Goal: Task Accomplishment & Management: Manage account settings

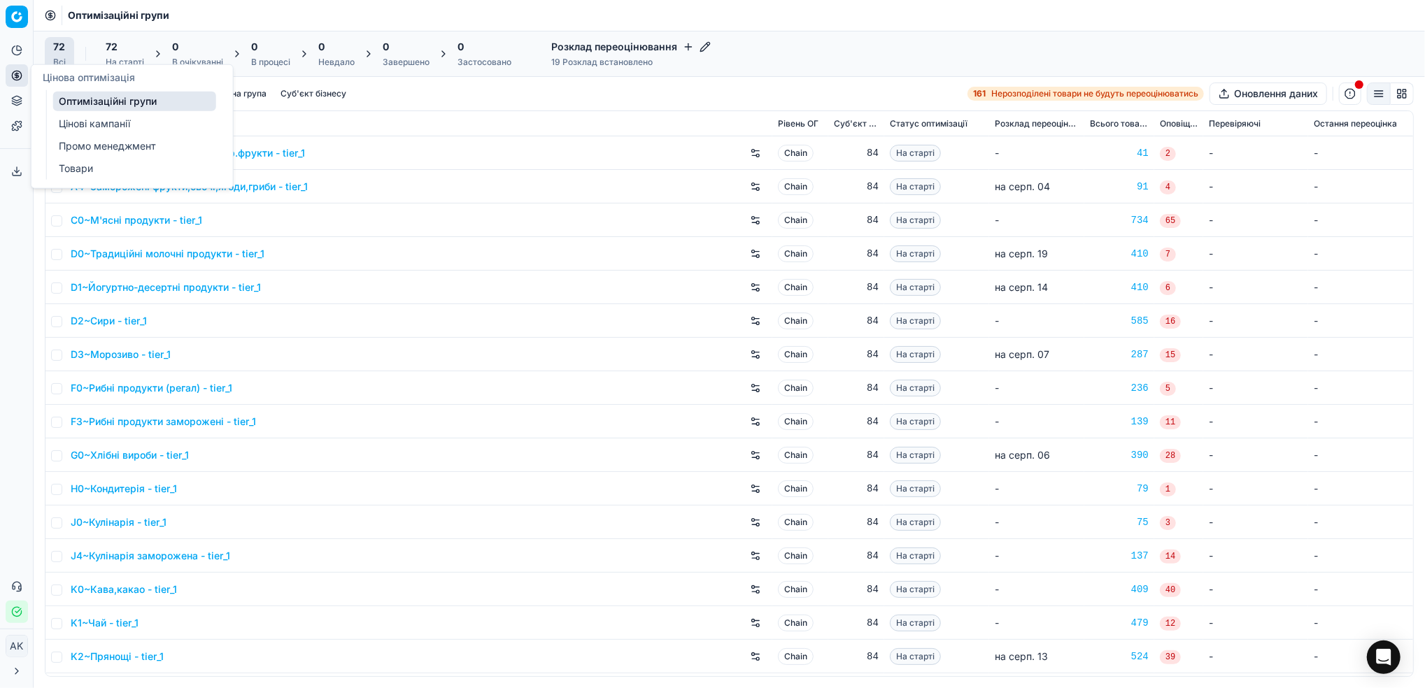
click at [88, 126] on link "Цінові кампанії" at bounding box center [134, 124] width 163 height 20
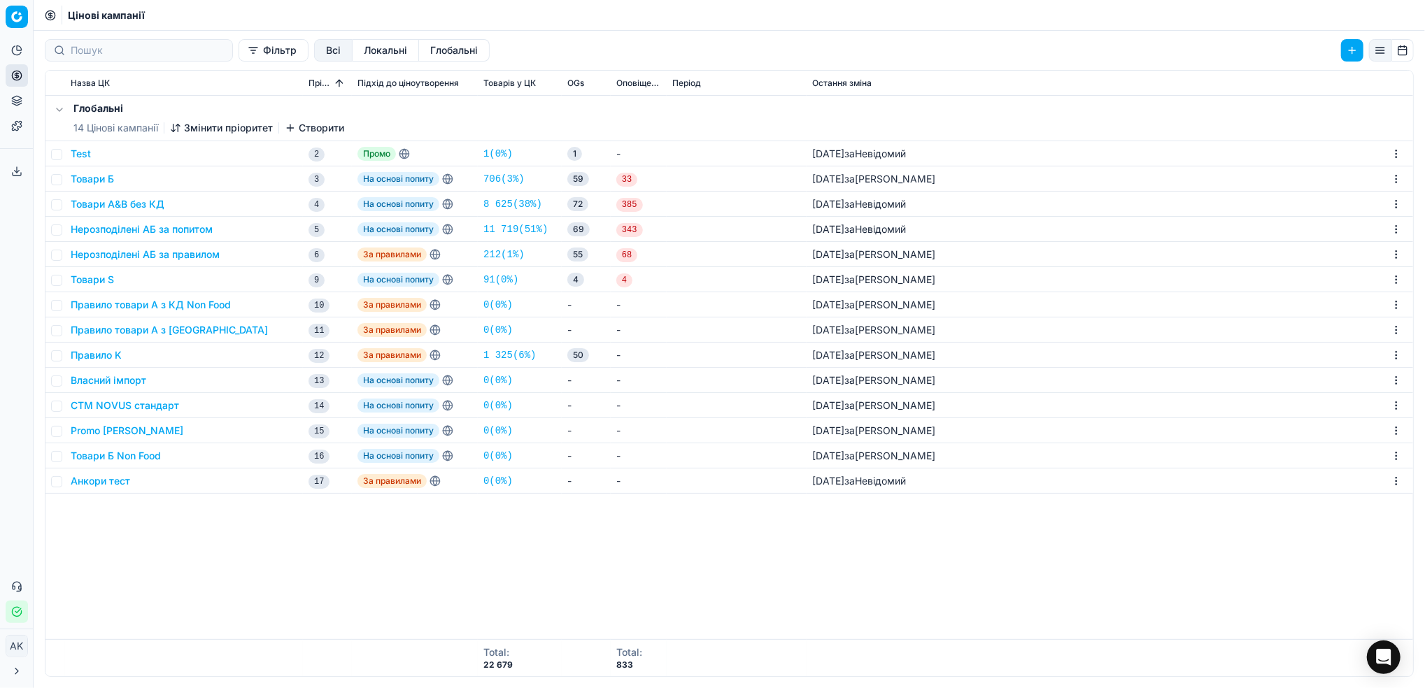
click at [294, 127] on icon "button" at bounding box center [290, 127] width 11 height 11
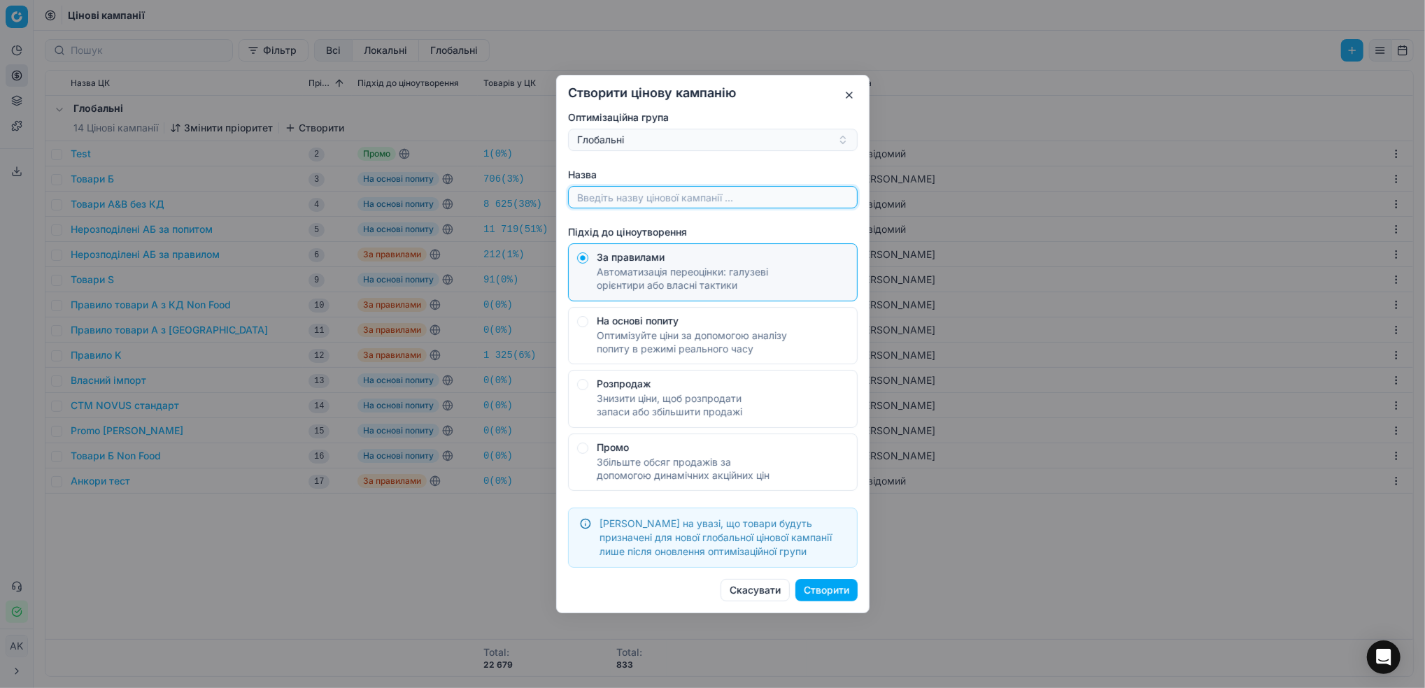
click at [688, 197] on input "Назва" at bounding box center [712, 197] width 277 height 21
type input "Товари Б Сільпо"
click at [597, 330] on div "Оптимізуйте ціни за допомогою аналізу попиту в режимі реального часу" at bounding box center [723, 342] width 252 height 27
click at [588, 264] on button "На основі попиту Оптимізуйте ціни за допомогою аналізу попиту в режимі реальног…" at bounding box center [582, 258] width 11 height 11
radio input "false"
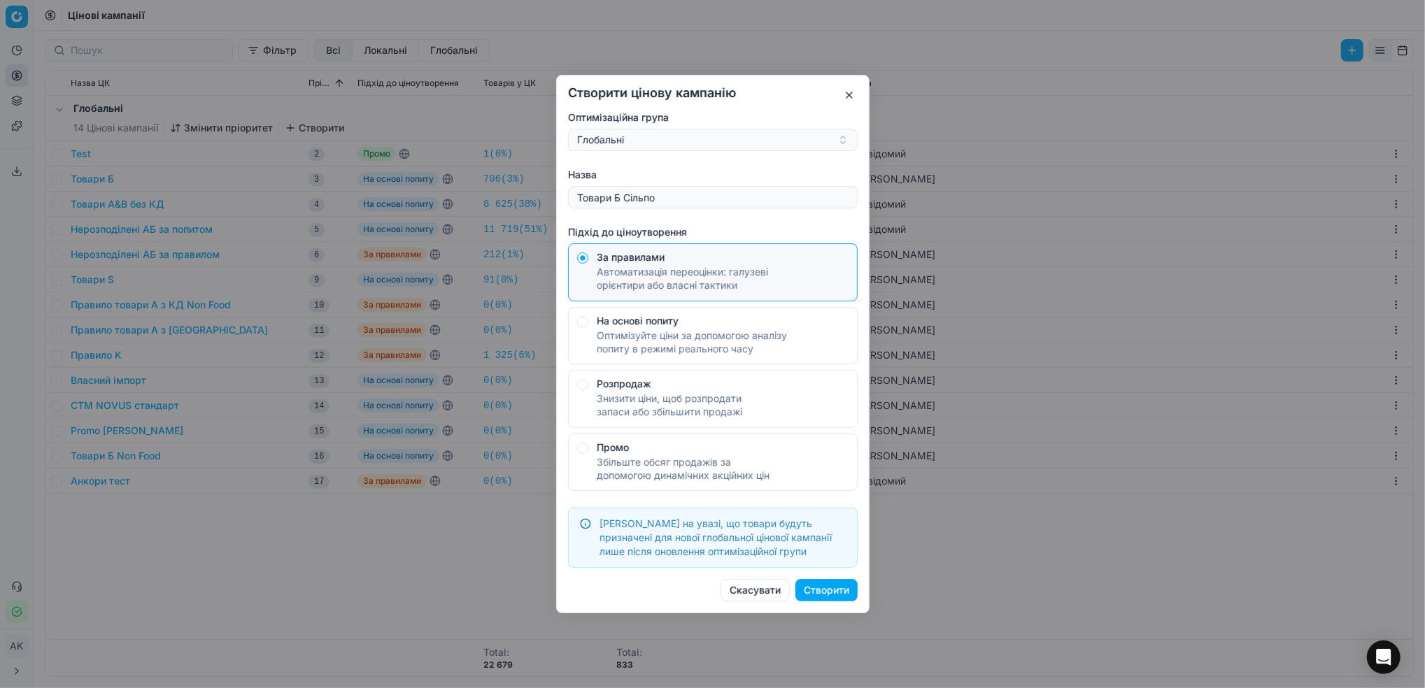
radio input "true"
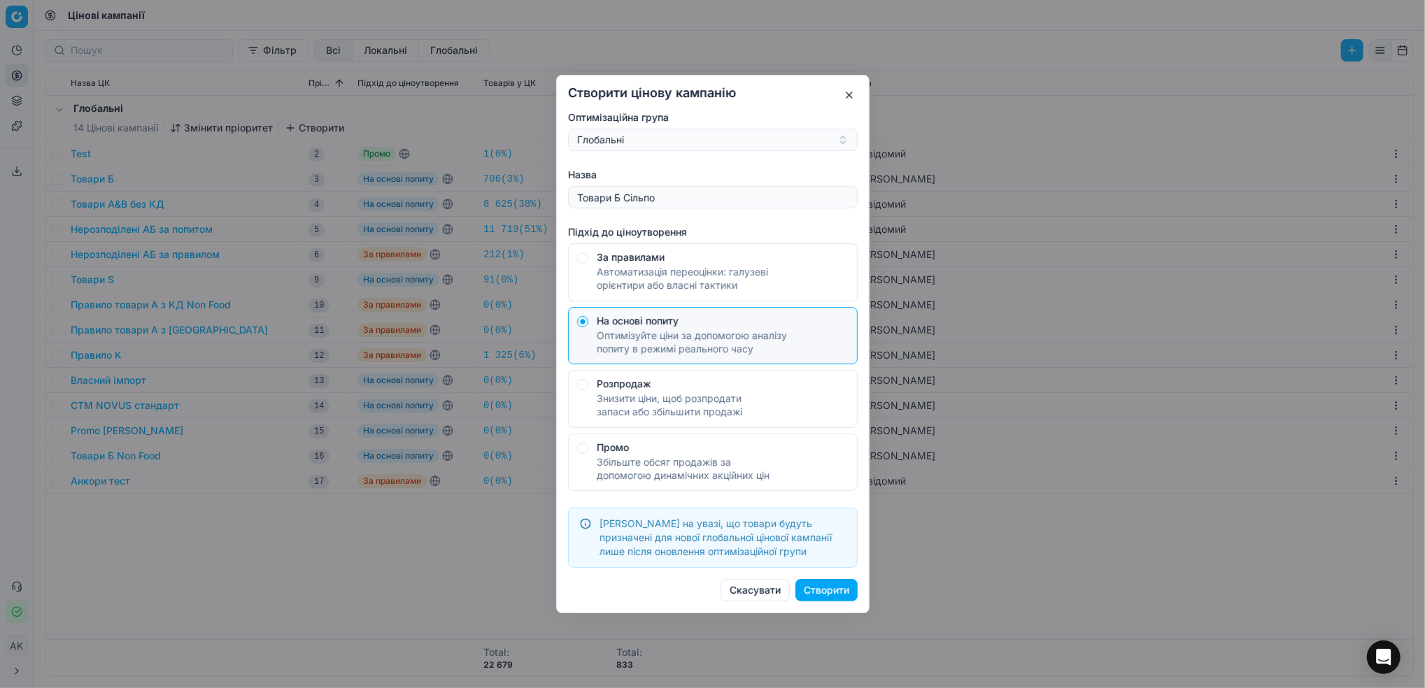
click at [839, 585] on button "Створити" at bounding box center [826, 590] width 62 height 22
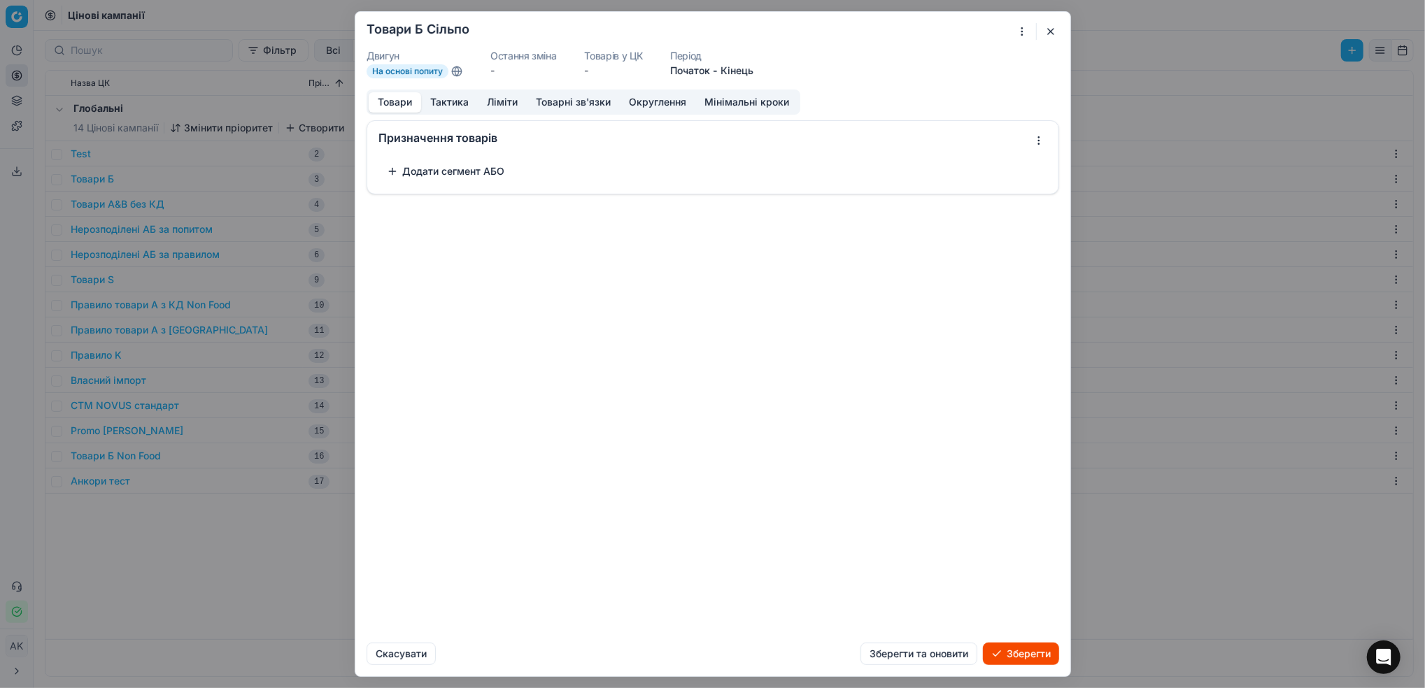
click at [397, 177] on button "Додати сегмент АБО" at bounding box center [445, 171] width 134 height 22
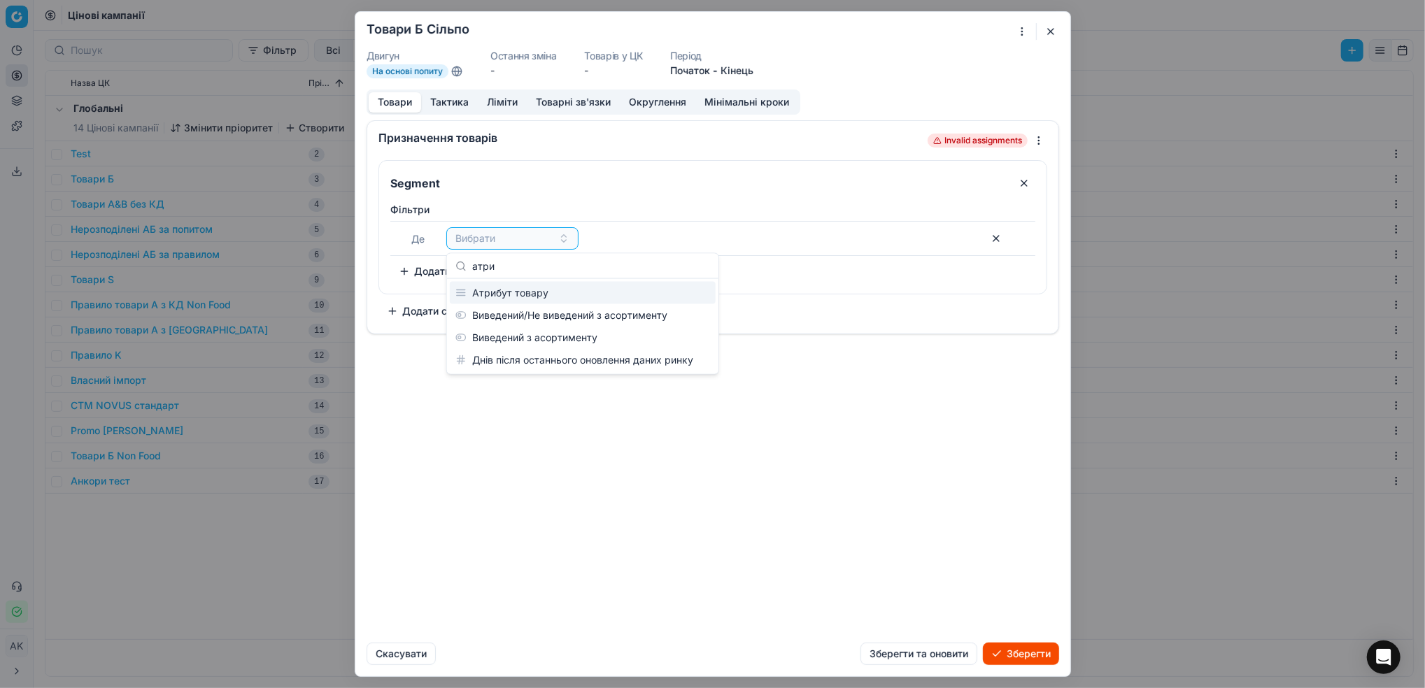
type input "атри"
click at [504, 295] on div "Атрибут товару" at bounding box center [583, 293] width 266 height 22
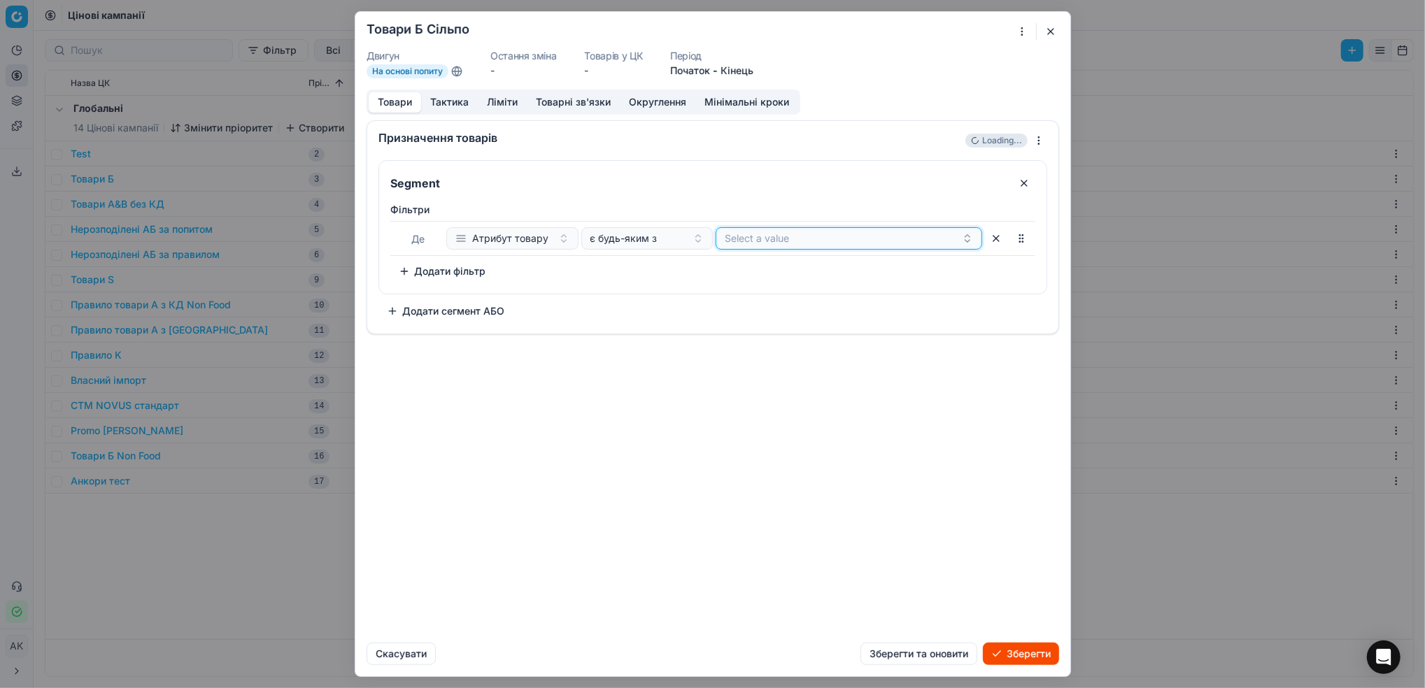
click at [809, 242] on button "Select a value" at bounding box center [849, 238] width 267 height 22
type input "b"
click at [714, 303] on div "Segment Фiльтри Де Атрибут товару є будь-яким з Select a value To pick up a sor…" at bounding box center [712, 241] width 669 height 162
click at [771, 246] on button "Select a value" at bounding box center [849, 238] width 267 height 22
type input "b"
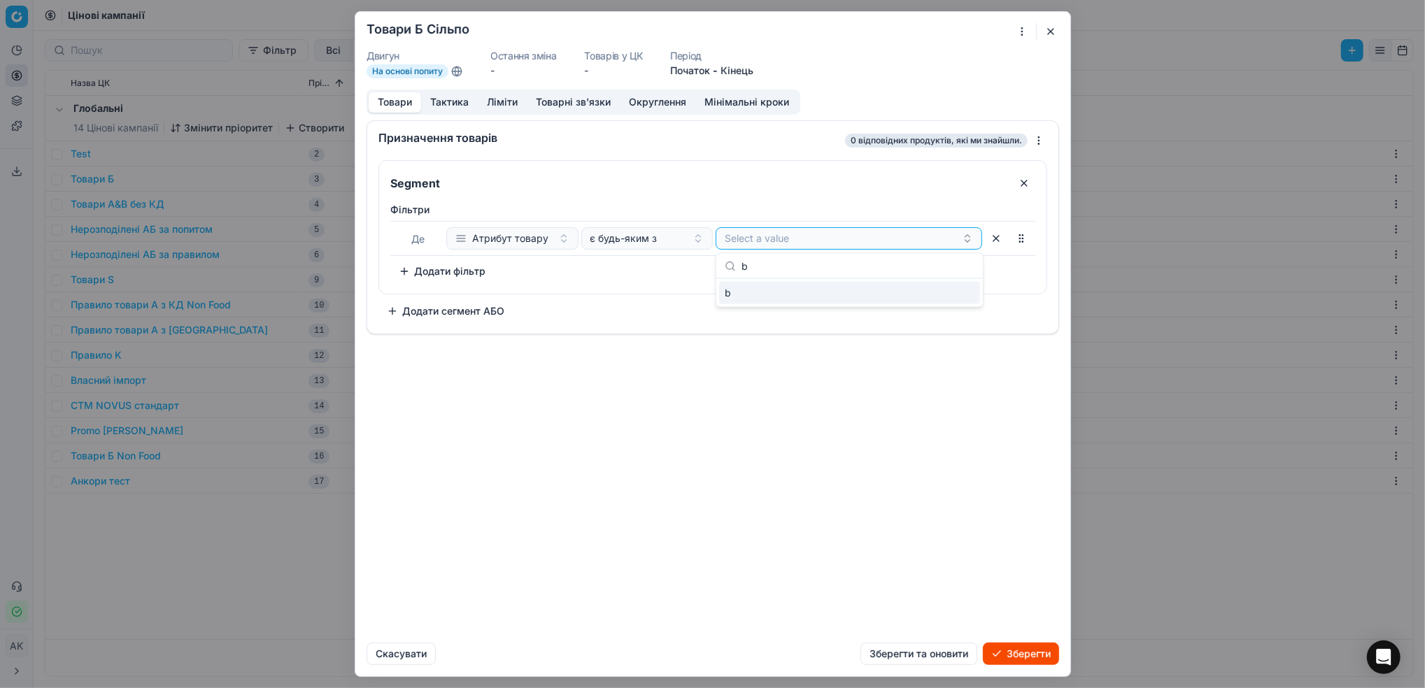
click at [733, 293] on div "b" at bounding box center [849, 293] width 261 height 22
click at [786, 378] on div "Призначення товарів 0 відповідних продуктів, які ми знайшли. Segment Фiльтри Де…" at bounding box center [712, 375] width 715 height 511
click at [433, 272] on button "Додати фільтр" at bounding box center [442, 271] width 104 height 22
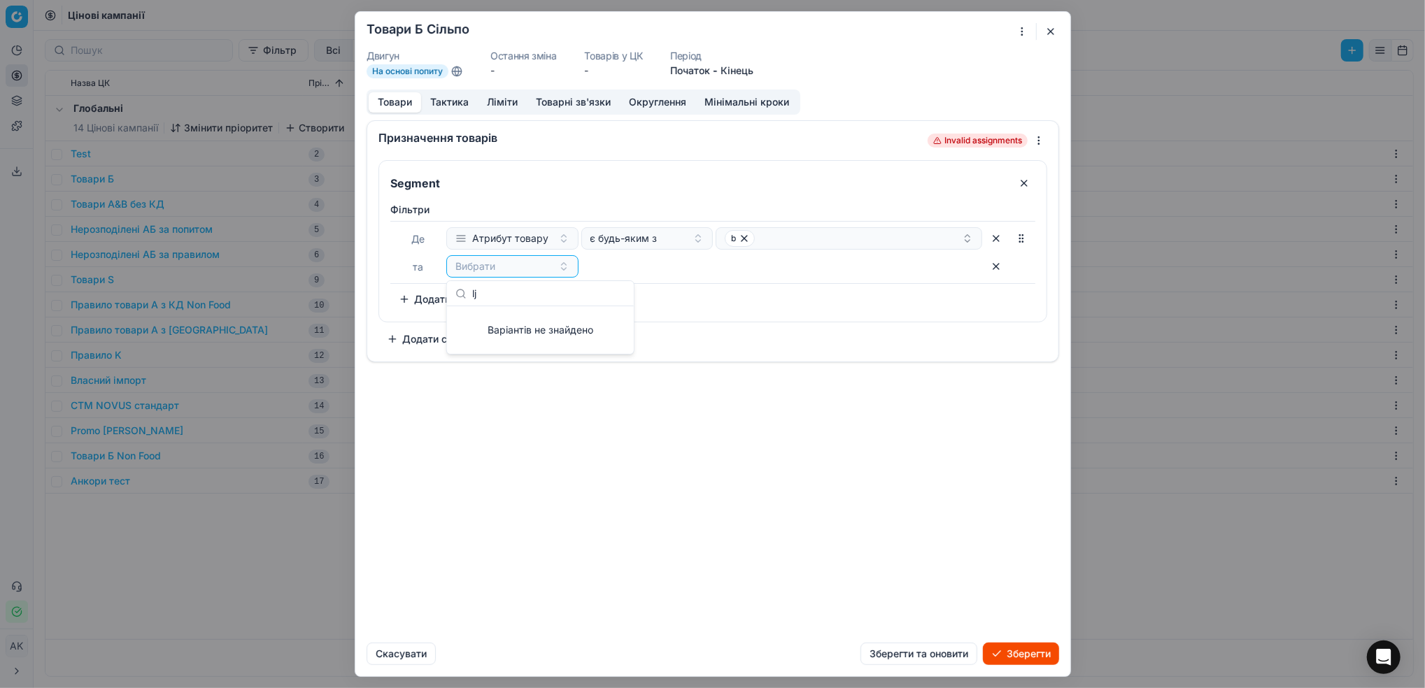
type input "l"
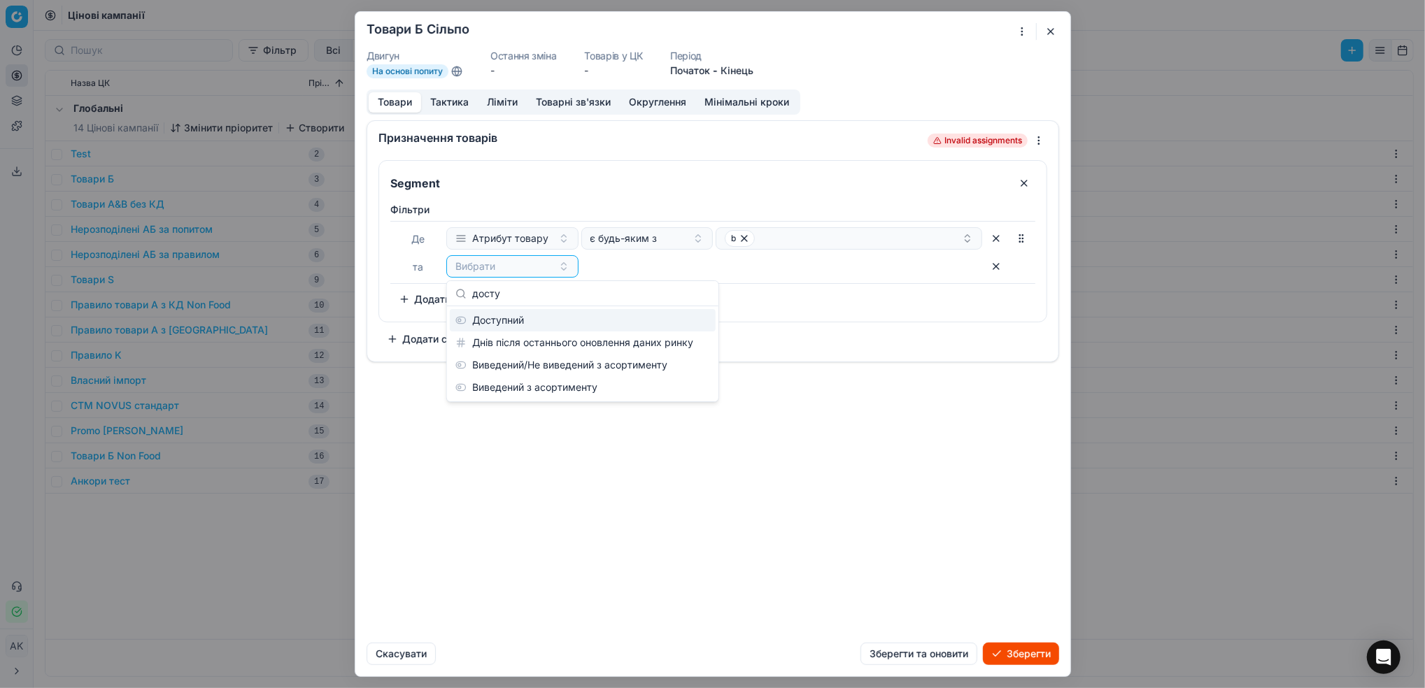
type input "досту"
click at [497, 323] on div "Доступний" at bounding box center [583, 320] width 266 height 22
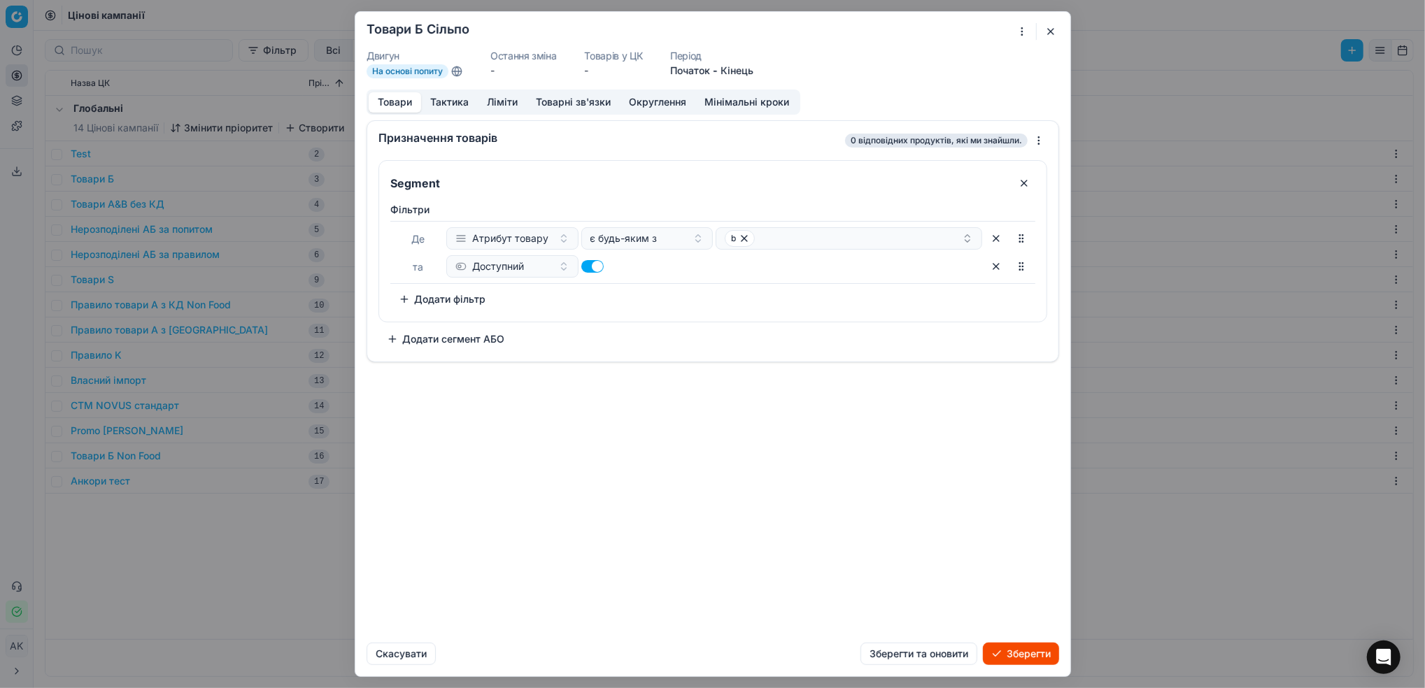
click at [465, 302] on button "Додати фільтр" at bounding box center [442, 299] width 104 height 22
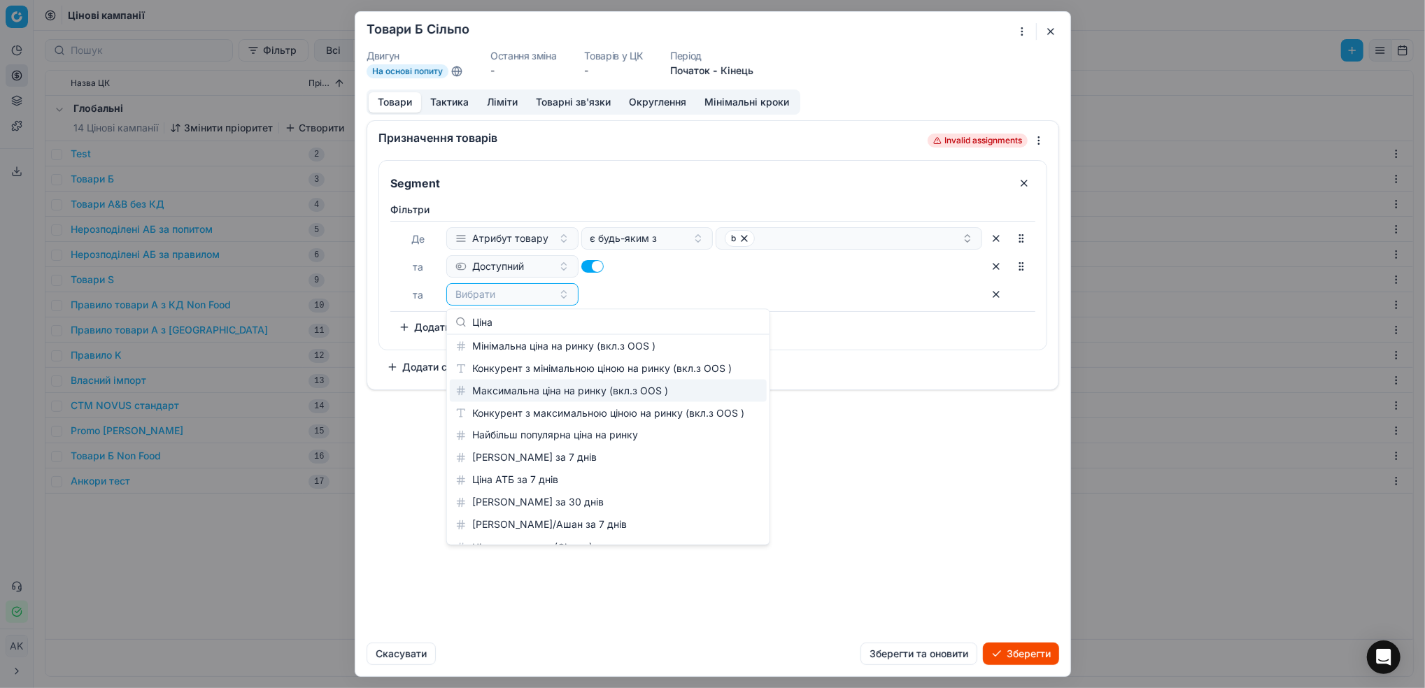
scroll to position [115, 0]
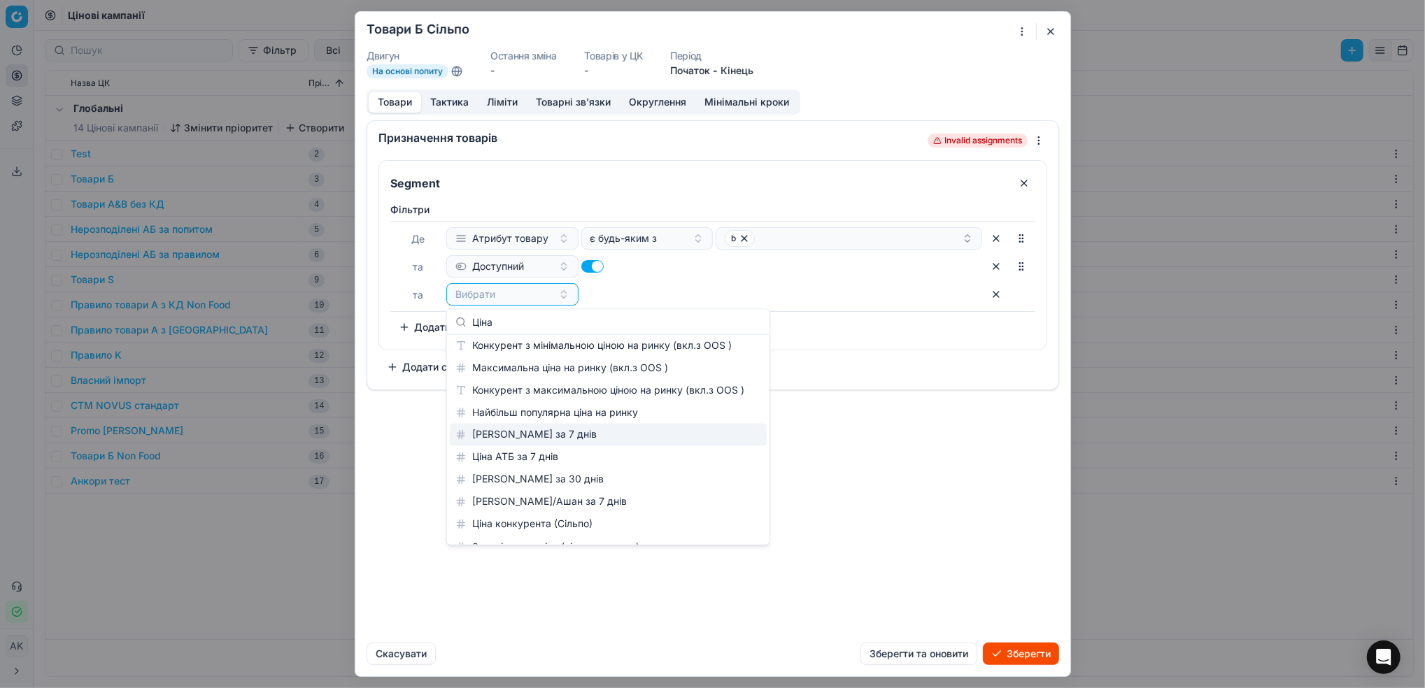
type input "Ціна"
click at [537, 439] on div "[PERSON_NAME] за 7 днів" at bounding box center [608, 435] width 317 height 22
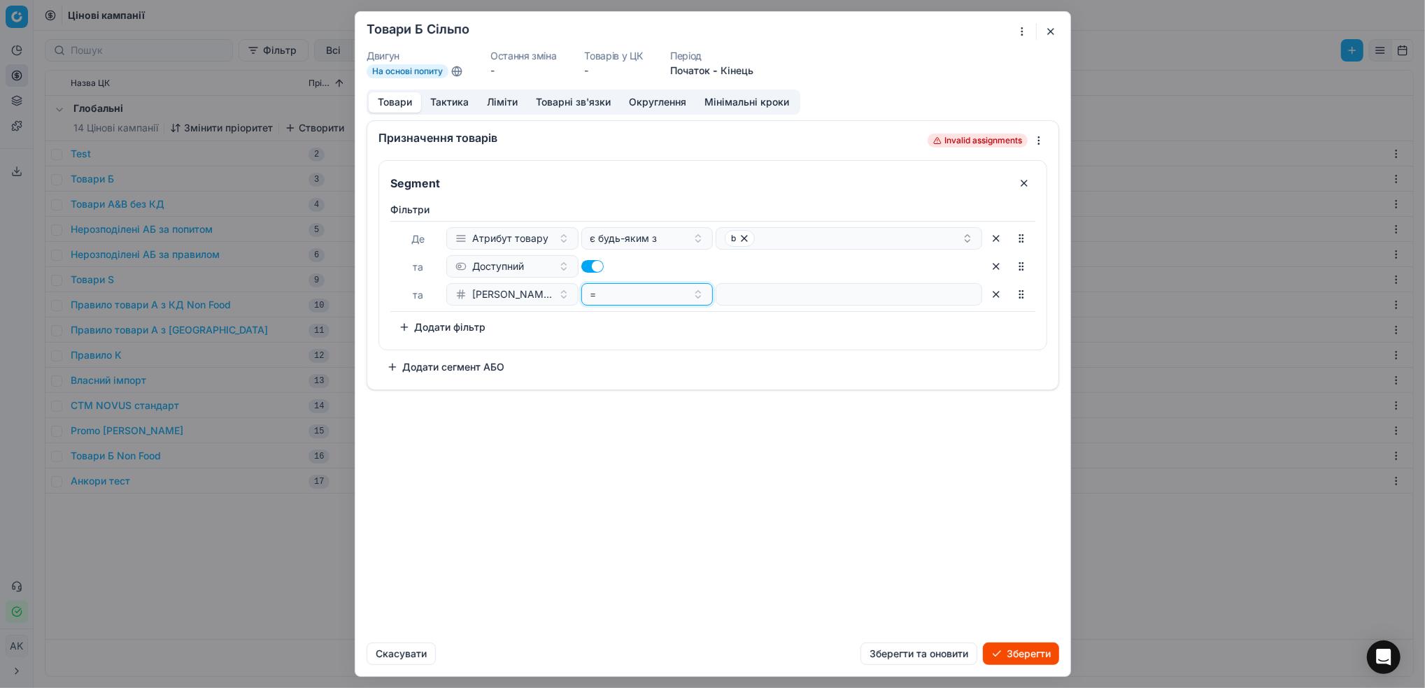
click at [698, 297] on button "=" at bounding box center [647, 294] width 132 height 22
click at [643, 535] on div "не порожній" at bounding box center [674, 528] width 181 height 22
click at [455, 103] on button "Тактика" at bounding box center [449, 102] width 57 height 20
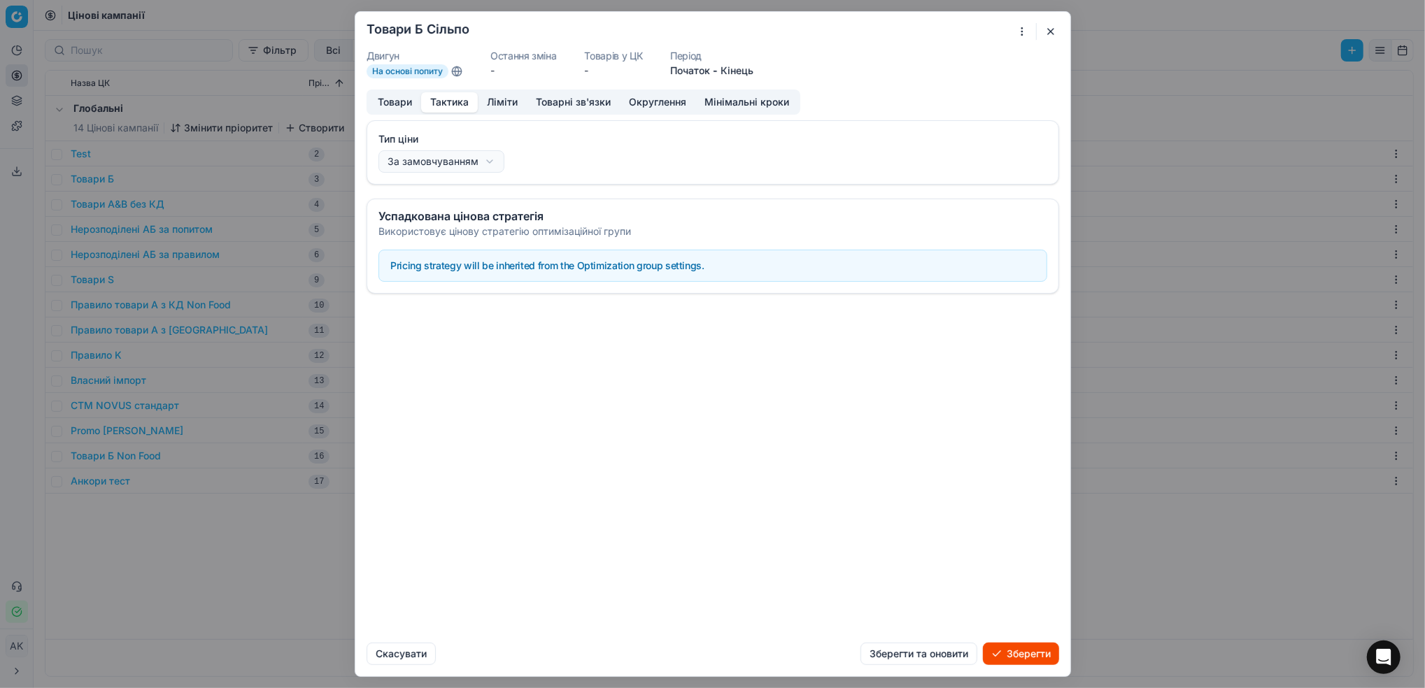
click at [488, 160] on div "Ми зберігаємо налаштування ЦК. Будь ласка, зачекайте, це може зайняти декілька …" at bounding box center [712, 344] width 1425 height 688
select select "regular"
click at [495, 104] on button "Ліміти" at bounding box center [502, 102] width 49 height 20
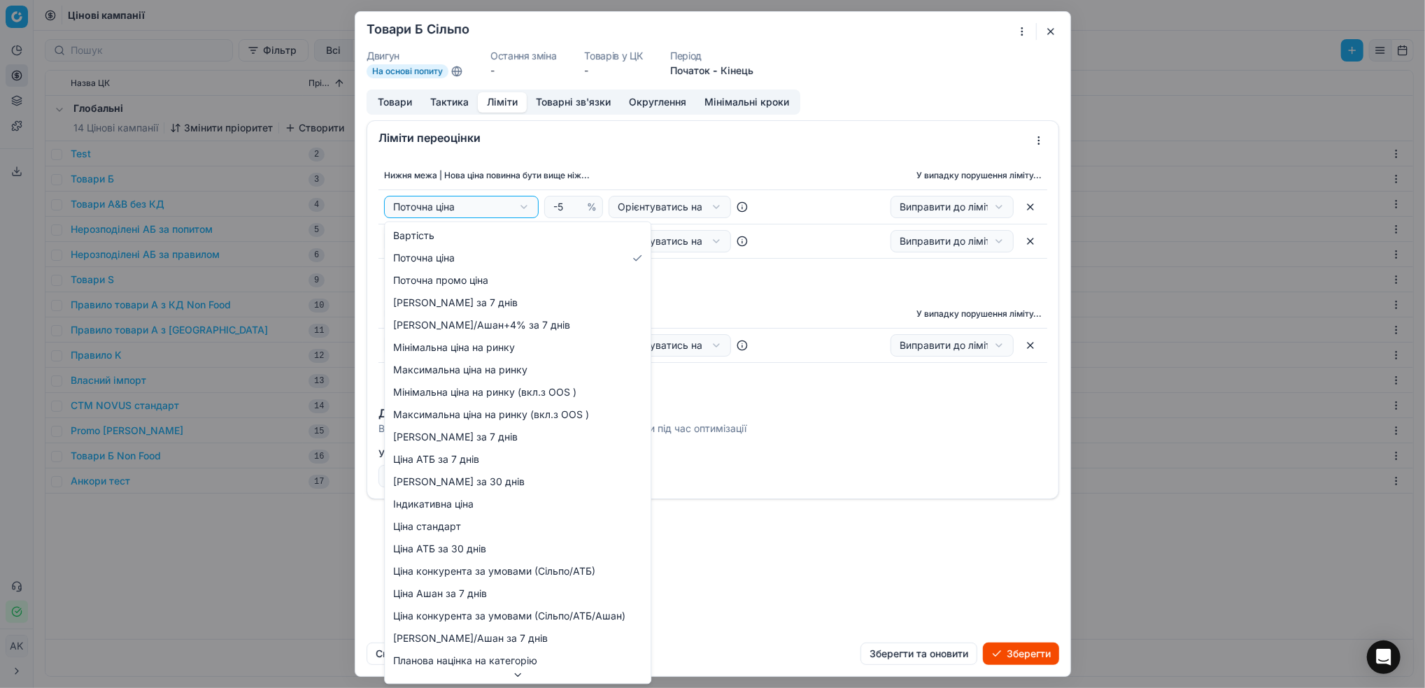
click at [527, 211] on div "Ми зберігаємо налаштування ЦК. Будь ласка, зачекайте, це може зайняти декілька …" at bounding box center [712, 344] width 1425 height 688
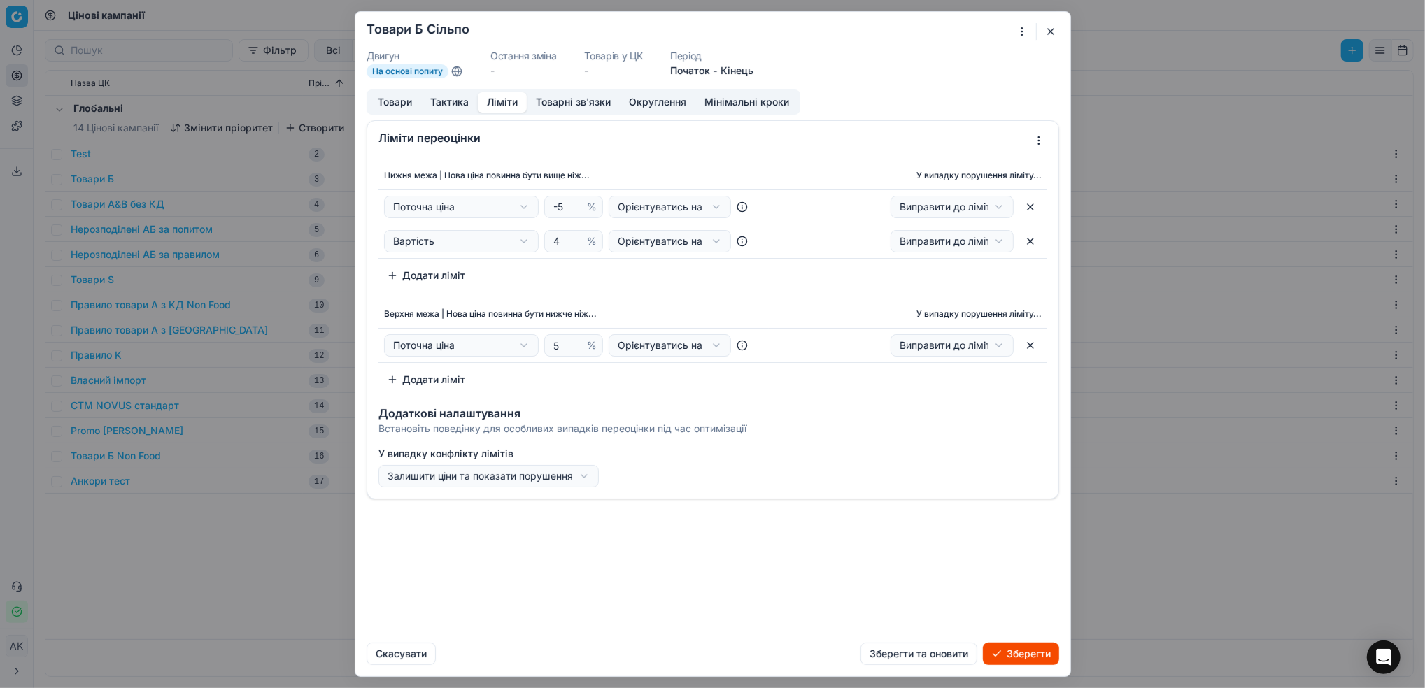
click at [521, 211] on div "Ми зберігаємо налаштування ЦК. Будь ласка, зачекайте, це може зайняти декілька …" at bounding box center [712, 344] width 1425 height 688
click at [520, 211] on div "Ми зберігаємо налаштування ЦК. Будь ласка, зачекайте, це може зайняти декілька …" at bounding box center [712, 344] width 1425 height 688
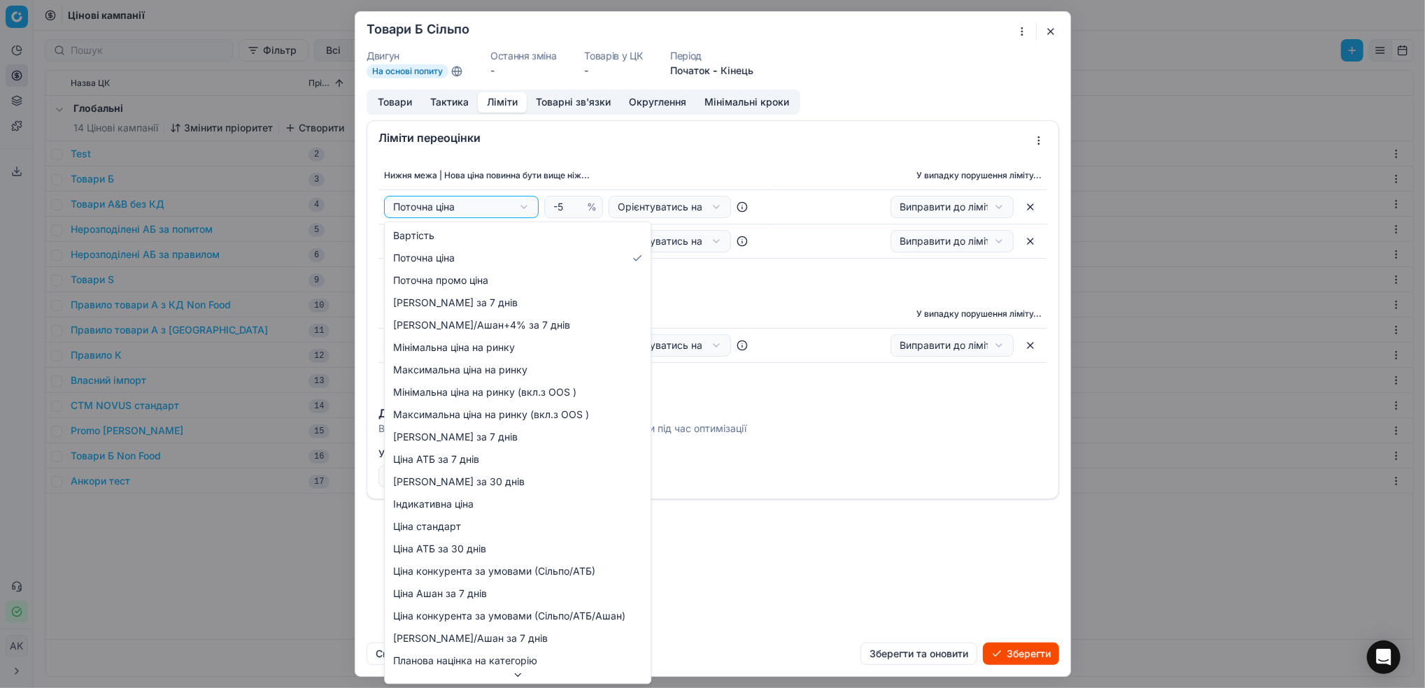
select select "cd_price_in_stock_silpo"
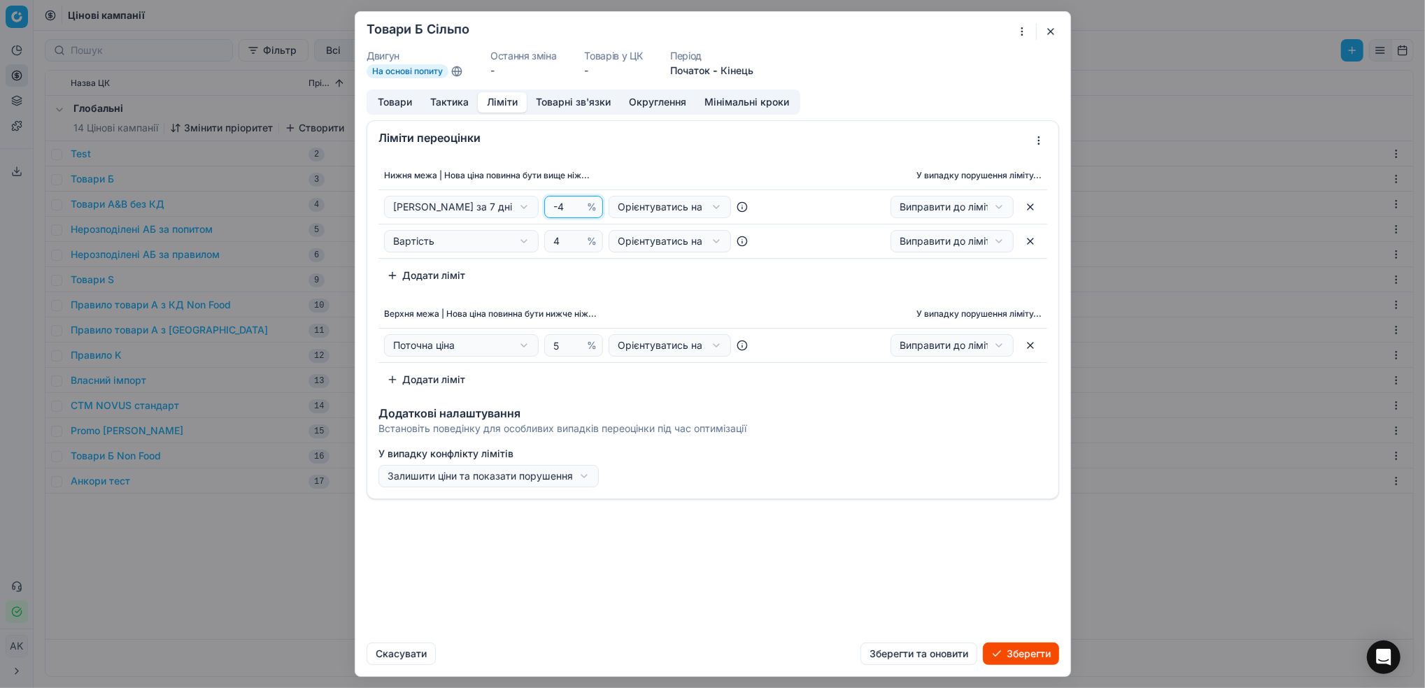
click at [575, 204] on input "-4" at bounding box center [568, 207] width 34 height 21
click at [575, 204] on input "-3" at bounding box center [568, 207] width 34 height 21
click at [575, 204] on input "-2" at bounding box center [568, 207] width 34 height 21
click at [575, 204] on input "-1" at bounding box center [568, 207] width 34 height 21
type input "0"
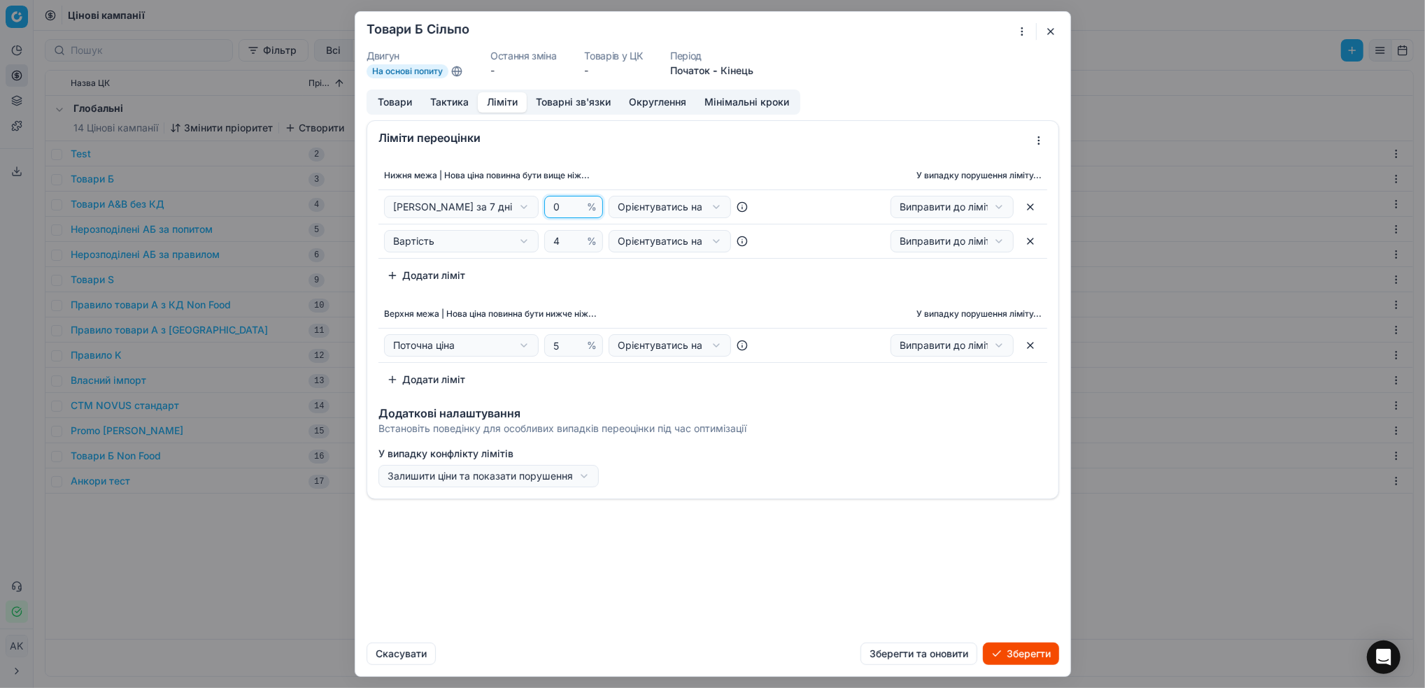
click at [575, 204] on input "0" at bounding box center [568, 207] width 34 height 21
click at [1030, 244] on button "button" at bounding box center [1030, 241] width 22 height 22
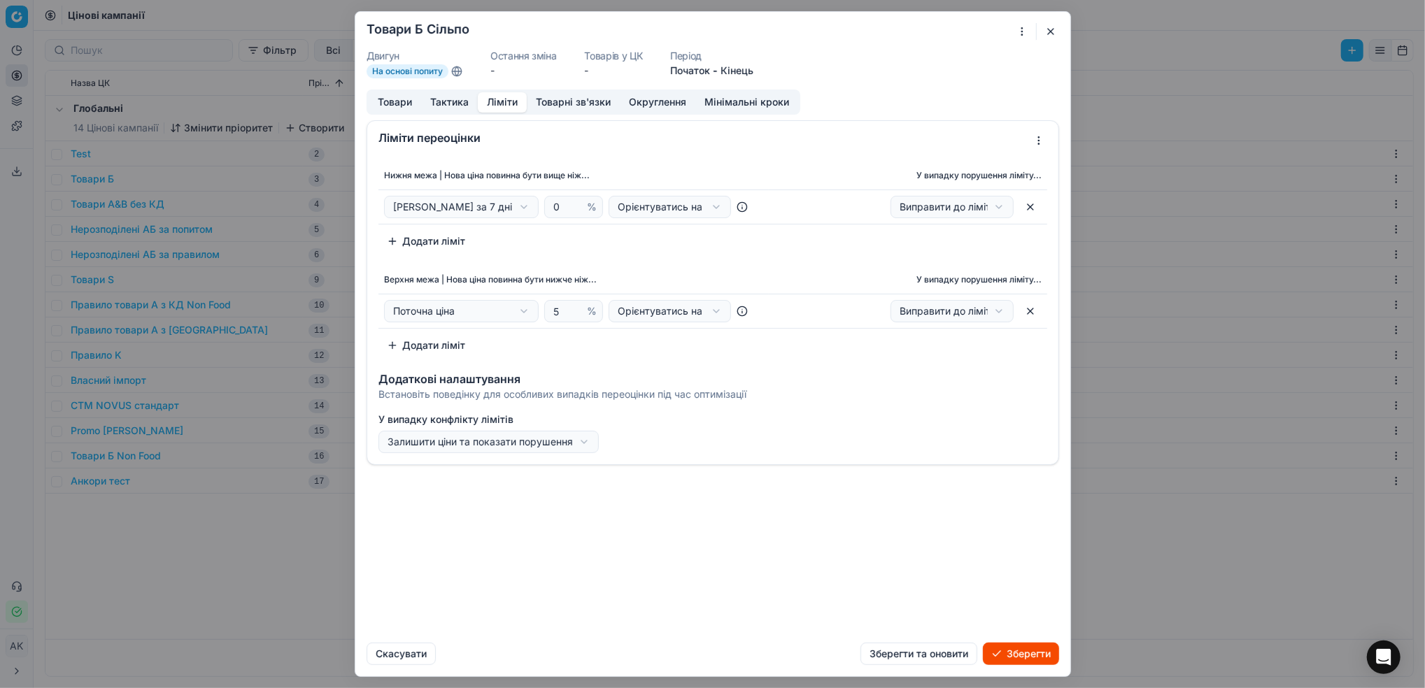
click at [522, 311] on div "Ми зберігаємо налаштування ЦК. Будь ласка, зачекайте, це може зайняти декілька …" at bounding box center [712, 344] width 1425 height 688
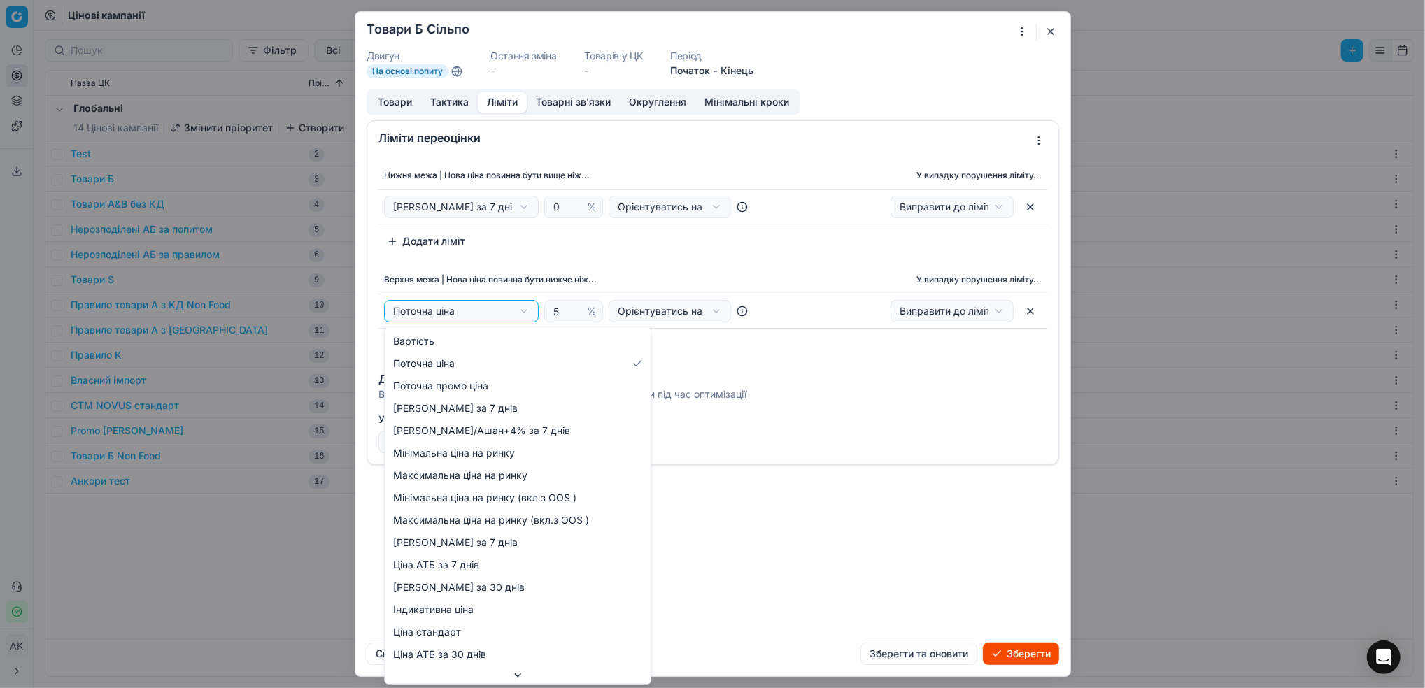
select select "cd_price_in_stock_silpo"
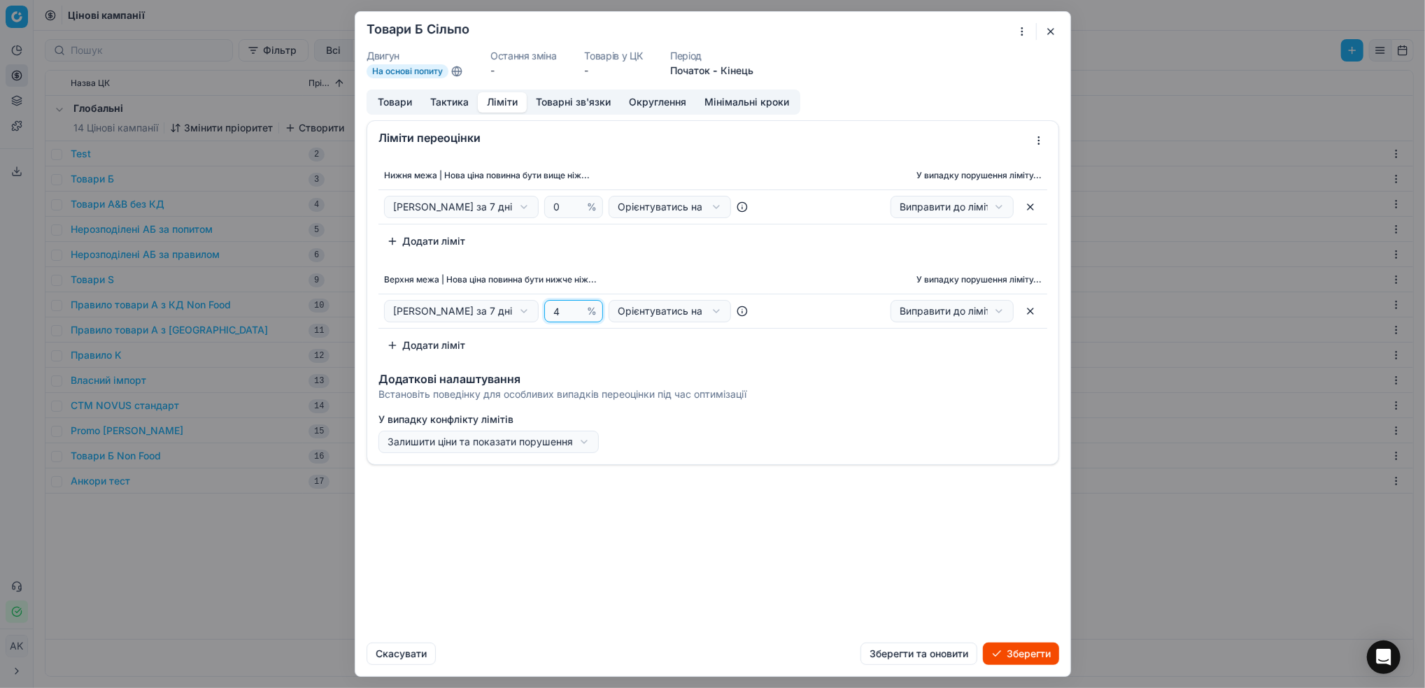
type input "4"
click at [578, 317] on input "4" at bounding box center [568, 311] width 34 height 21
click at [437, 350] on button "Додати ліміт" at bounding box center [425, 345] width 95 height 22
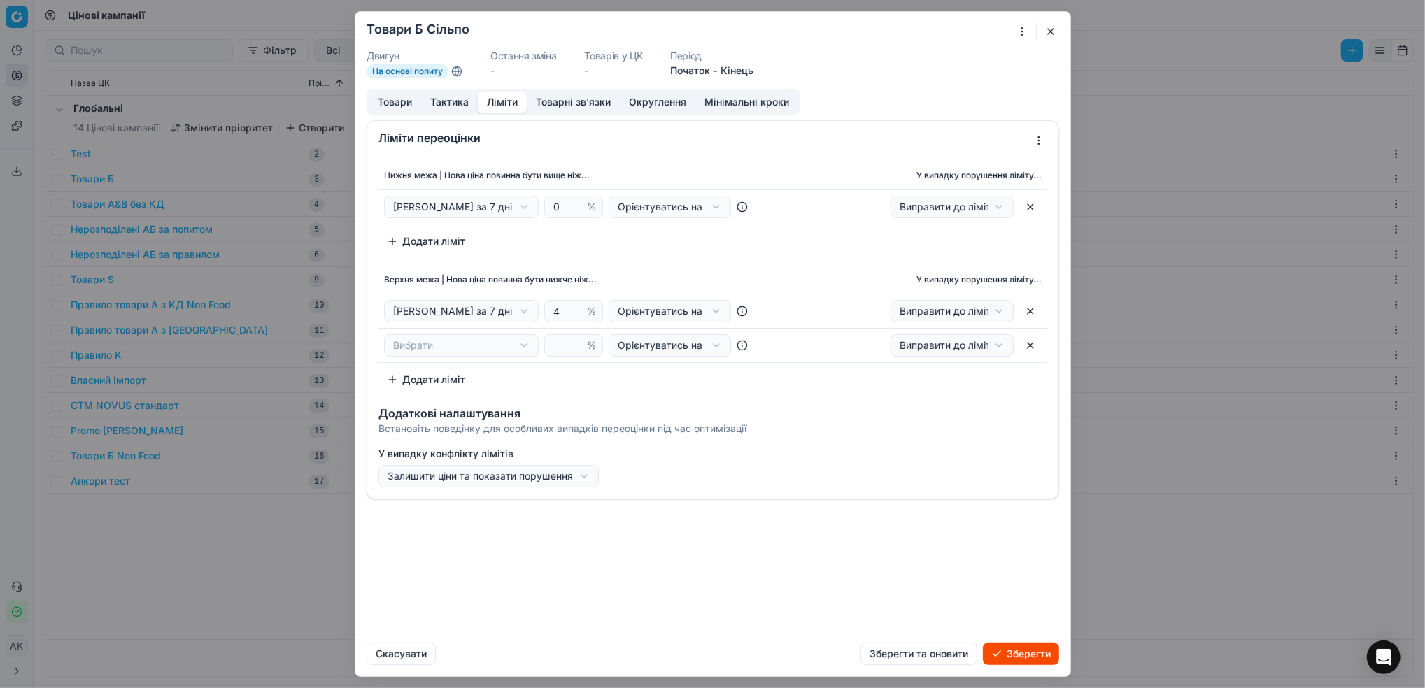
click at [524, 349] on div "Ми зберігаємо налаштування ЦК. Будь ласка, зачекайте, це може зайняти декілька …" at bounding box center [712, 344] width 1425 height 688
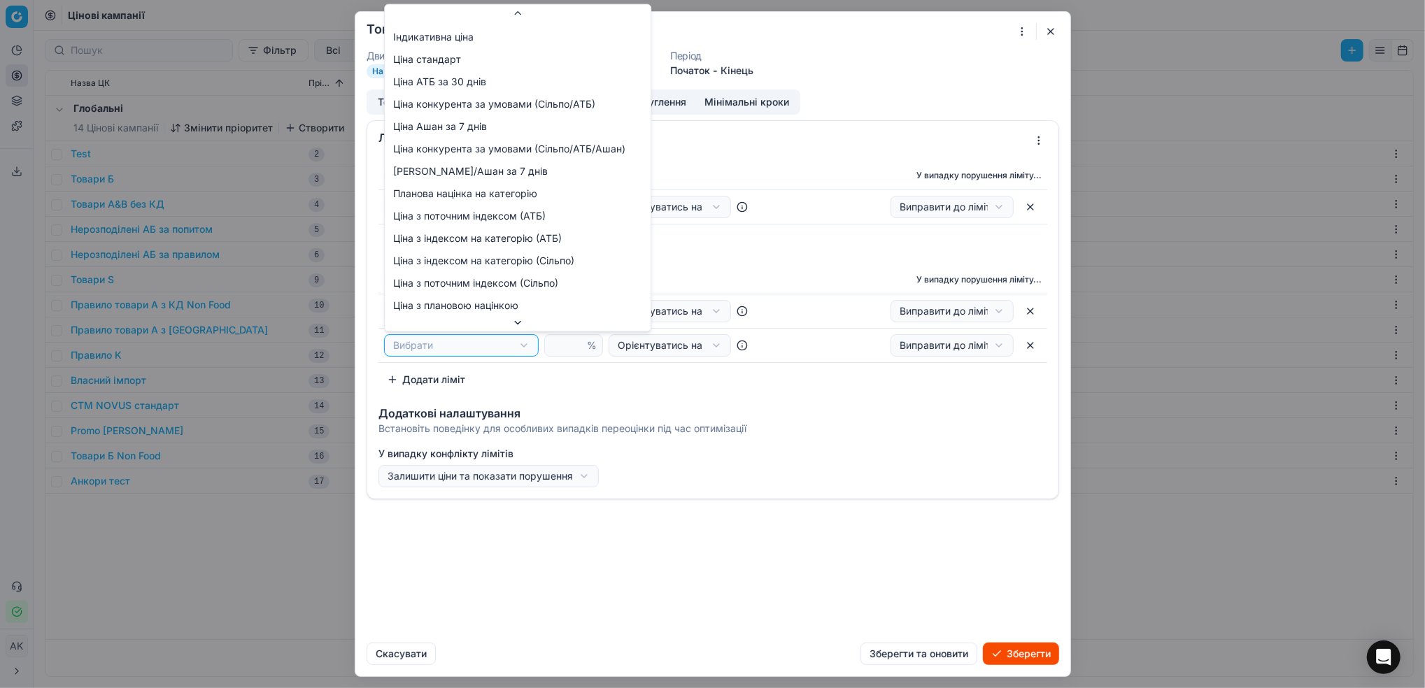
scroll to position [277, 0]
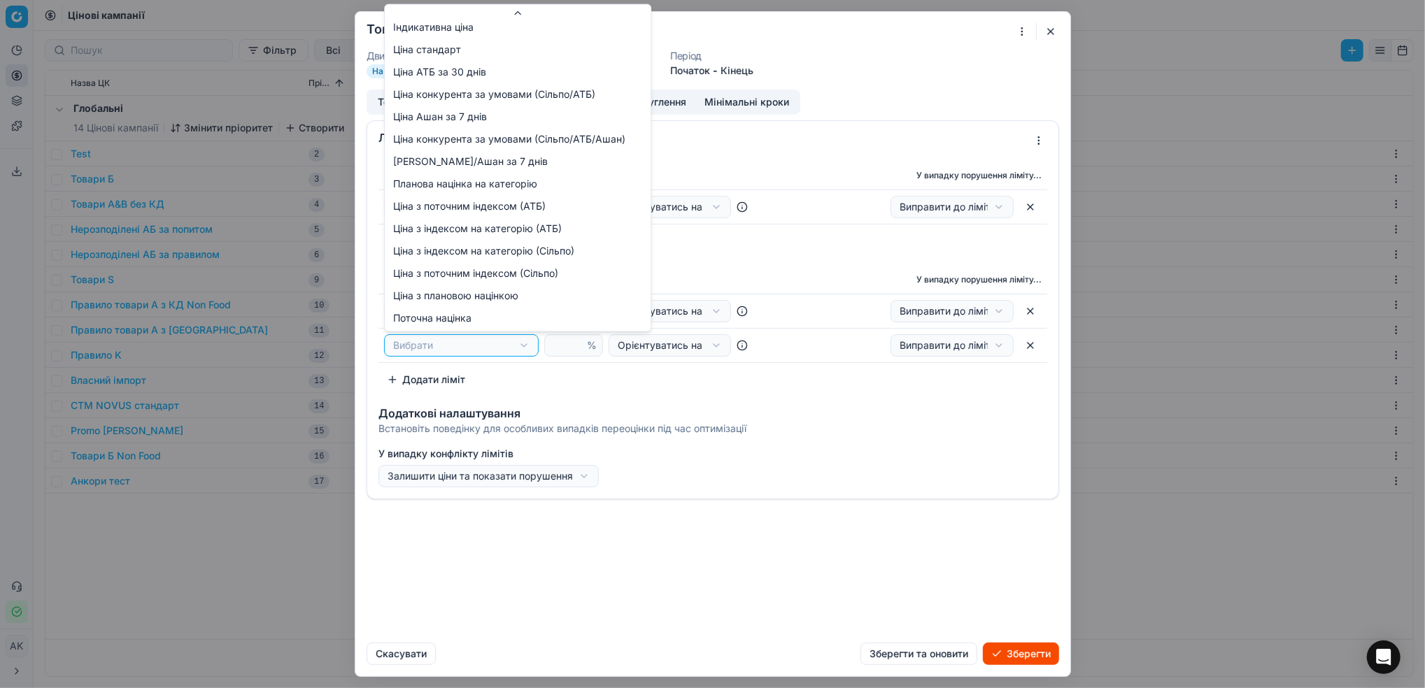
select select "plan_markup_cost"
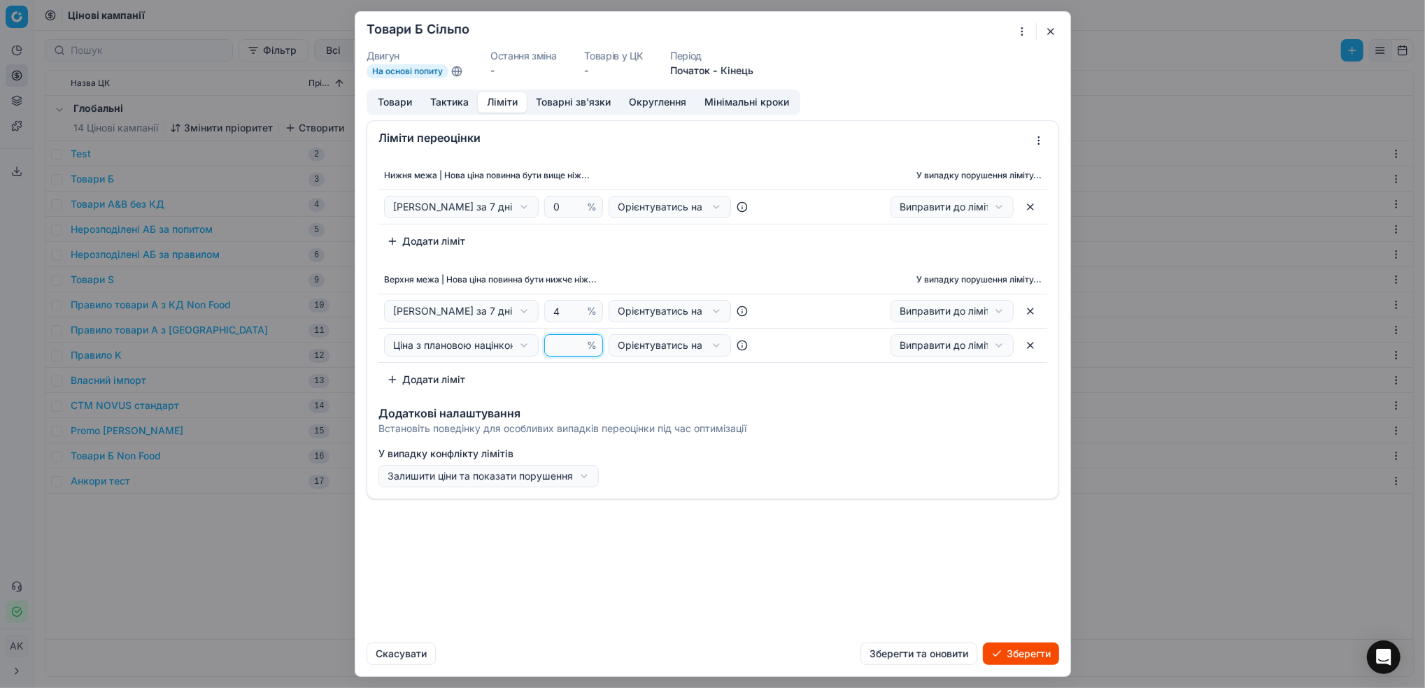
click at [558, 346] on input "number" at bounding box center [568, 345] width 34 height 21
type input "20"
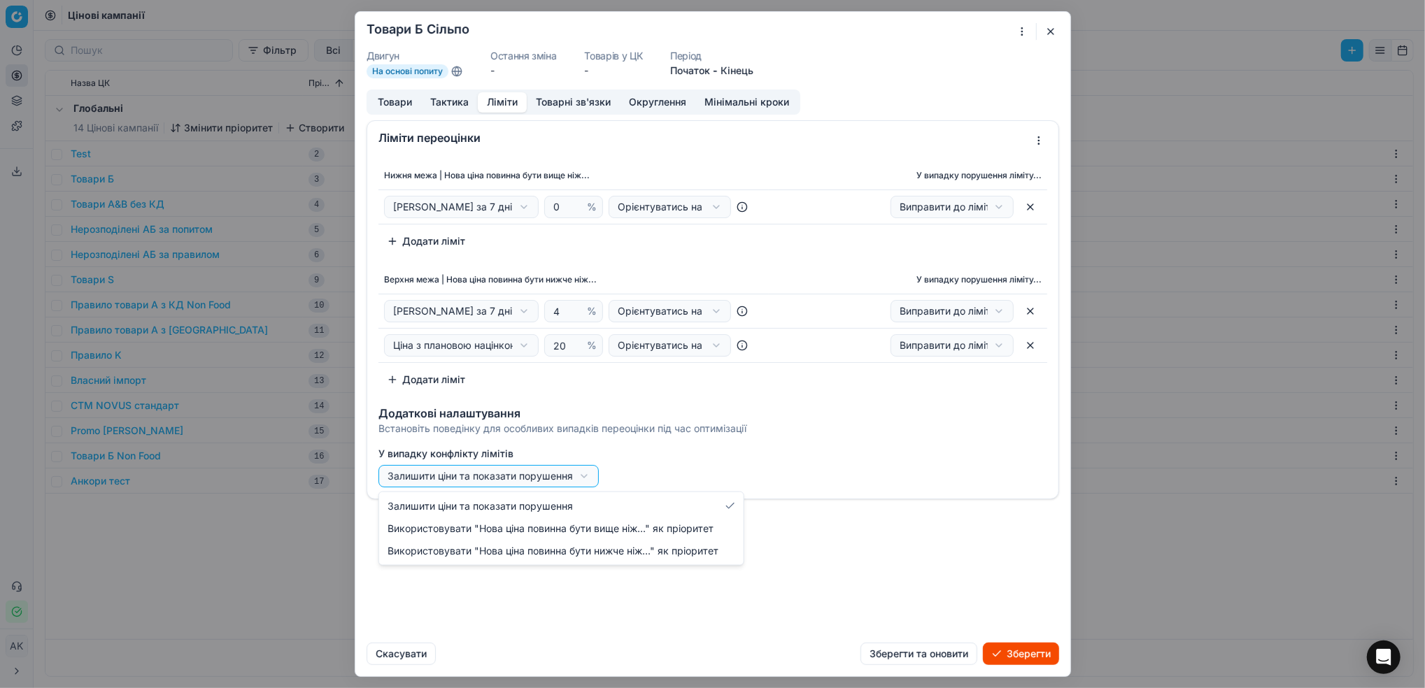
click at [574, 481] on div "Ми зберігаємо налаштування ЦК. Будь ласка, зачекайте, це може зайняти декілька …" at bounding box center [712, 344] width 1425 height 688
select select "upper"
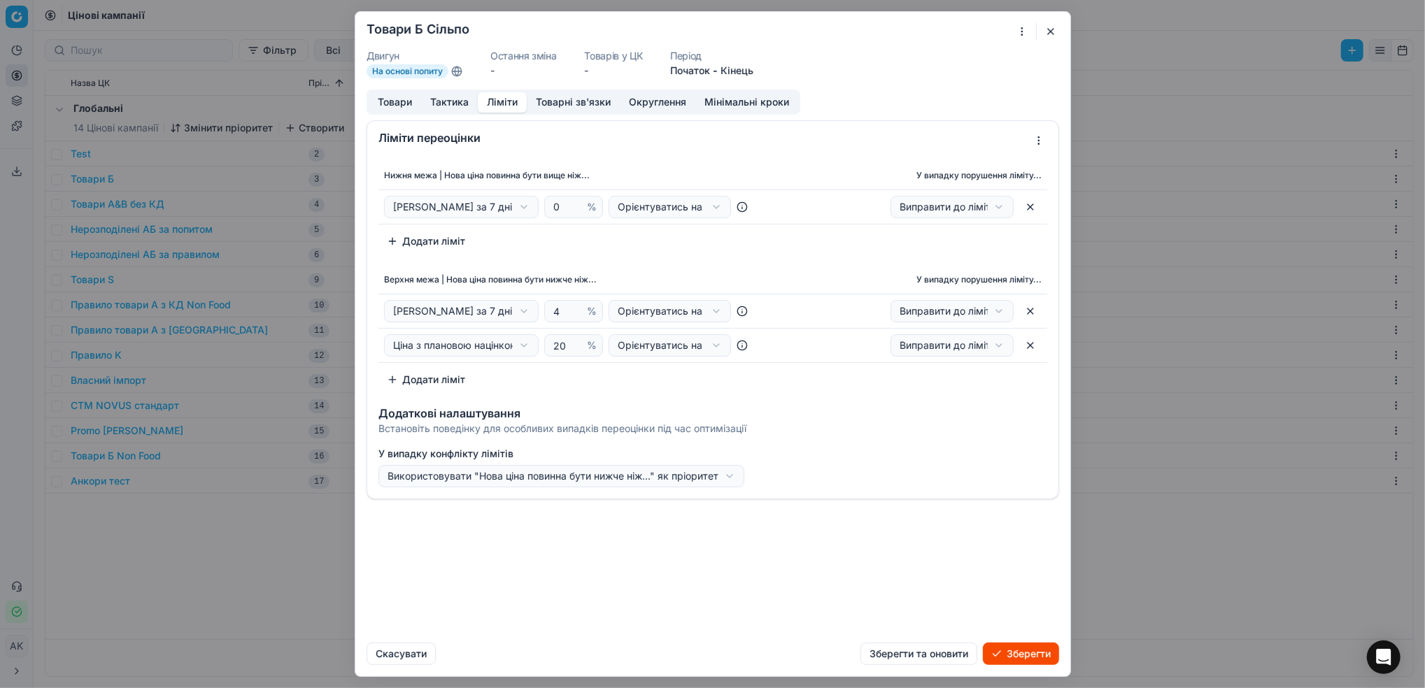
click at [574, 104] on button "Товарні зв'язки" at bounding box center [573, 102] width 93 height 20
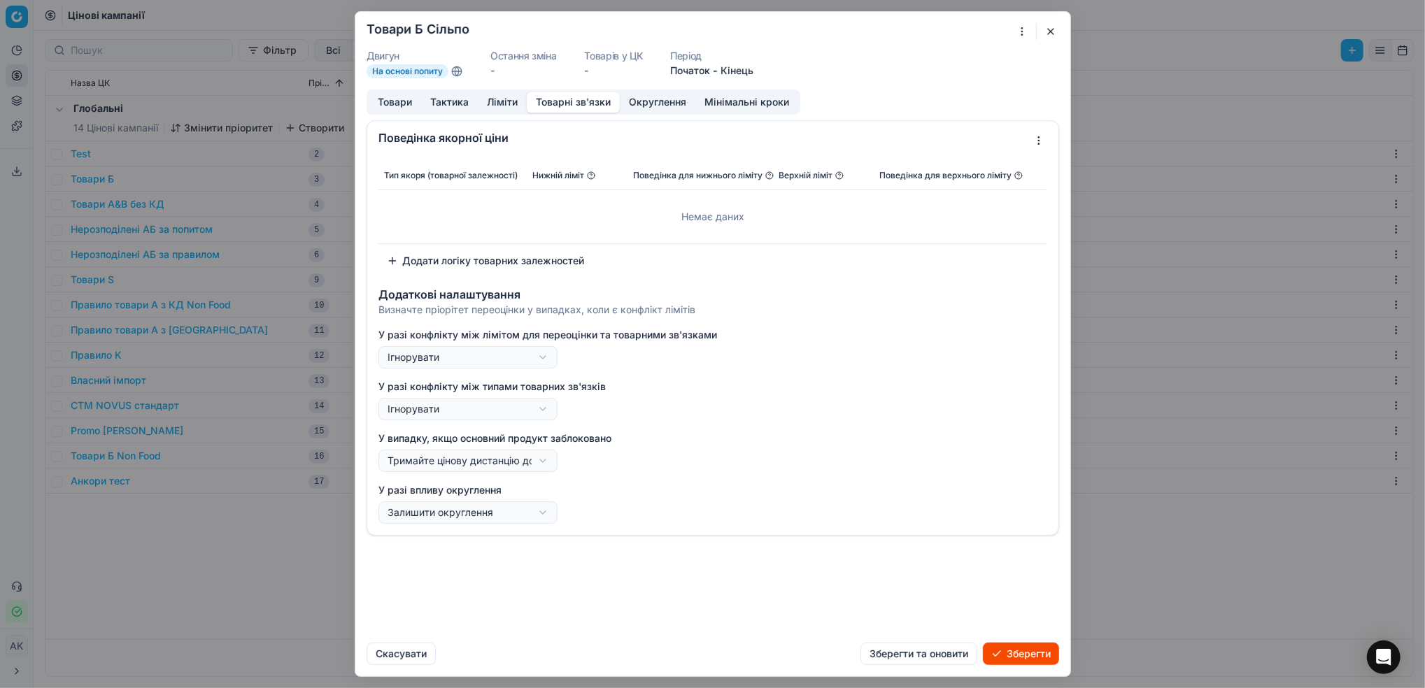
click at [650, 107] on button "Округлення" at bounding box center [658, 102] width 76 height 20
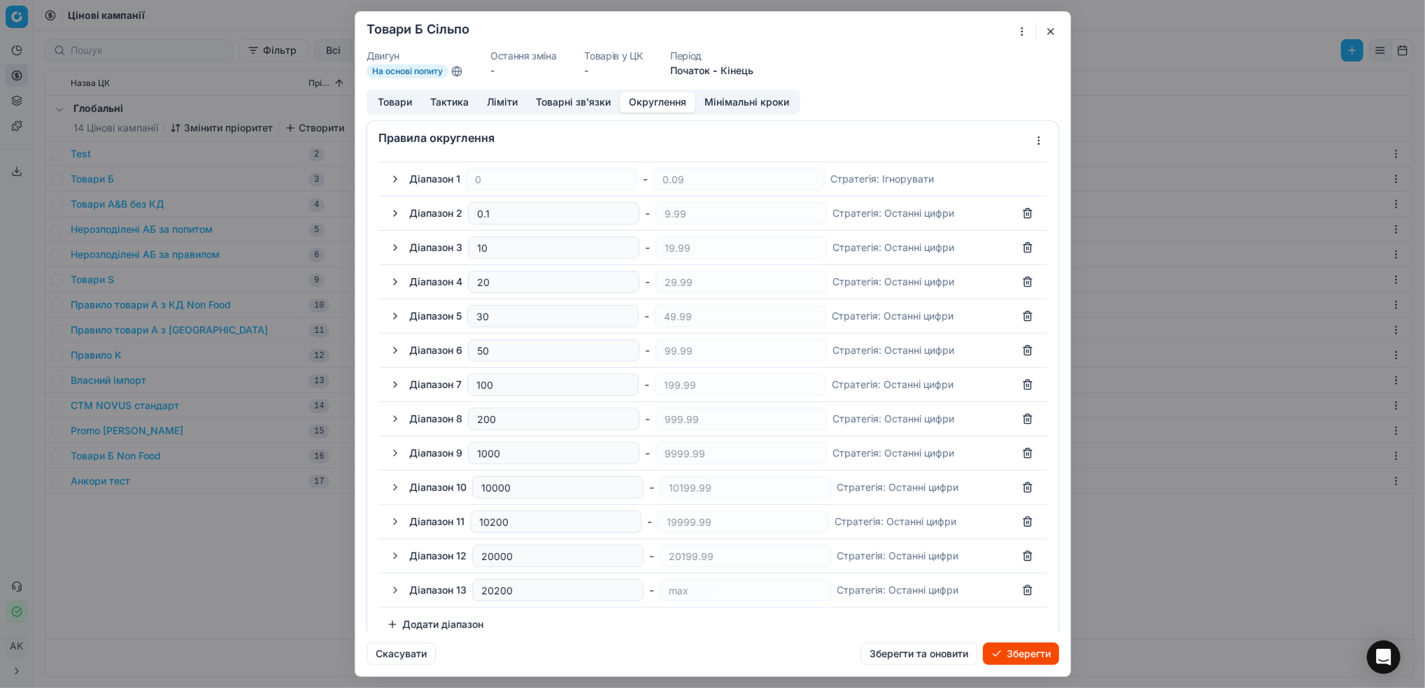
click at [390, 103] on button "Товари" at bounding box center [395, 102] width 52 height 20
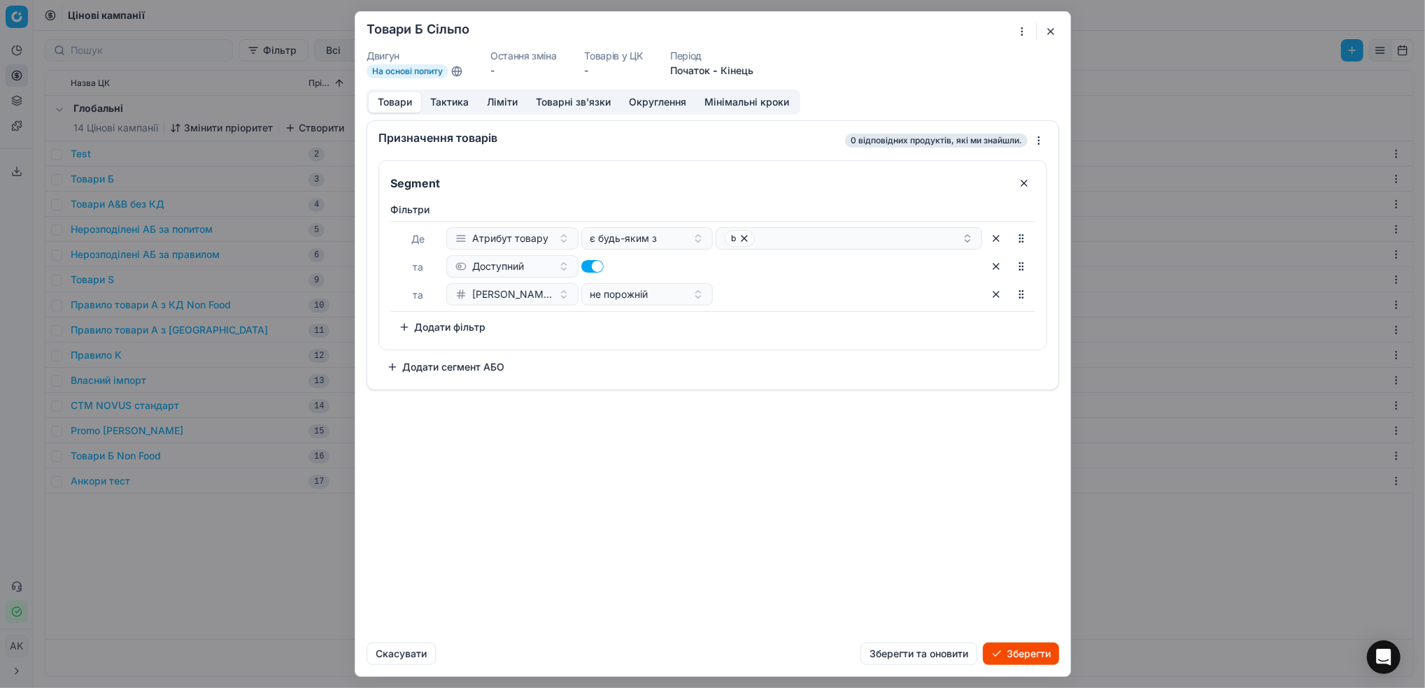
click at [462, 108] on button "Тактика" at bounding box center [449, 102] width 57 height 20
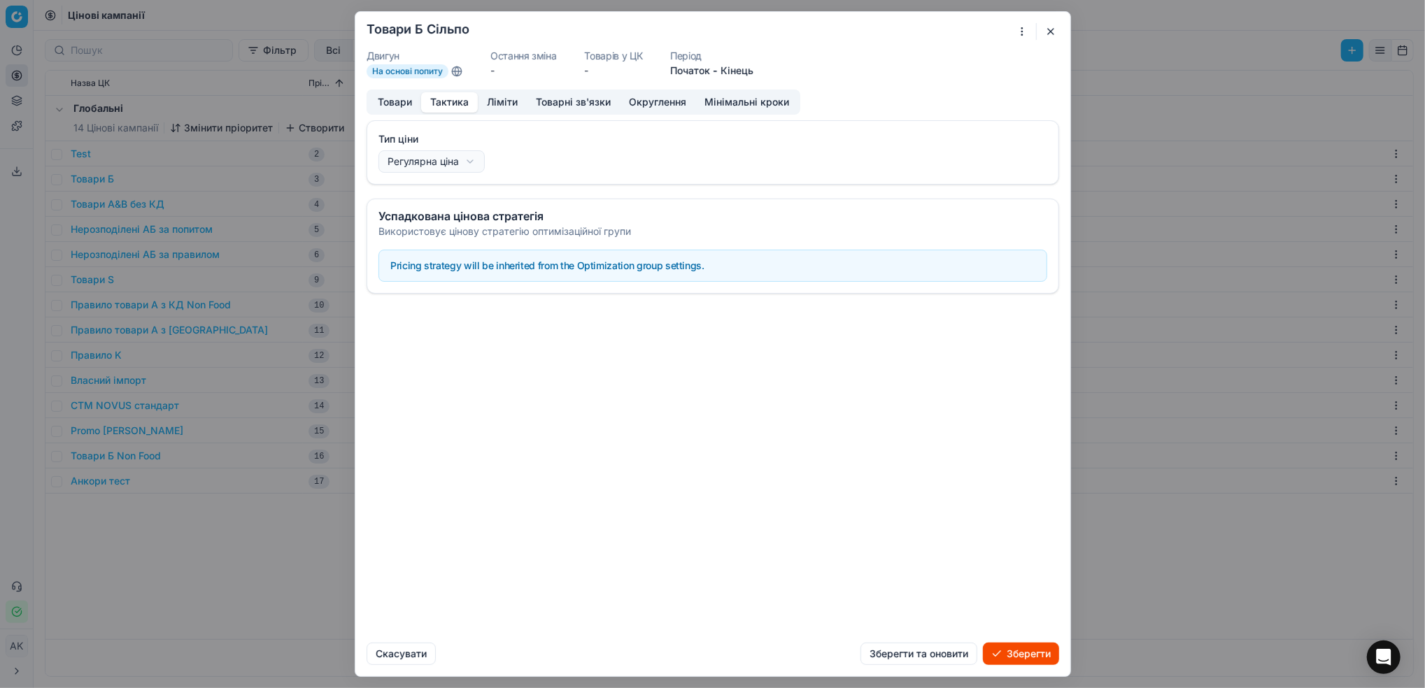
click at [504, 104] on button "Ліміти" at bounding box center [502, 102] width 49 height 20
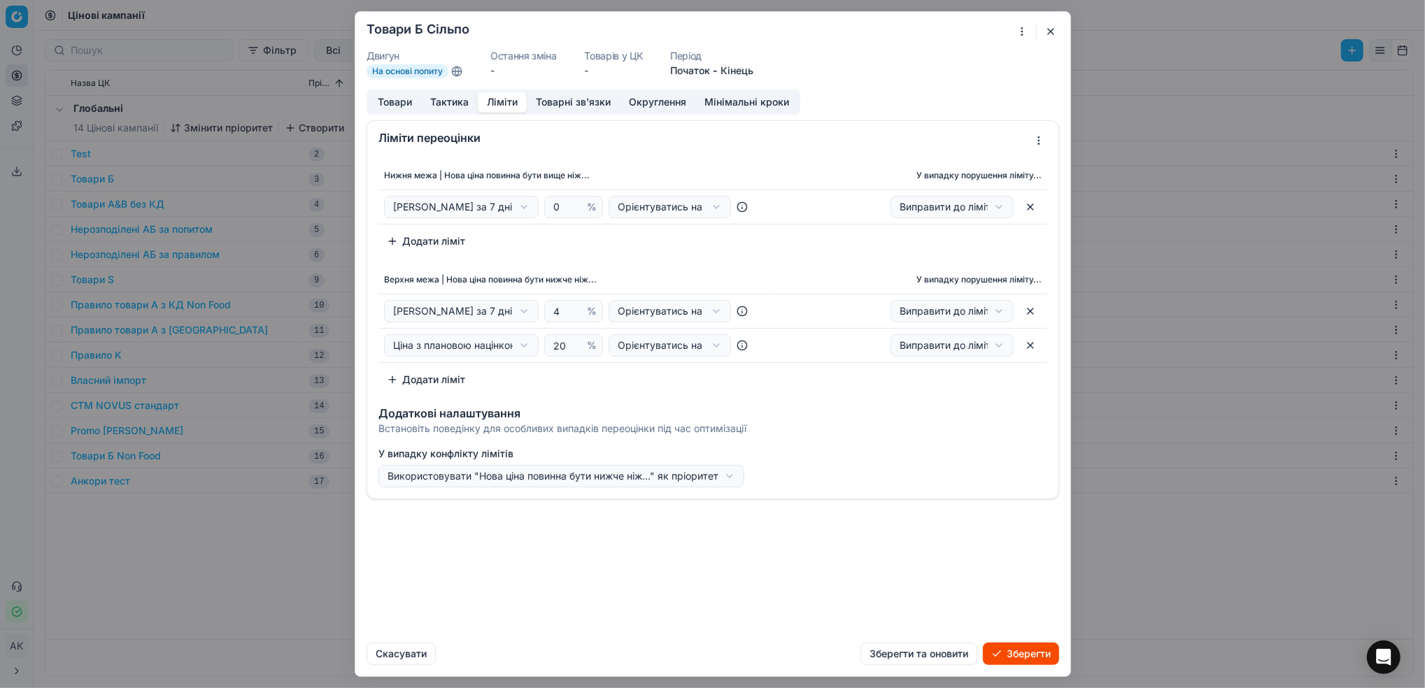
click at [944, 660] on button "Зберегти та оновити" at bounding box center [918, 654] width 117 height 22
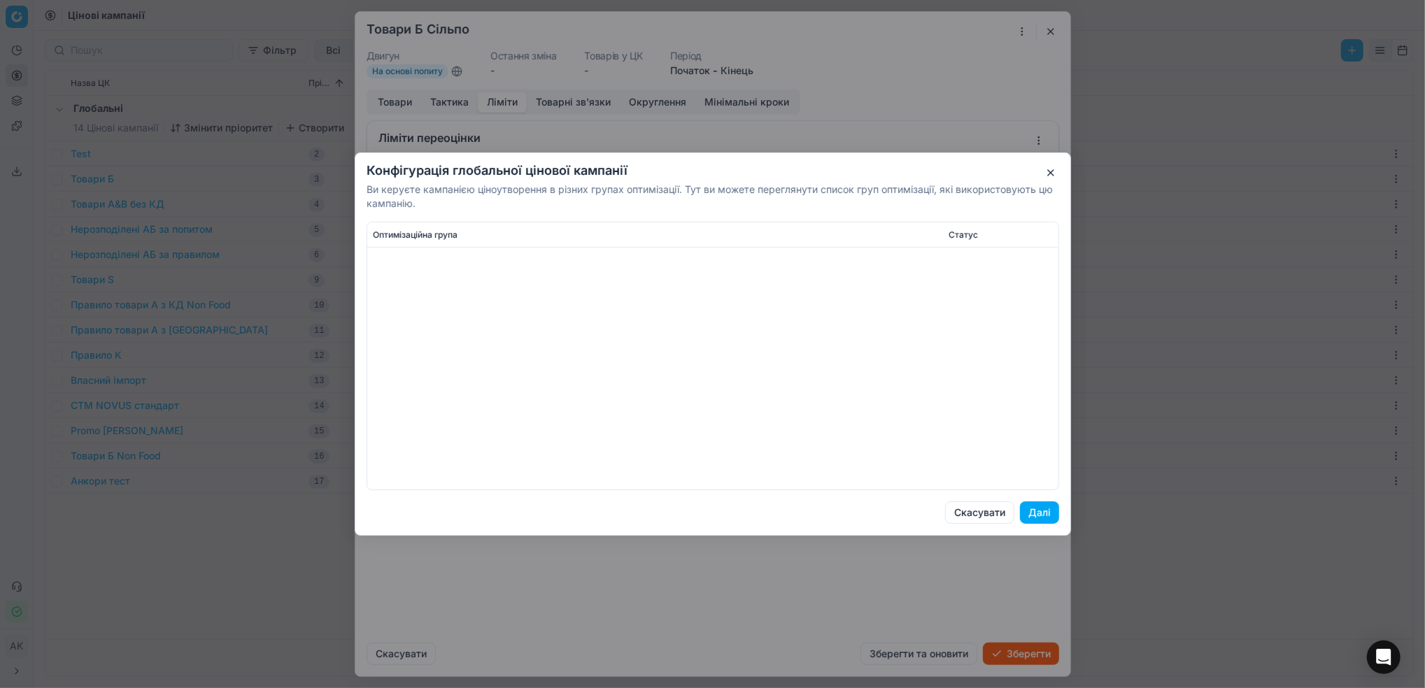
scroll to position [653, 0]
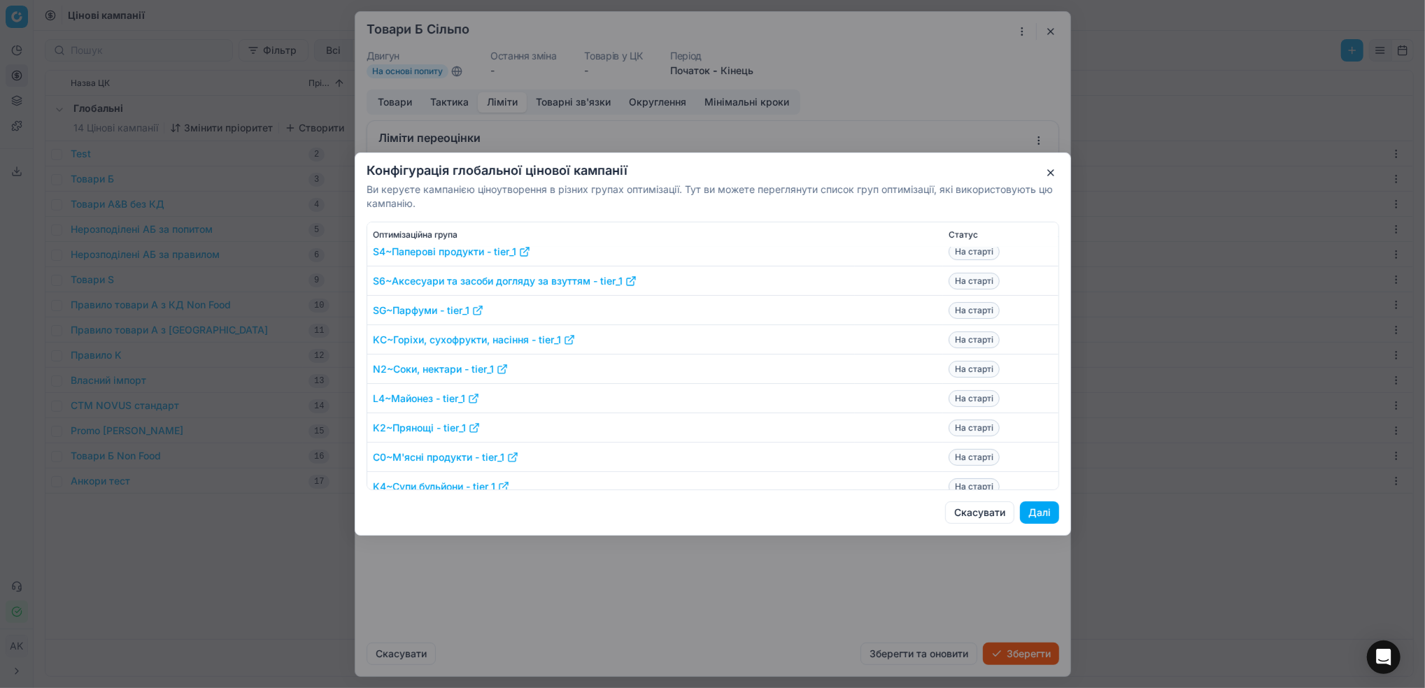
click at [1041, 511] on button "Далі" at bounding box center [1039, 513] width 39 height 22
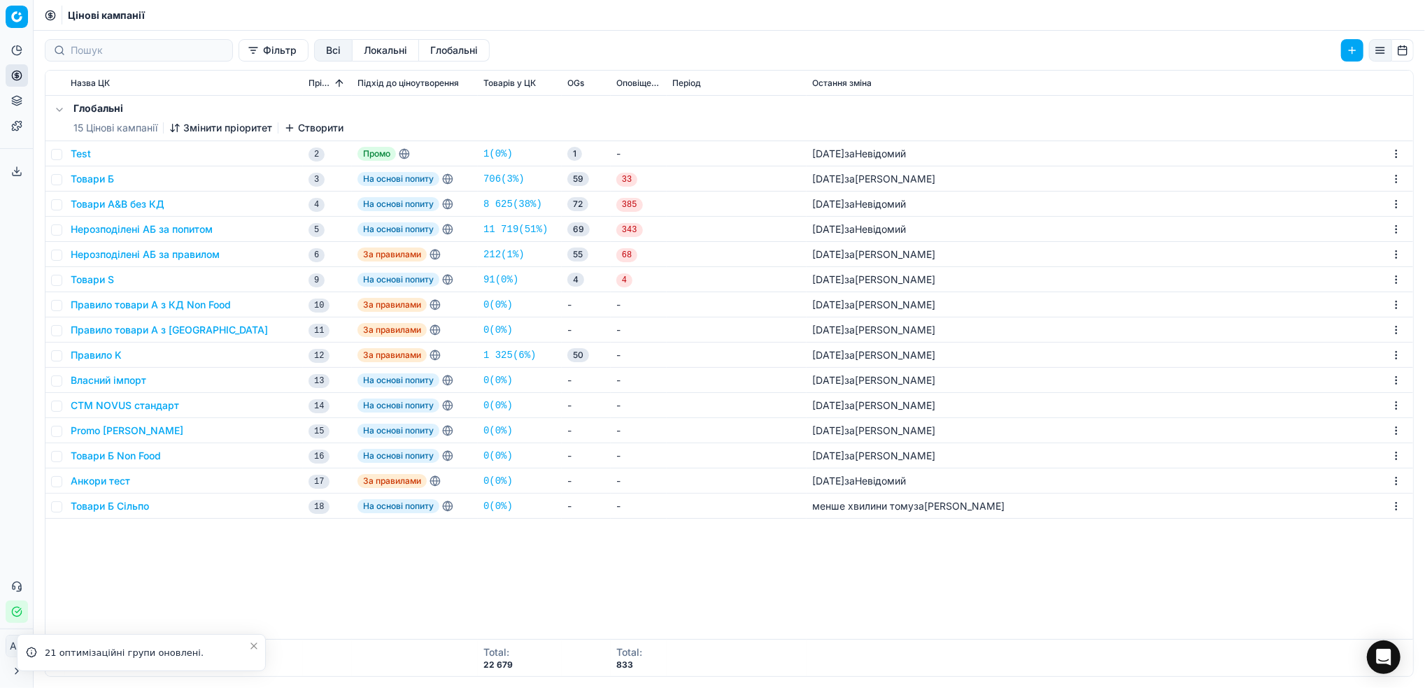
click at [229, 130] on button "Змінити пріоритет" at bounding box center [220, 128] width 103 height 14
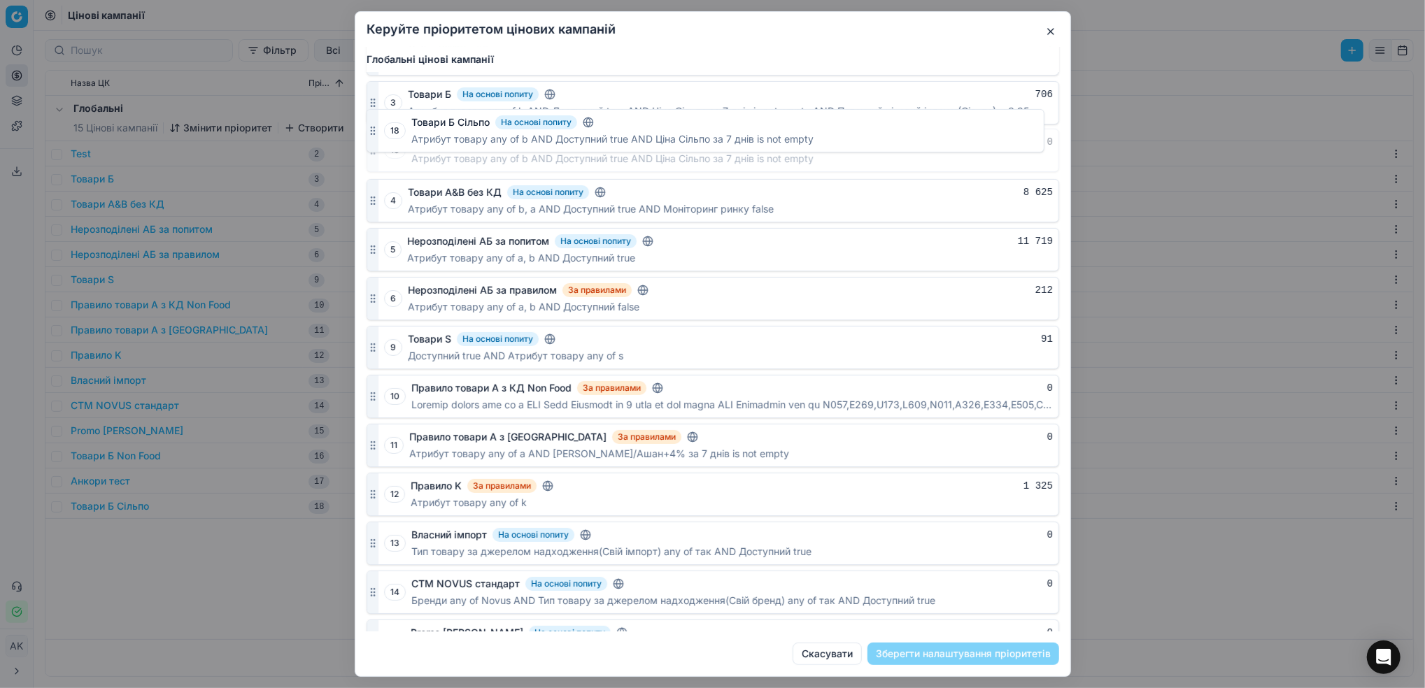
scroll to position [0, 0]
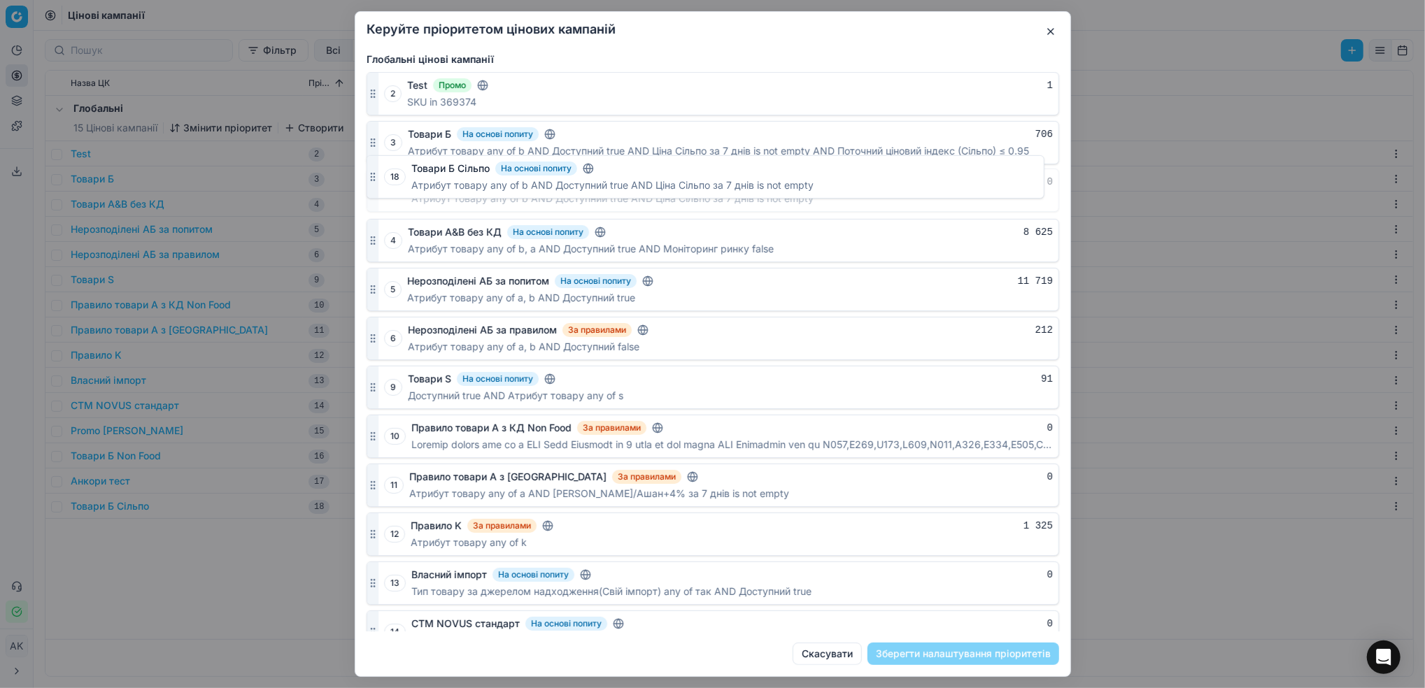
drag, startPoint x: 370, startPoint y: 612, endPoint x: 374, endPoint y: 178, distance: 433.7
click at [374, 178] on div at bounding box center [372, 190] width 11 height 42
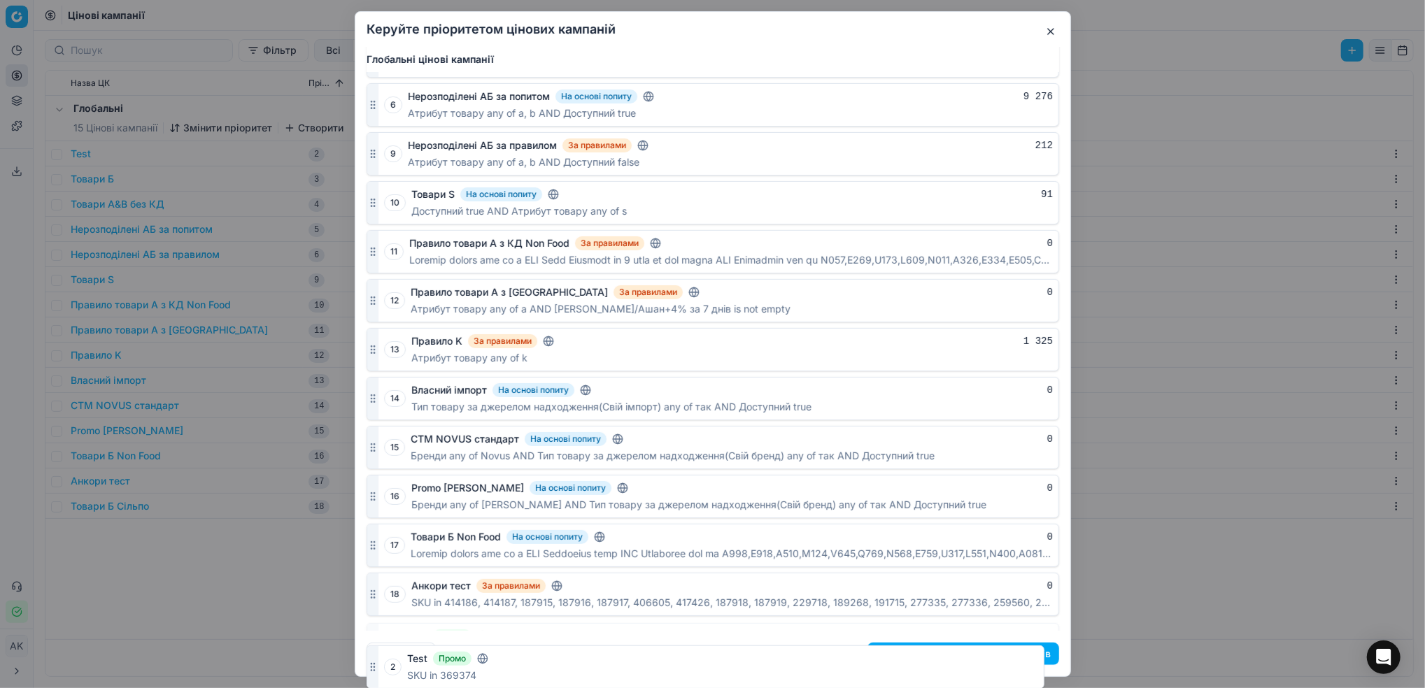
scroll to position [171, 0]
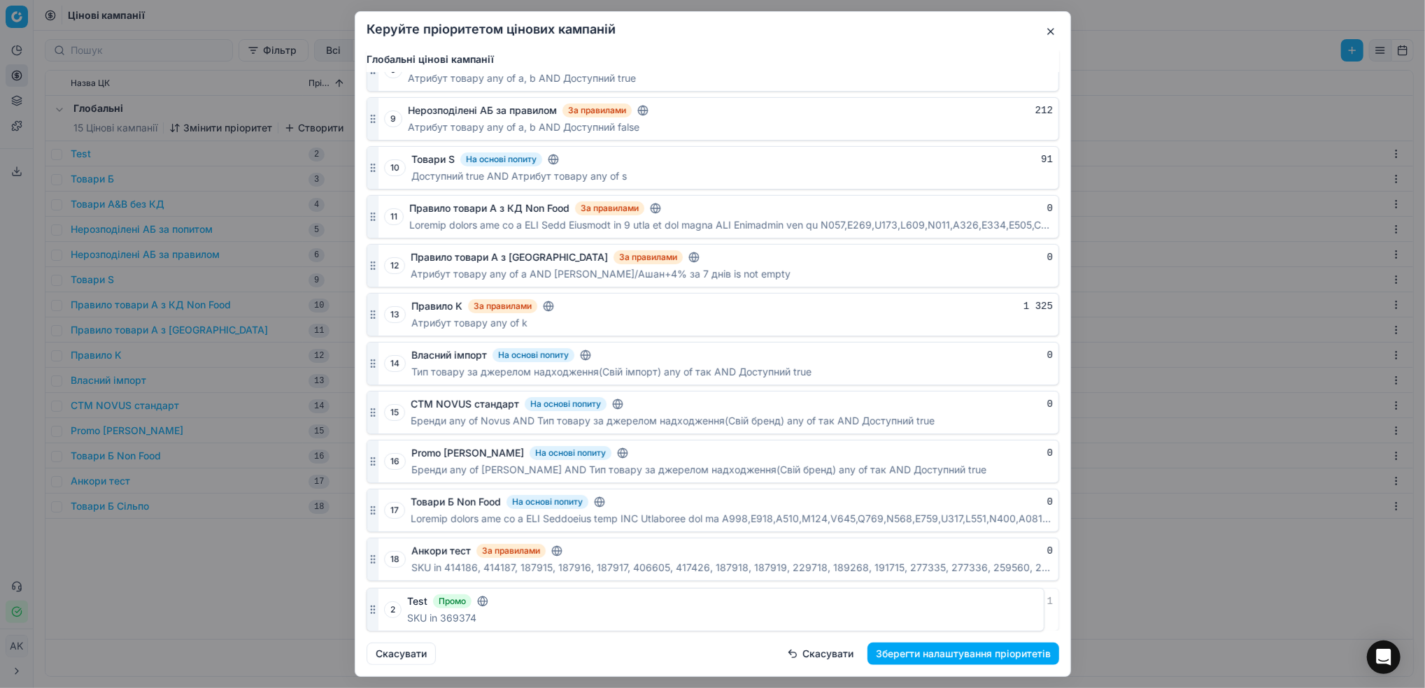
drag, startPoint x: 371, startPoint y: 96, endPoint x: 379, endPoint y: 622, distance: 526.1
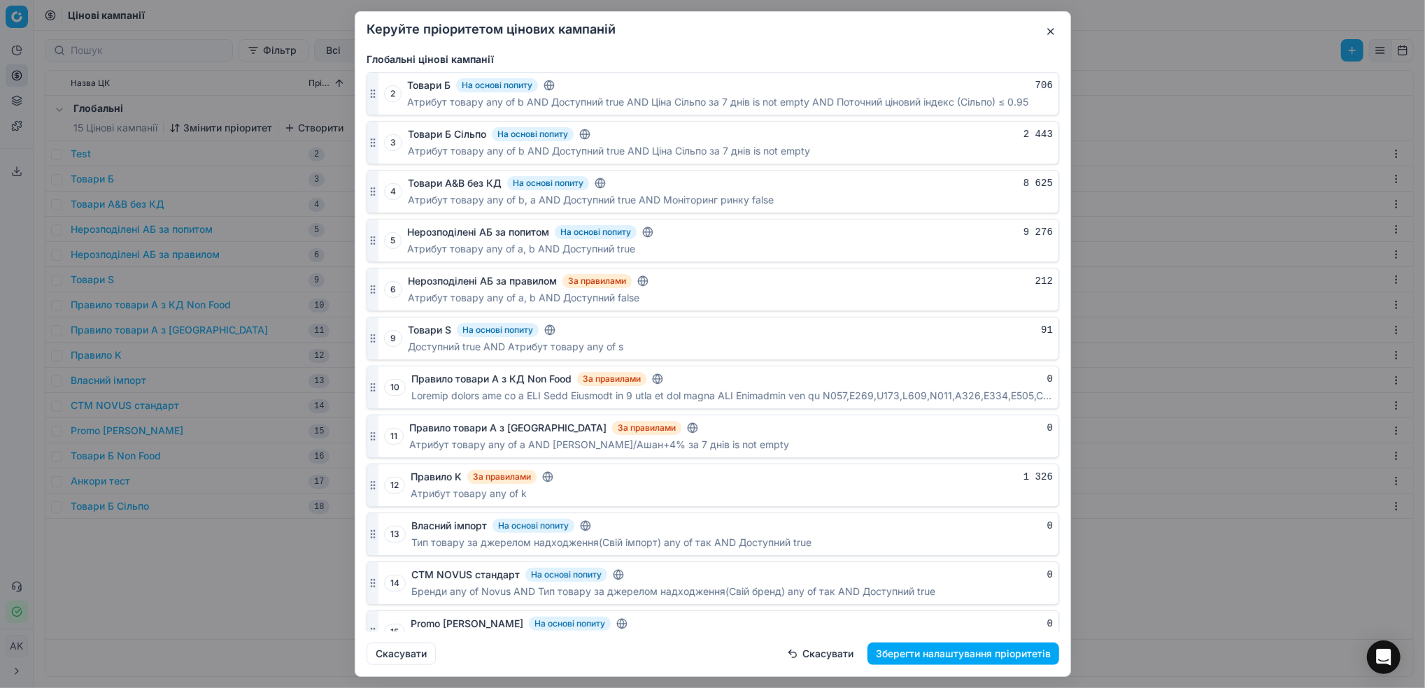
click at [946, 659] on button "Зберегти налаштування пріоритетів" at bounding box center [963, 654] width 192 height 22
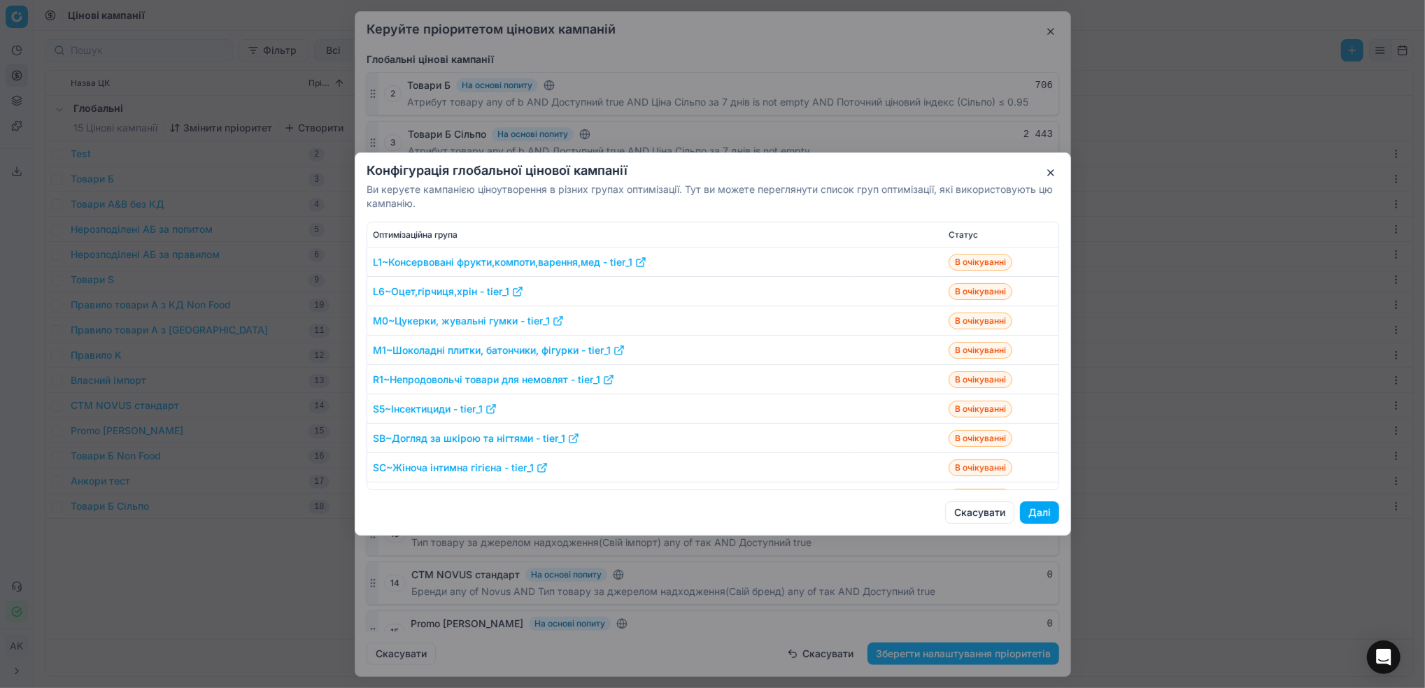
click at [1043, 513] on button "Далі" at bounding box center [1039, 513] width 39 height 22
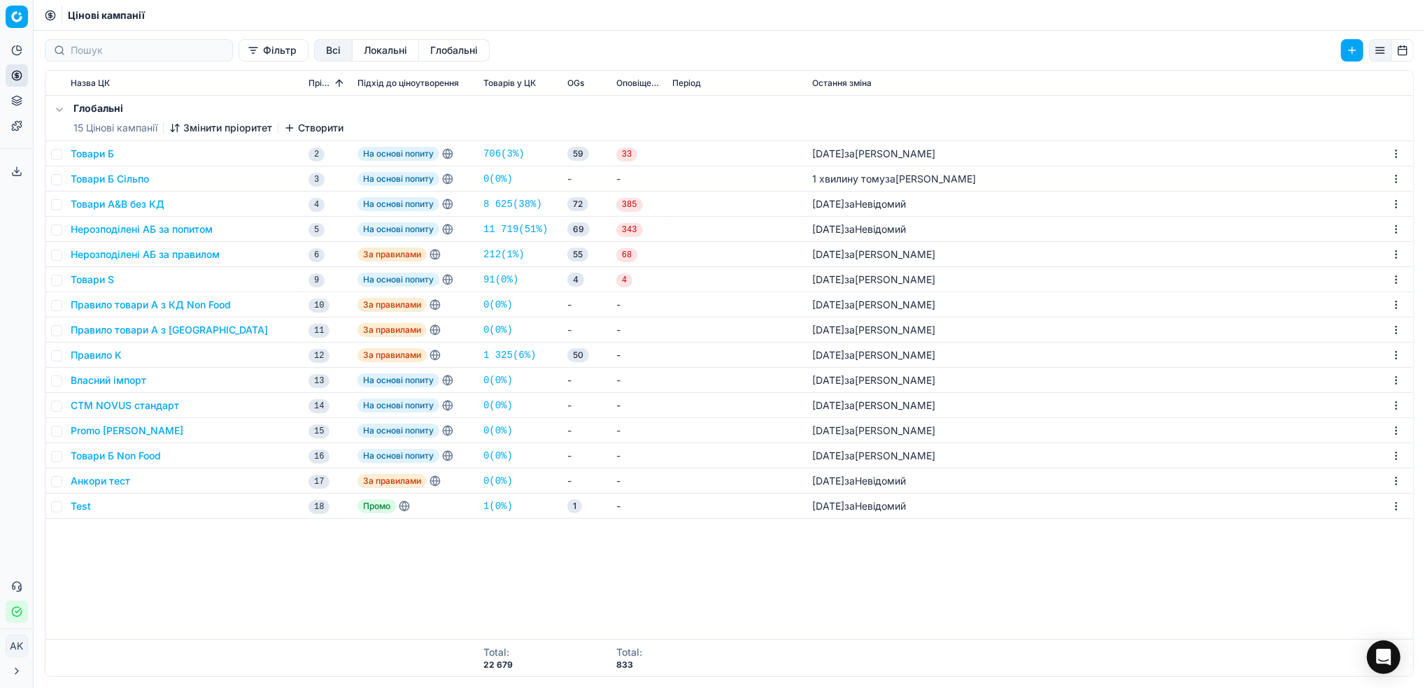
click at [93, 179] on button "Товари Б Сільпо" at bounding box center [110, 179] width 78 height 14
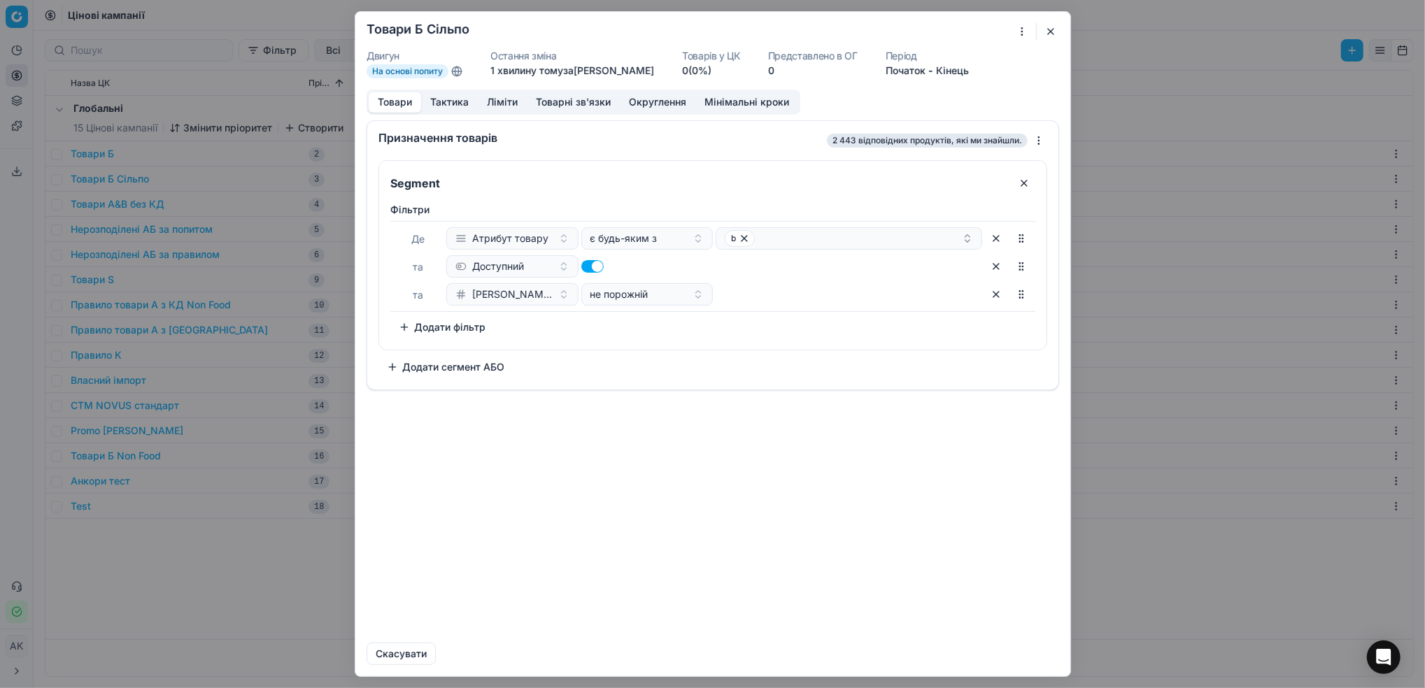
click at [441, 99] on button "Тактика" at bounding box center [449, 102] width 57 height 20
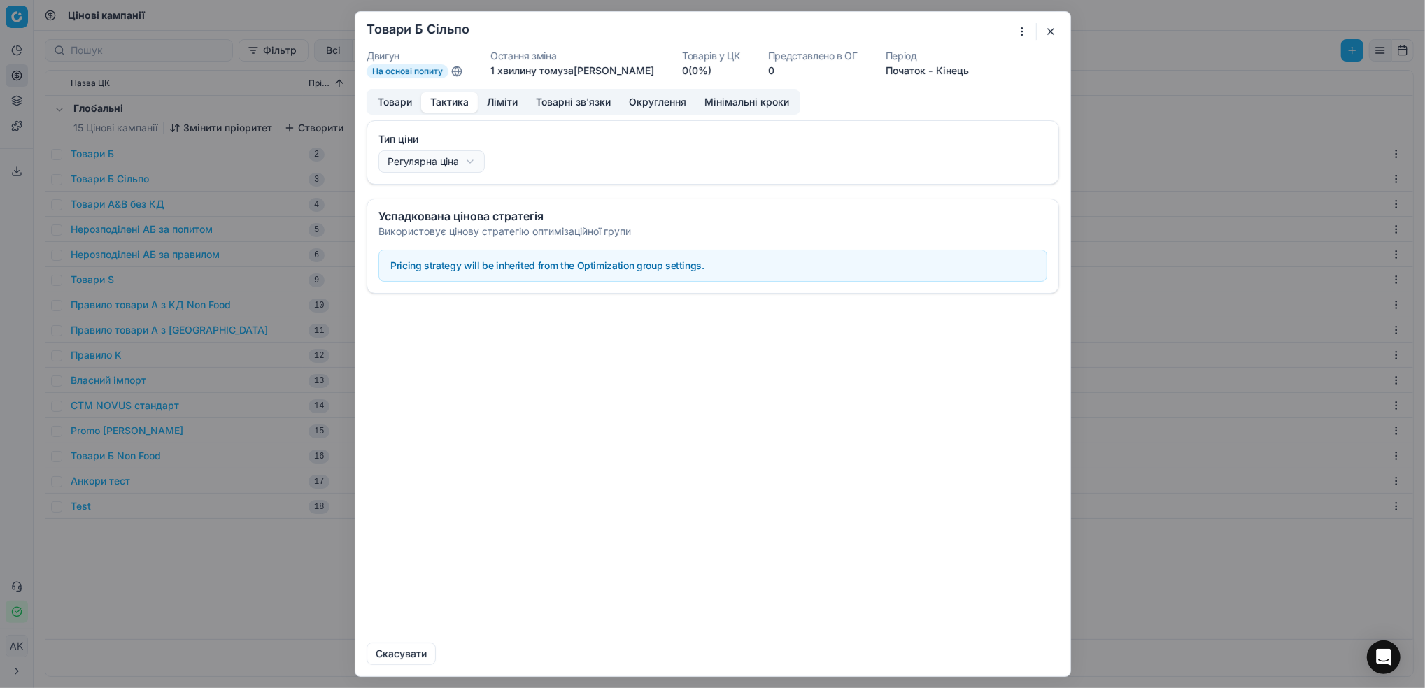
click at [501, 101] on button "Ліміти" at bounding box center [502, 102] width 49 height 20
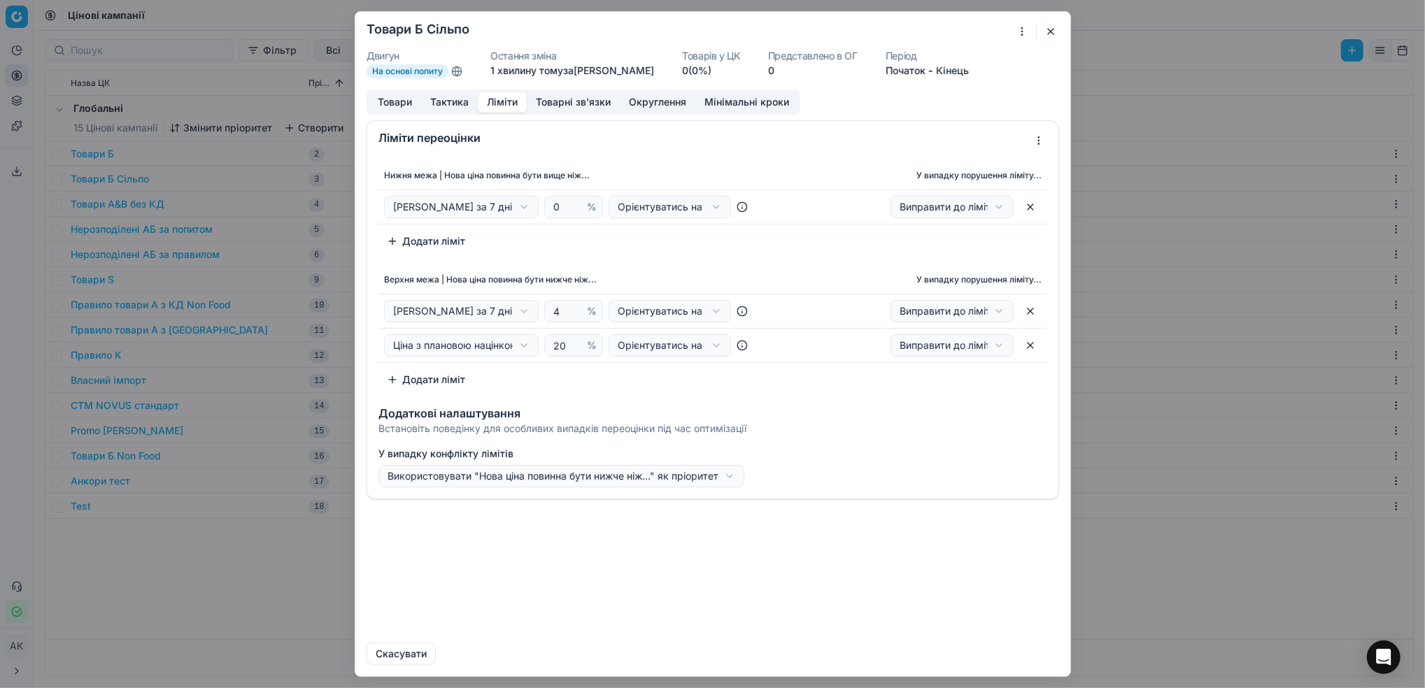
click at [1051, 31] on button "button" at bounding box center [1050, 31] width 17 height 17
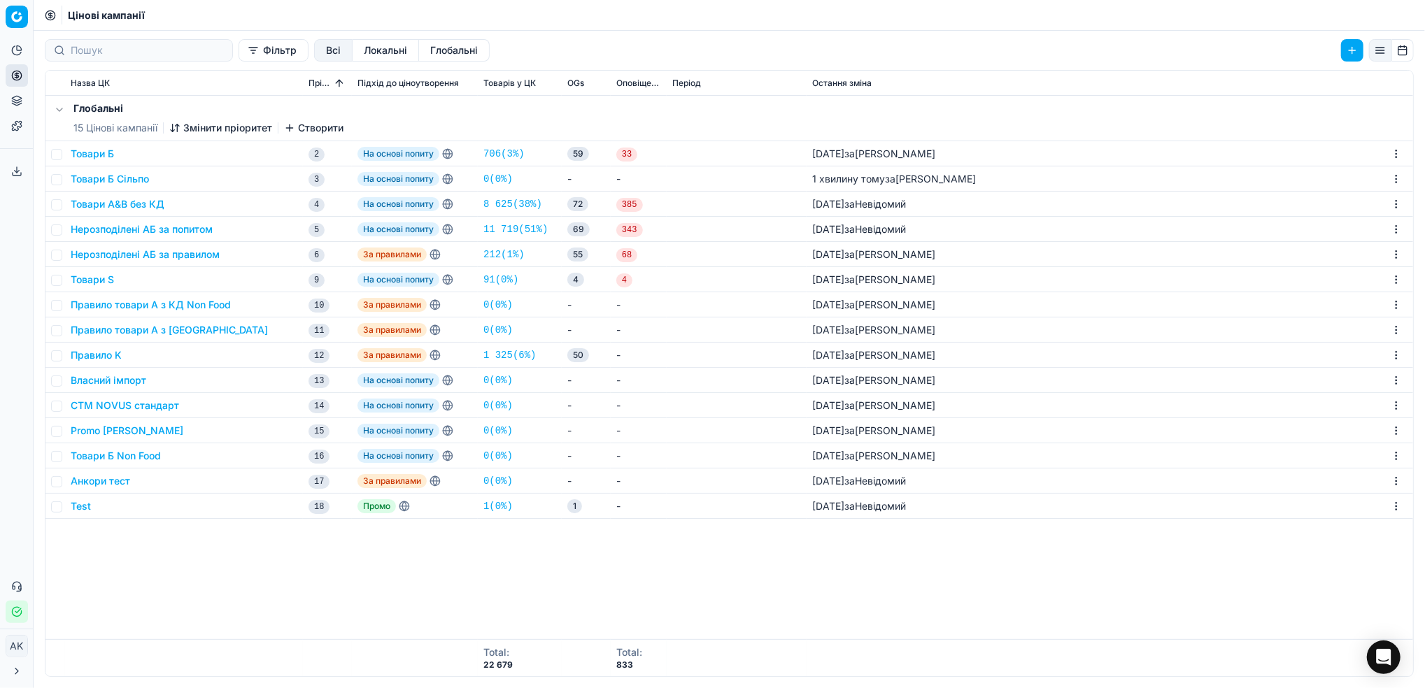
click at [91, 158] on button "Товари Б" at bounding box center [92, 154] width 43 height 14
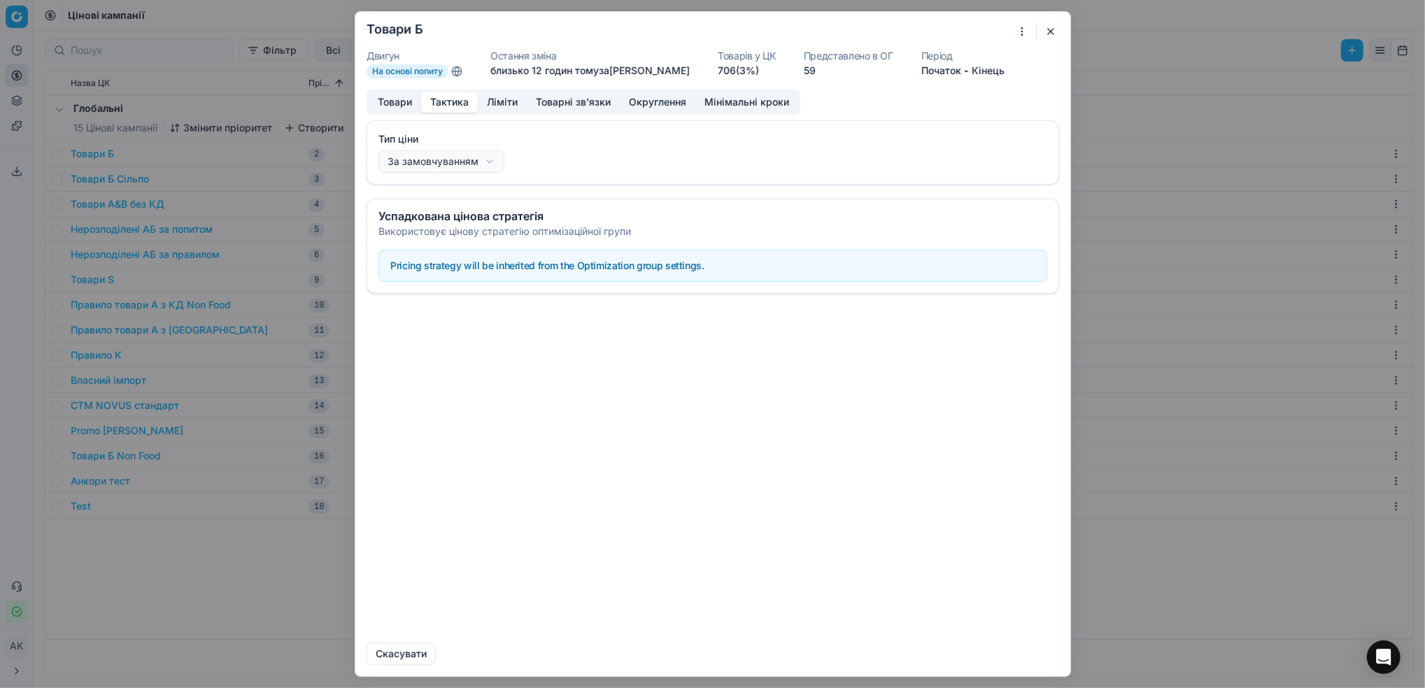
click at [442, 100] on button "Тактика" at bounding box center [449, 102] width 57 height 20
click at [1053, 29] on button "button" at bounding box center [1050, 31] width 17 height 17
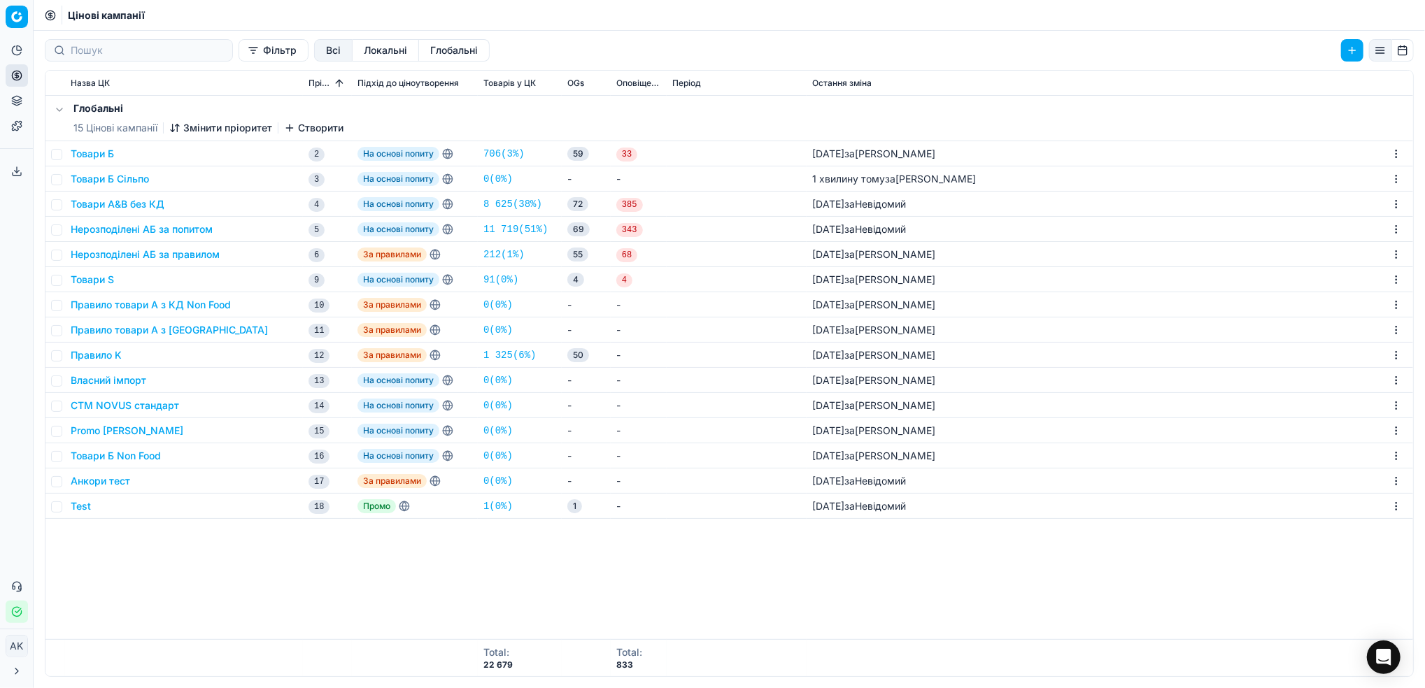
click at [85, 174] on button "Товари Б Сільпо" at bounding box center [110, 179] width 78 height 14
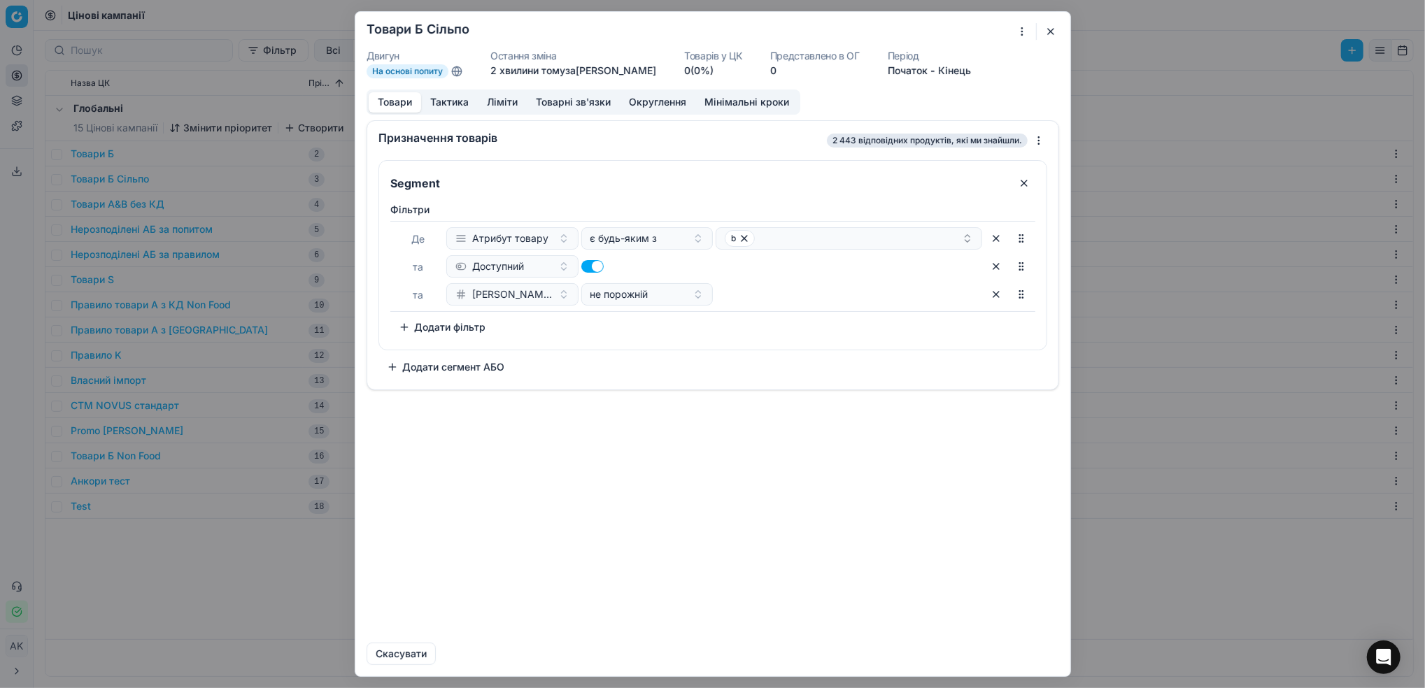
click at [441, 109] on button "Тактика" at bounding box center [449, 102] width 57 height 20
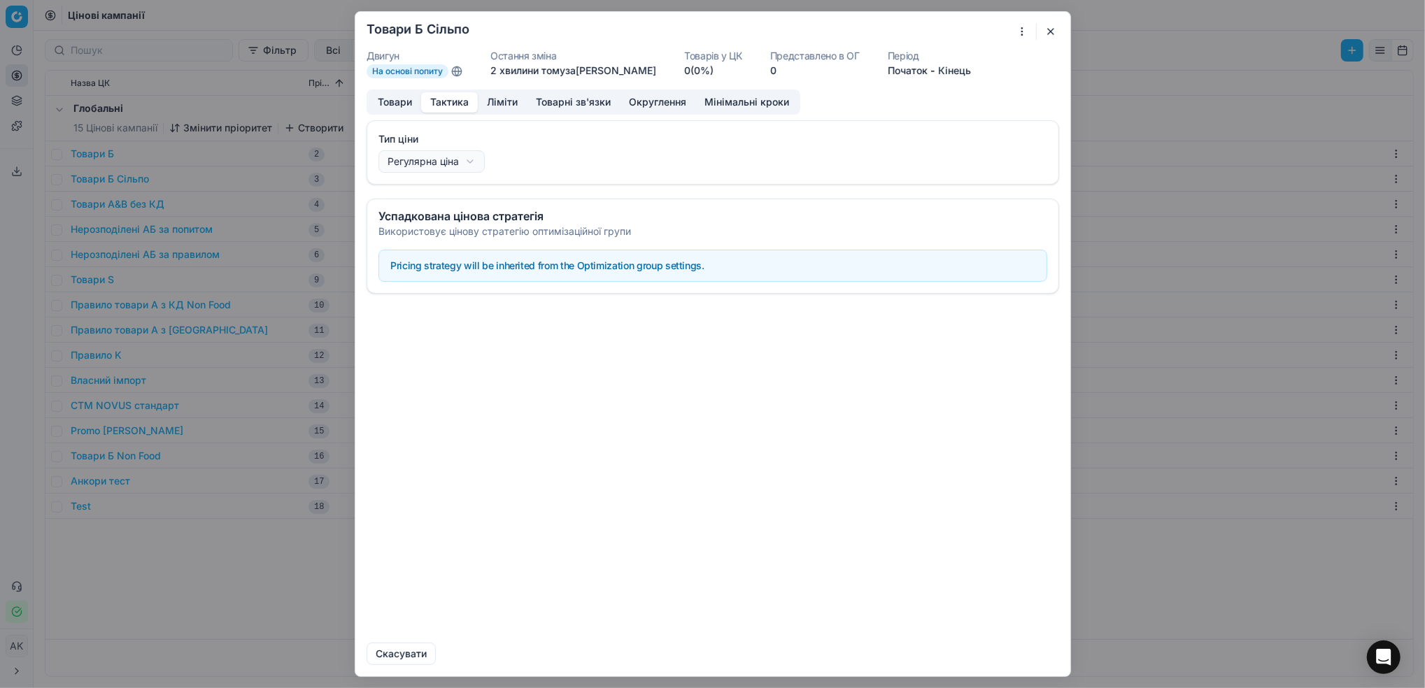
click at [463, 164] on div "Ми зберігаємо налаштування ЦК. Будь ласка, зачекайте, це може зайняти декілька …" at bounding box center [712, 344] width 1425 height 688
select select "auto"
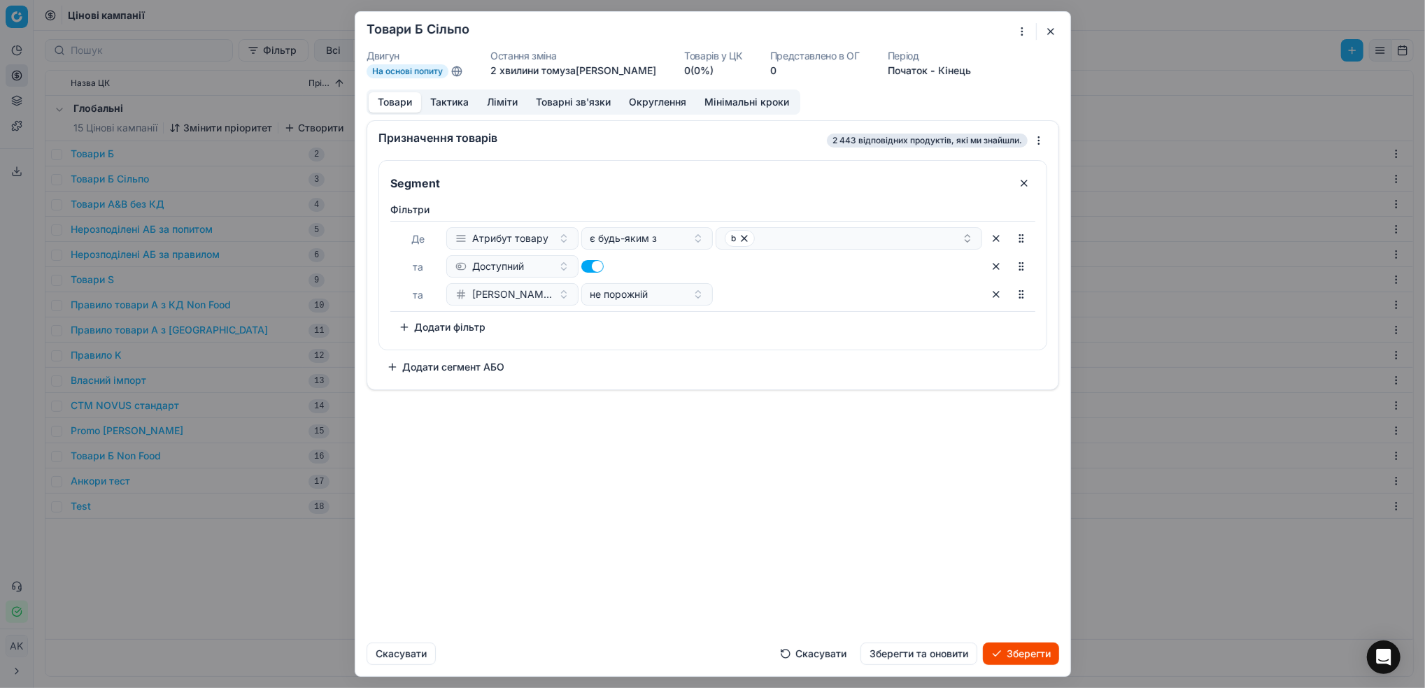
click at [397, 105] on button "Товари" at bounding box center [395, 102] width 52 height 20
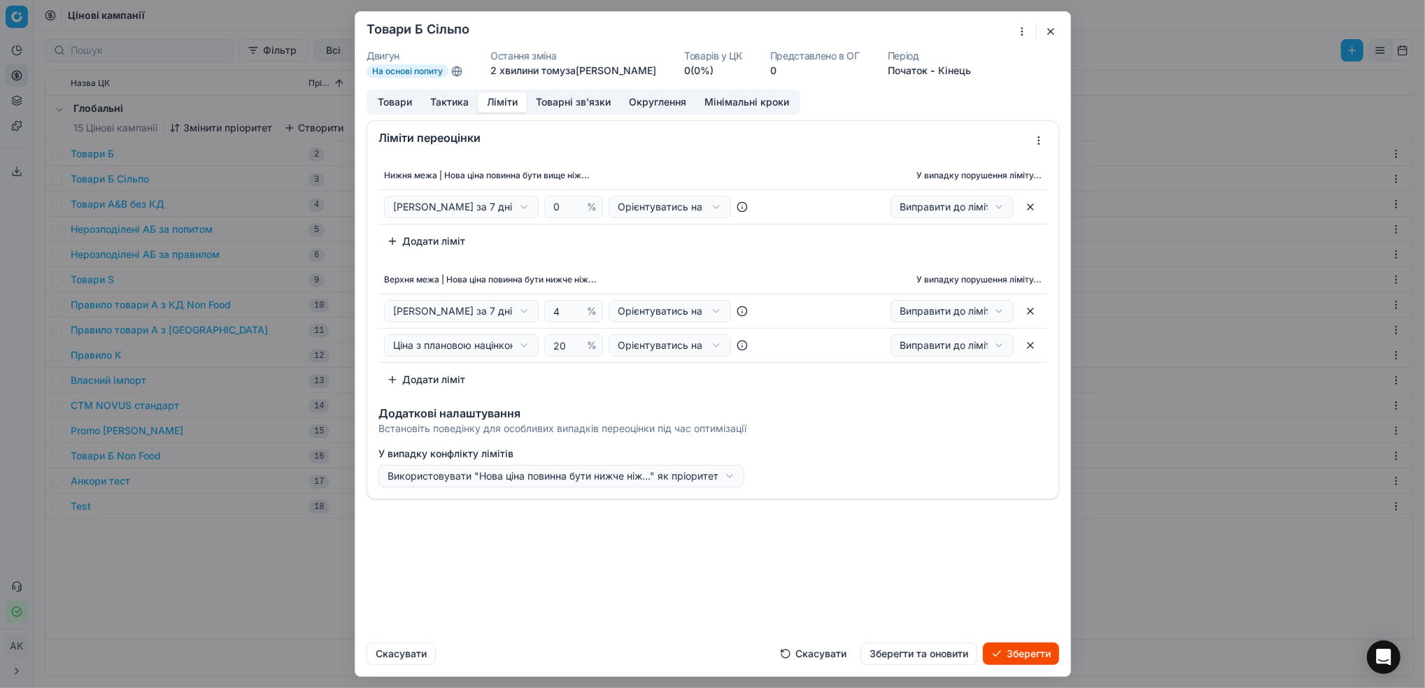
click at [508, 105] on button "Ліміти" at bounding box center [502, 102] width 49 height 20
click at [938, 651] on button "Зберегти та оновити" at bounding box center [918, 654] width 117 height 22
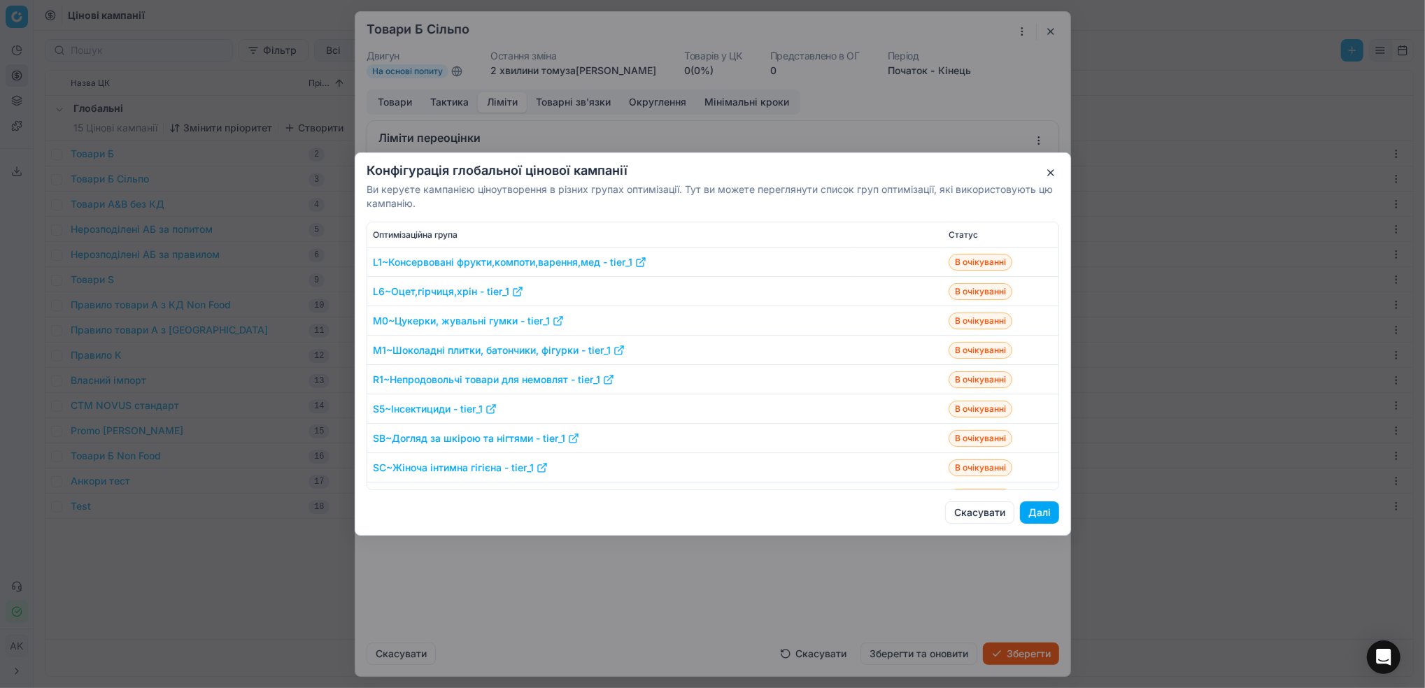
click at [1048, 518] on button "Далі" at bounding box center [1039, 513] width 39 height 22
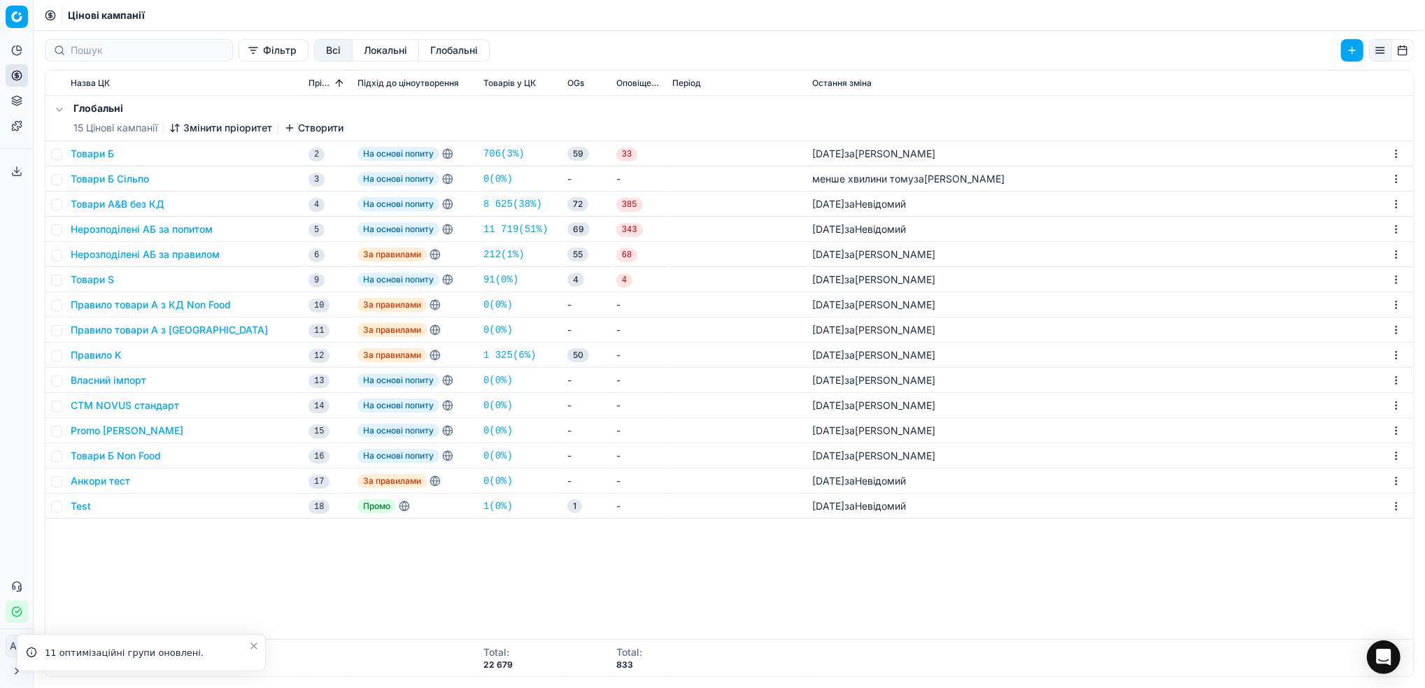
click at [91, 151] on button "Товари Б" at bounding box center [92, 154] width 43 height 14
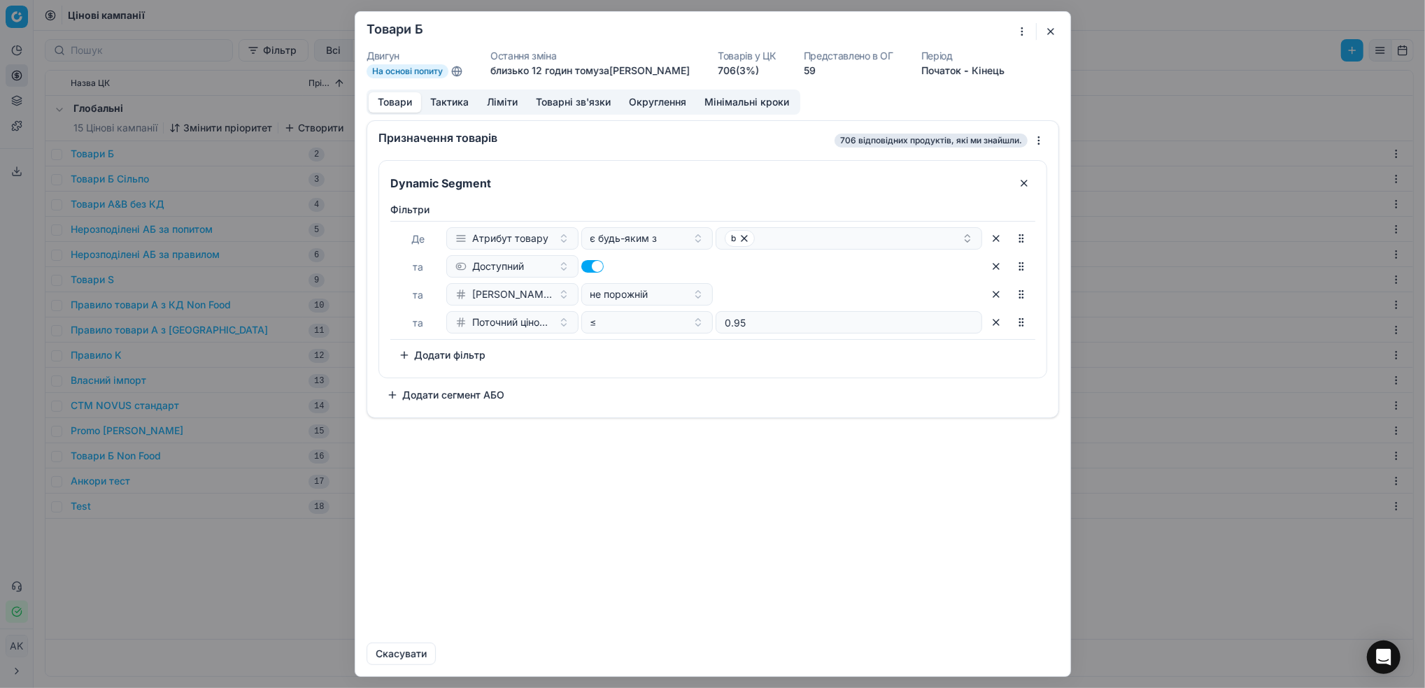
click at [500, 104] on button "Ліміти" at bounding box center [502, 102] width 49 height 20
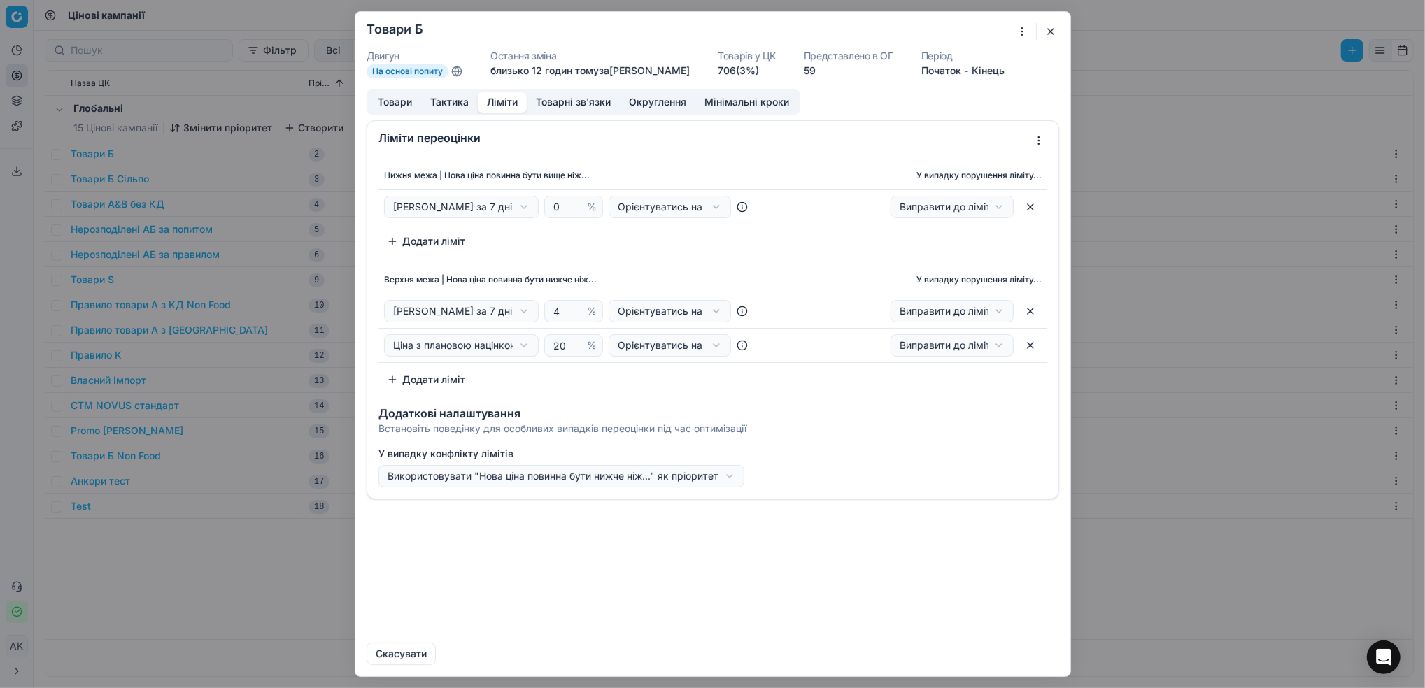
click at [1026, 348] on button "button" at bounding box center [1030, 345] width 22 height 22
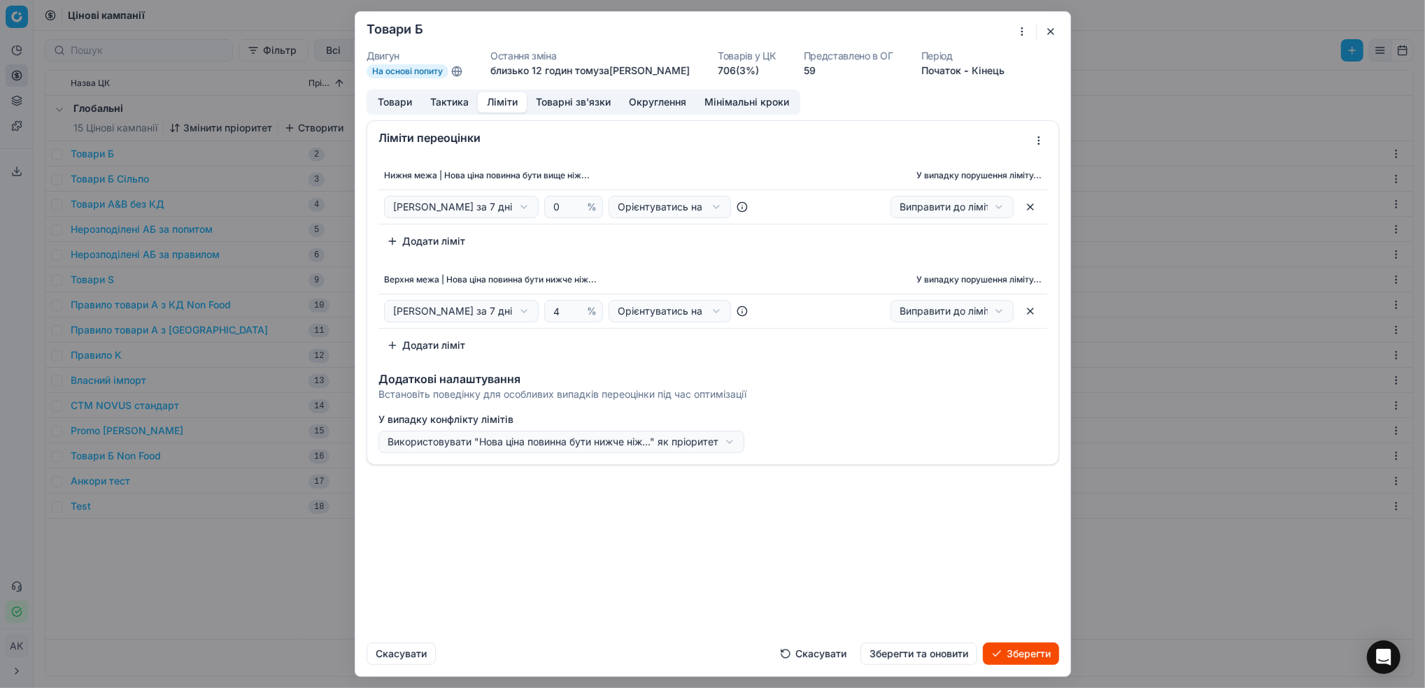
click at [804, 660] on button "Скасувати" at bounding box center [813, 654] width 83 height 22
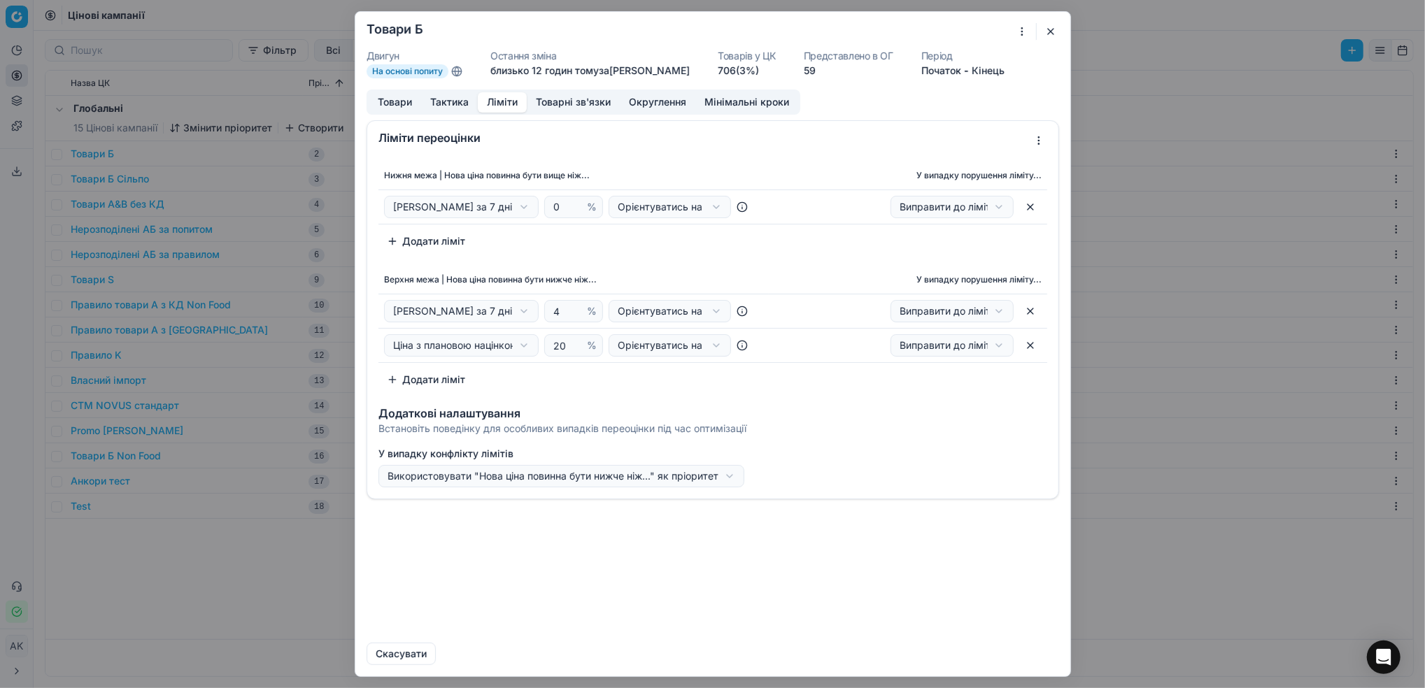
click at [1030, 203] on button "button" at bounding box center [1030, 207] width 22 height 22
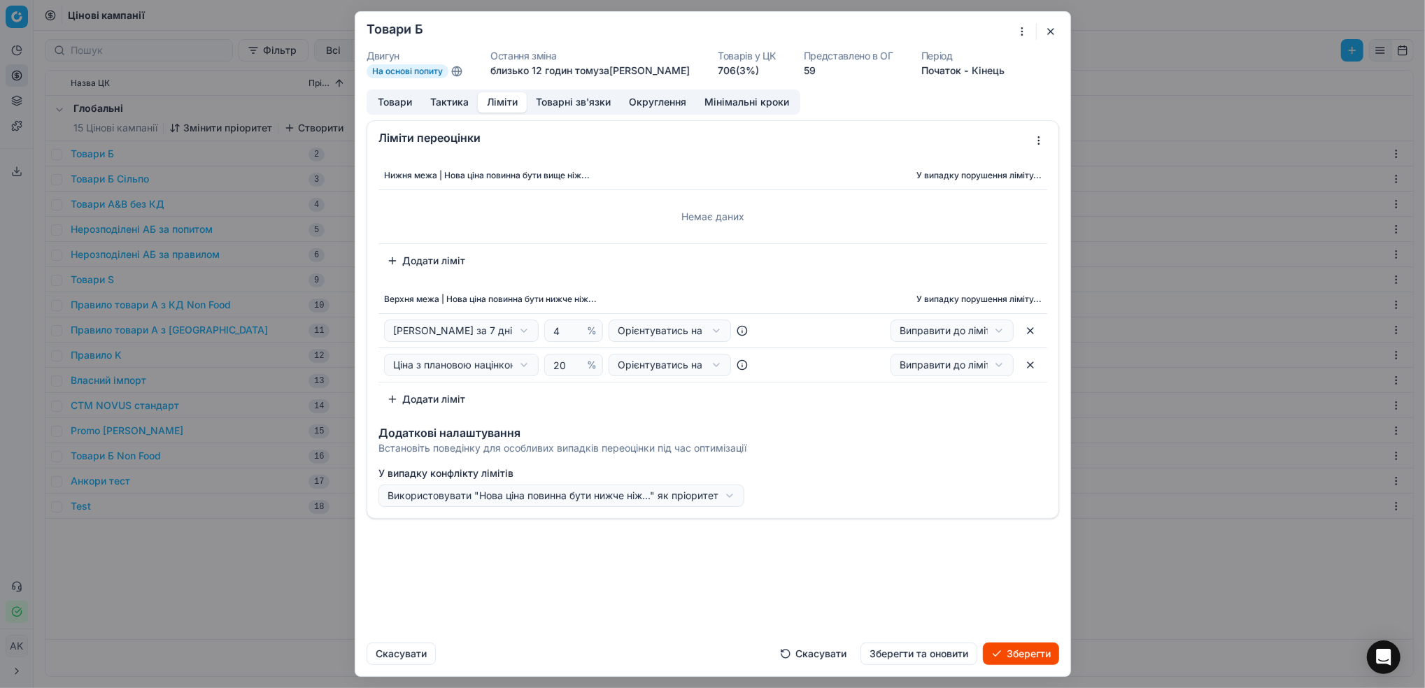
click at [797, 653] on button "Скасувати" at bounding box center [813, 654] width 83 height 22
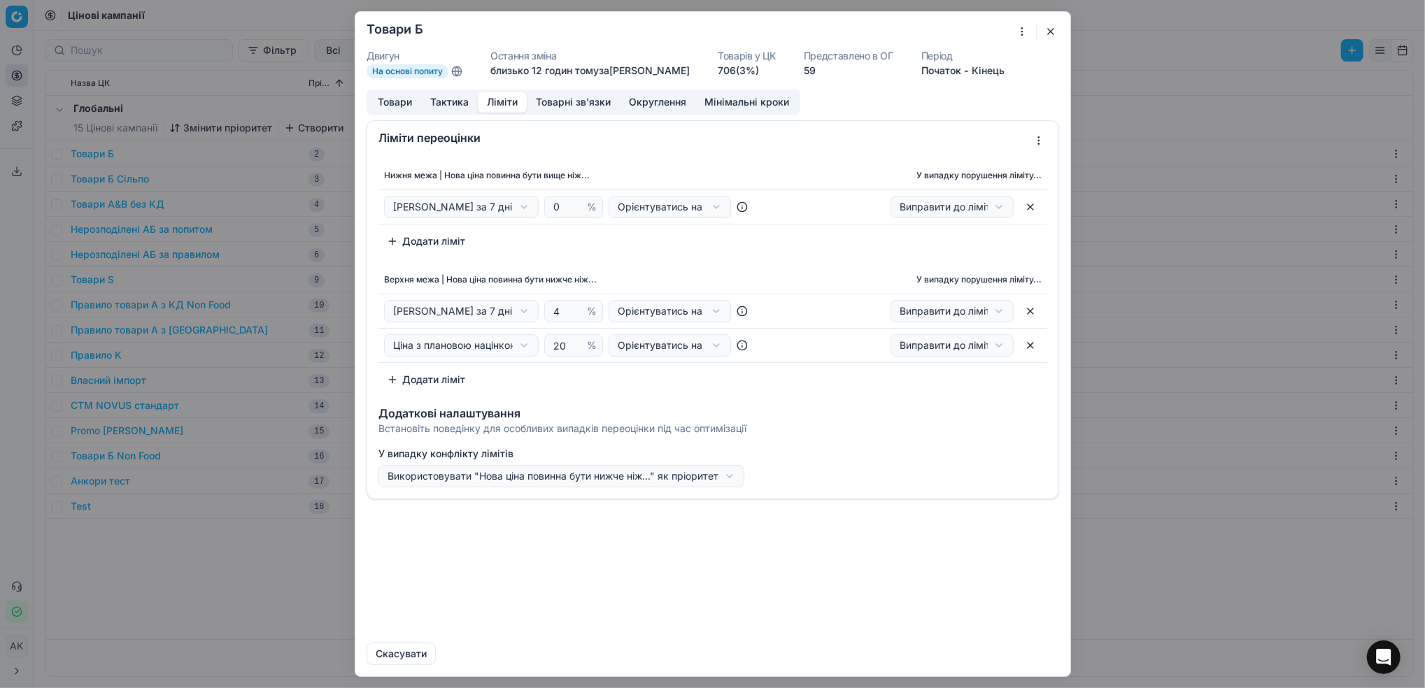
click at [1047, 38] on button "button" at bounding box center [1050, 31] width 17 height 17
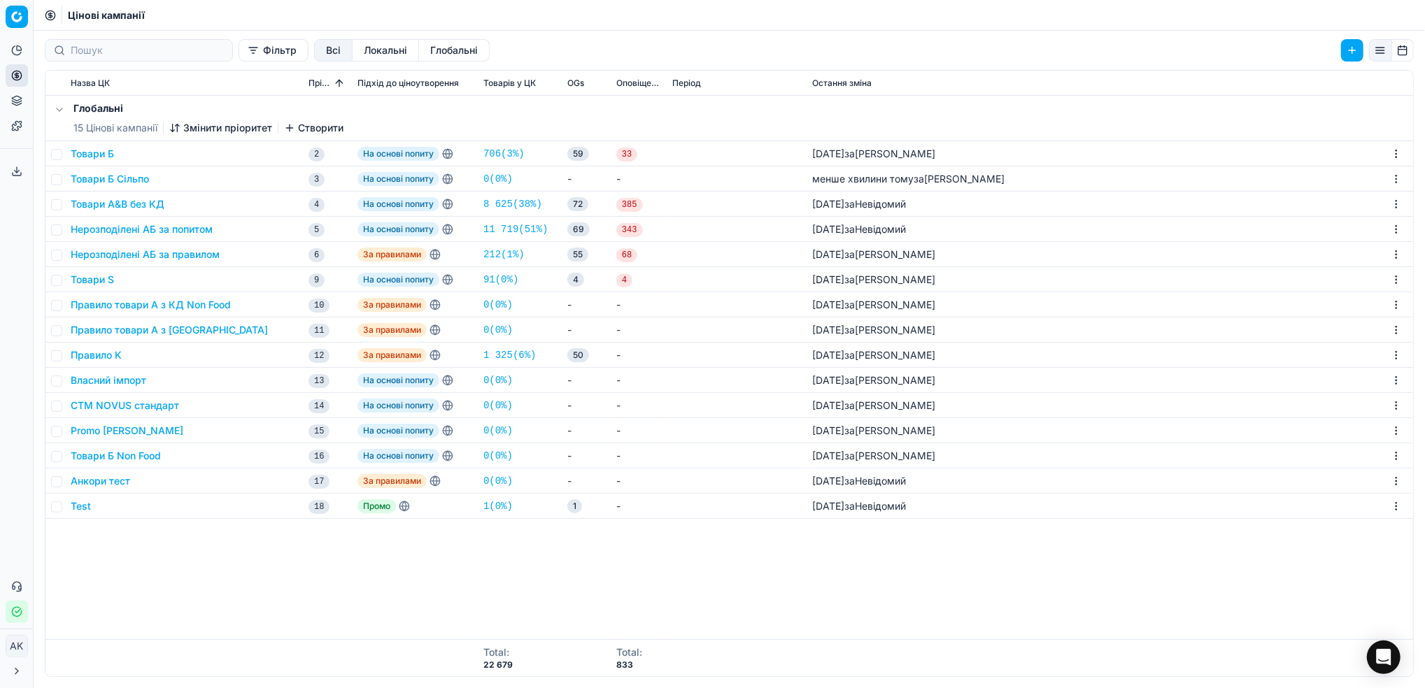
click at [114, 201] on button "Товари А&B без КД" at bounding box center [118, 204] width 94 height 14
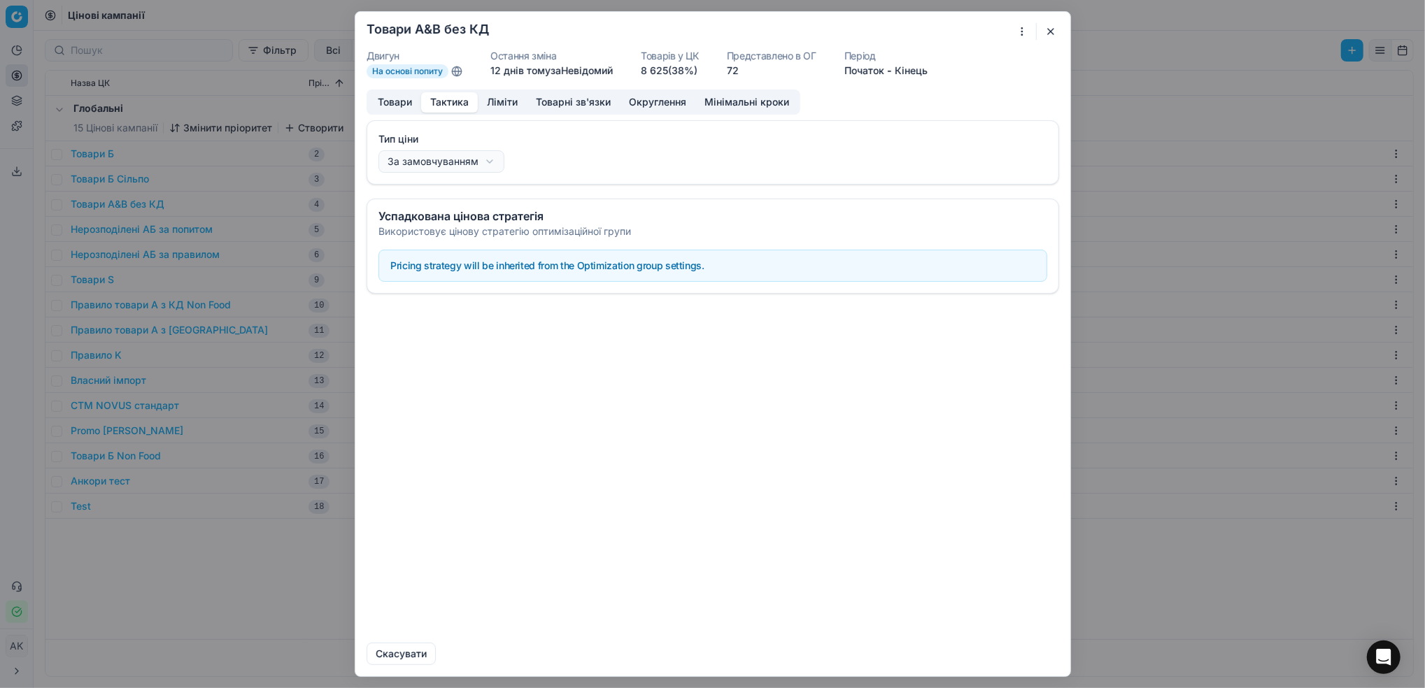
click at [446, 102] on button "Тактика" at bounding box center [449, 102] width 57 height 20
click at [489, 104] on button "Ліміти" at bounding box center [502, 102] width 49 height 20
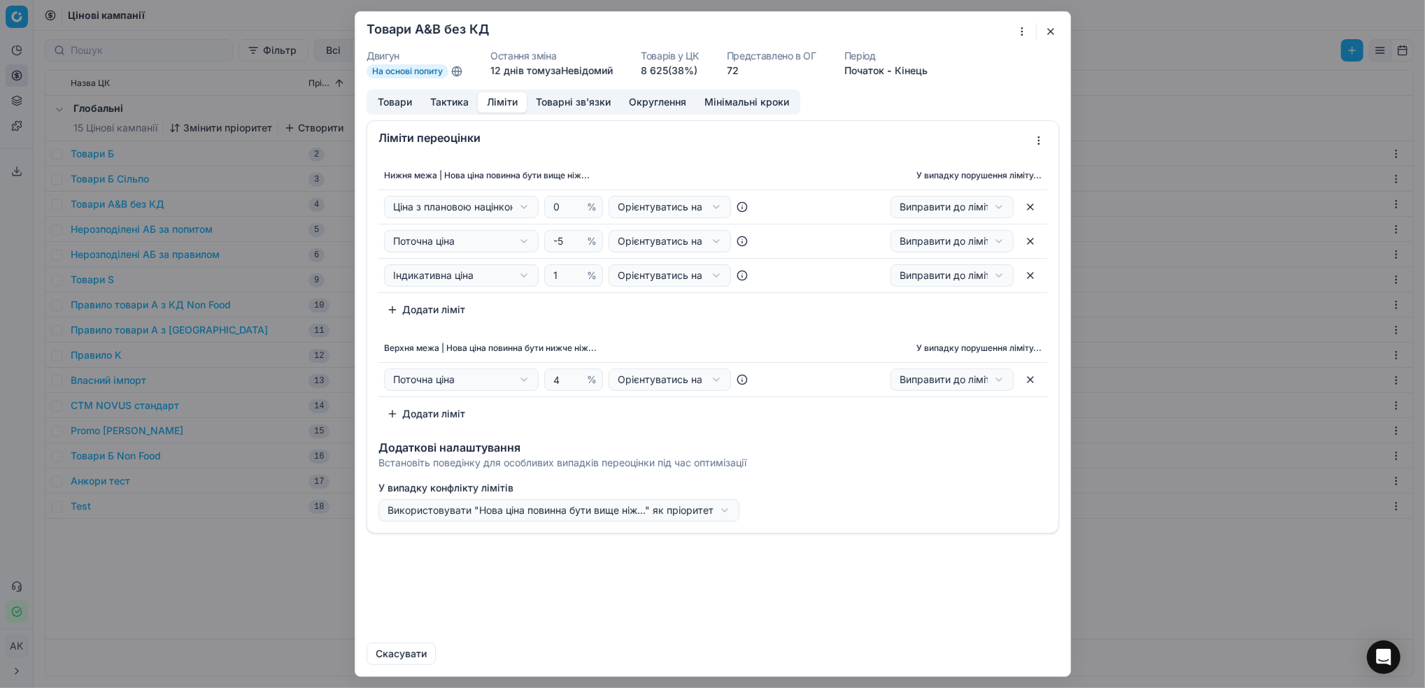
click at [440, 101] on button "Тактика" at bounding box center [449, 102] width 57 height 20
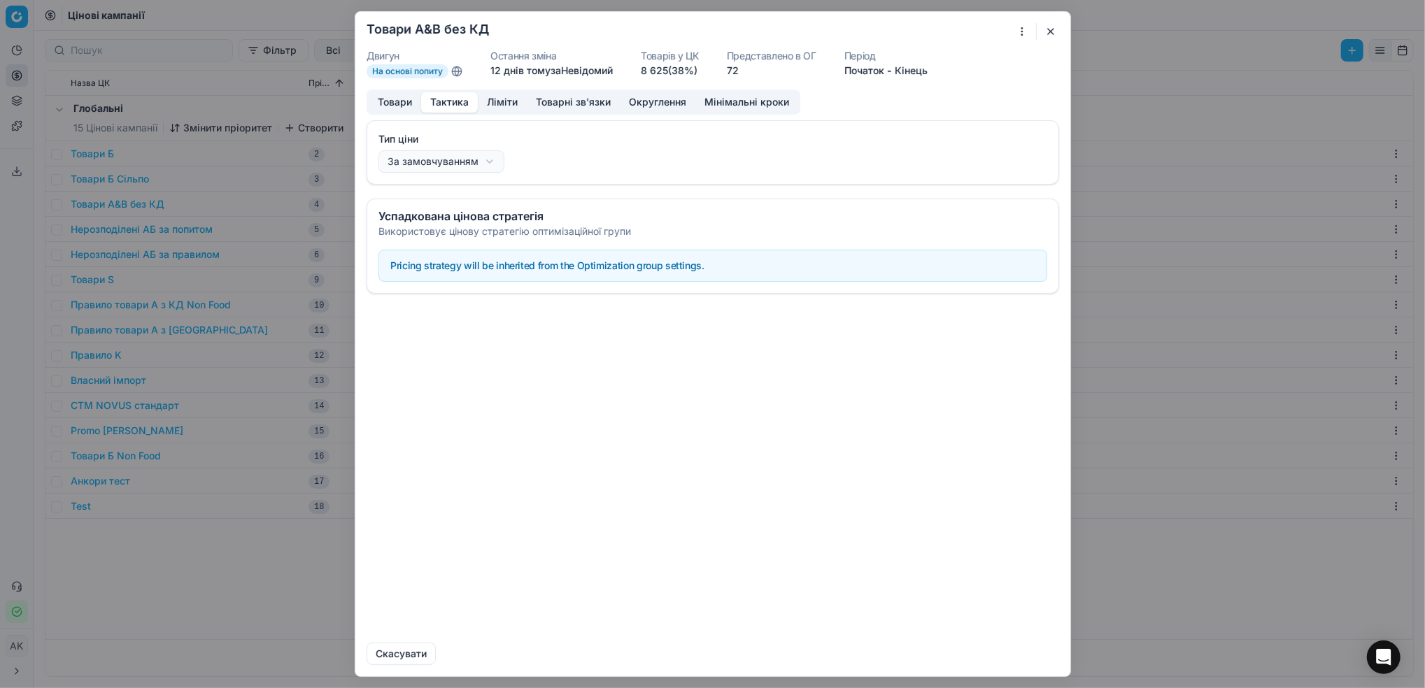
click at [506, 101] on button "Ліміти" at bounding box center [502, 102] width 49 height 20
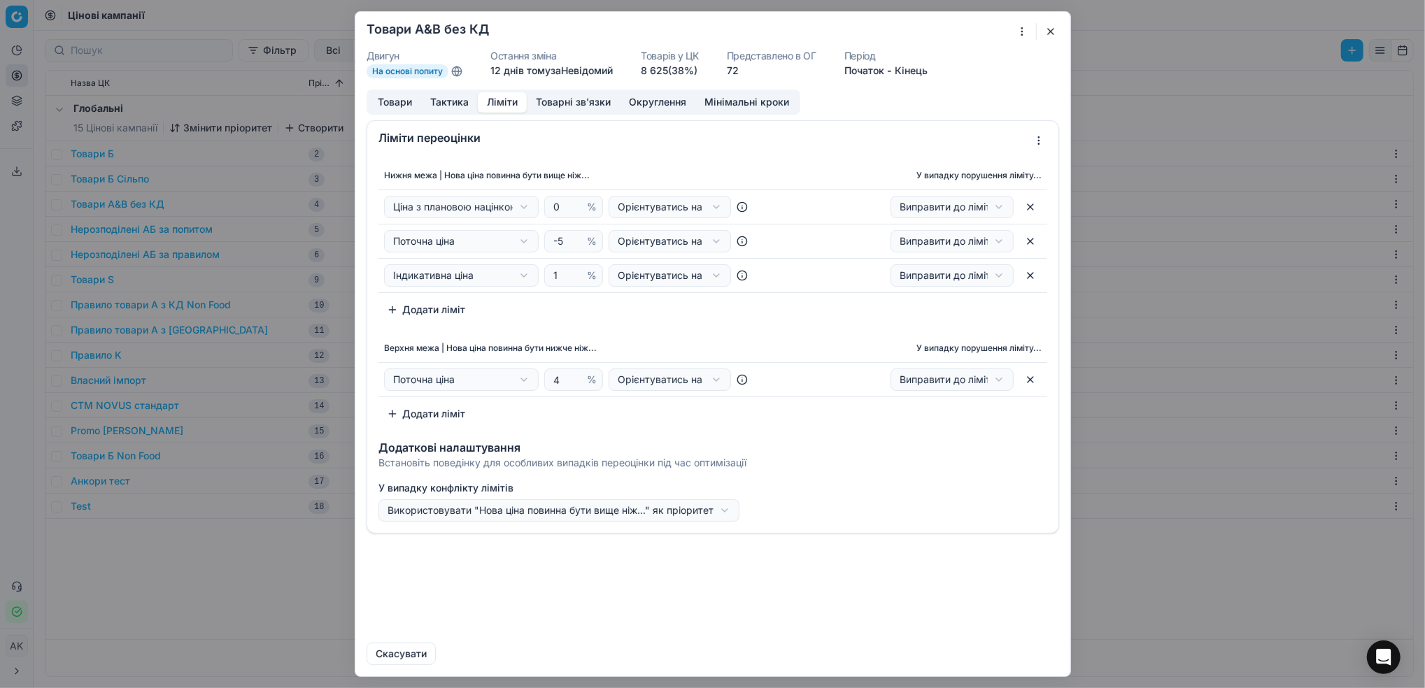
click at [1048, 34] on button "button" at bounding box center [1050, 31] width 17 height 17
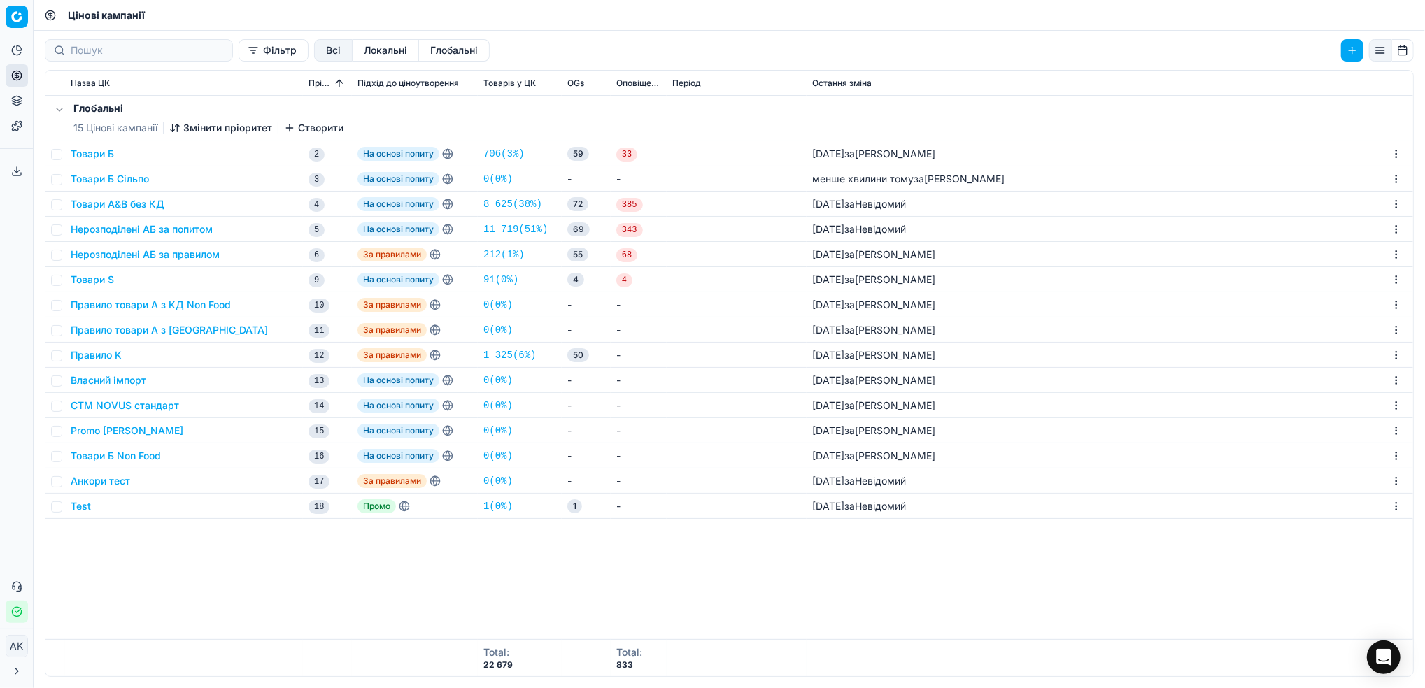
click at [93, 179] on button "Товари Б Сільпо" at bounding box center [110, 179] width 78 height 14
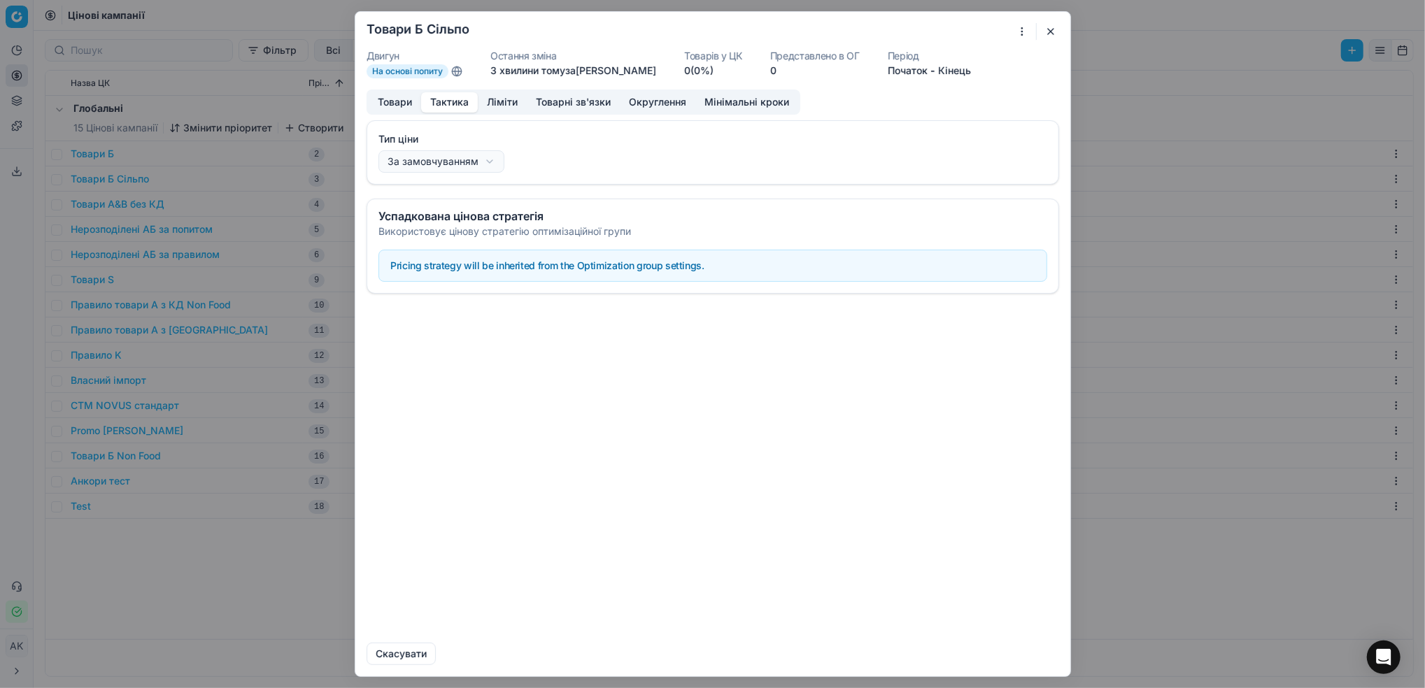
click at [443, 101] on button "Тактика" at bounding box center [449, 102] width 57 height 20
click at [499, 106] on button "Ліміти" at bounding box center [502, 102] width 49 height 20
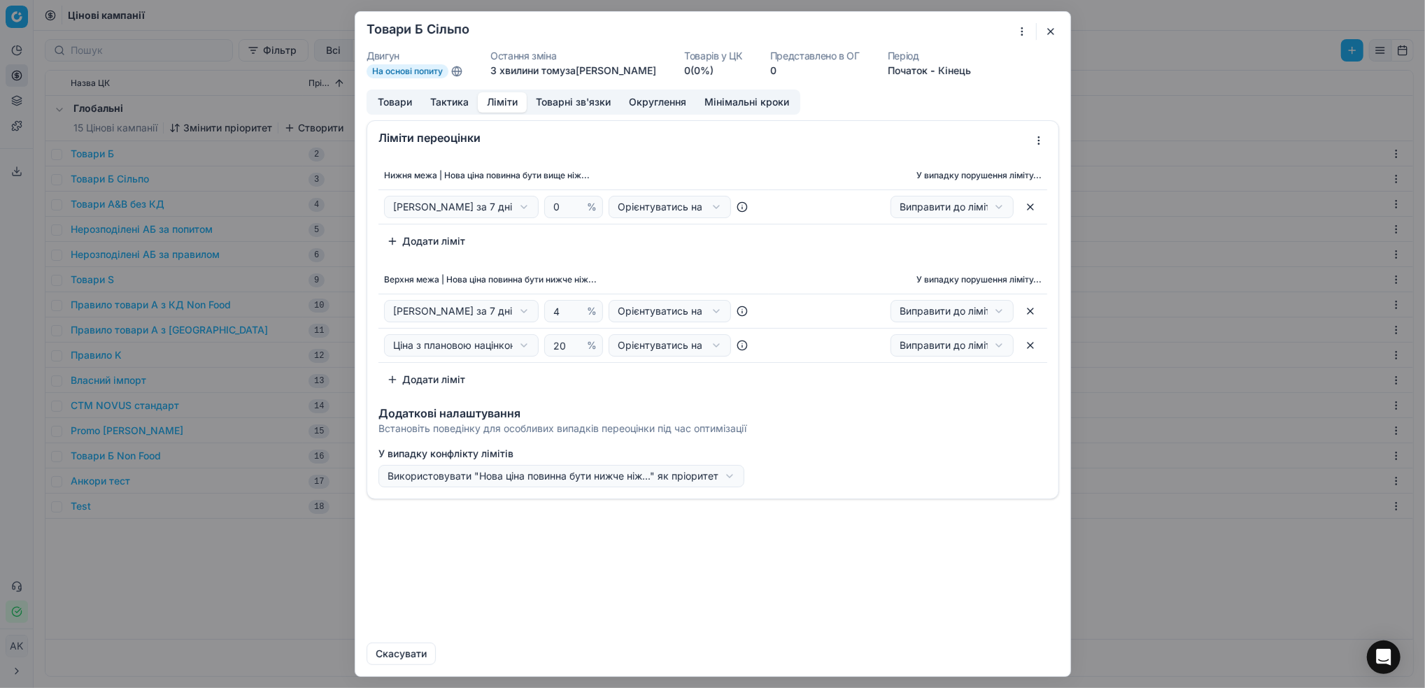
click at [1054, 28] on button "button" at bounding box center [1050, 31] width 17 height 17
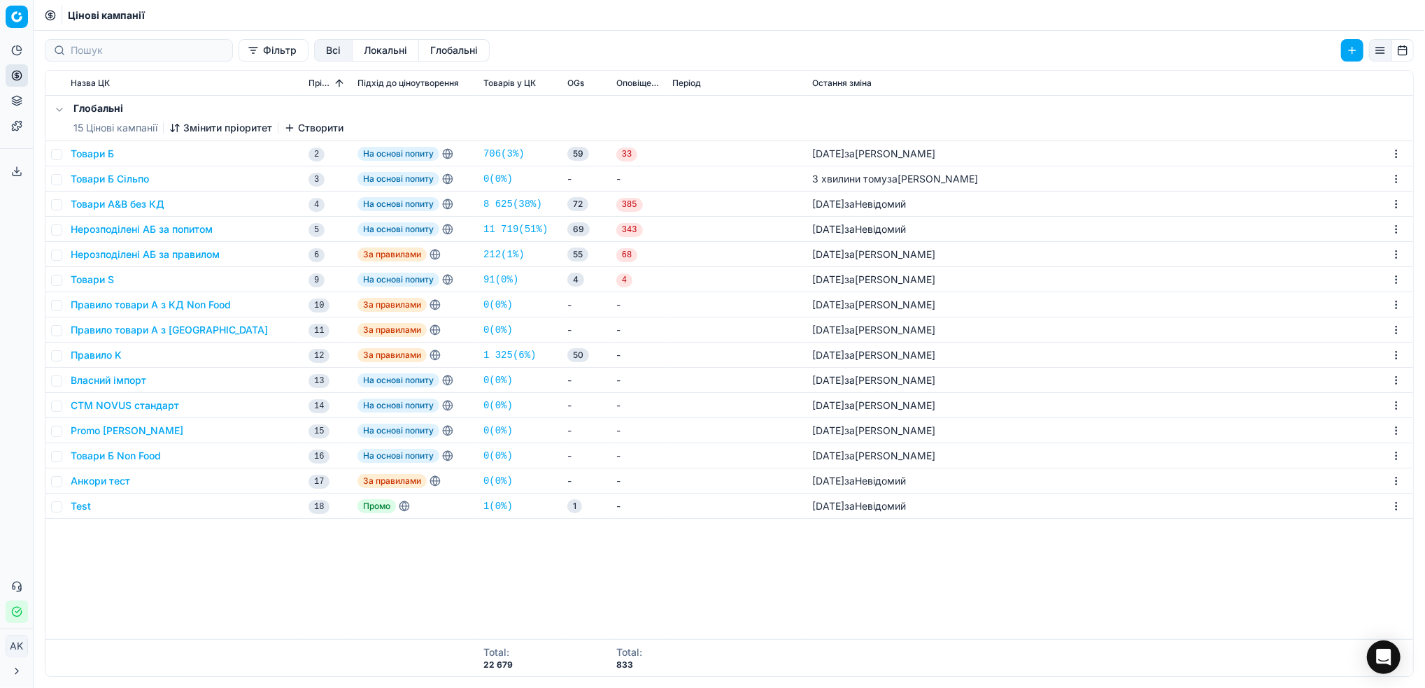
click at [92, 153] on button "Товари Б" at bounding box center [92, 154] width 43 height 14
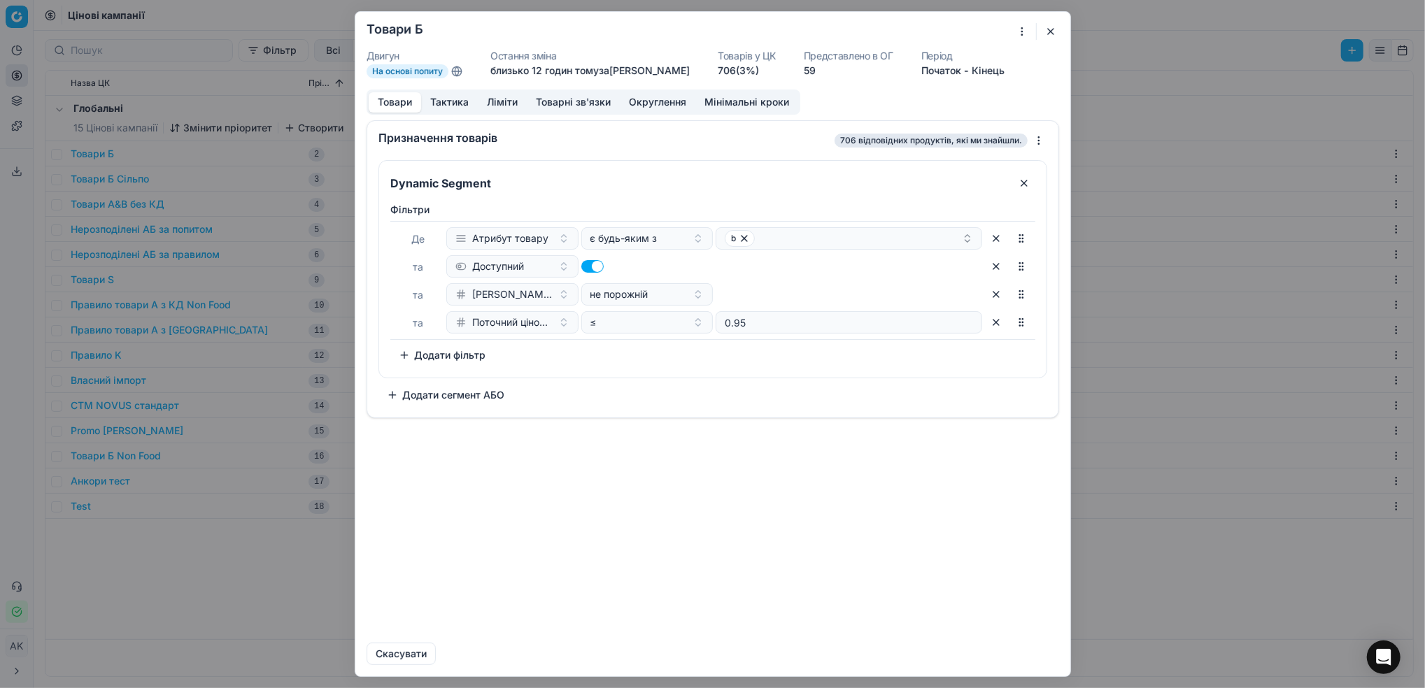
click at [1053, 33] on button "button" at bounding box center [1050, 31] width 17 height 17
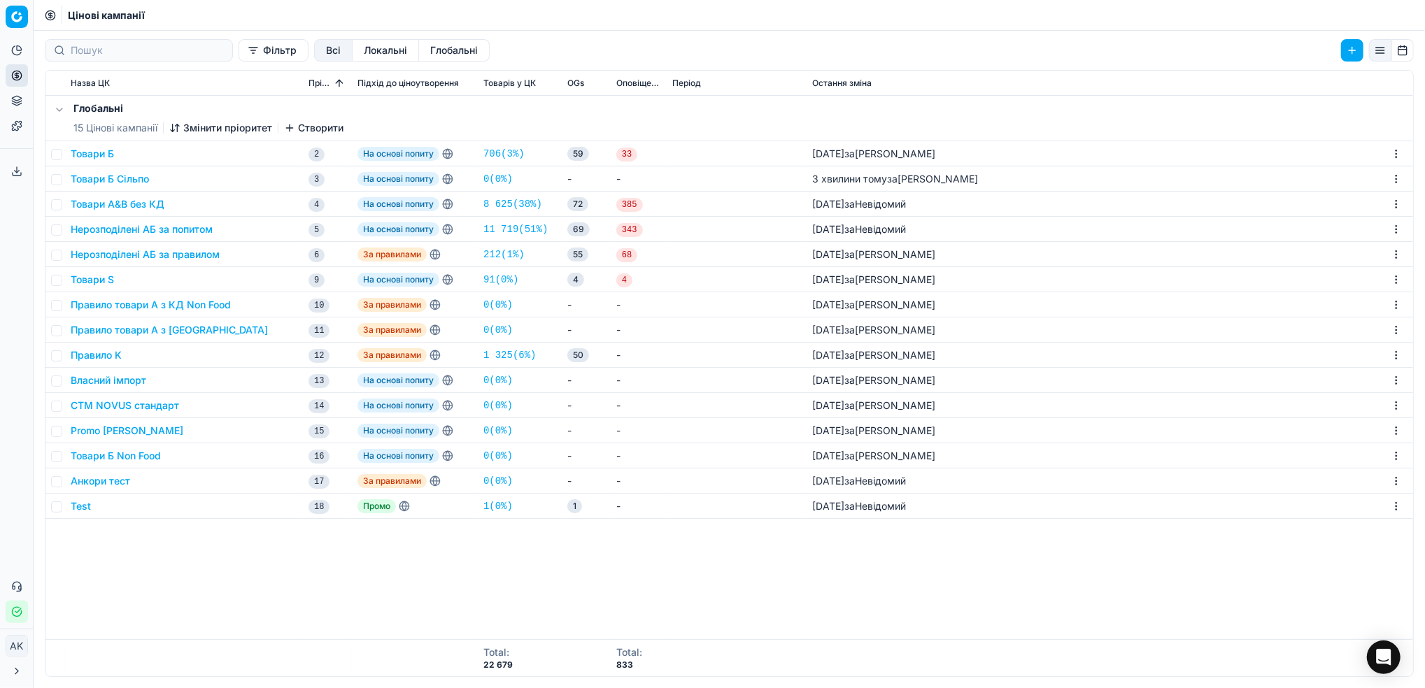
click at [91, 152] on button "Товари Б" at bounding box center [92, 154] width 43 height 14
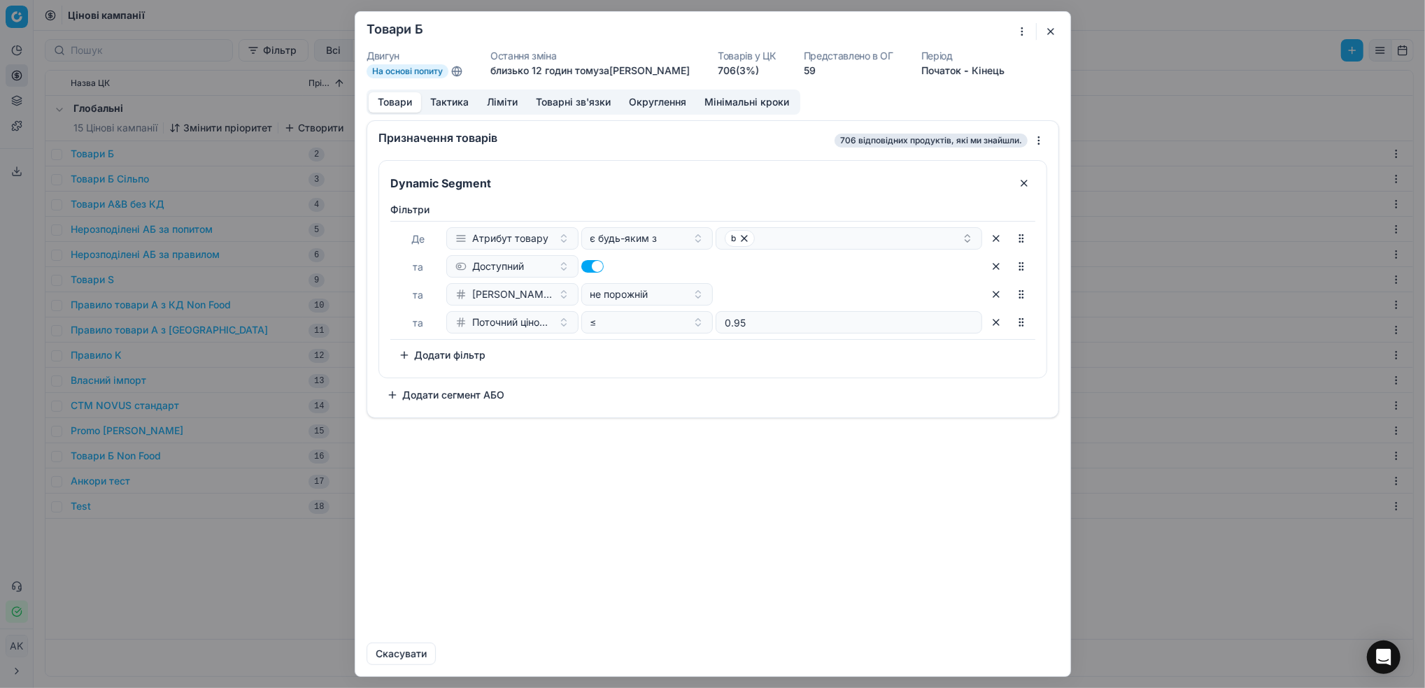
click at [501, 101] on button "Ліміти" at bounding box center [502, 102] width 49 height 20
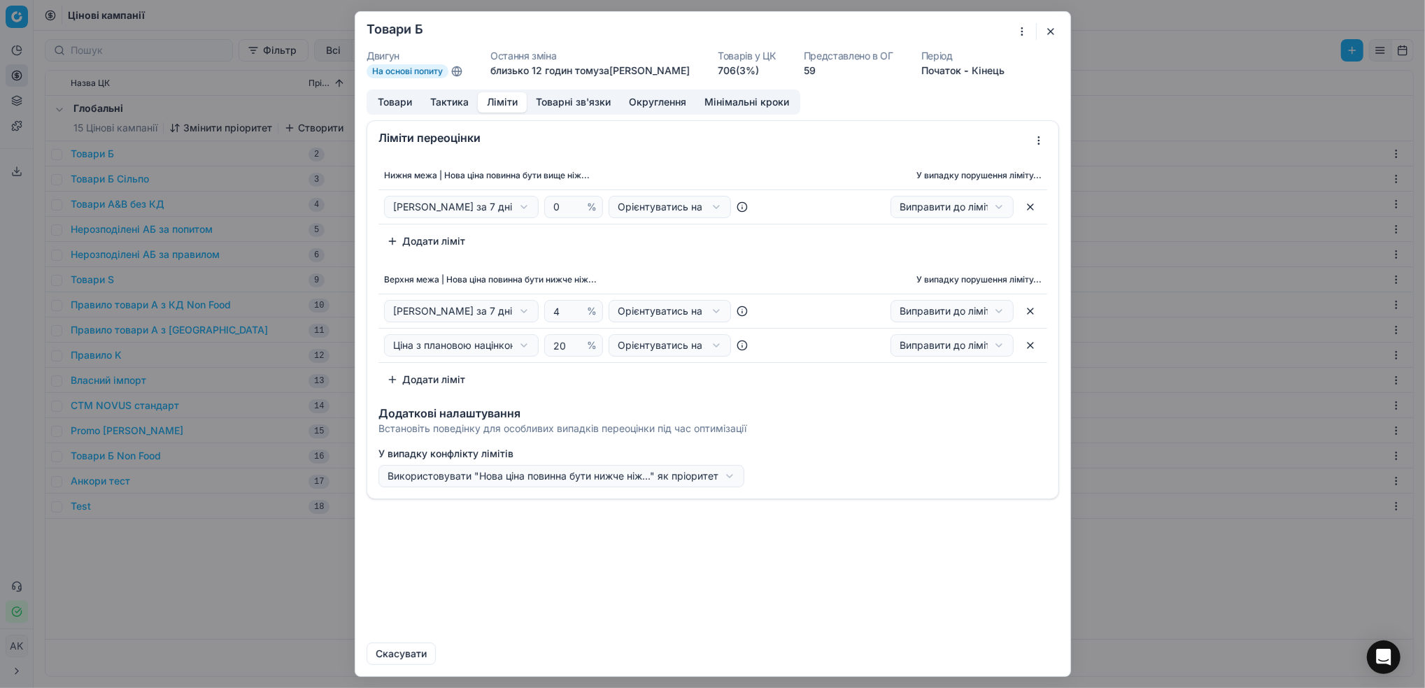
click at [1030, 346] on button "button" at bounding box center [1030, 345] width 22 height 22
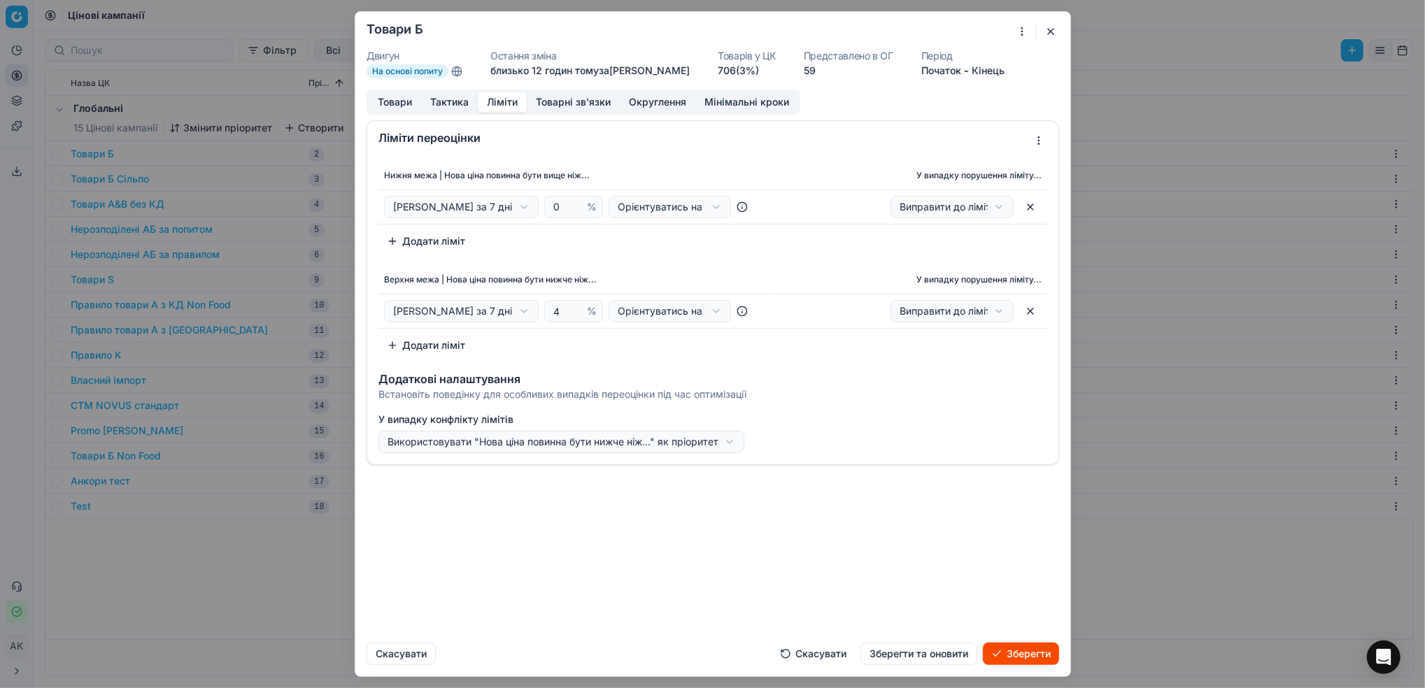
click at [1035, 211] on button "button" at bounding box center [1030, 207] width 22 height 22
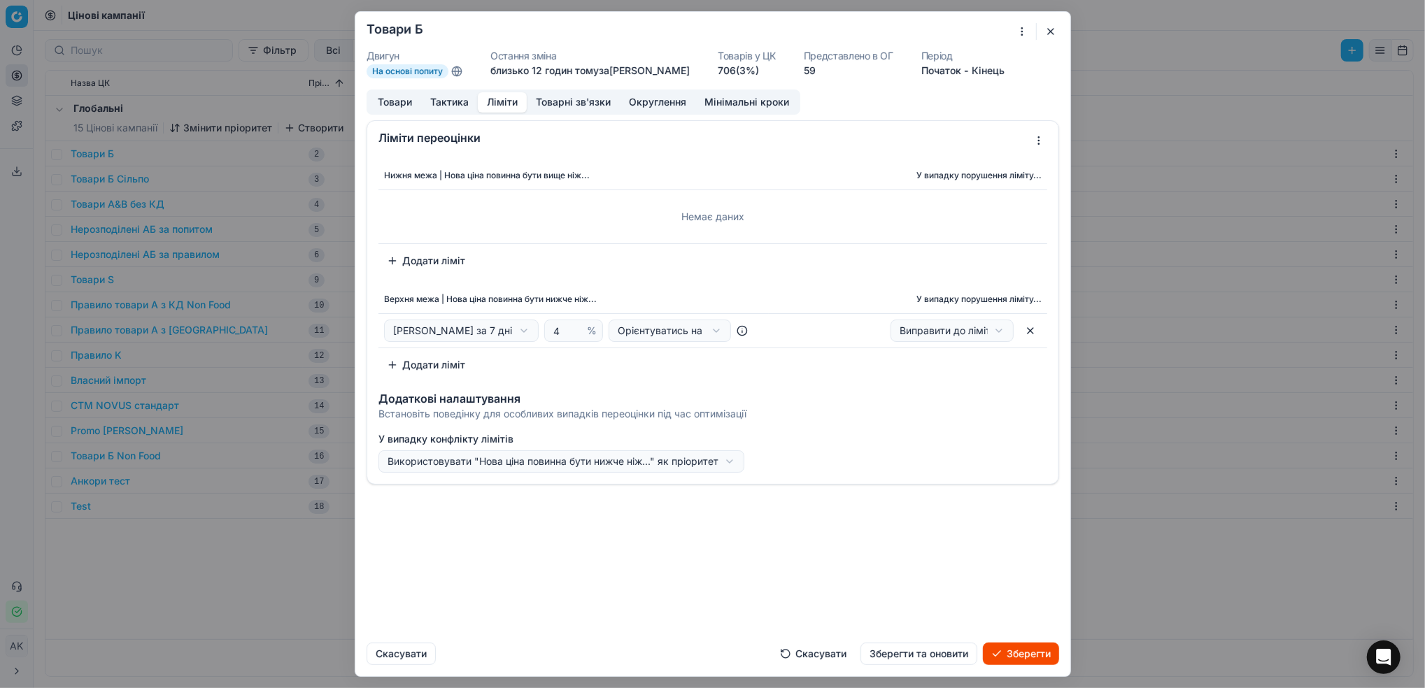
click at [1028, 332] on button "button" at bounding box center [1030, 331] width 22 height 22
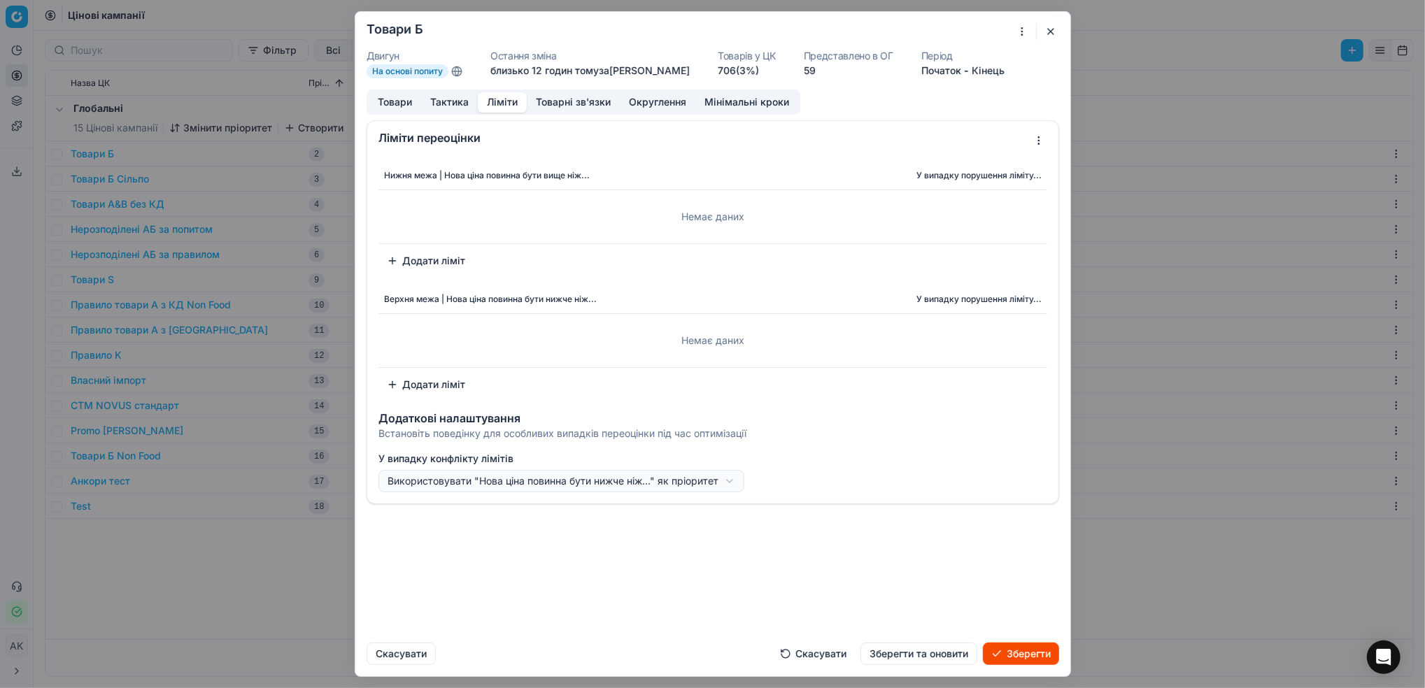
click at [793, 660] on button "Скасувати" at bounding box center [813, 654] width 83 height 22
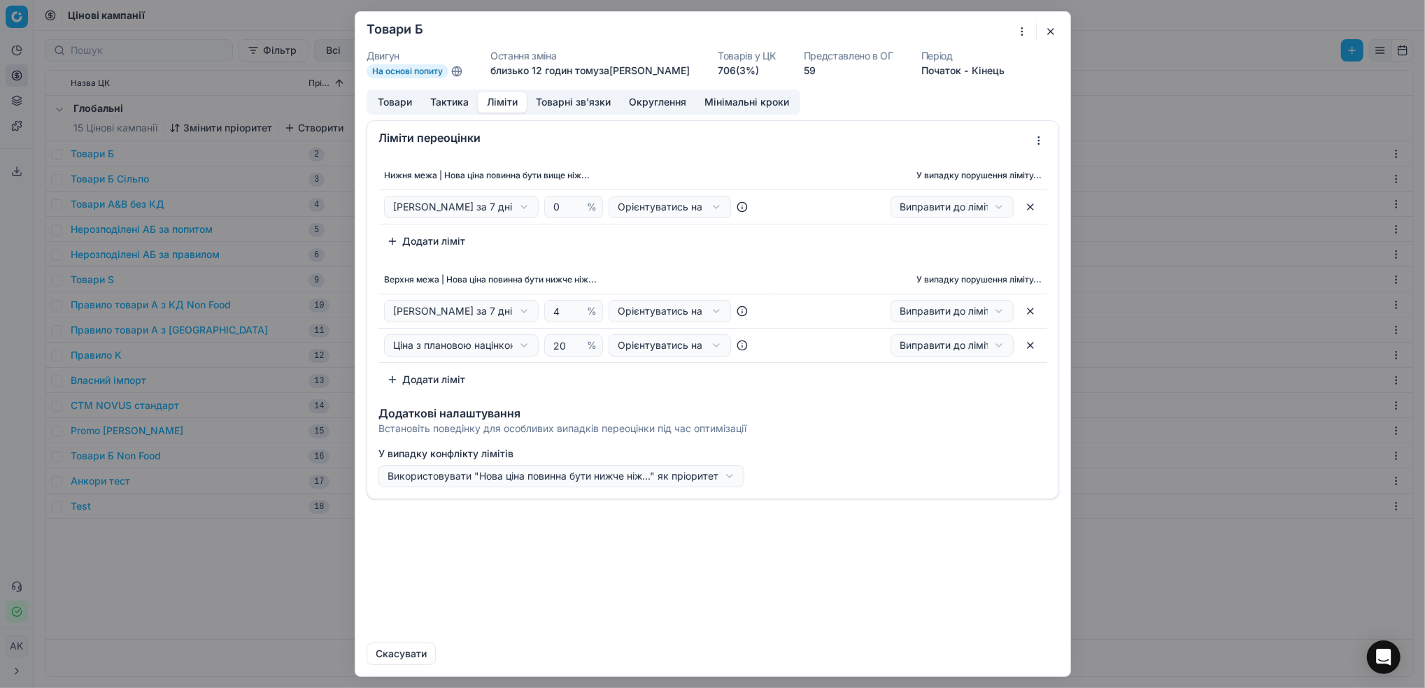
click at [1048, 35] on button "button" at bounding box center [1050, 31] width 17 height 17
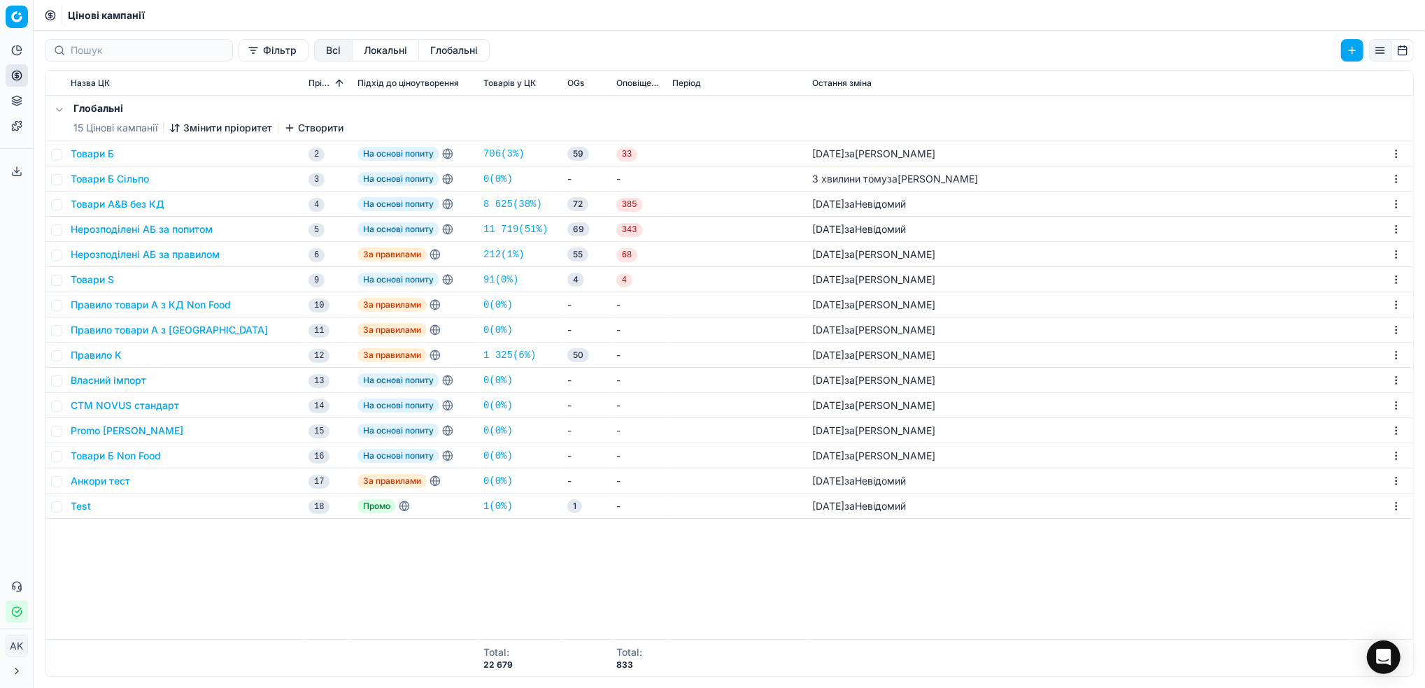
click at [102, 174] on button "Товари Б Сільпо" at bounding box center [110, 179] width 78 height 14
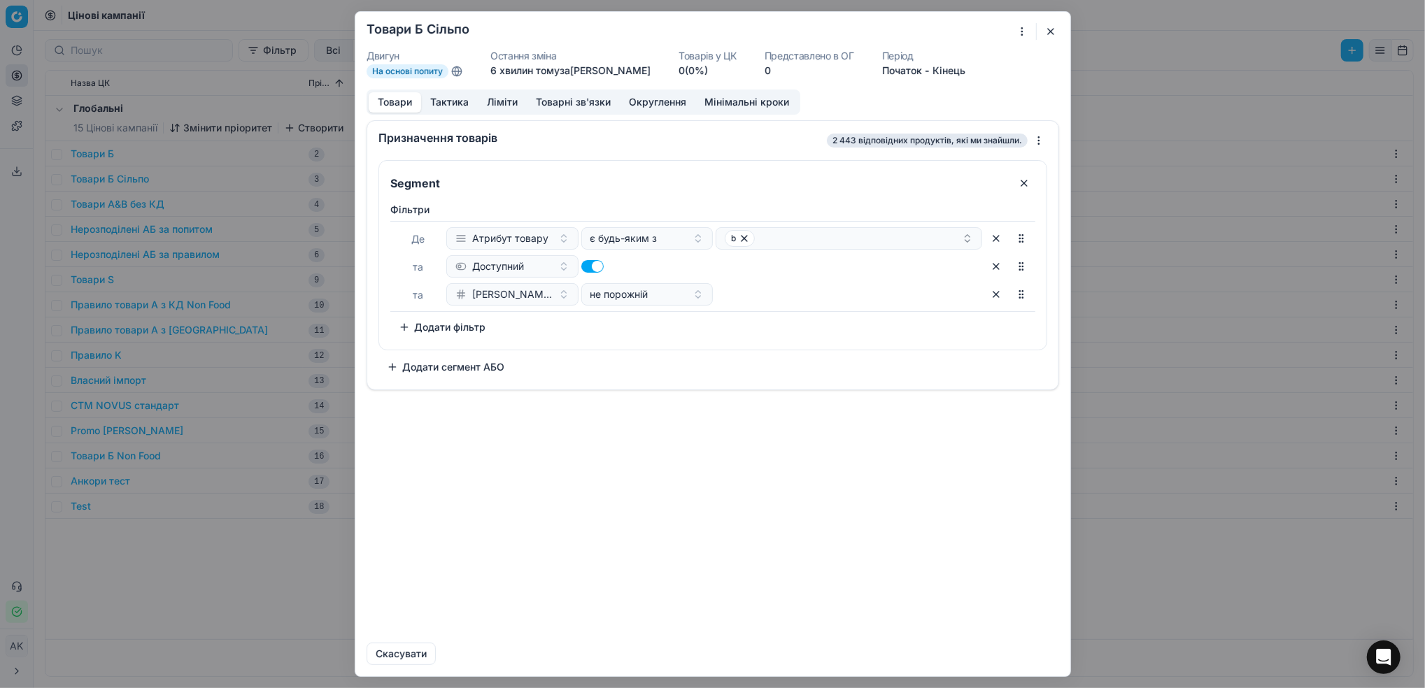
click at [502, 104] on button "Ліміти" at bounding box center [502, 102] width 49 height 20
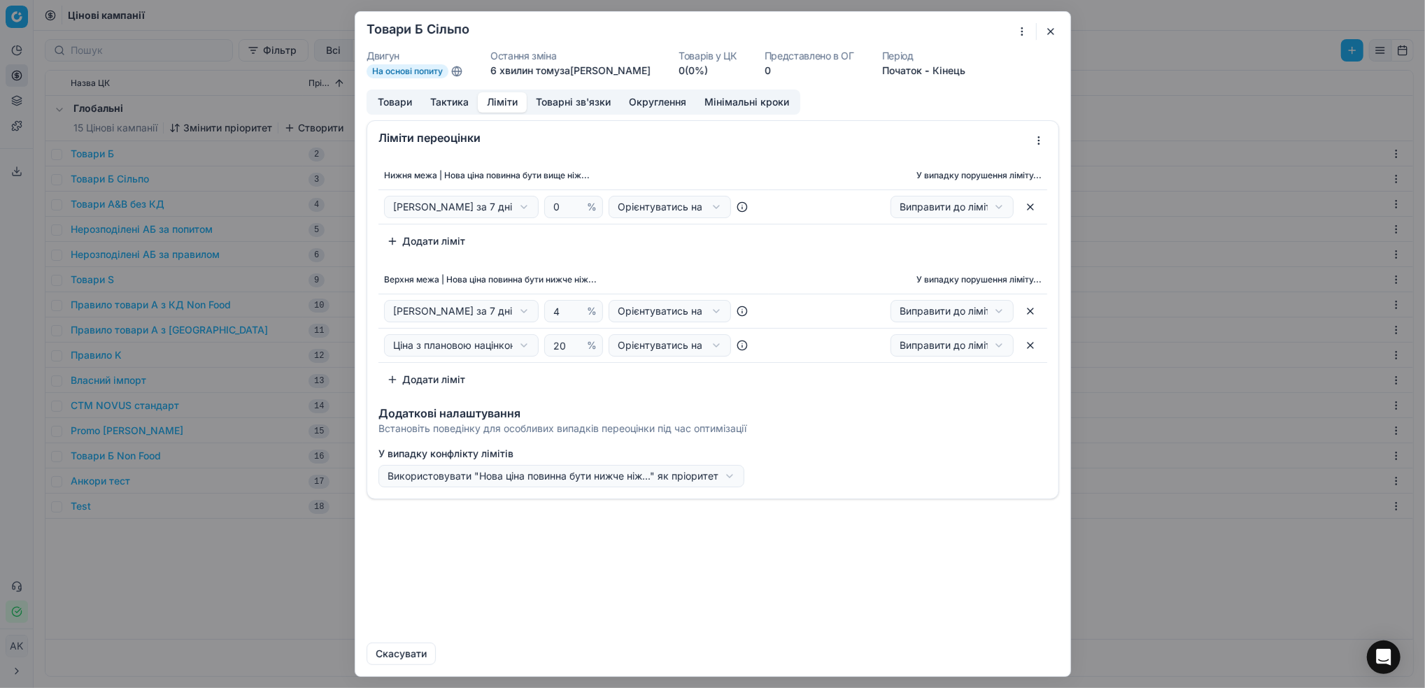
click at [1028, 349] on button "button" at bounding box center [1030, 345] width 22 height 22
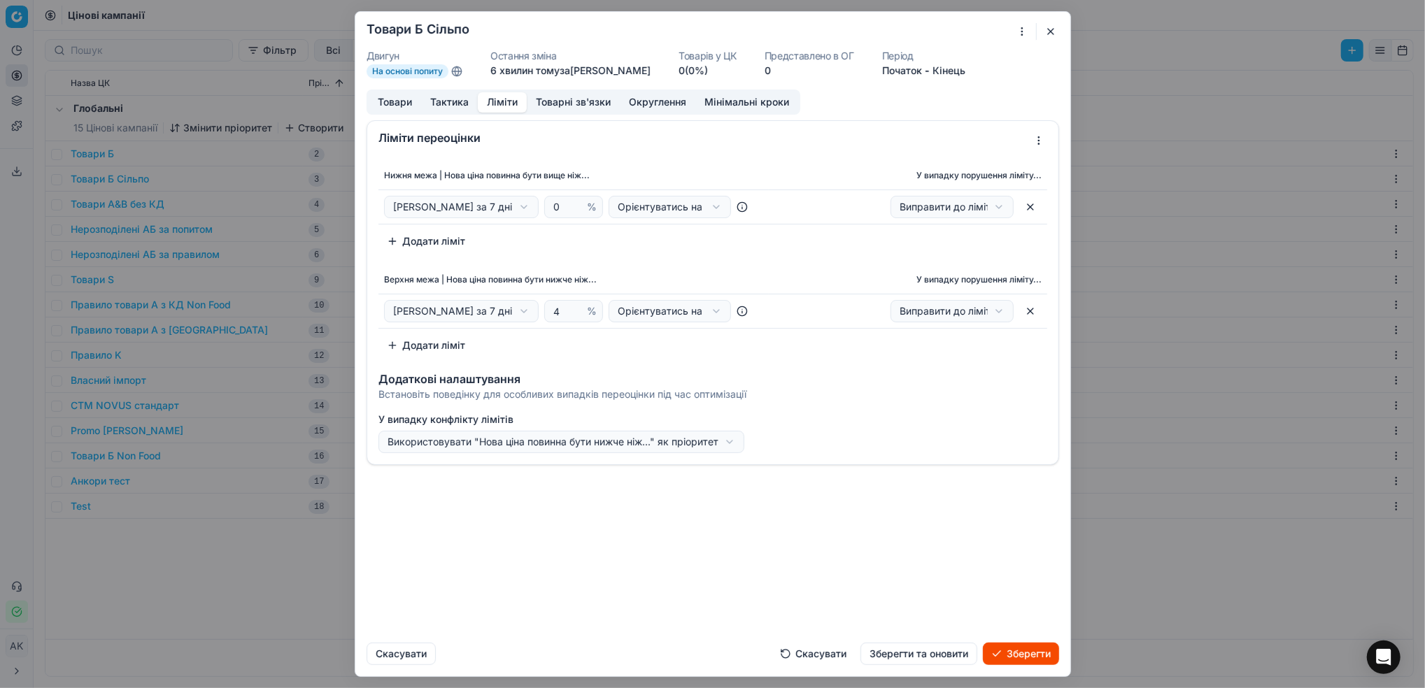
click at [1030, 204] on button "button" at bounding box center [1030, 207] width 22 height 22
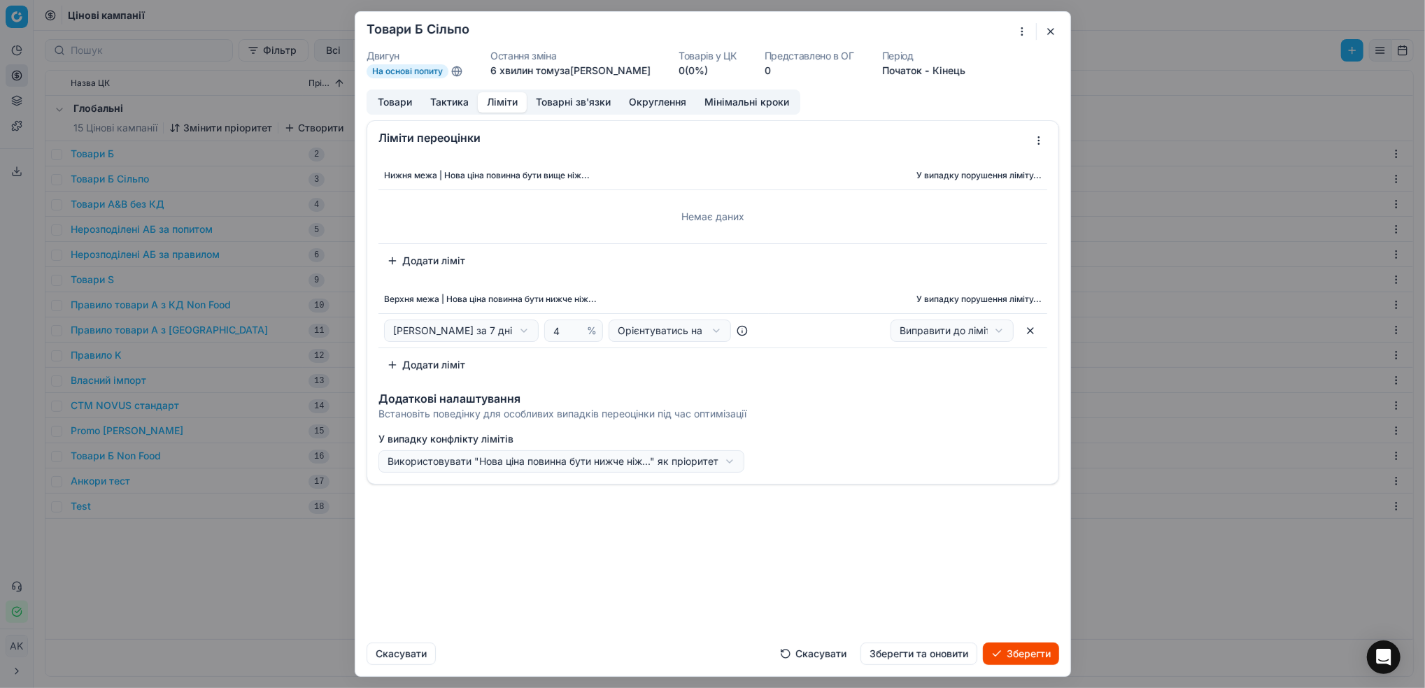
click at [797, 651] on button "Скасувати" at bounding box center [813, 654] width 83 height 22
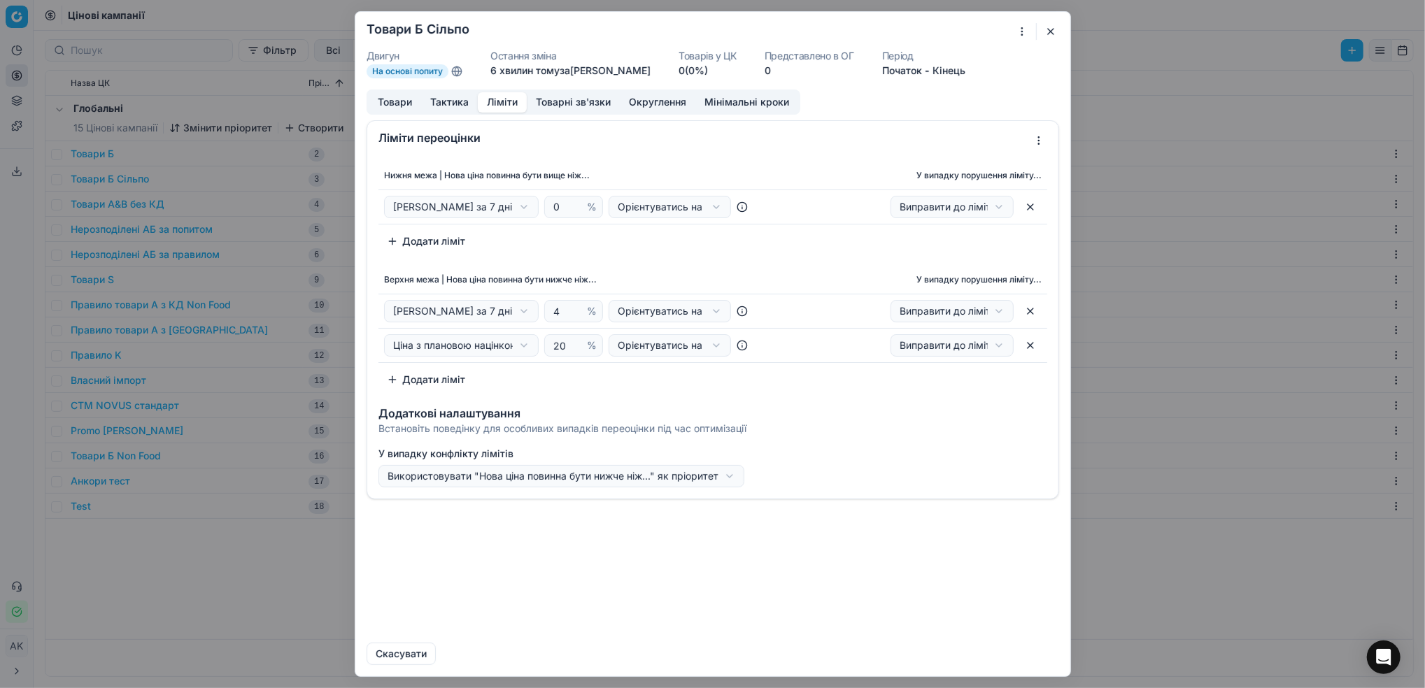
click at [1049, 31] on button "button" at bounding box center [1050, 31] width 17 height 17
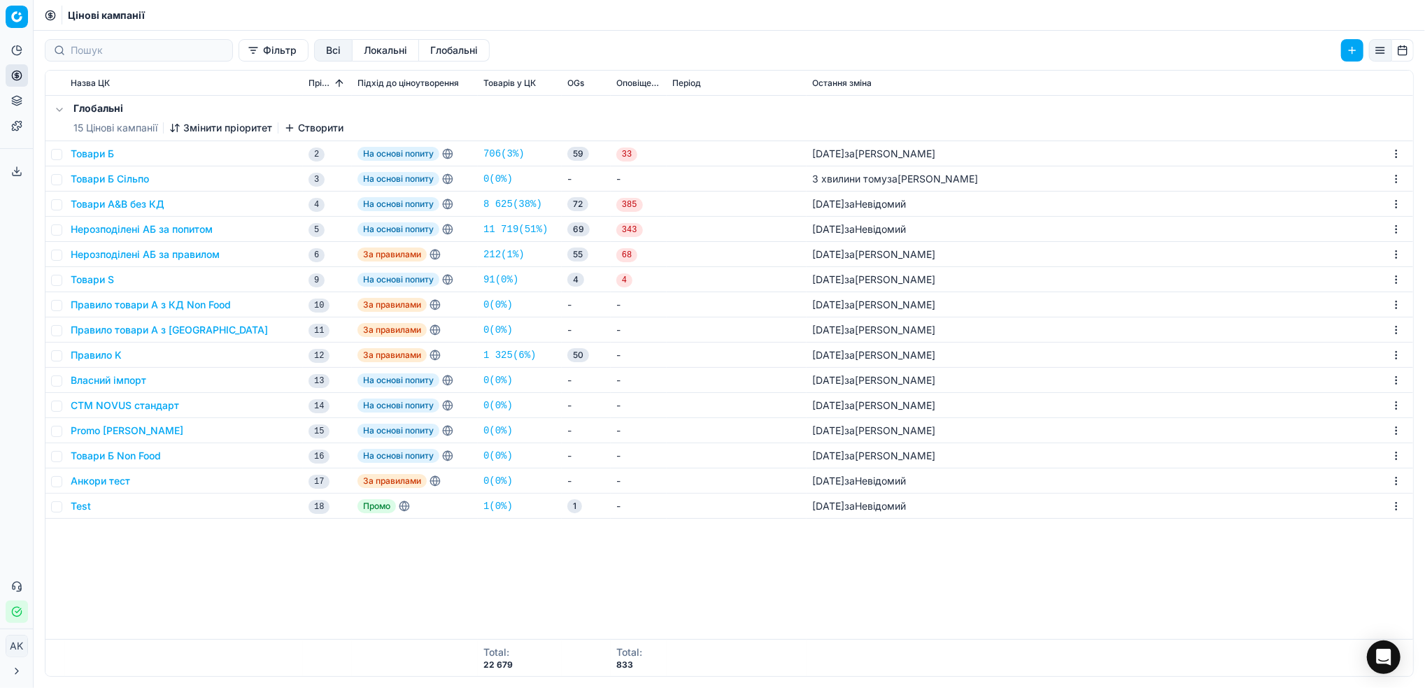
click at [95, 151] on button "Товари Б" at bounding box center [92, 154] width 43 height 14
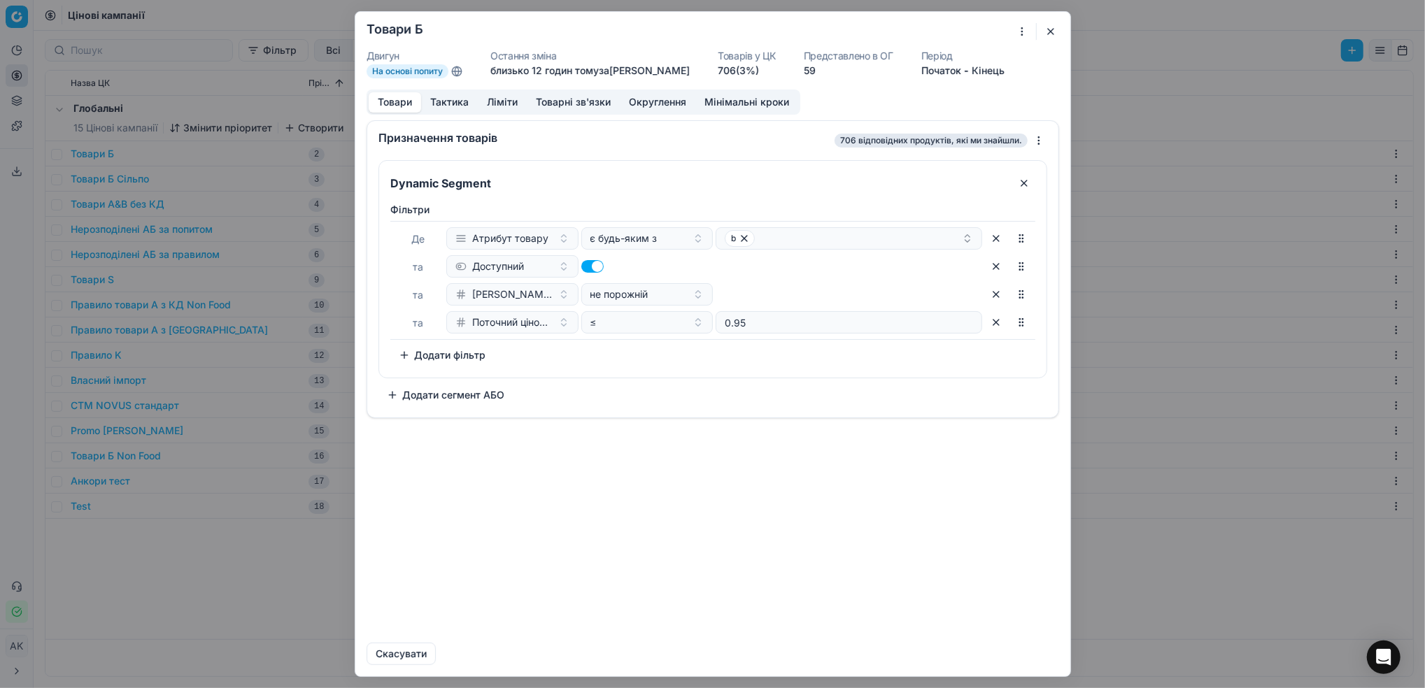
click at [453, 99] on button "Тактика" at bounding box center [449, 102] width 57 height 20
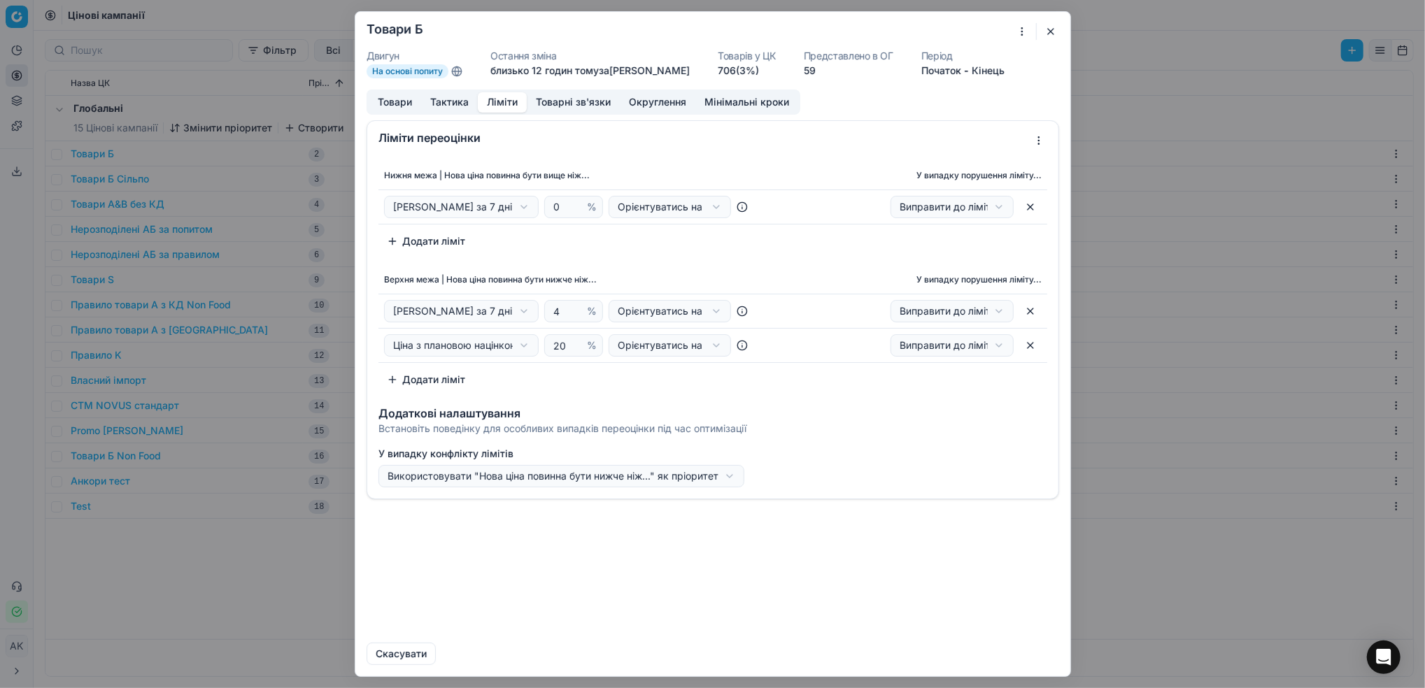
click at [495, 100] on button "Ліміти" at bounding box center [502, 102] width 49 height 20
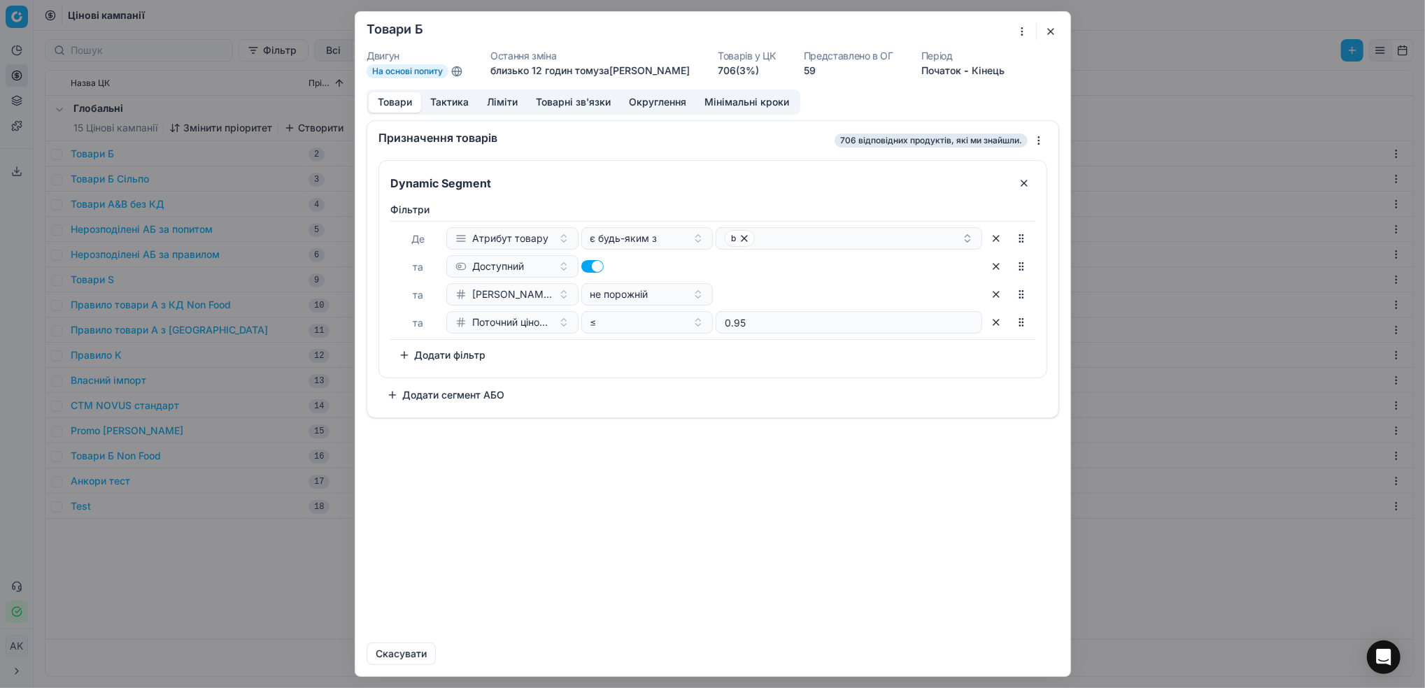
click at [390, 101] on button "Товари" at bounding box center [395, 102] width 52 height 20
click at [996, 326] on button "button" at bounding box center [996, 322] width 22 height 22
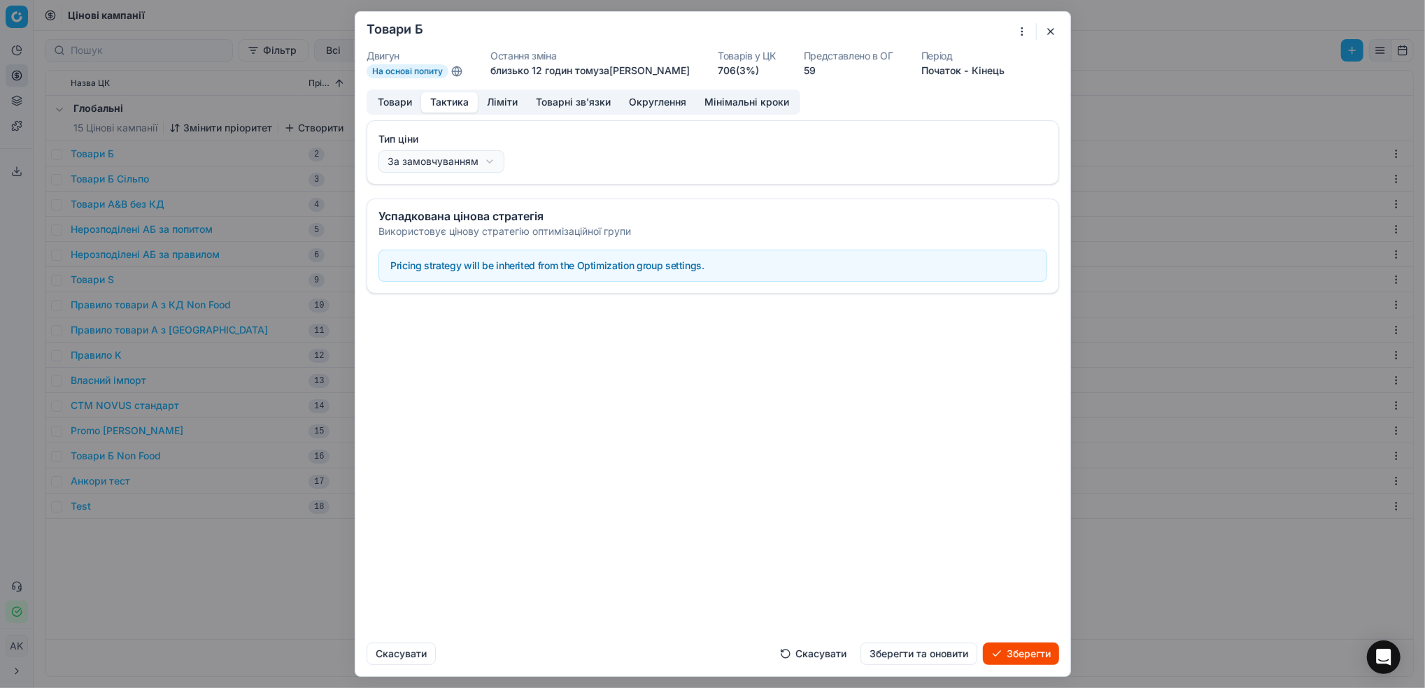
click at [444, 104] on button "Тактика" at bounding box center [449, 102] width 57 height 20
click at [515, 99] on button "Ліміти" at bounding box center [502, 102] width 49 height 20
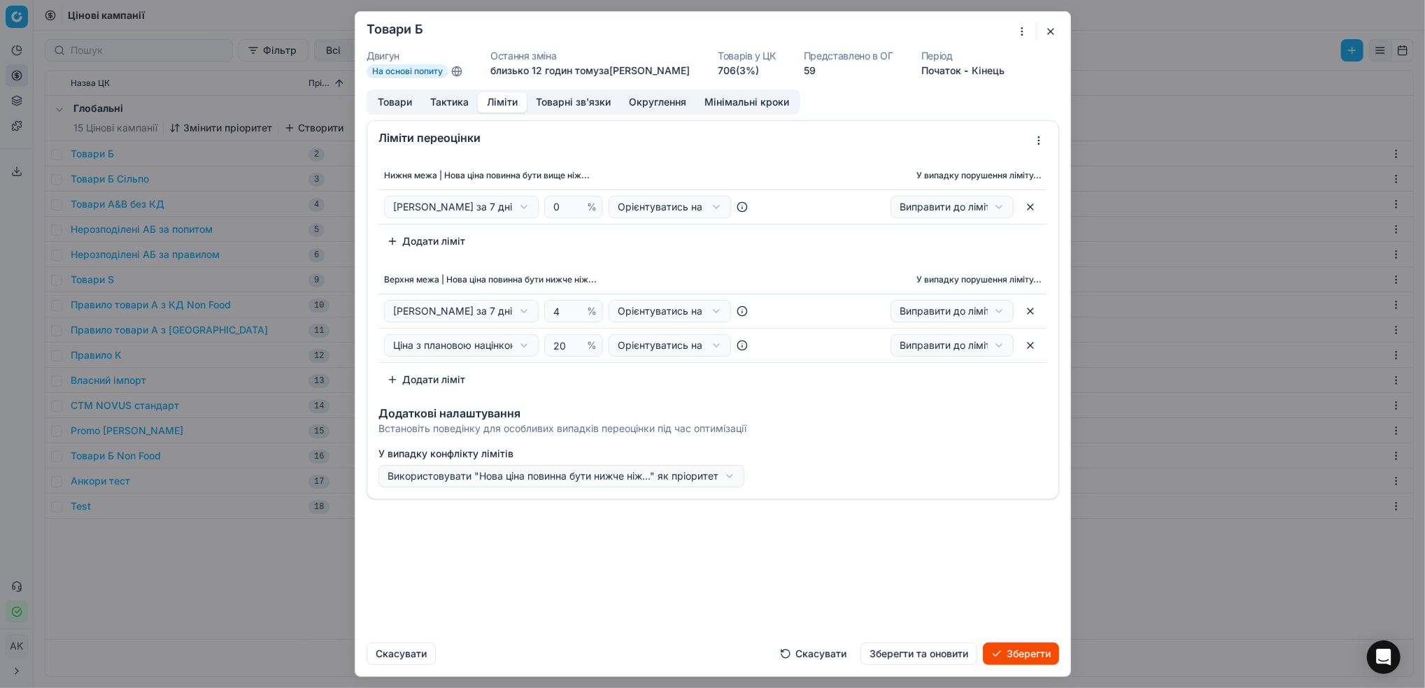
click at [520, 315] on div "Ми зберігаємо налаштування ЦК. Будь ласка, зачекайте, це може зайняти декілька …" at bounding box center [712, 344] width 1425 height 688
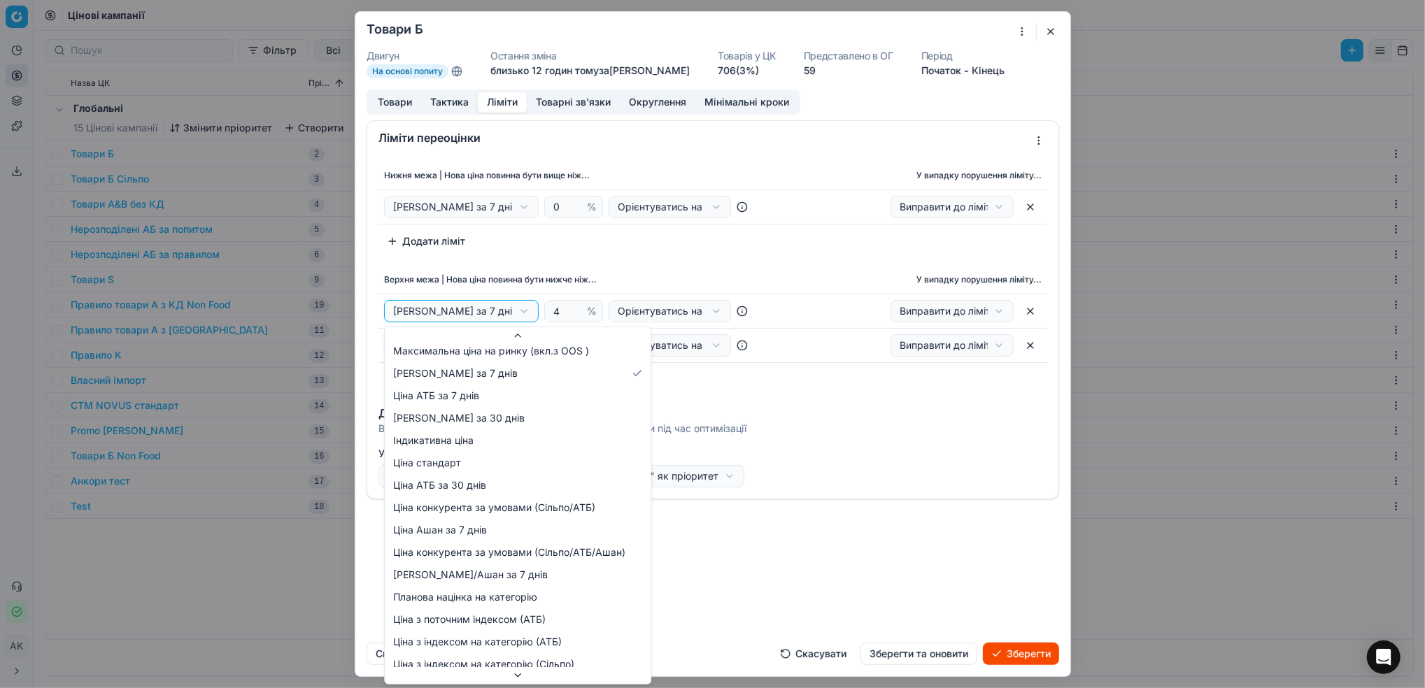
scroll to position [248, 0]
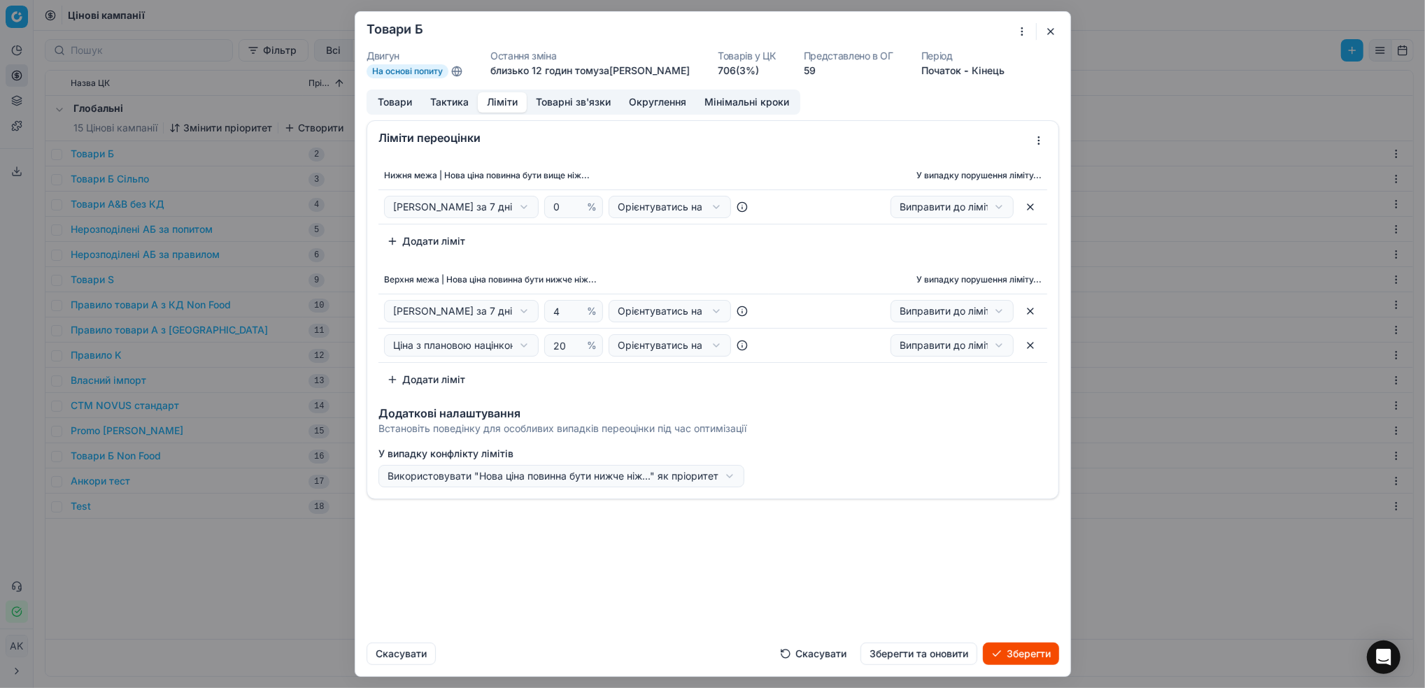
click at [405, 107] on button "Товари" at bounding box center [395, 102] width 52 height 20
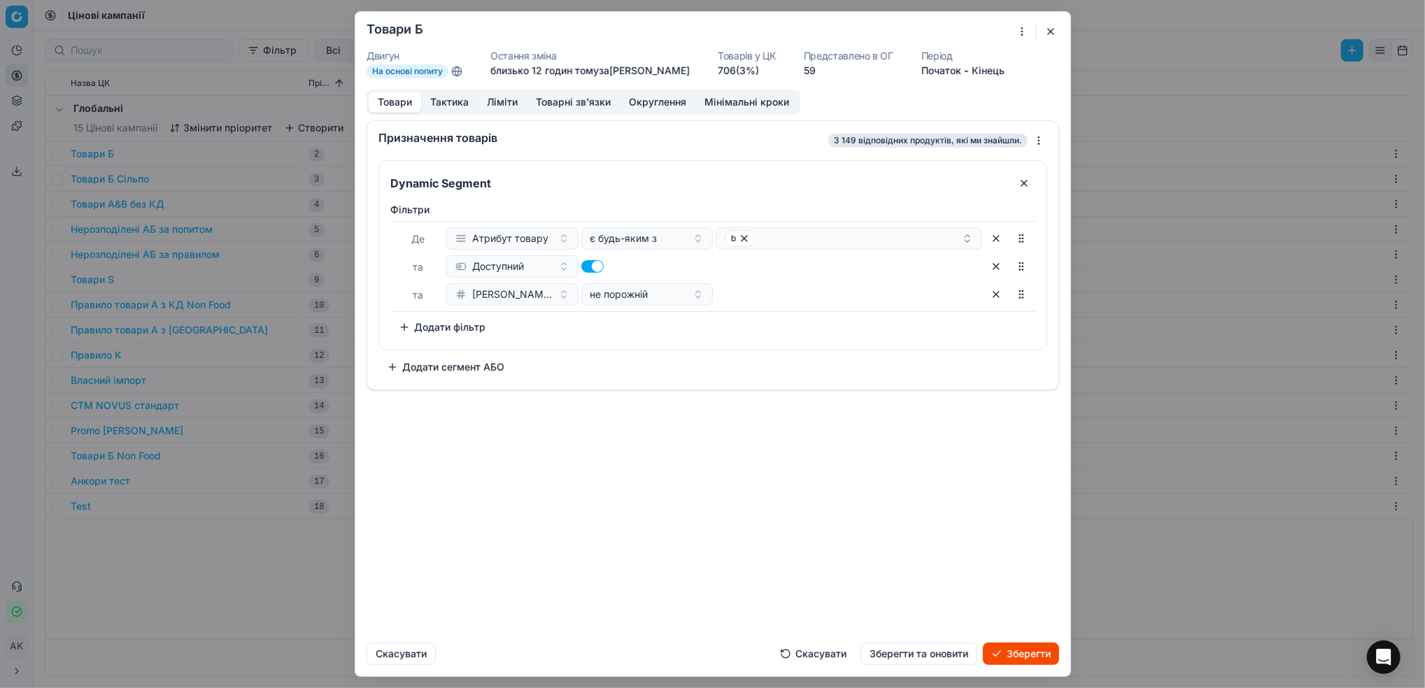
click at [789, 659] on button "Скасувати" at bounding box center [813, 654] width 83 height 22
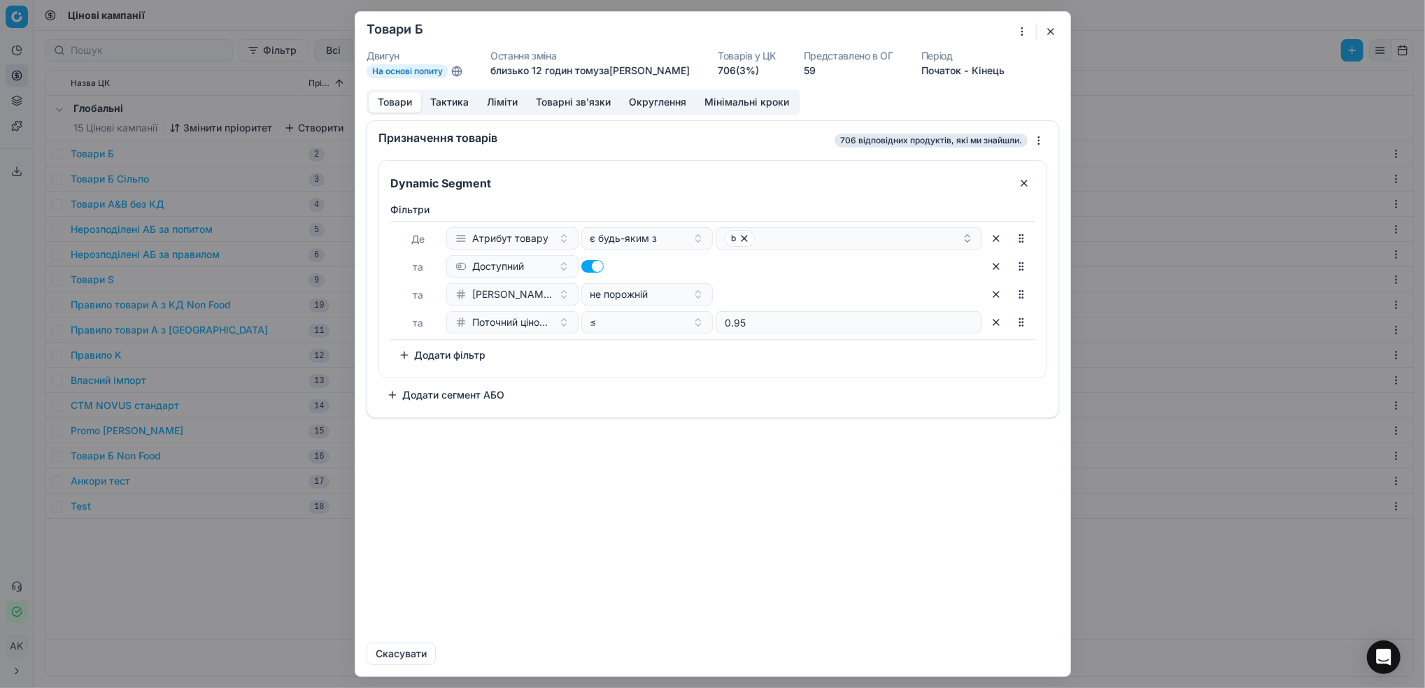
click at [1056, 30] on button "button" at bounding box center [1050, 31] width 17 height 17
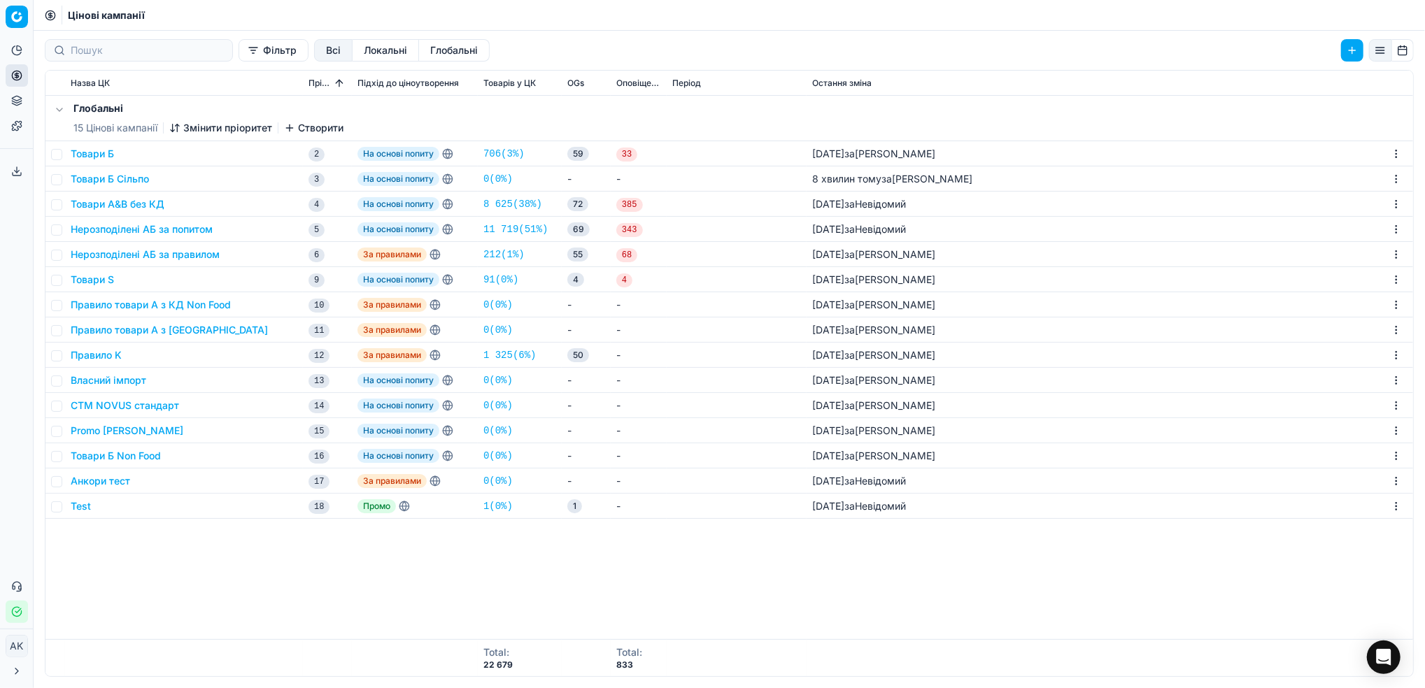
click at [115, 183] on button "Товари Б Сільпо" at bounding box center [110, 179] width 78 height 14
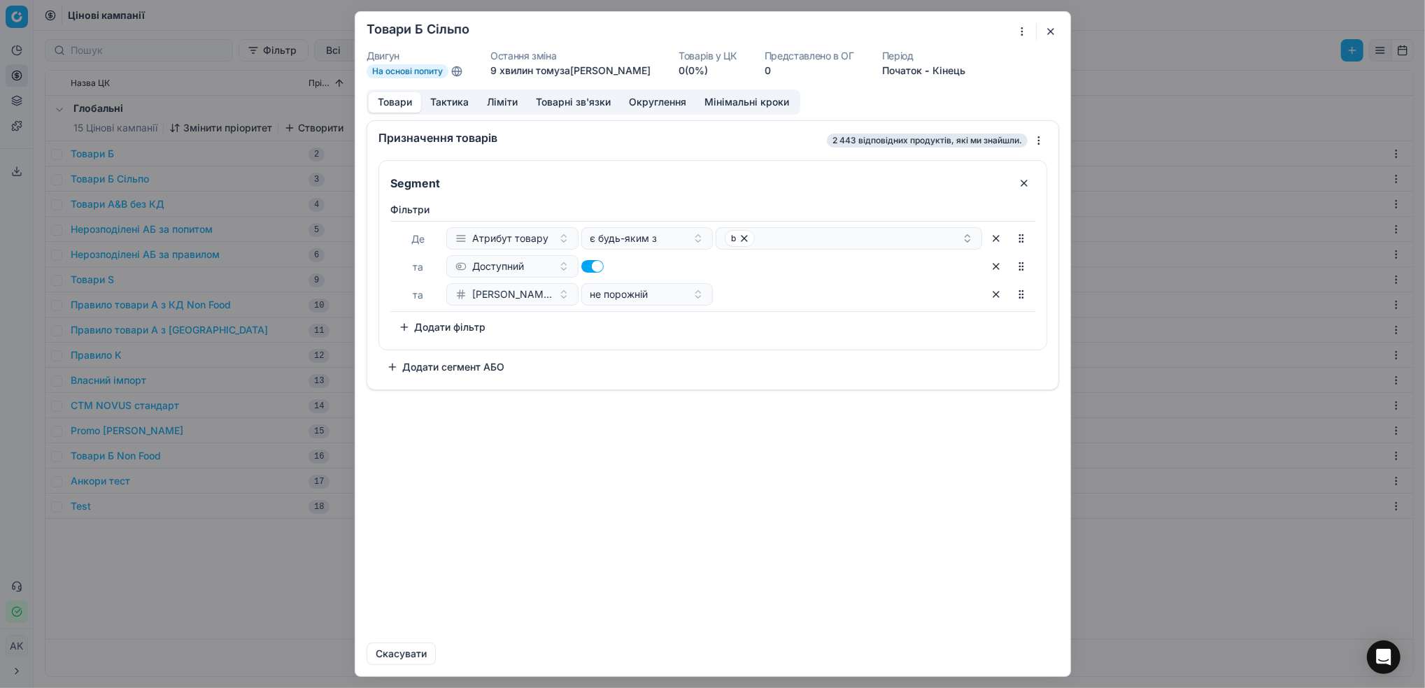
click at [1054, 31] on button "button" at bounding box center [1050, 31] width 17 height 17
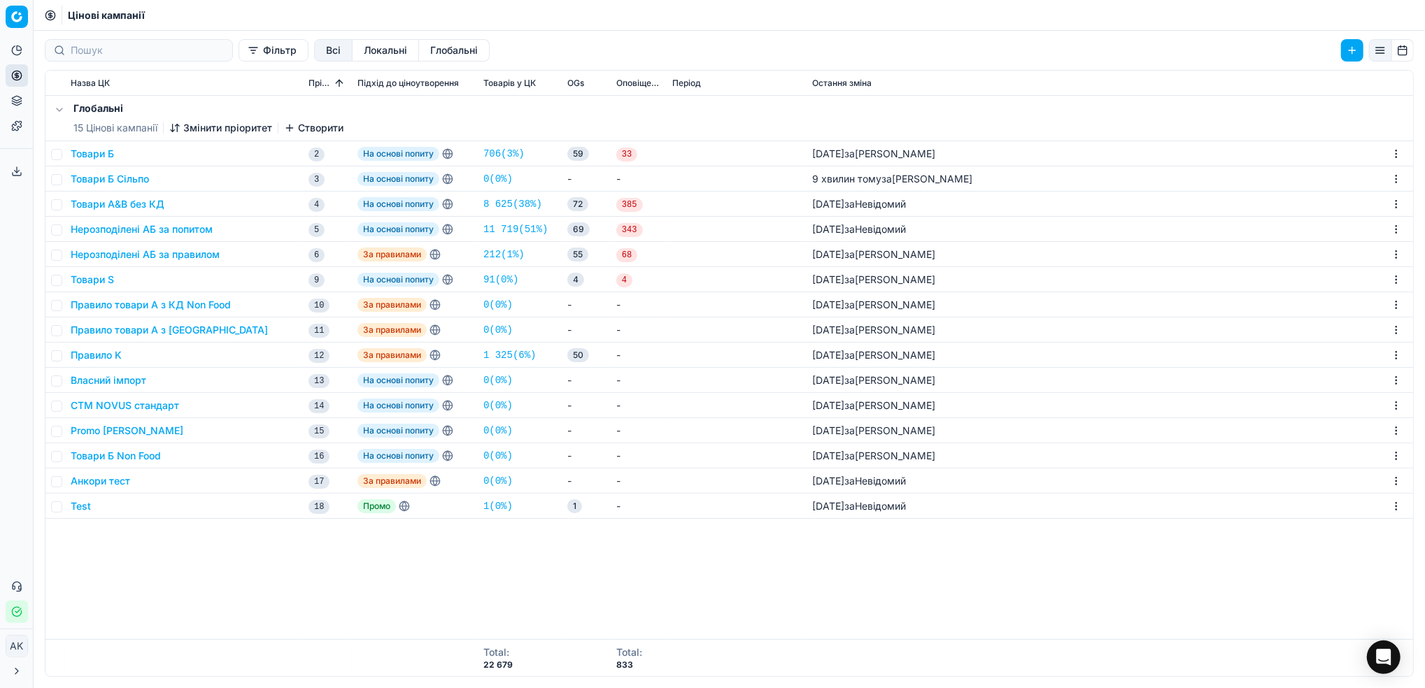
click at [491, 183] on link "0 ( 0% )" at bounding box center [497, 179] width 29 height 14
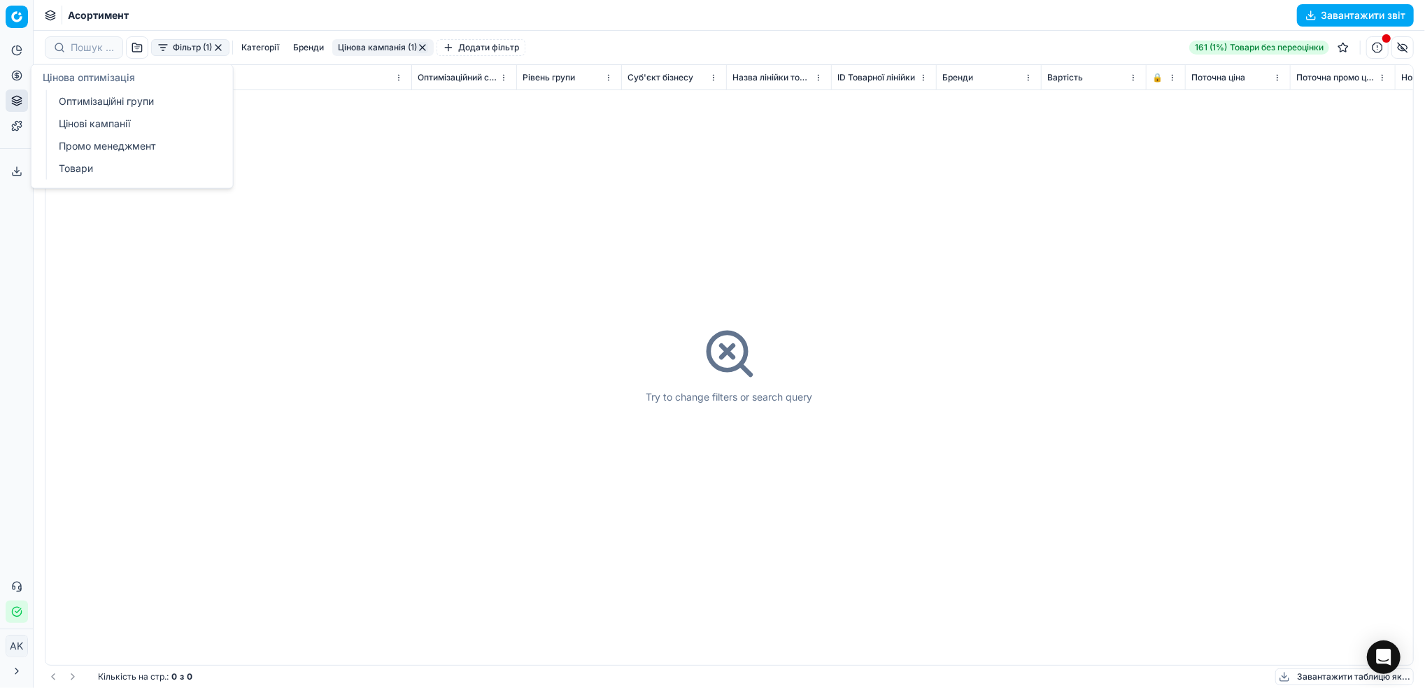
click at [17, 76] on icon at bounding box center [17, 76] width 0 height 6
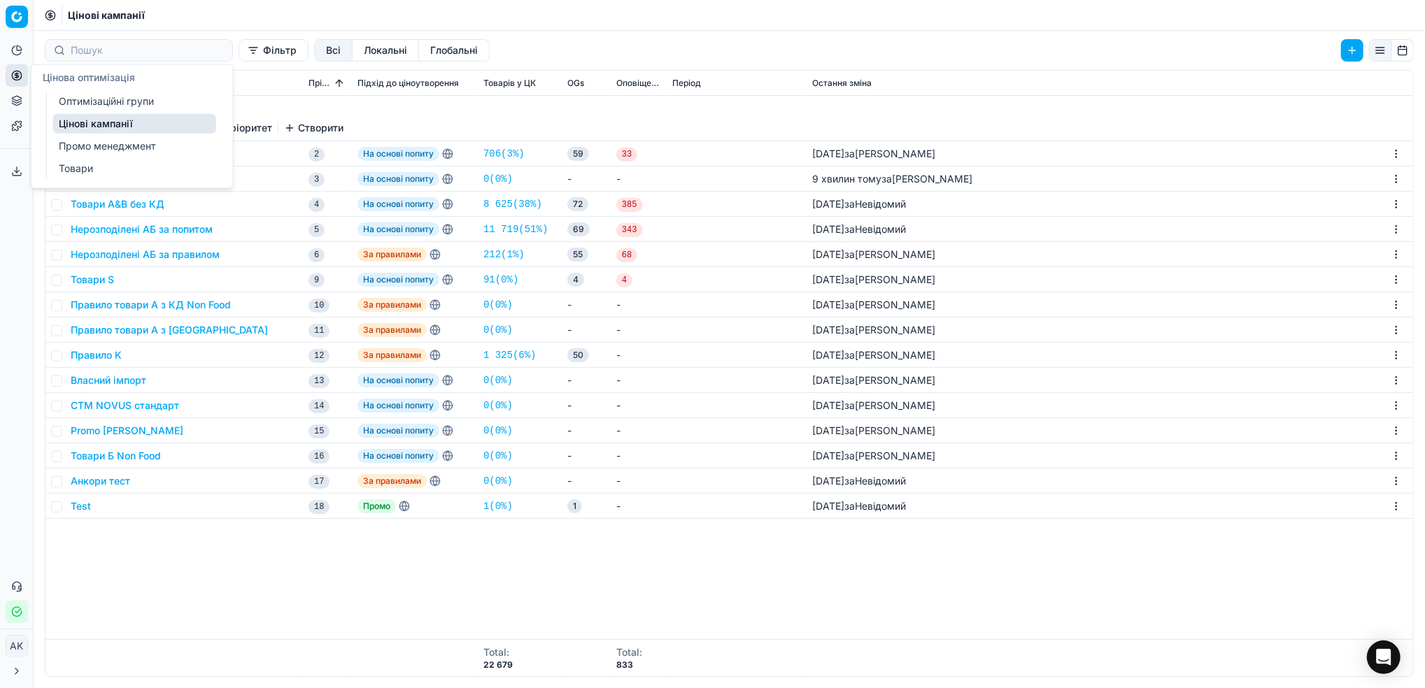
click at [94, 99] on link "Оптимізаційні групи" at bounding box center [134, 102] width 163 height 20
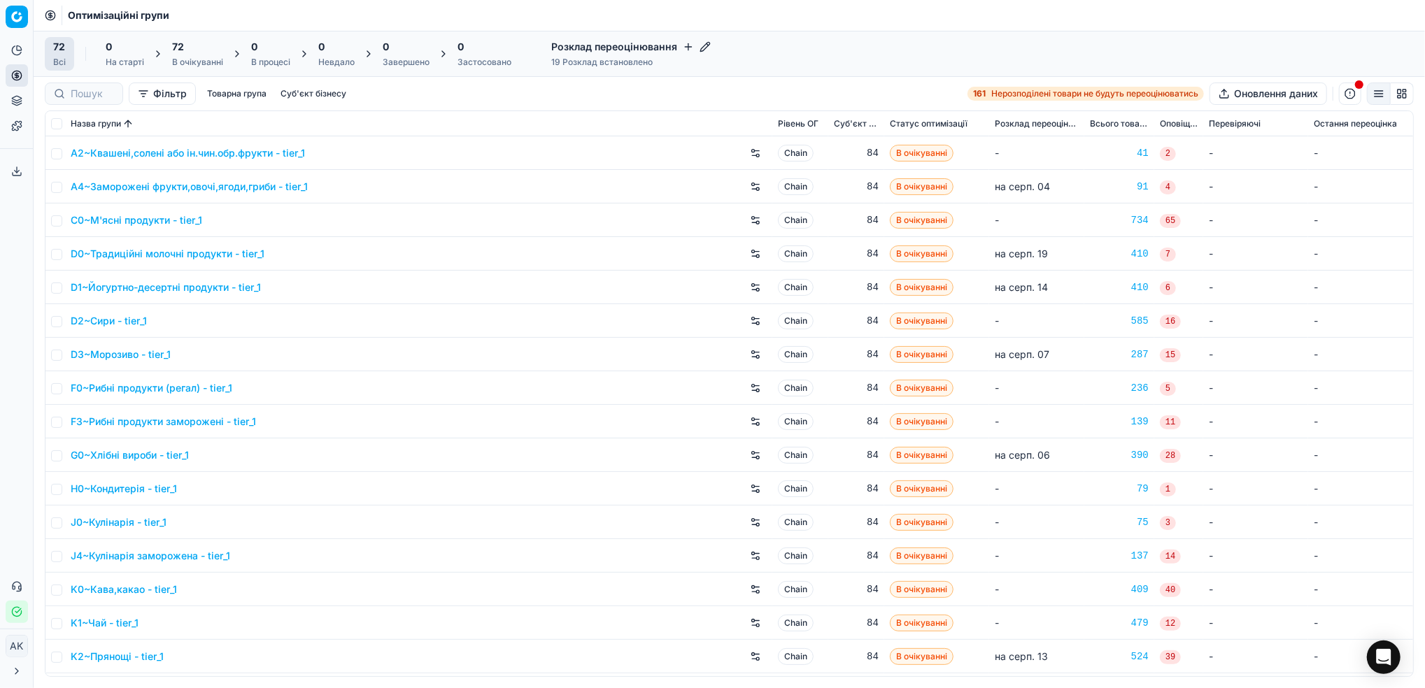
click at [204, 52] on div "72" at bounding box center [197, 47] width 51 height 14
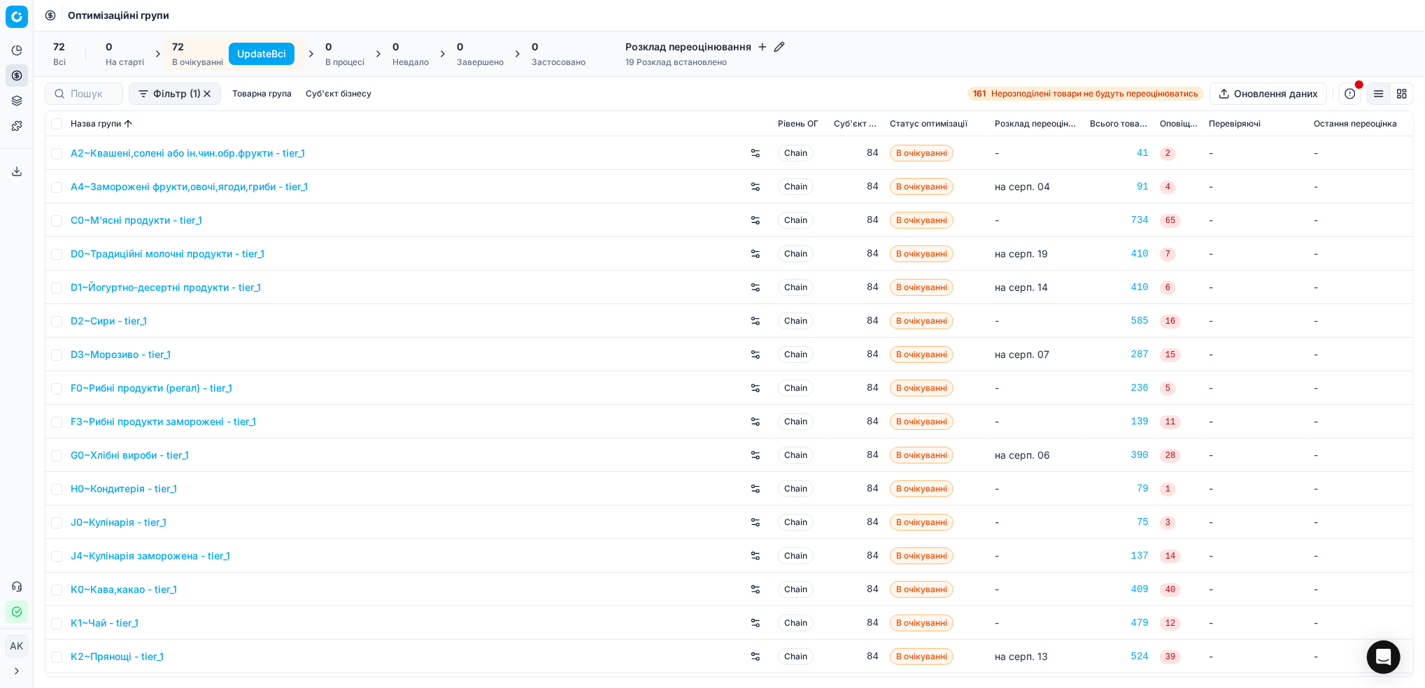
click at [262, 51] on button "Update Всі" at bounding box center [262, 54] width 66 height 22
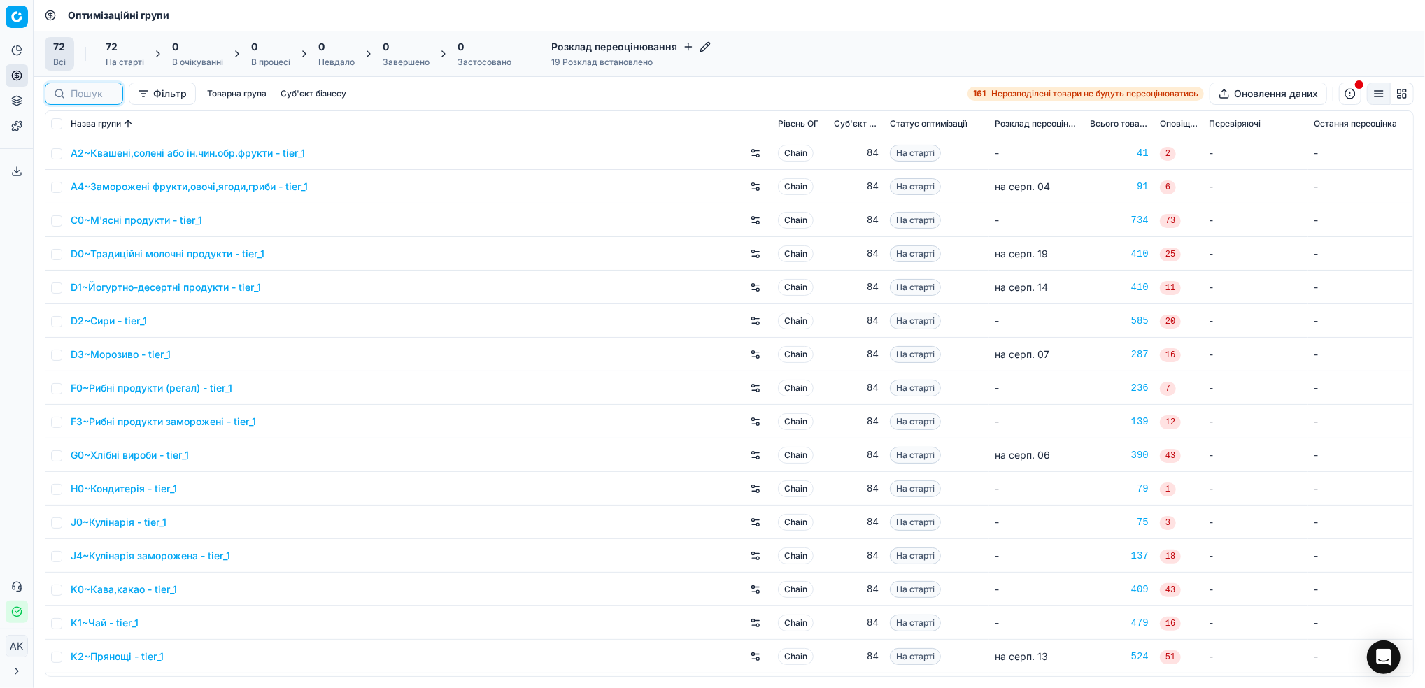
click at [88, 94] on input at bounding box center [92, 94] width 43 height 14
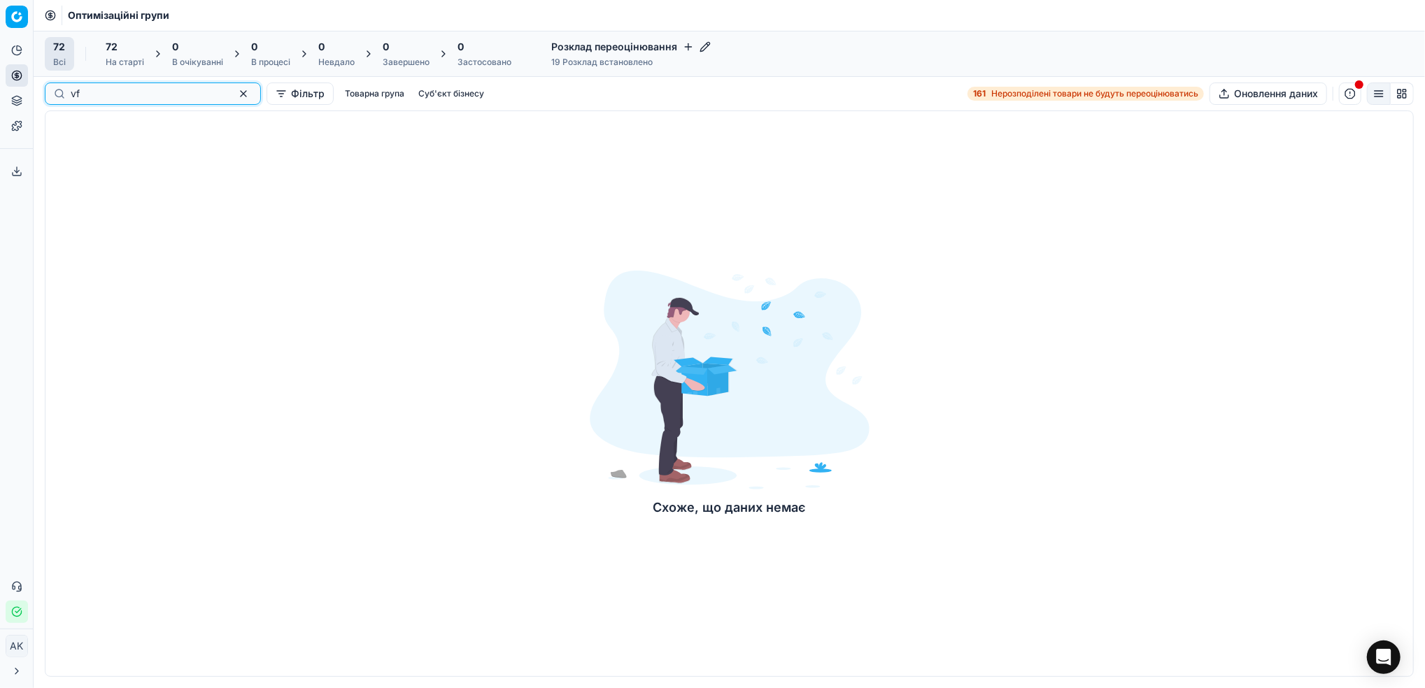
type input "v"
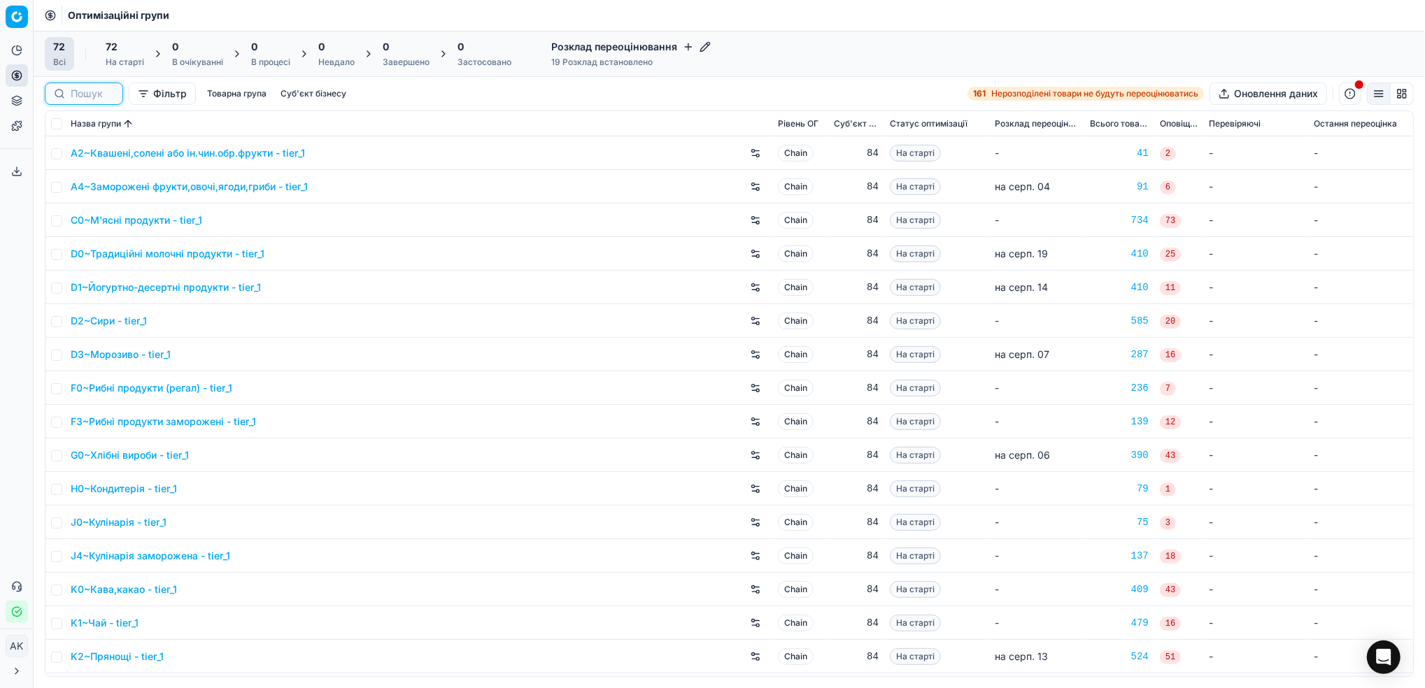
click at [88, 94] on input at bounding box center [92, 94] width 43 height 14
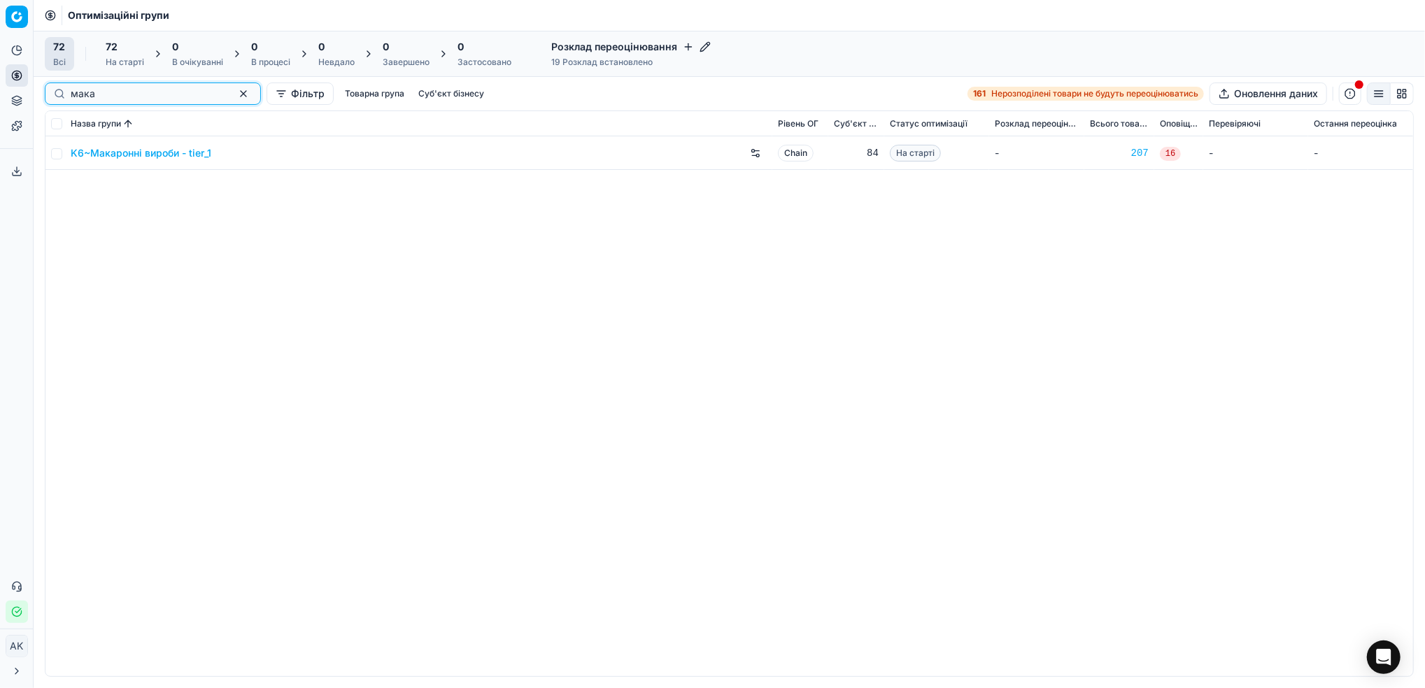
type input "мака"
click at [52, 155] on input "checkbox" at bounding box center [56, 153] width 11 height 11
checkbox input "true"
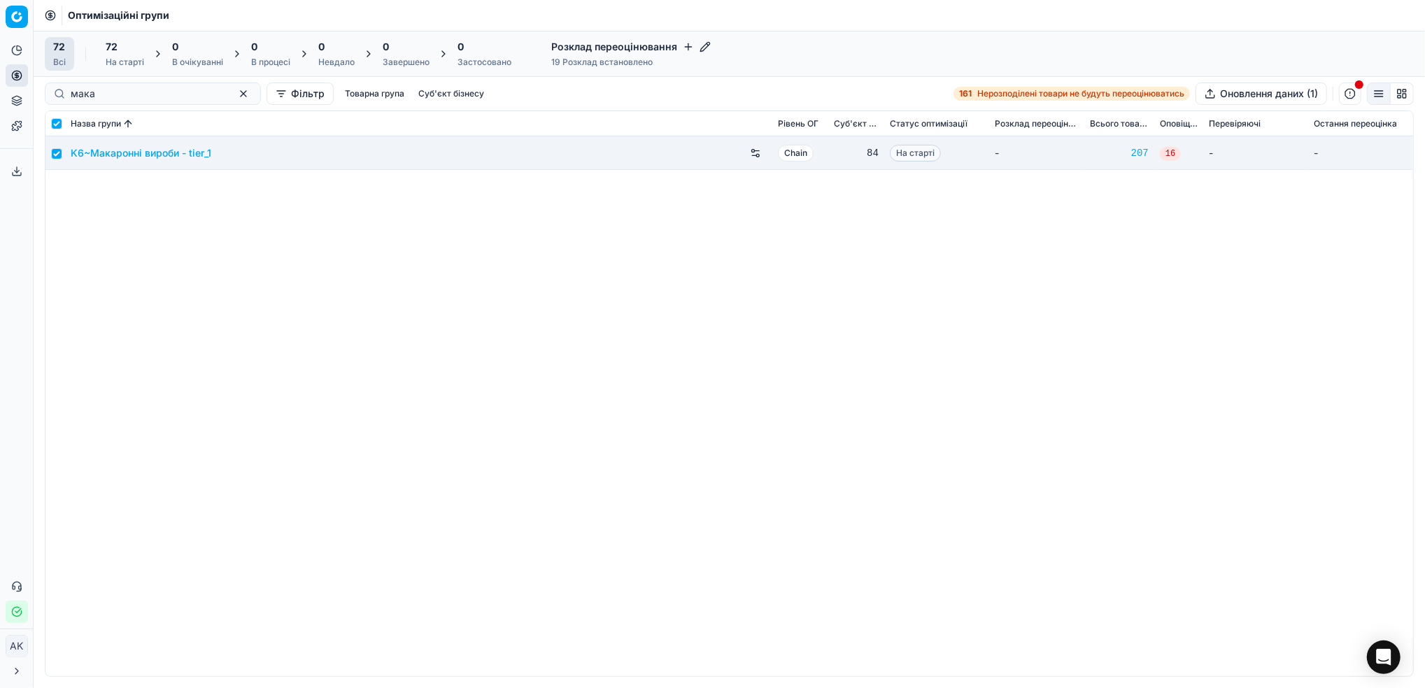
click at [114, 52] on span "72" at bounding box center [112, 47] width 12 height 14
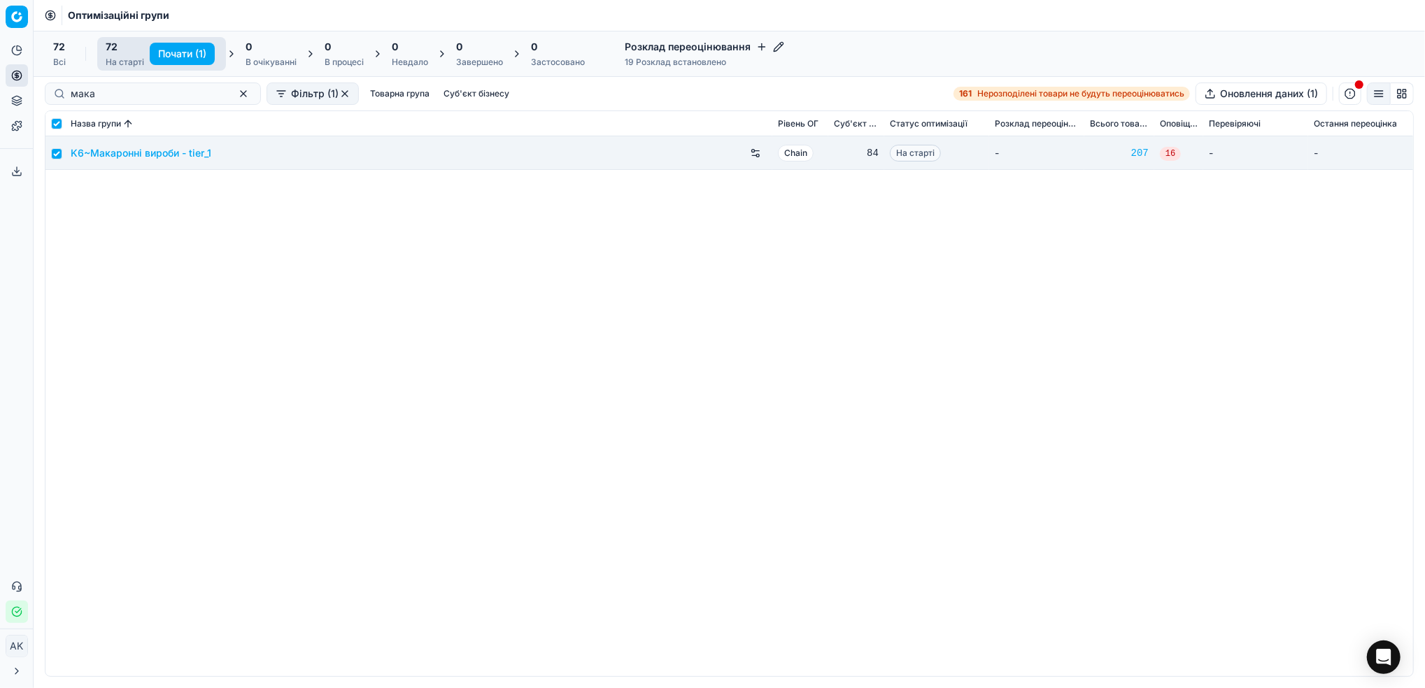
click at [180, 51] on button "Почати (1)" at bounding box center [182, 54] width 65 height 22
checkbox input "false"
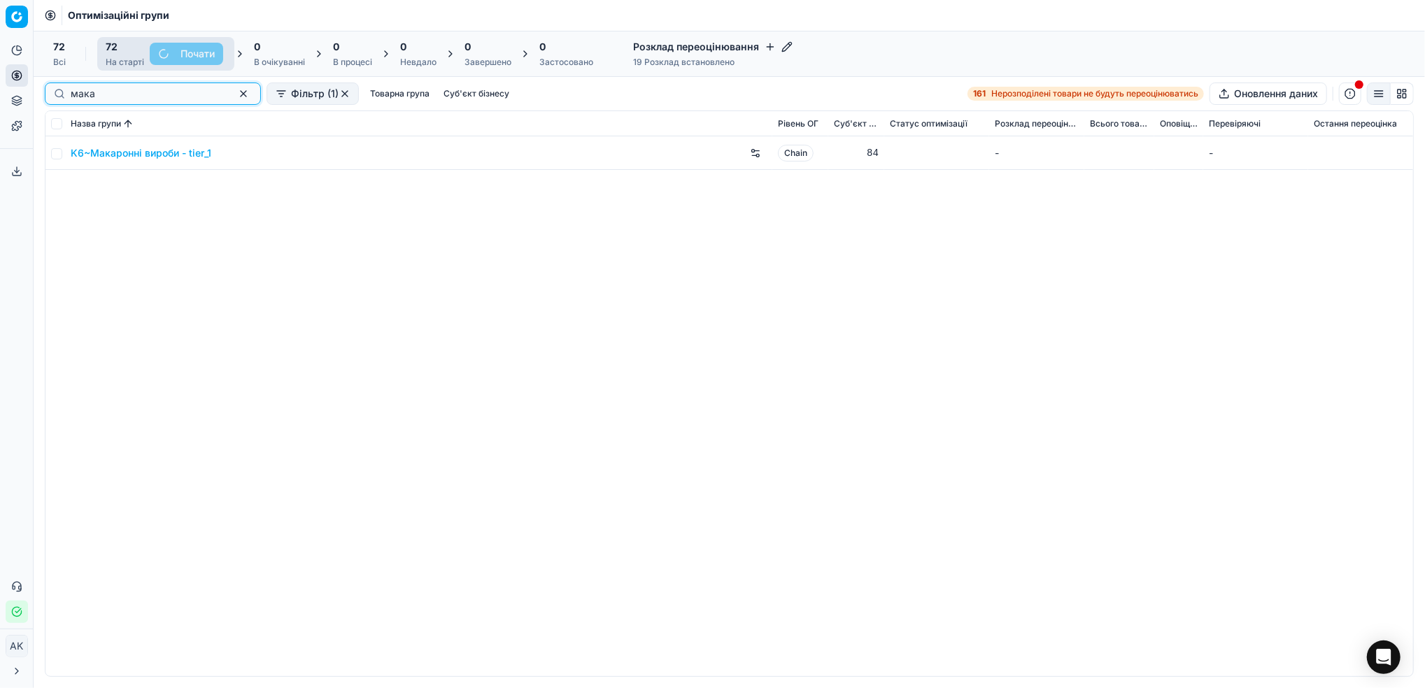
click at [235, 92] on button "button" at bounding box center [243, 93] width 17 height 17
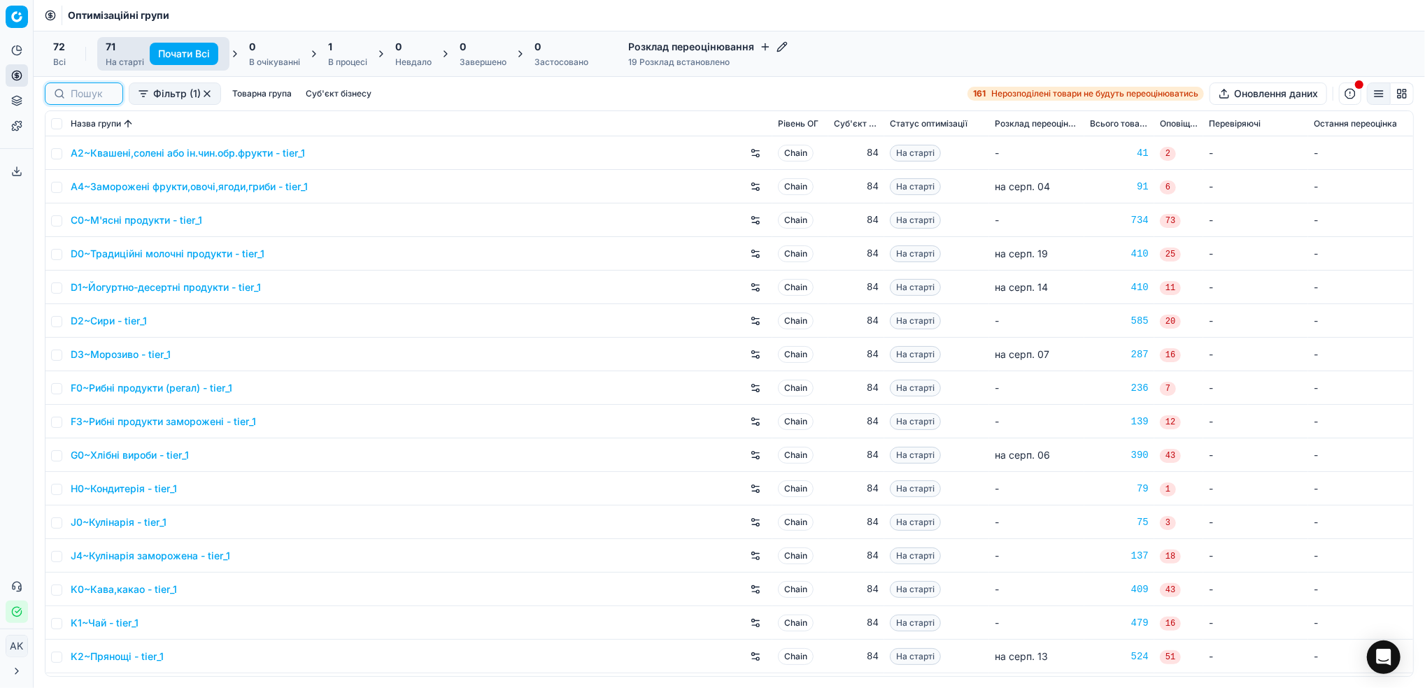
click at [208, 92] on button "button" at bounding box center [206, 93] width 11 height 11
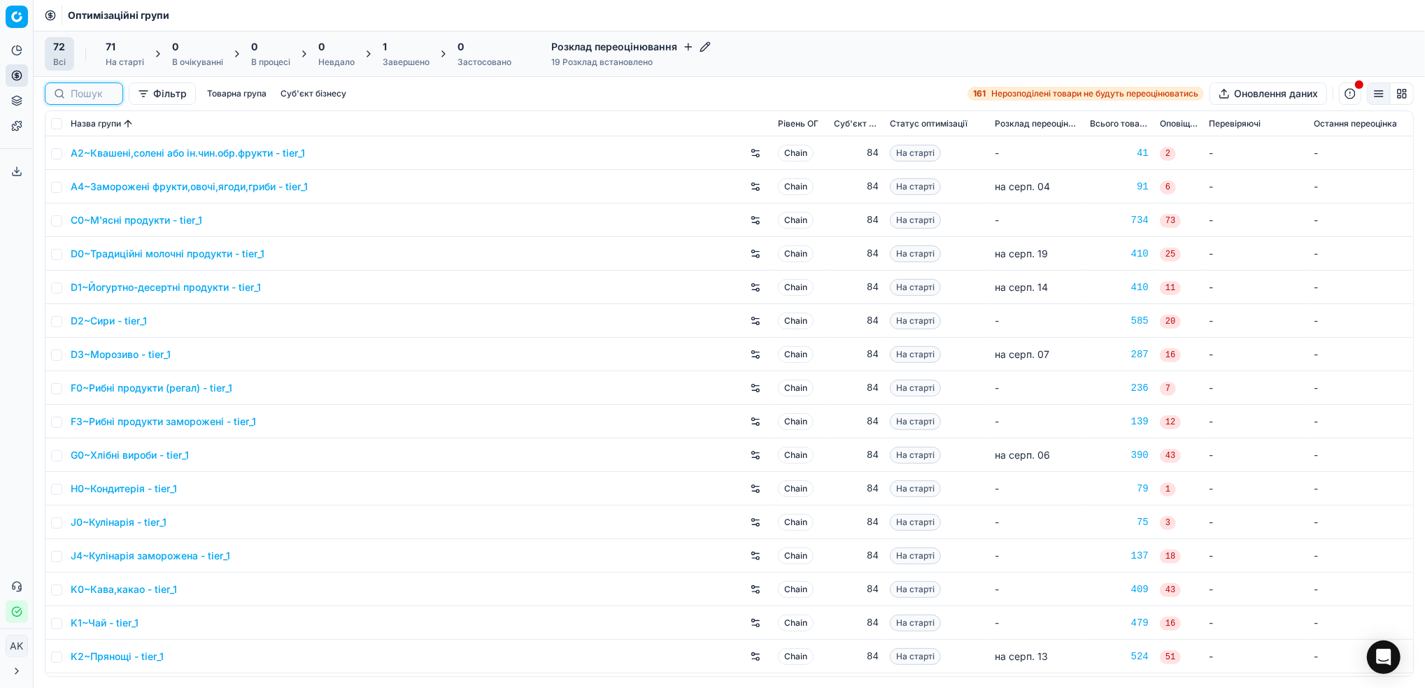
click at [393, 57] on div "Завершено" at bounding box center [406, 62] width 47 height 11
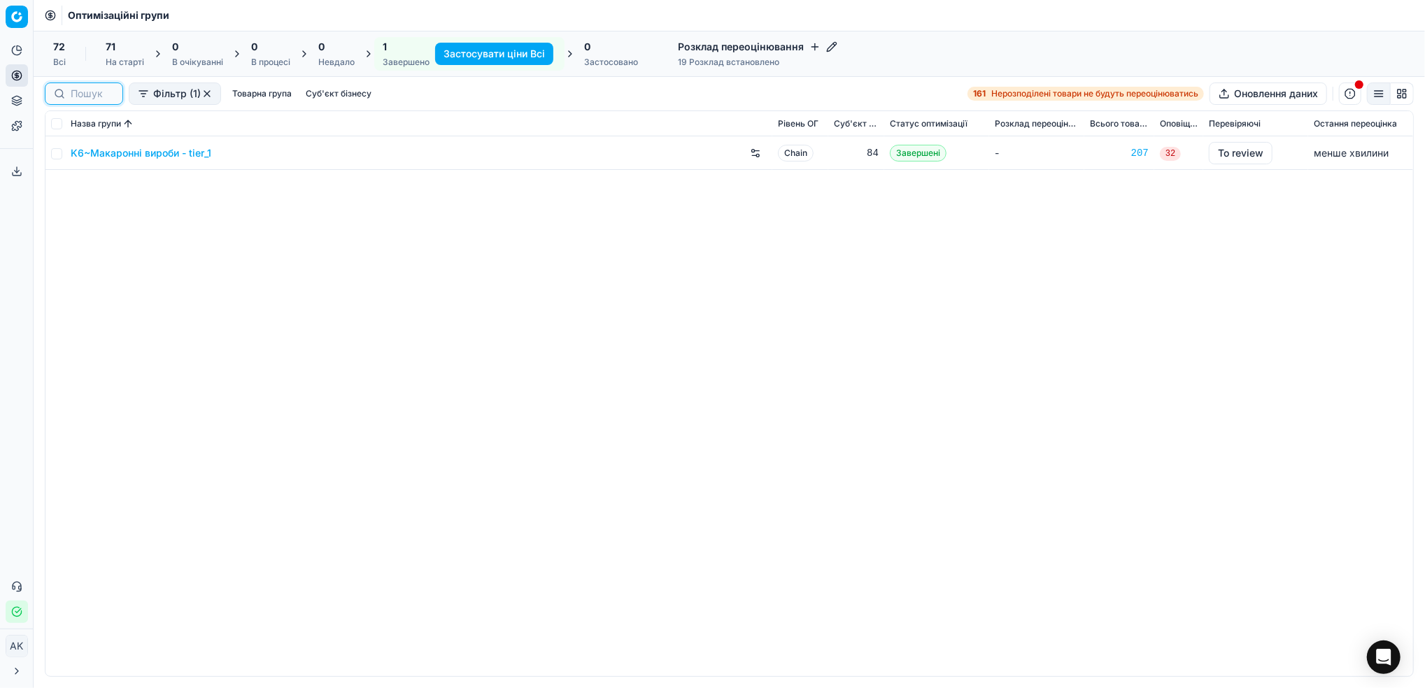
click at [143, 152] on link "K6~Макаронні вироби - tier_1" at bounding box center [141, 153] width 141 height 14
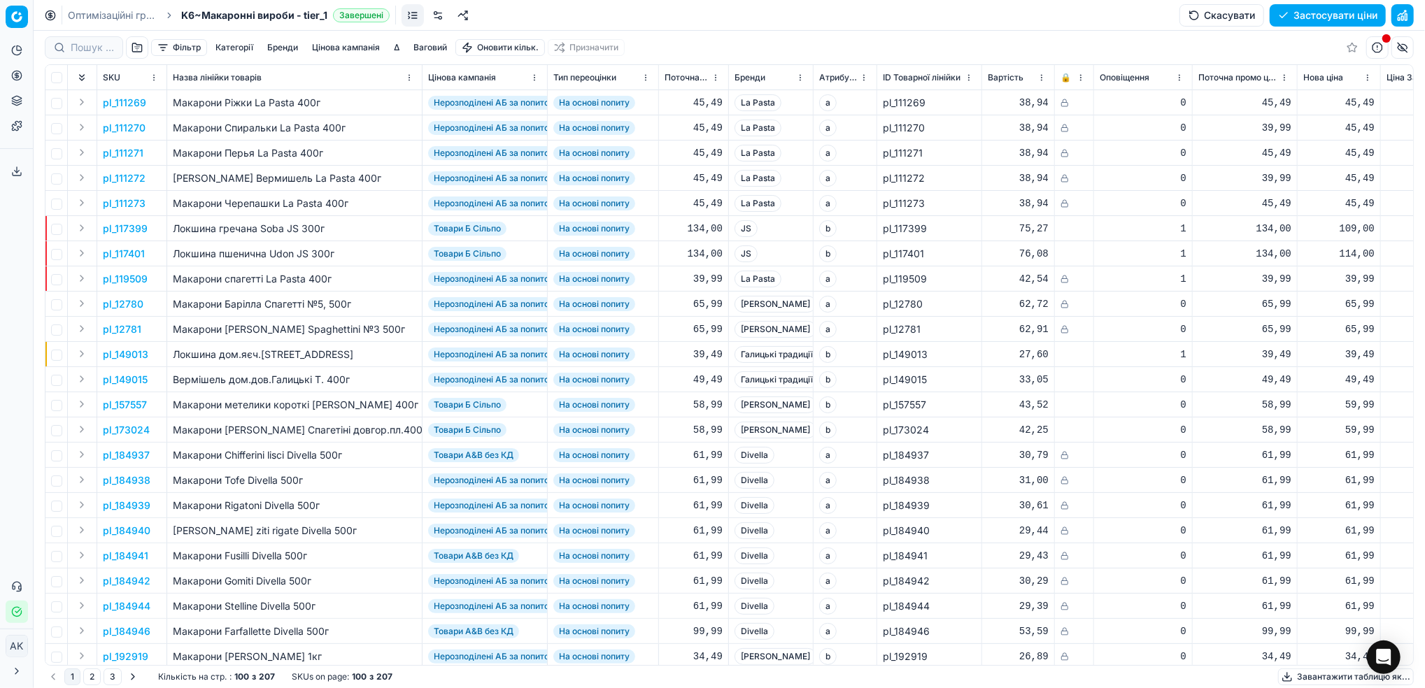
click at [350, 43] on button "Цінова кампанія" at bounding box center [345, 47] width 79 height 17
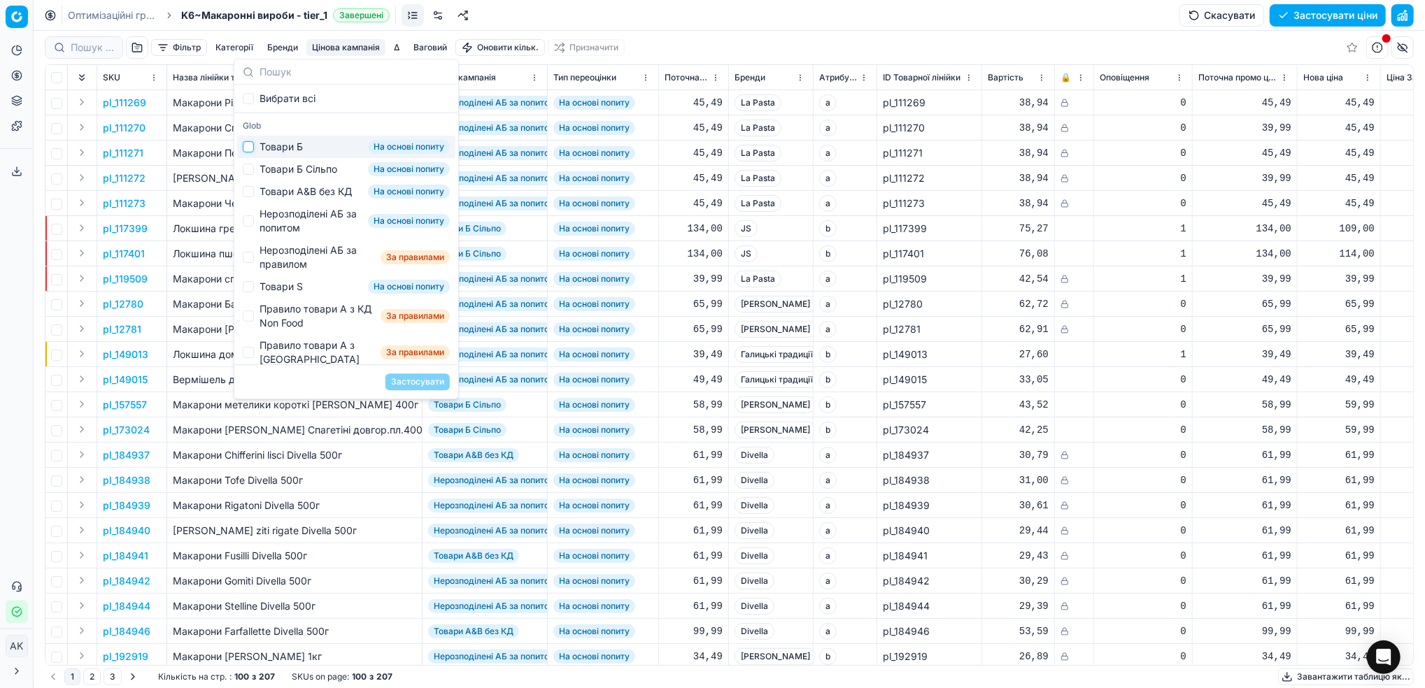
click at [247, 148] on input "Suggestions" at bounding box center [248, 146] width 11 height 11
checkbox input "true"
click at [420, 380] on button "Застосувати" at bounding box center [417, 382] width 64 height 17
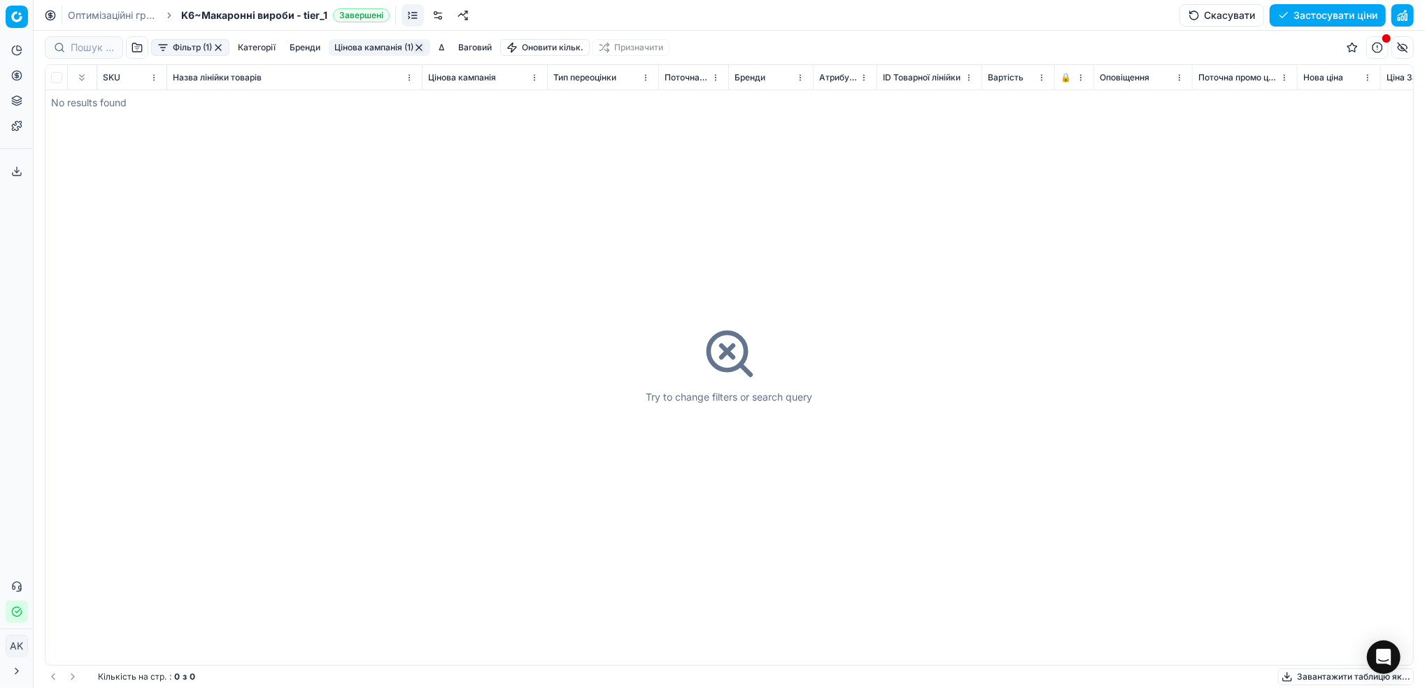
click at [421, 50] on button "button" at bounding box center [418, 47] width 11 height 11
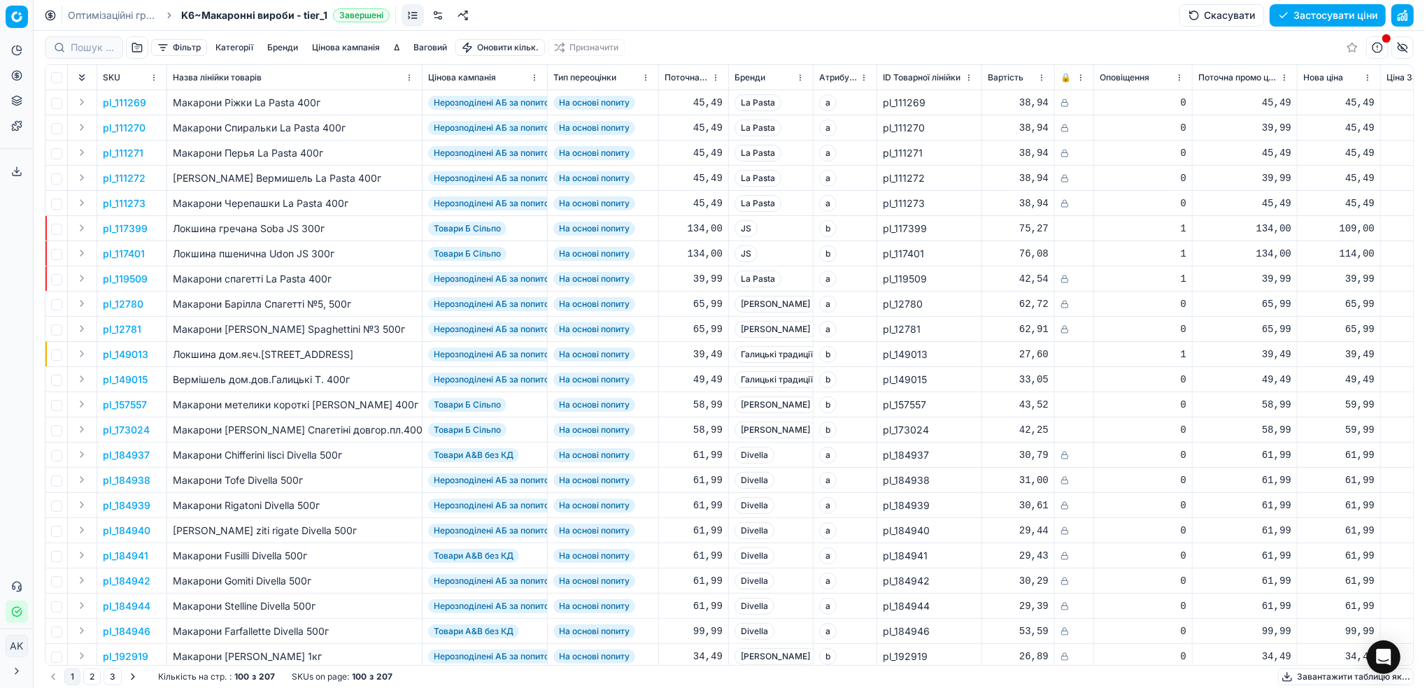
click at [331, 45] on button "Цінова кампанія" at bounding box center [345, 47] width 79 height 17
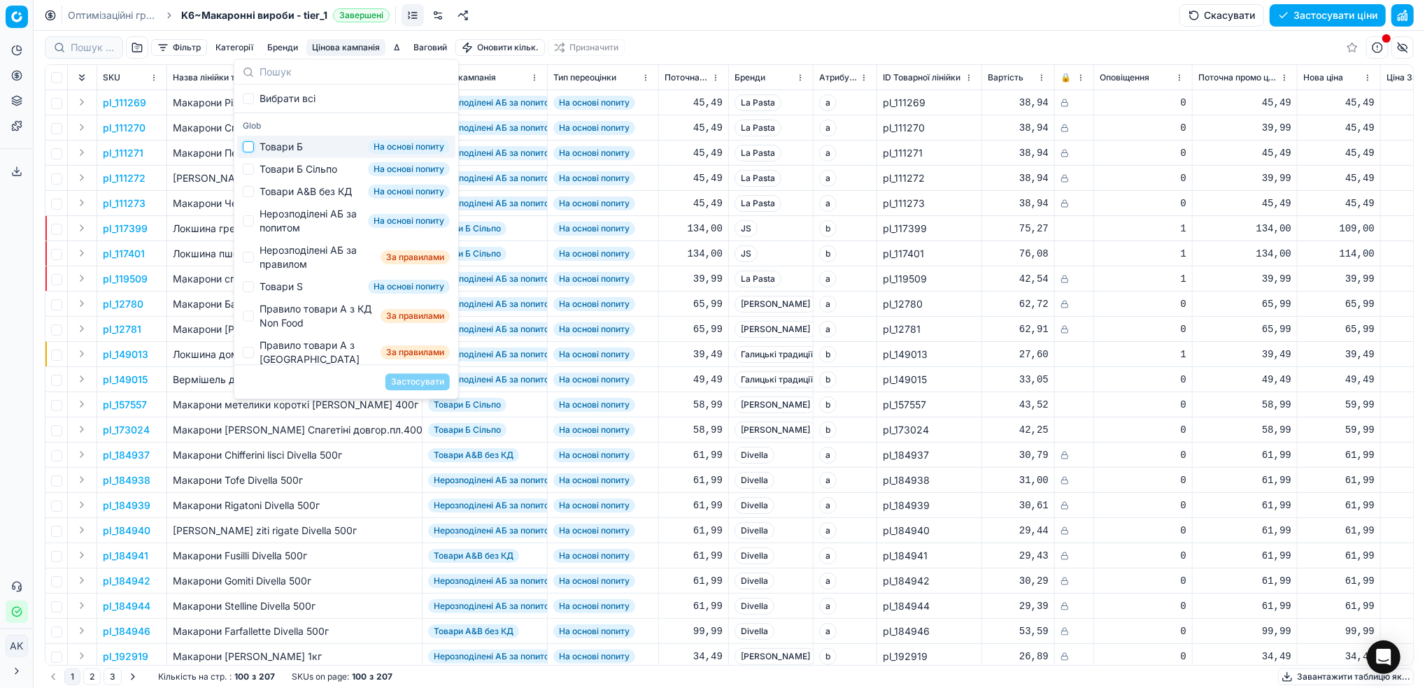
click at [253, 148] on input "Suggestions" at bounding box center [248, 146] width 11 height 11
checkbox input "true"
click at [421, 378] on button "Застосувати" at bounding box center [417, 382] width 64 height 17
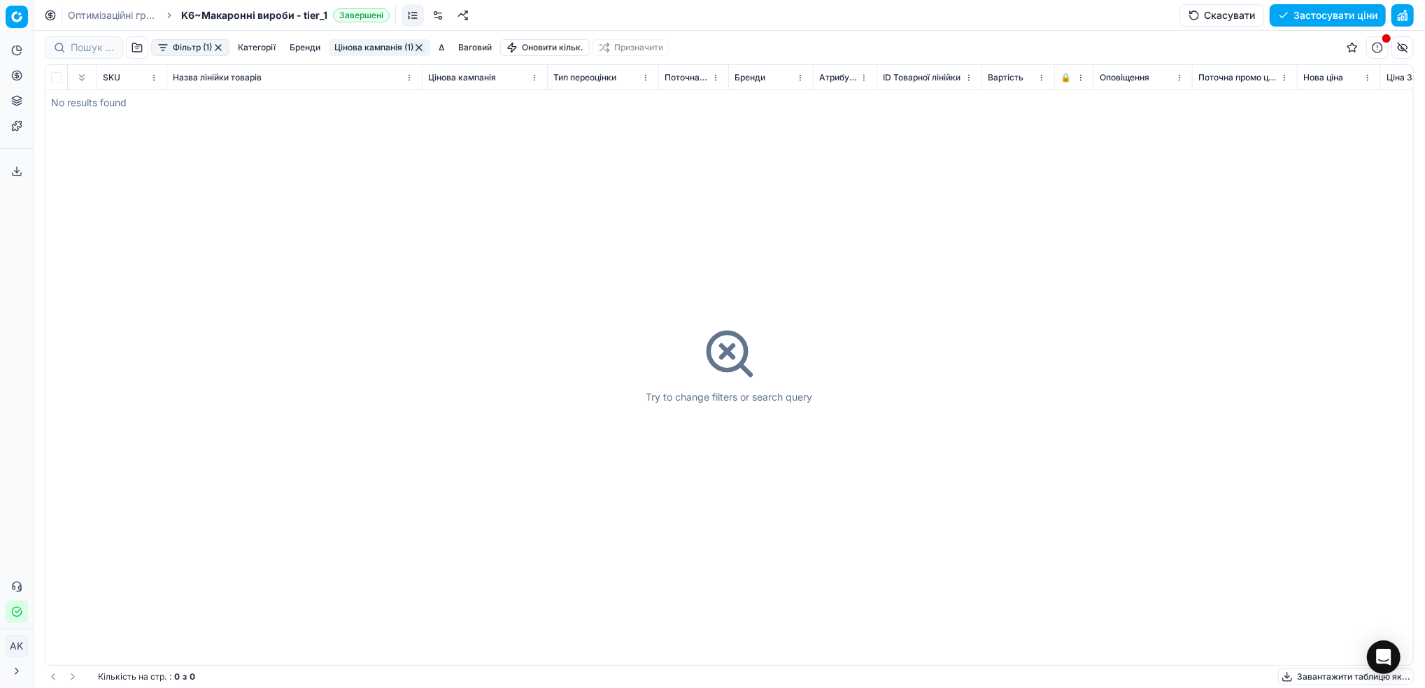
click at [418, 44] on button "button" at bounding box center [418, 47] width 11 height 11
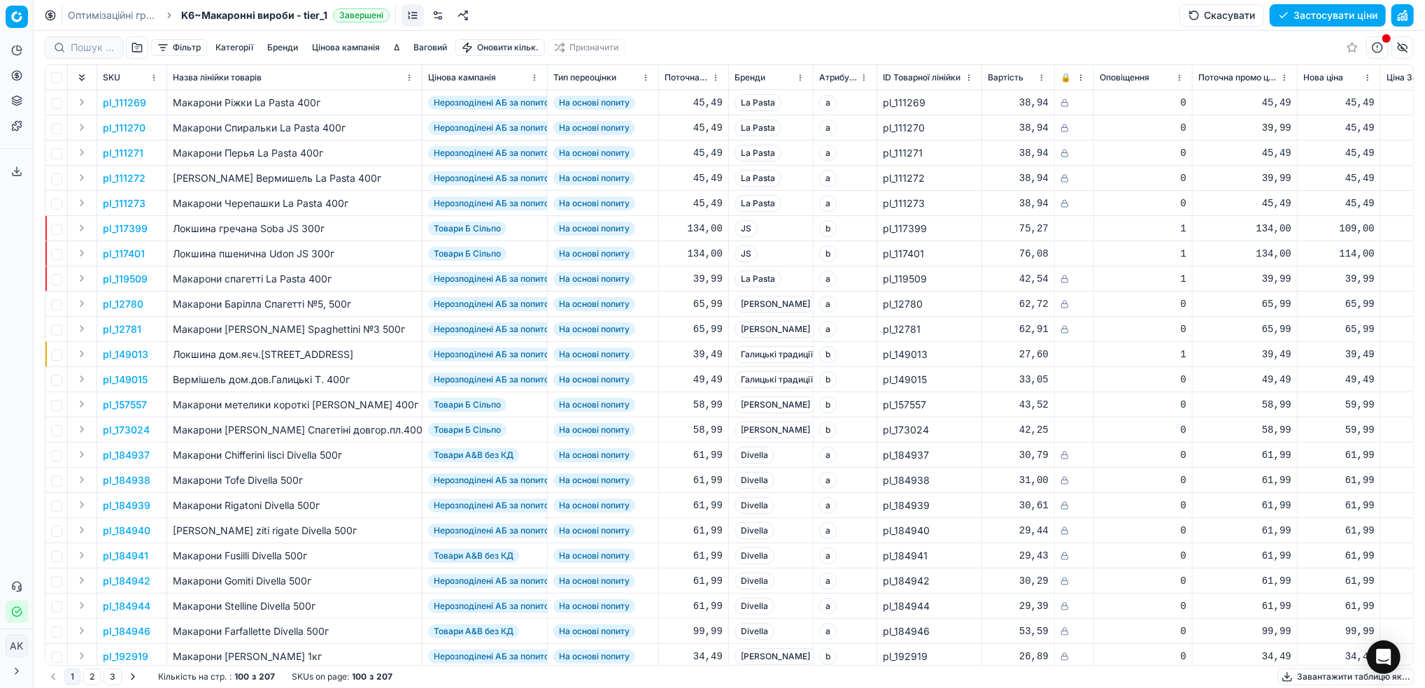
click at [362, 48] on button "Цінова кампанія" at bounding box center [345, 47] width 79 height 17
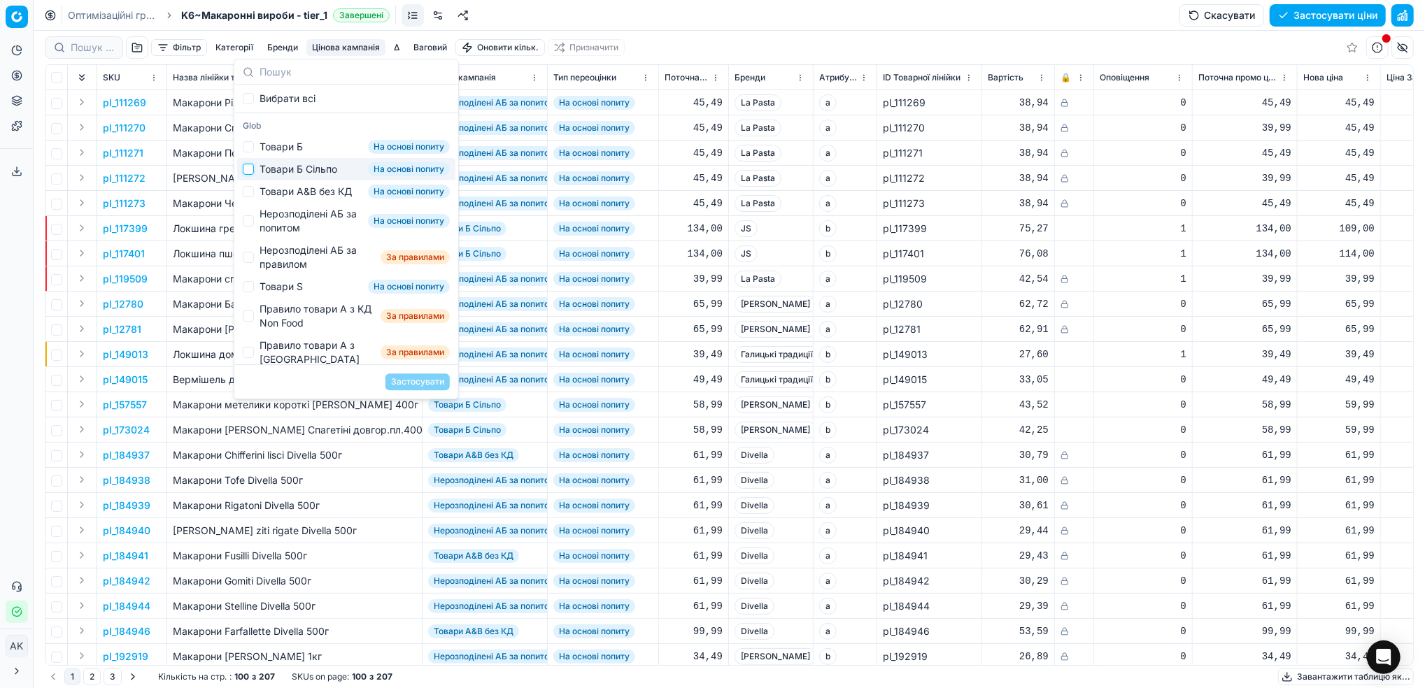
click at [252, 174] on input "Suggestions" at bounding box center [248, 169] width 11 height 11
checkbox input "true"
click at [422, 379] on button "Застосувати" at bounding box center [417, 382] width 64 height 17
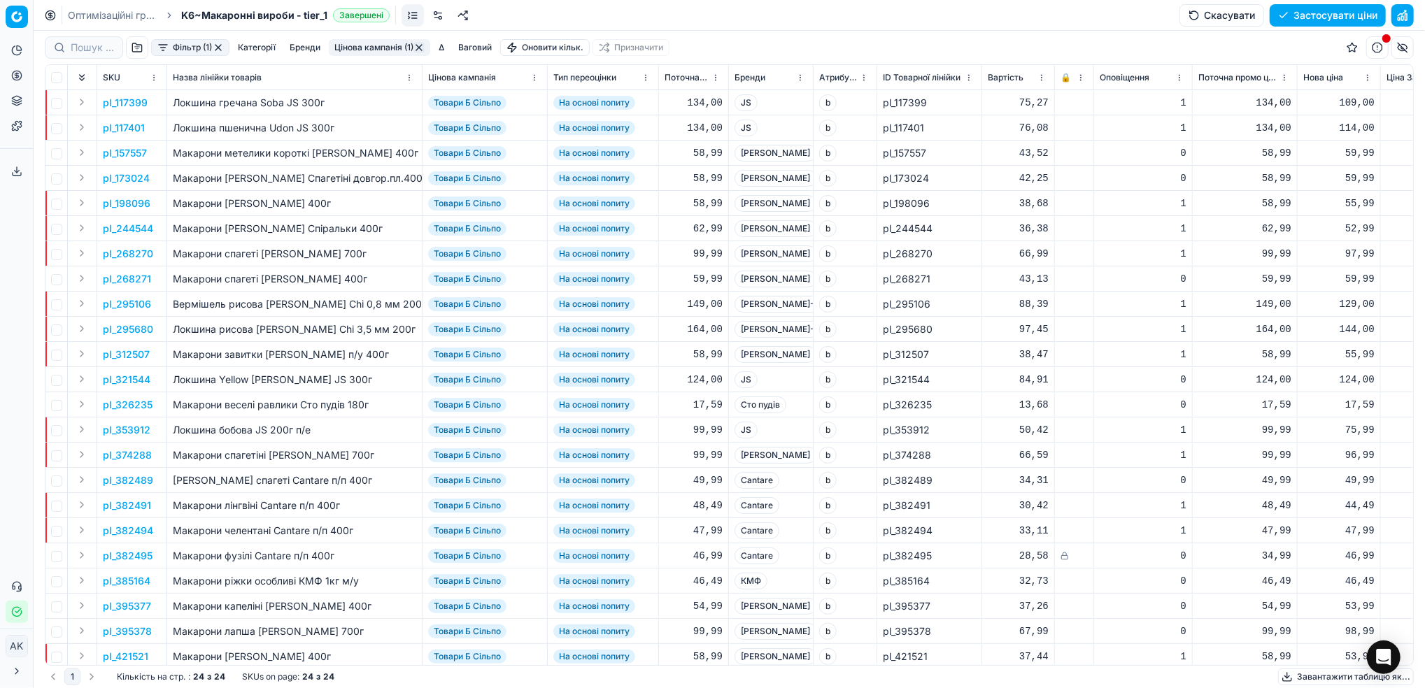
click at [419, 49] on button "button" at bounding box center [418, 47] width 11 height 11
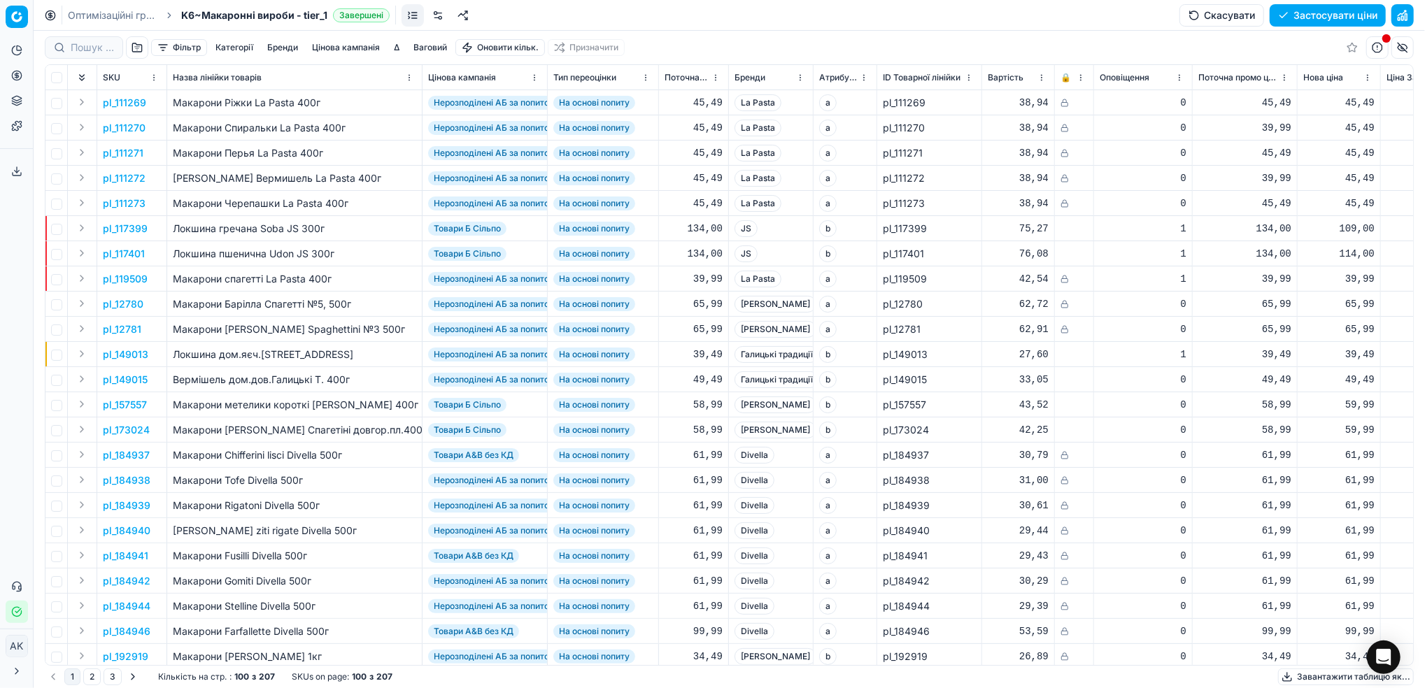
click at [132, 51] on button "button" at bounding box center [137, 47] width 22 height 22
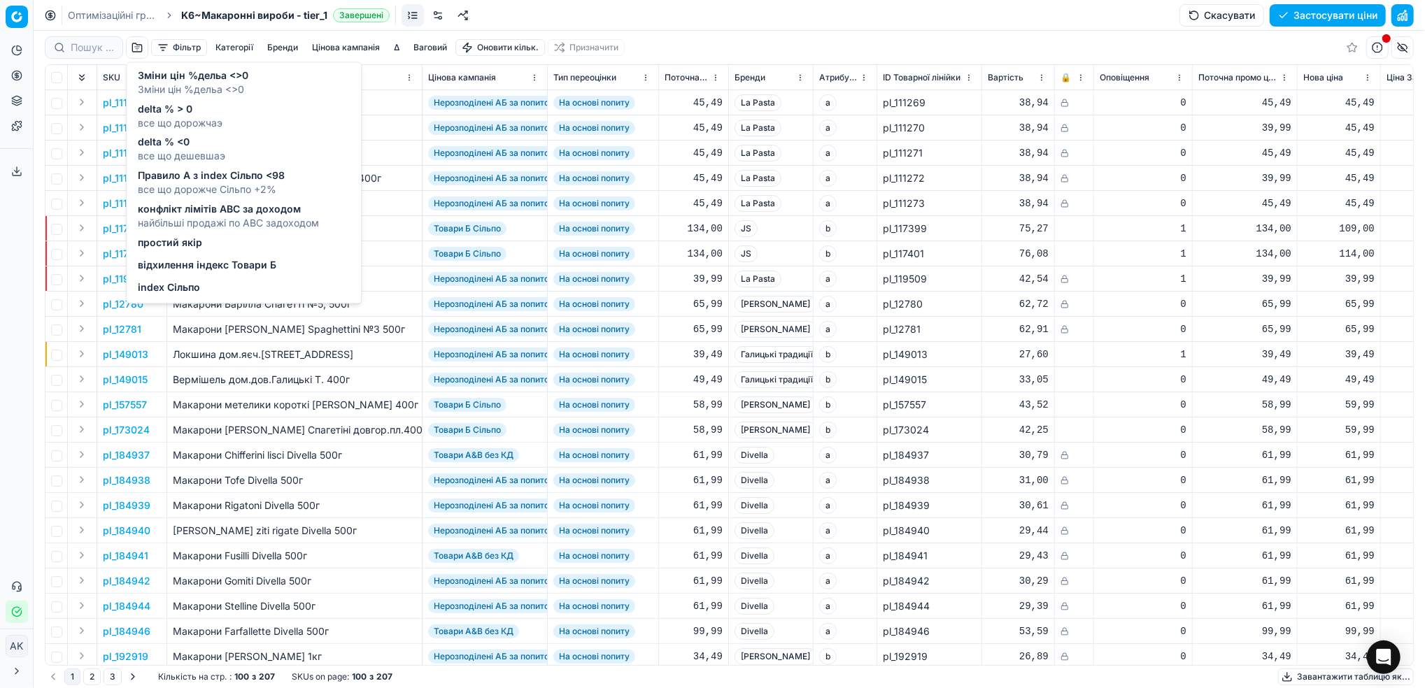
click at [176, 261] on span "відхилення індекс Товари Б" at bounding box center [207, 266] width 139 height 14
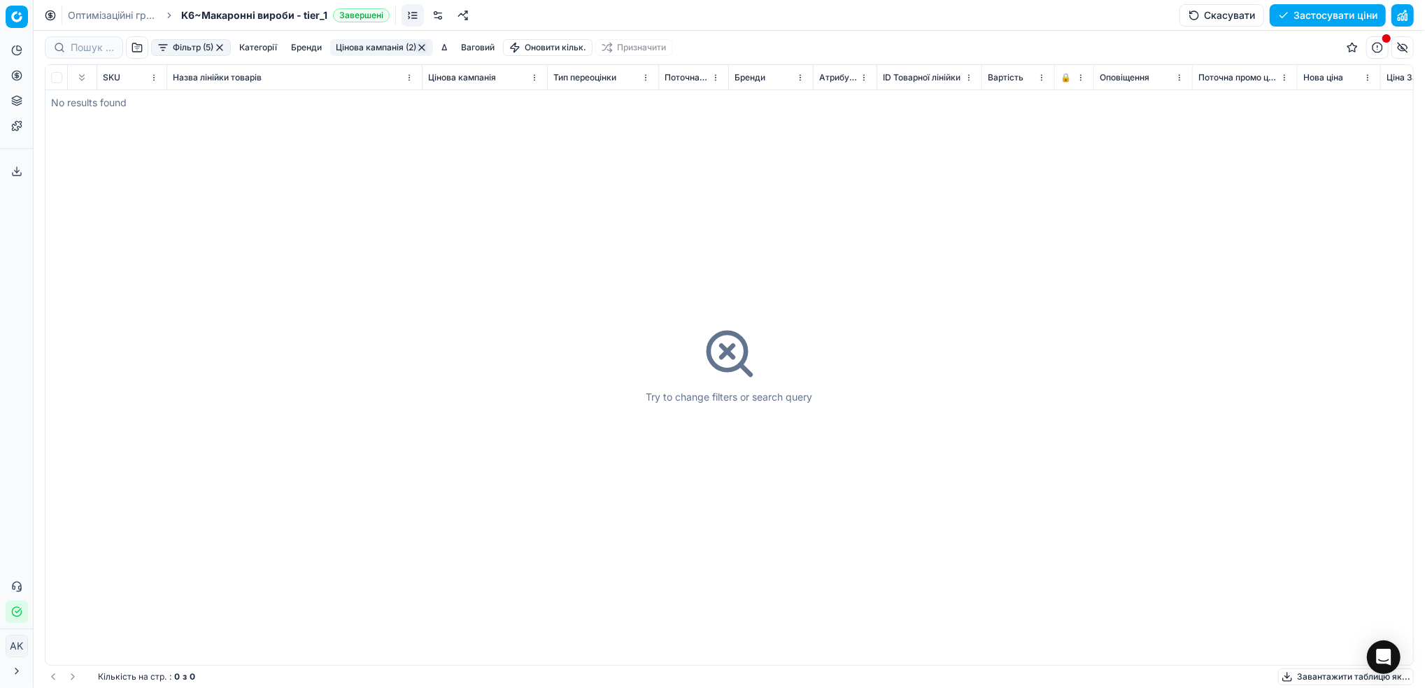
click at [423, 49] on button "button" at bounding box center [421, 47] width 11 height 11
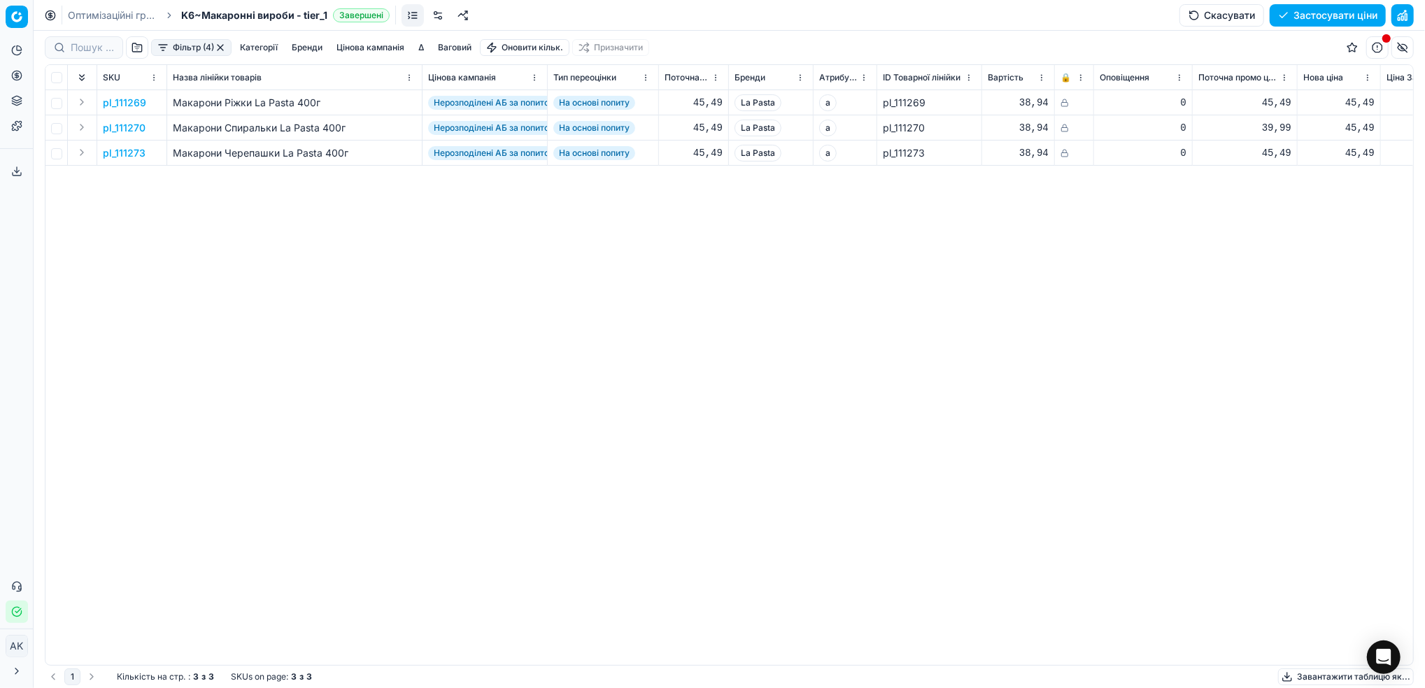
click at [222, 48] on button "button" at bounding box center [220, 47] width 11 height 11
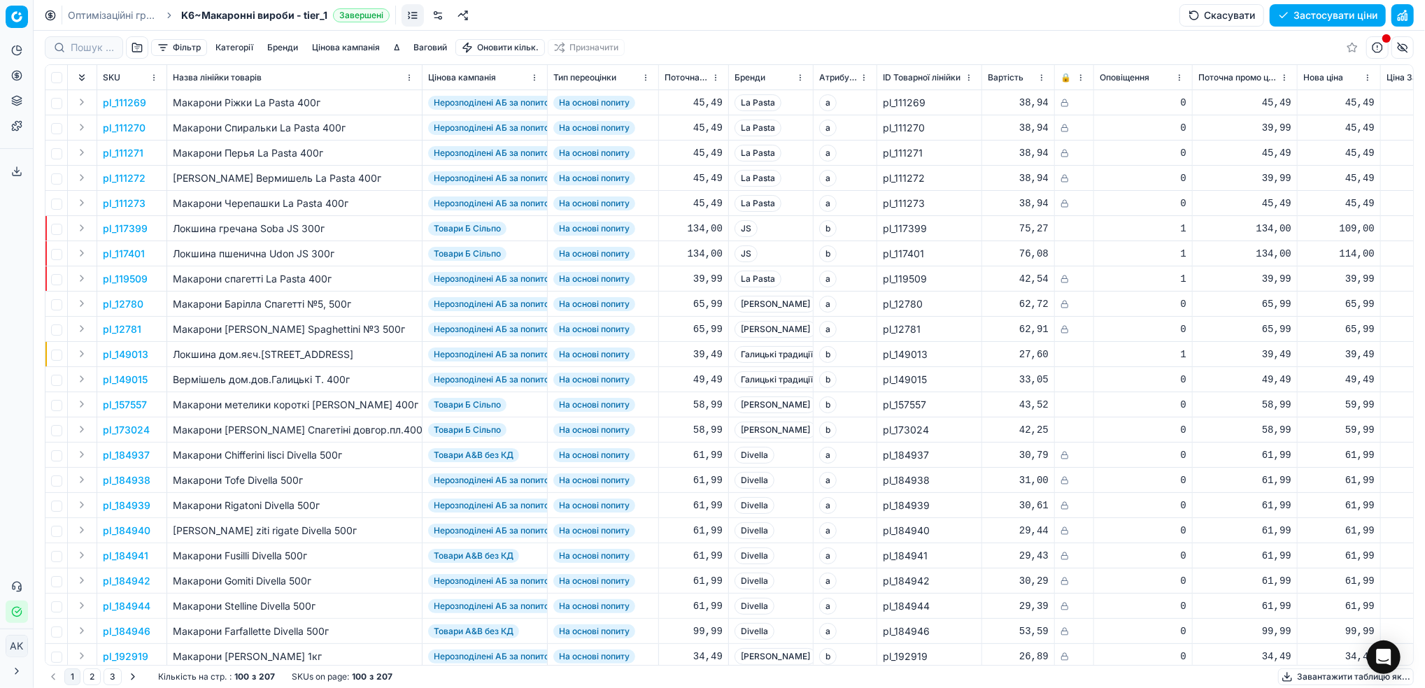
click at [336, 42] on button "Цінова кампанія" at bounding box center [345, 47] width 79 height 17
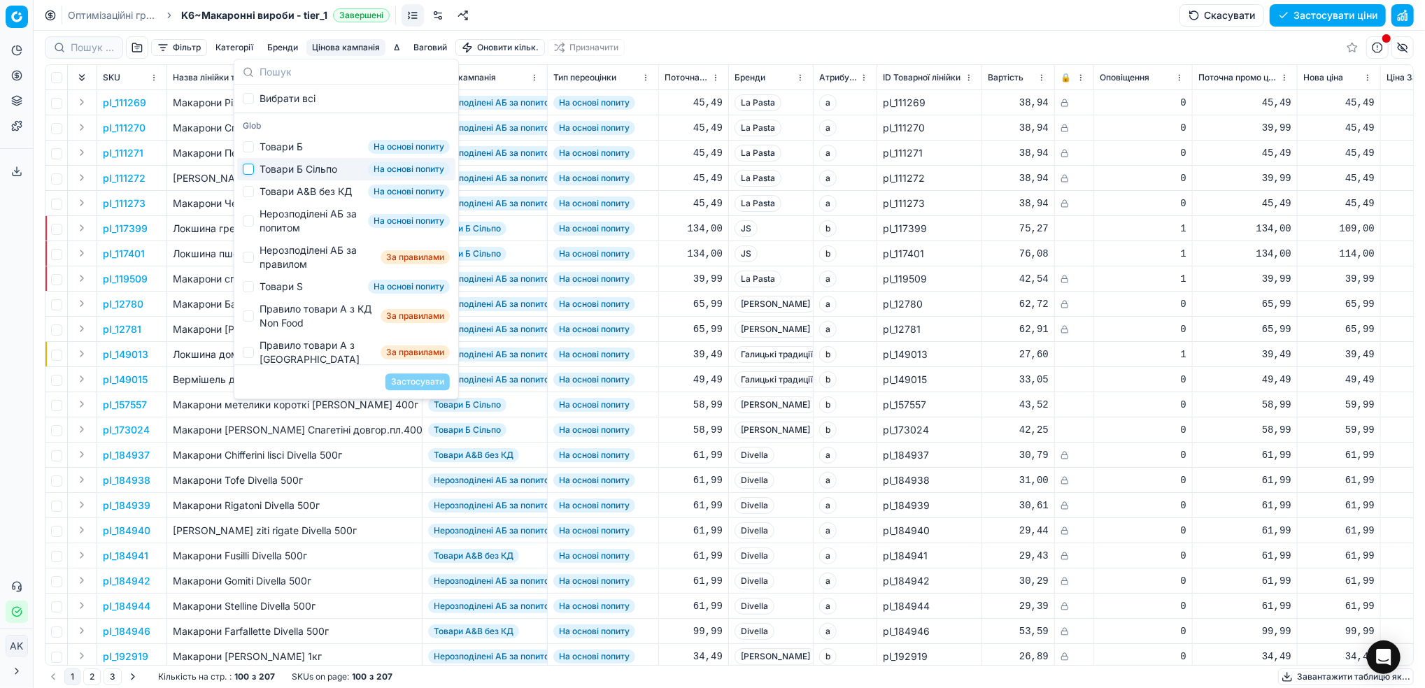
click at [247, 172] on input "Suggestions" at bounding box center [248, 169] width 11 height 11
checkbox input "true"
click at [427, 383] on button "Застосувати" at bounding box center [417, 382] width 64 height 17
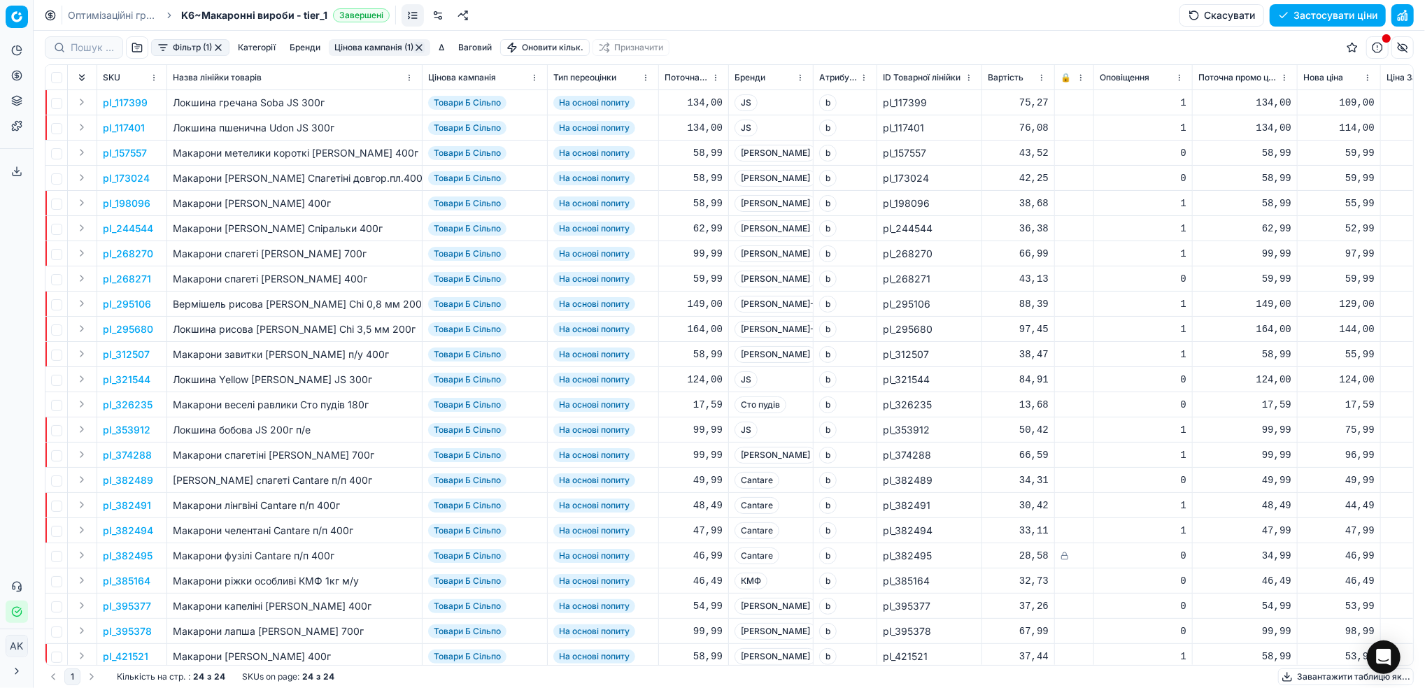
click at [99, 19] on link "Оптимізаційні групи" at bounding box center [113, 15] width 90 height 14
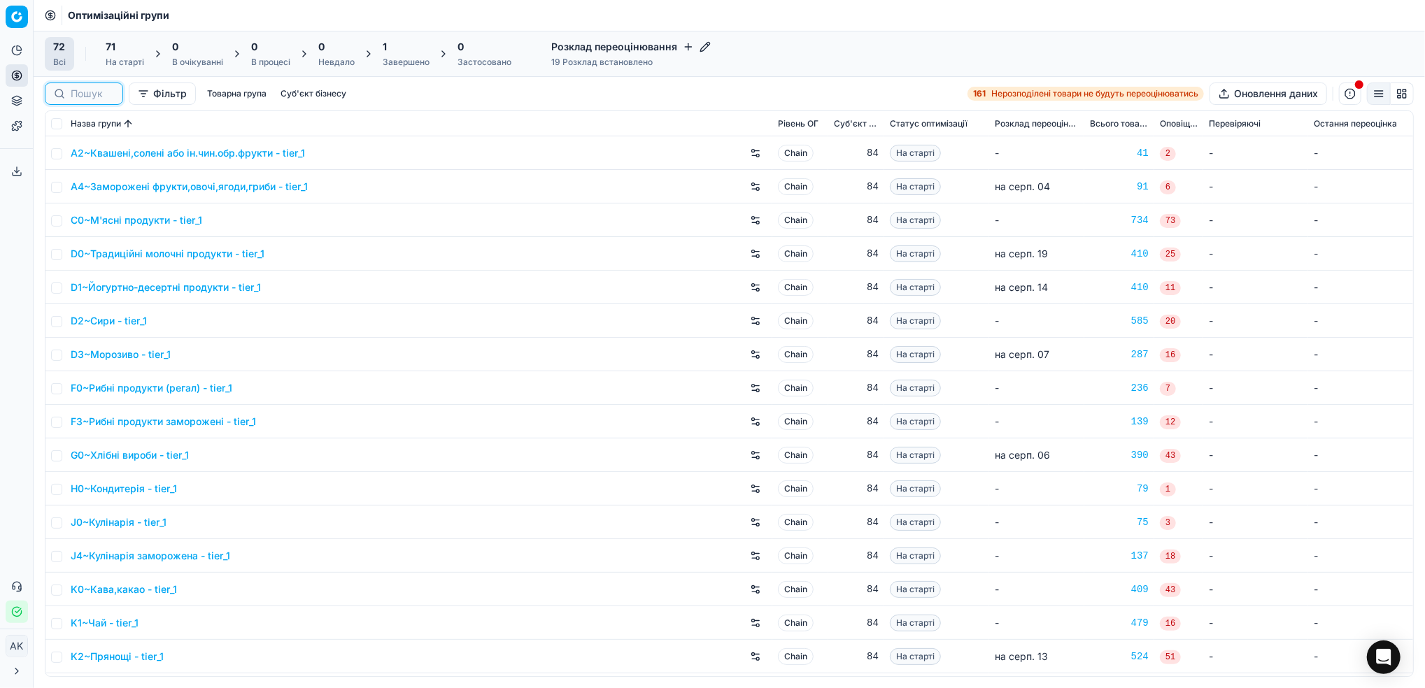
drag, startPoint x: 95, startPoint y: 98, endPoint x: 107, endPoint y: 97, distance: 11.9
click at [95, 98] on input at bounding box center [92, 94] width 43 height 14
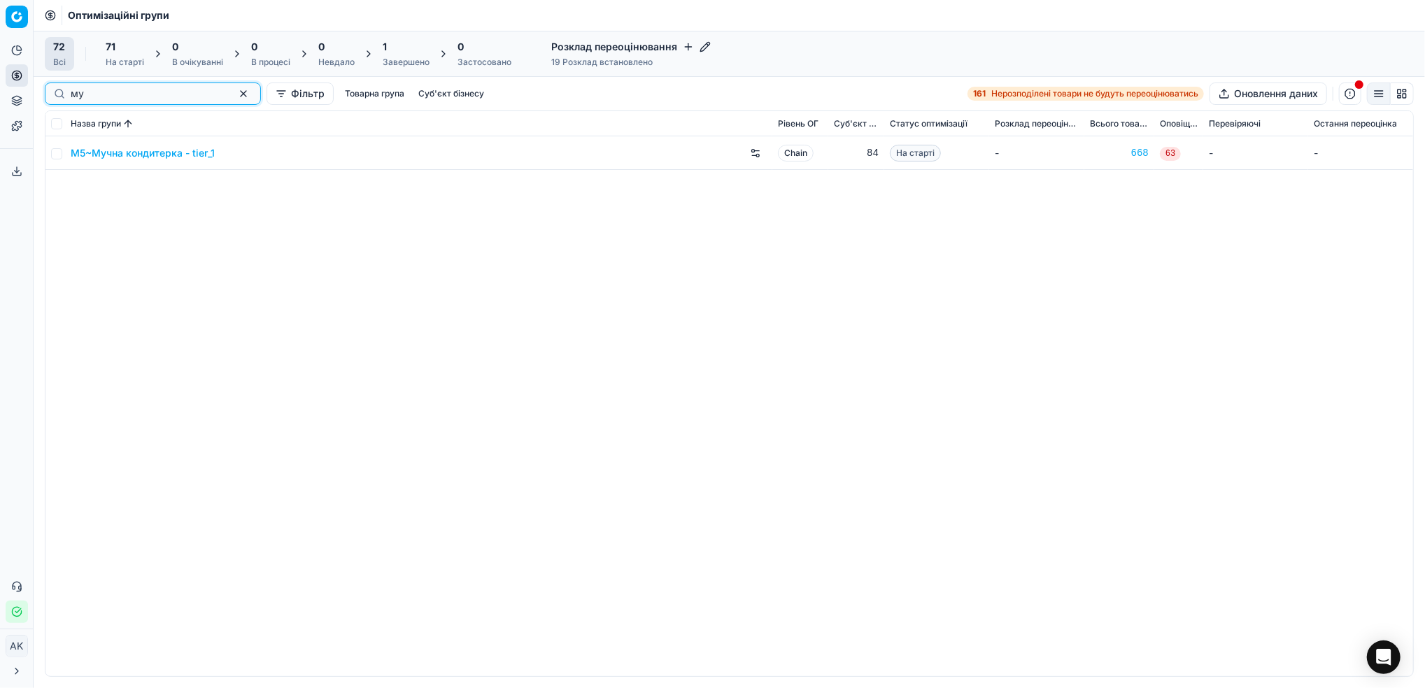
type input "му"
click at [57, 158] on input "checkbox" at bounding box center [56, 153] width 11 height 11
checkbox input "true"
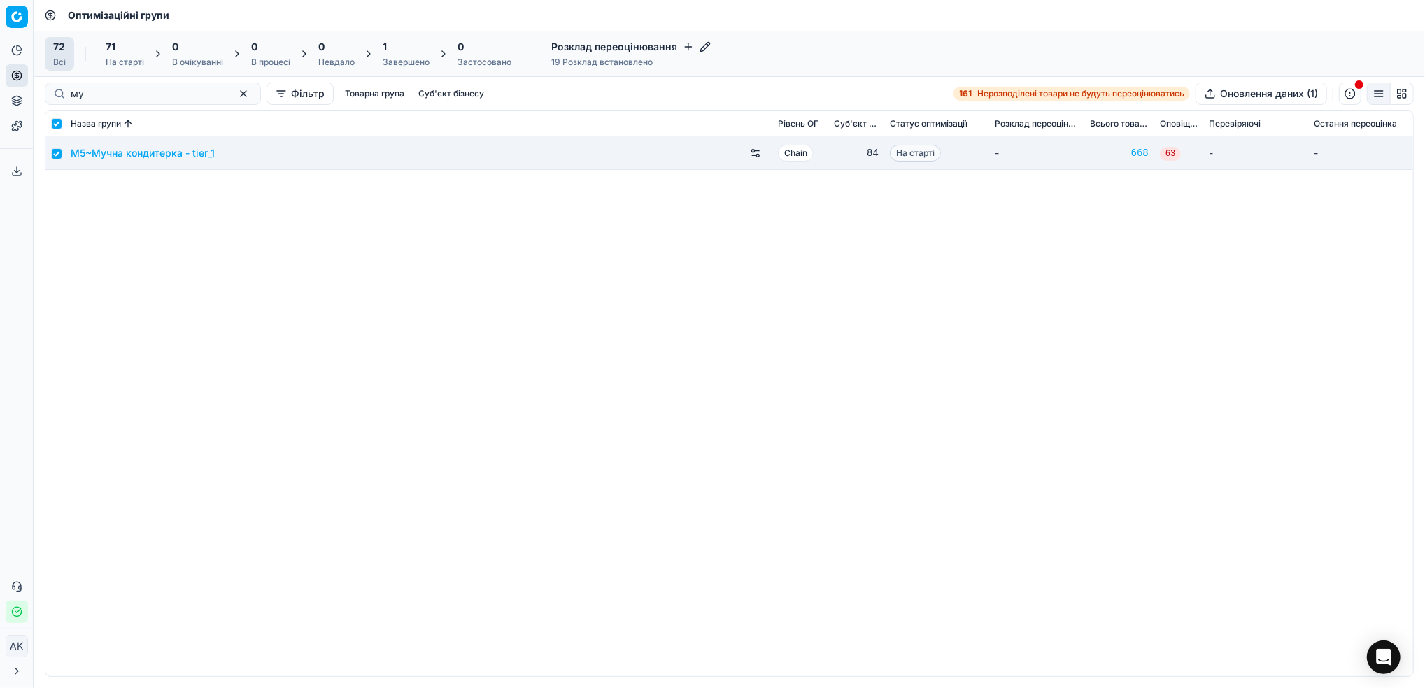
click at [125, 51] on div "71" at bounding box center [125, 47] width 38 height 14
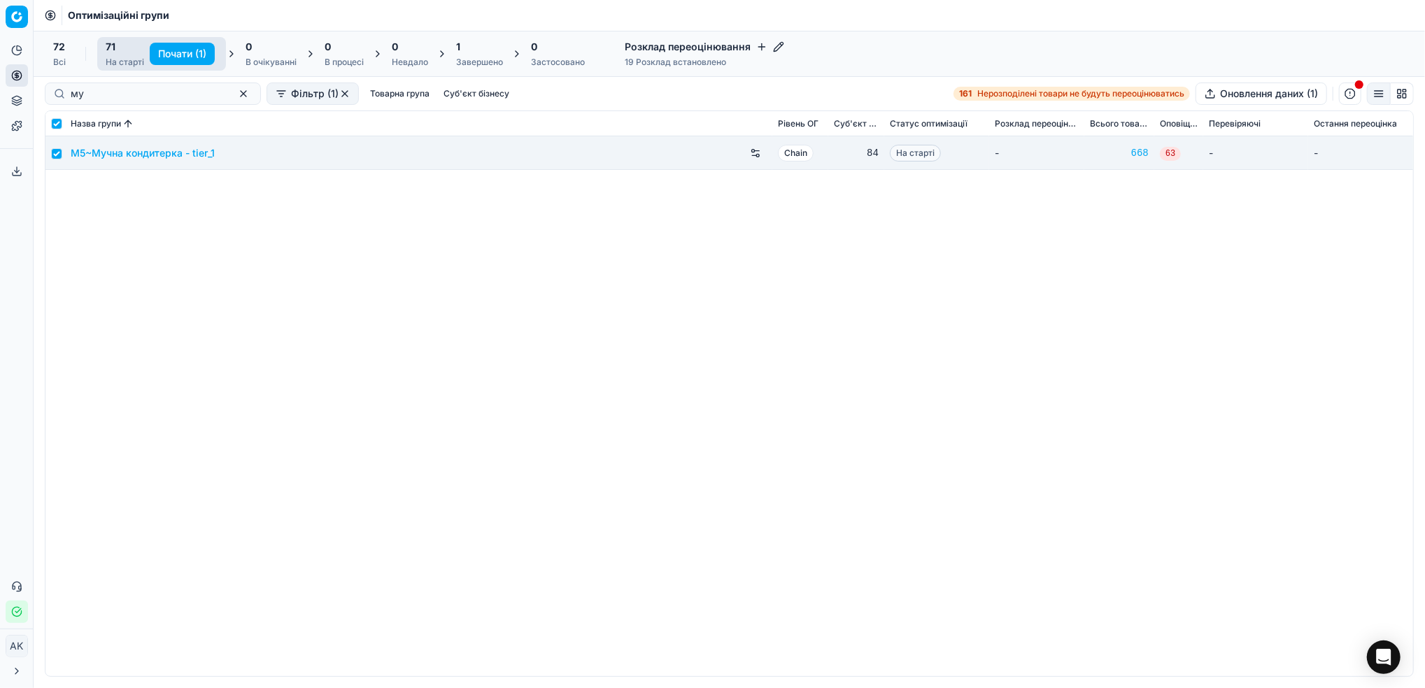
click at [168, 57] on button "Почати (1)" at bounding box center [182, 54] width 65 height 22
checkbox input "false"
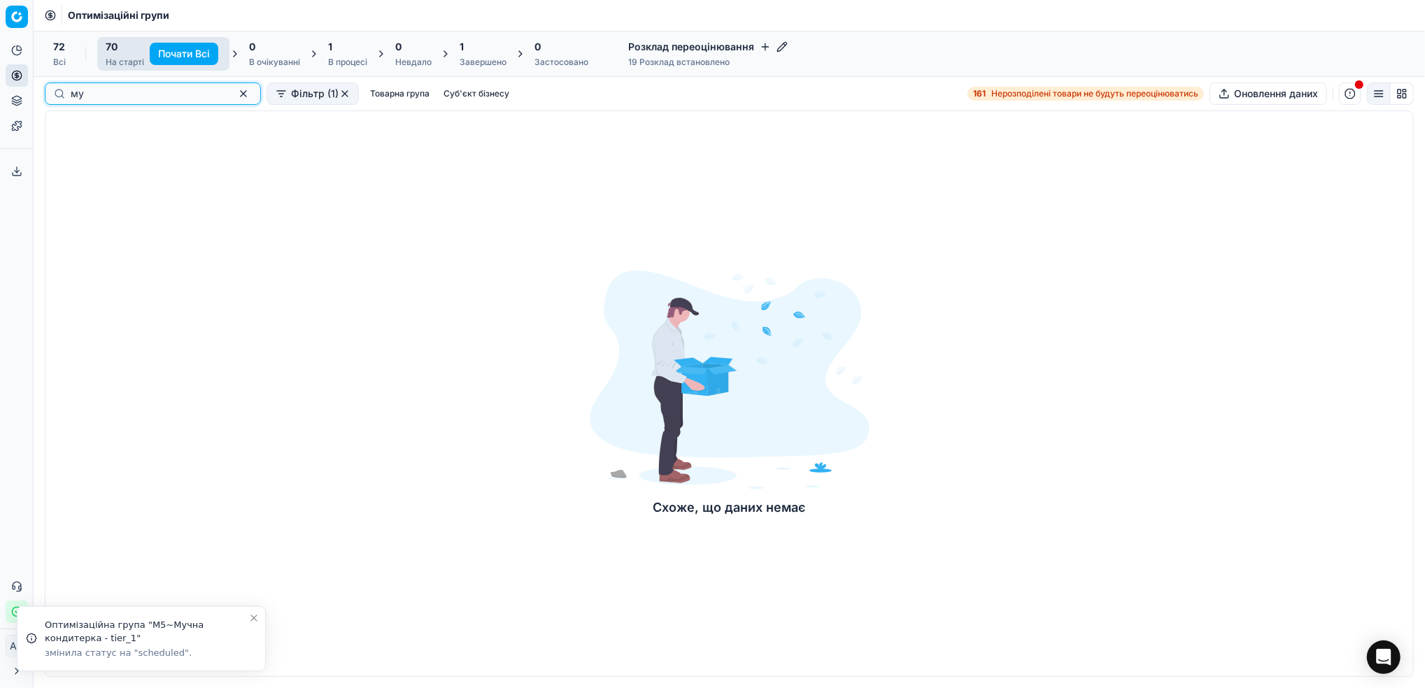
click at [235, 98] on button "button" at bounding box center [243, 93] width 17 height 17
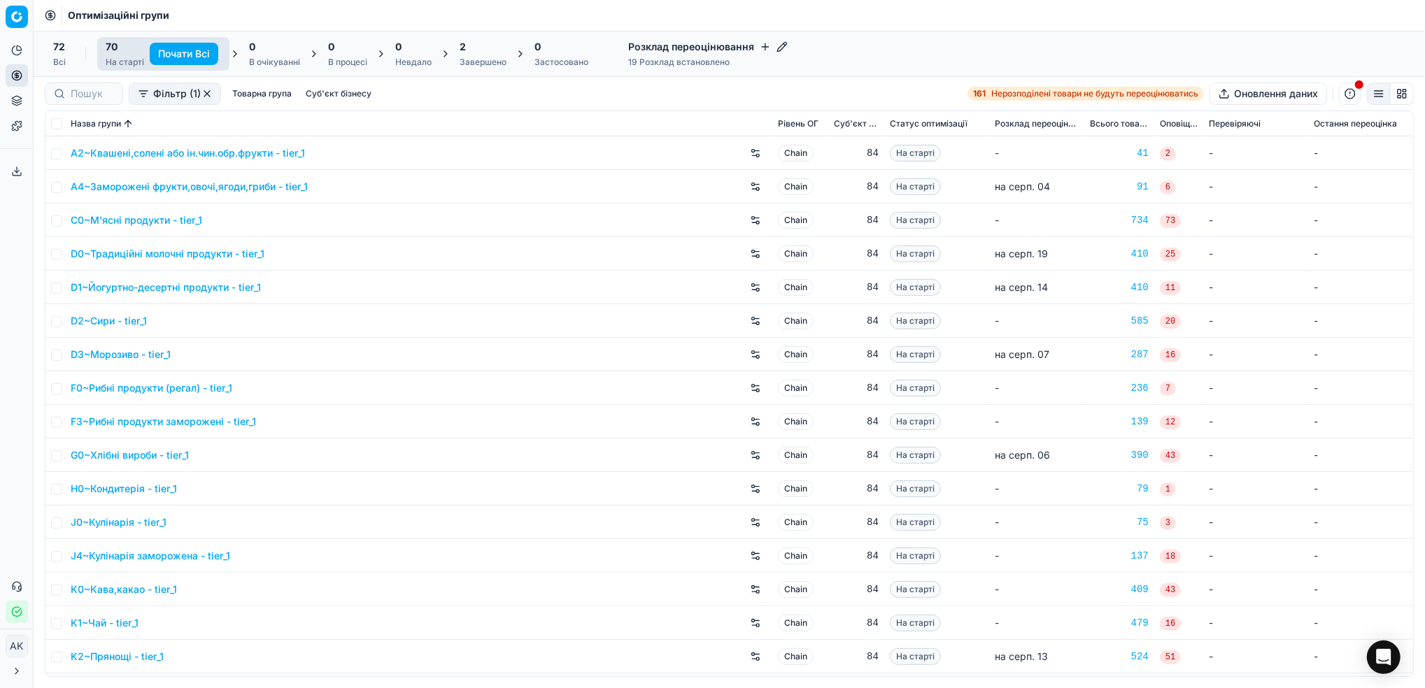
click at [474, 58] on div "Завершено" at bounding box center [483, 62] width 47 height 11
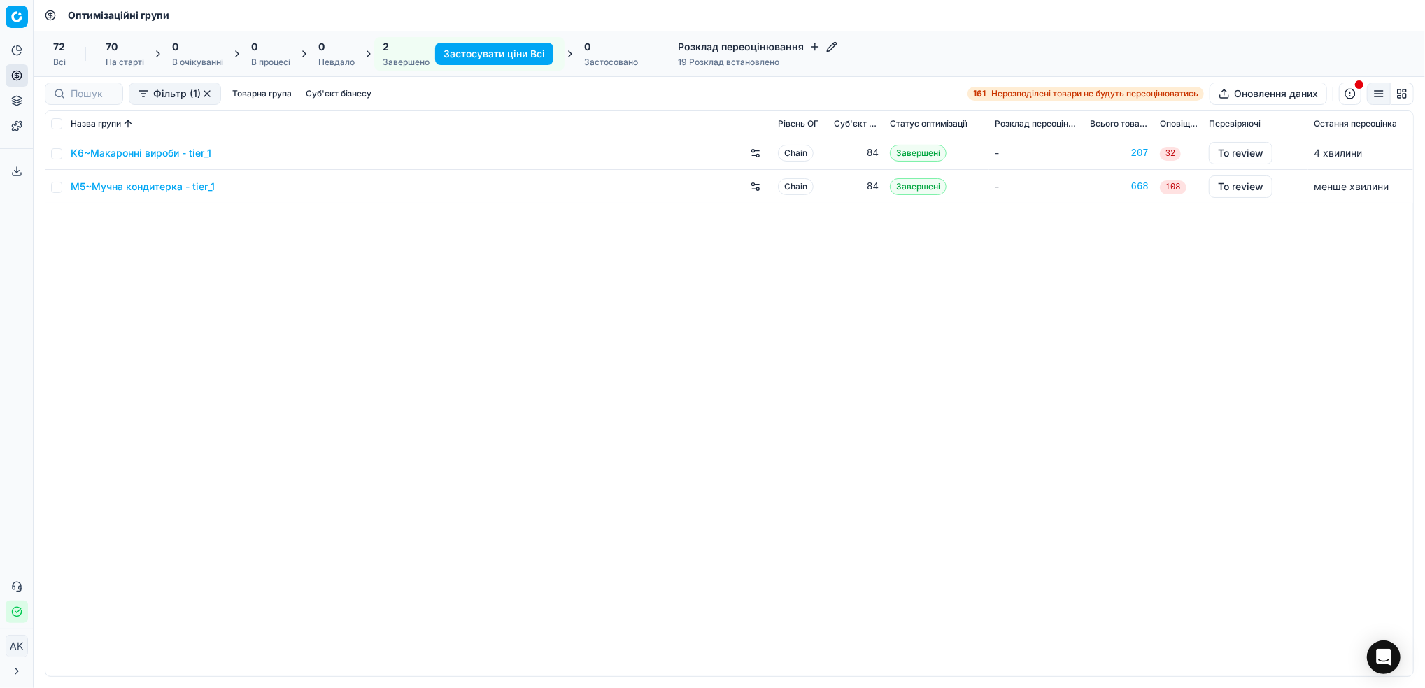
click at [118, 189] on link "M5~Мучна кондитерка - tier_1" at bounding box center [143, 187] width 144 height 14
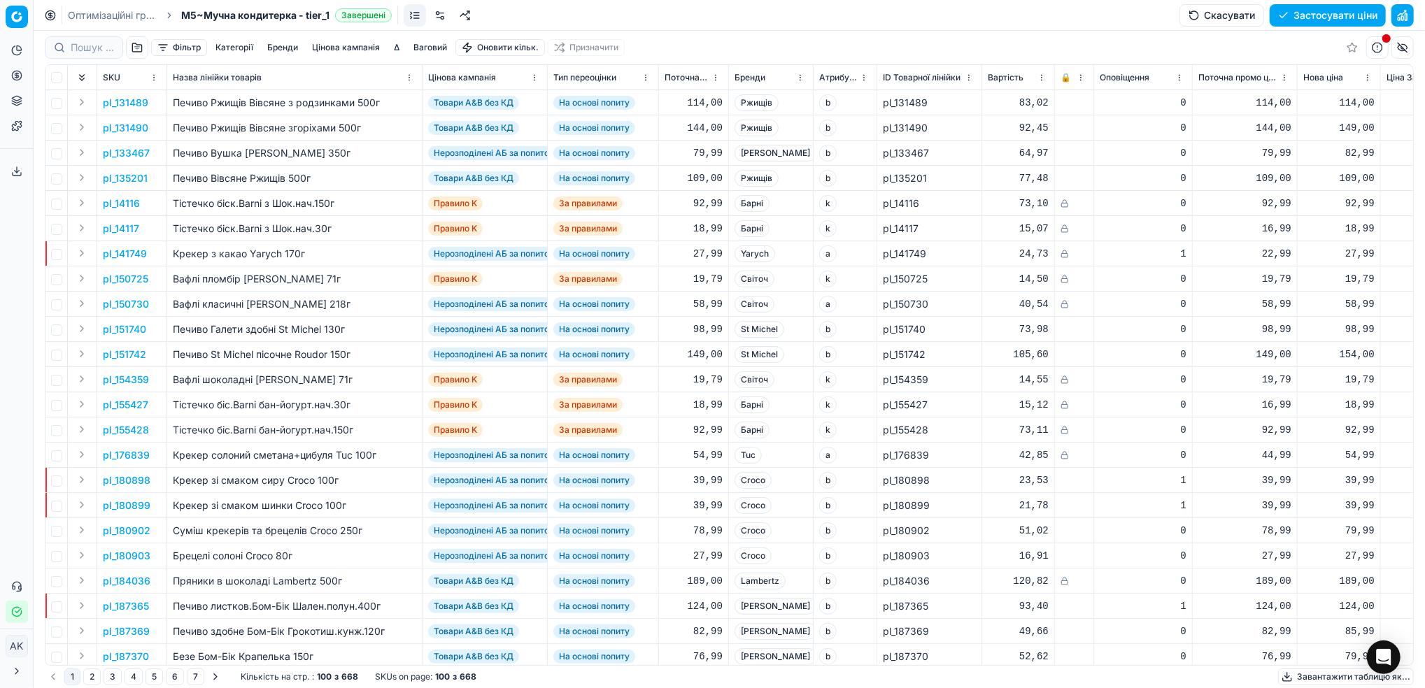
click at [329, 46] on button "Цінова кампанія" at bounding box center [345, 47] width 79 height 17
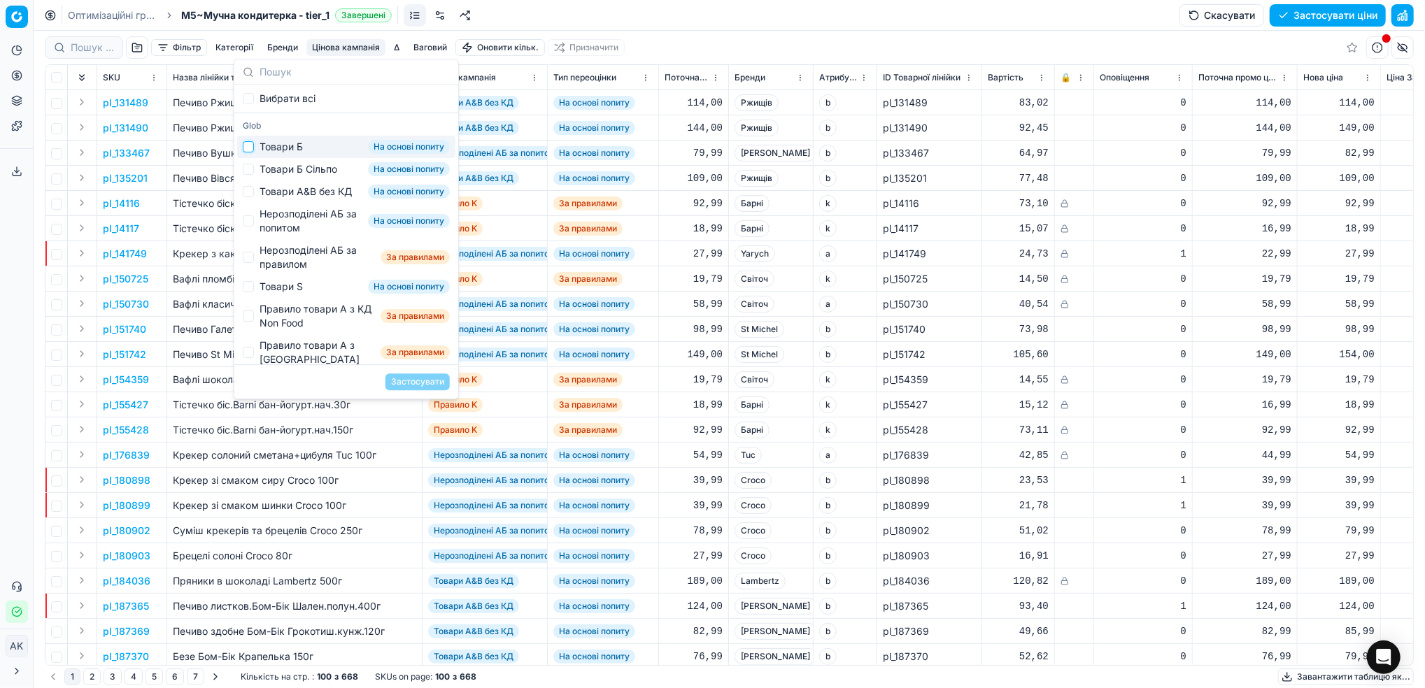
click at [250, 146] on input "Suggestions" at bounding box center [248, 146] width 11 height 11
checkbox input "true"
click at [427, 381] on button "Застосувати" at bounding box center [417, 382] width 64 height 17
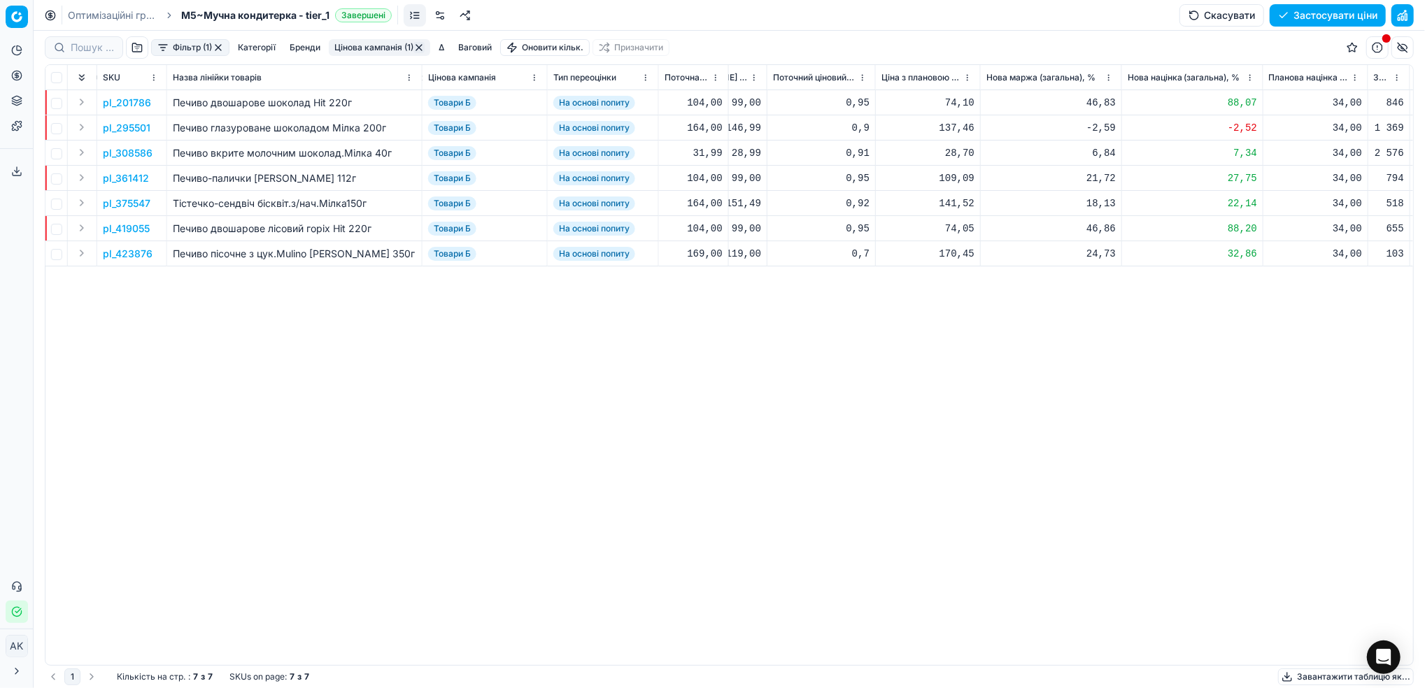
scroll to position [0, 1051]
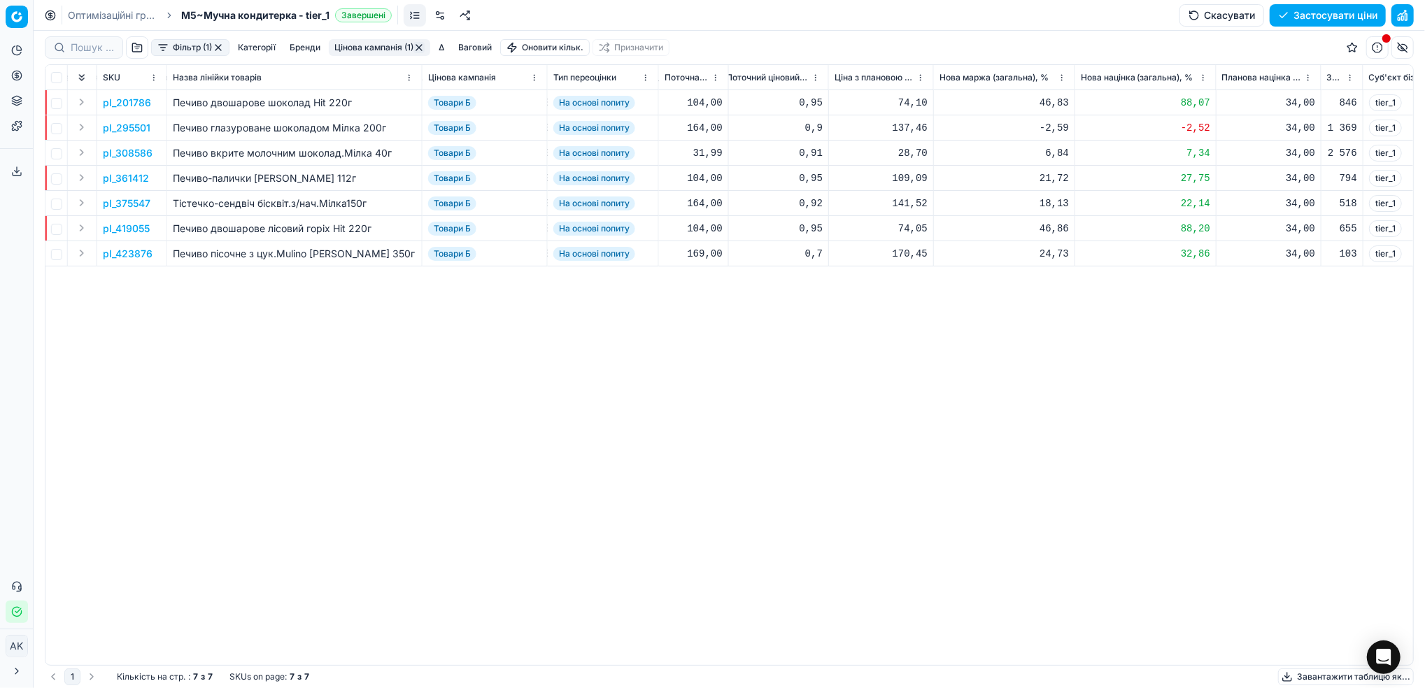
click at [171, 48] on button "Фільтр (1)" at bounding box center [190, 47] width 78 height 17
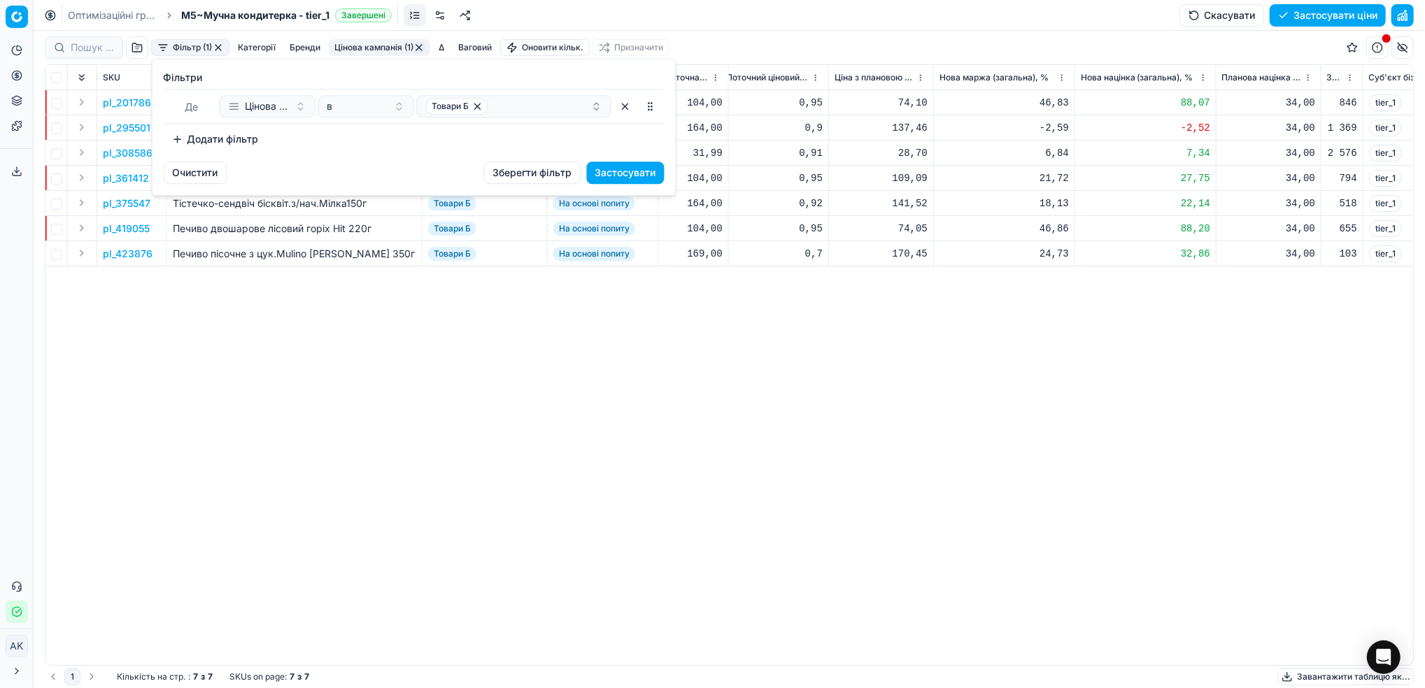
click at [197, 137] on button "Додати фільтр" at bounding box center [216, 139] width 104 height 22
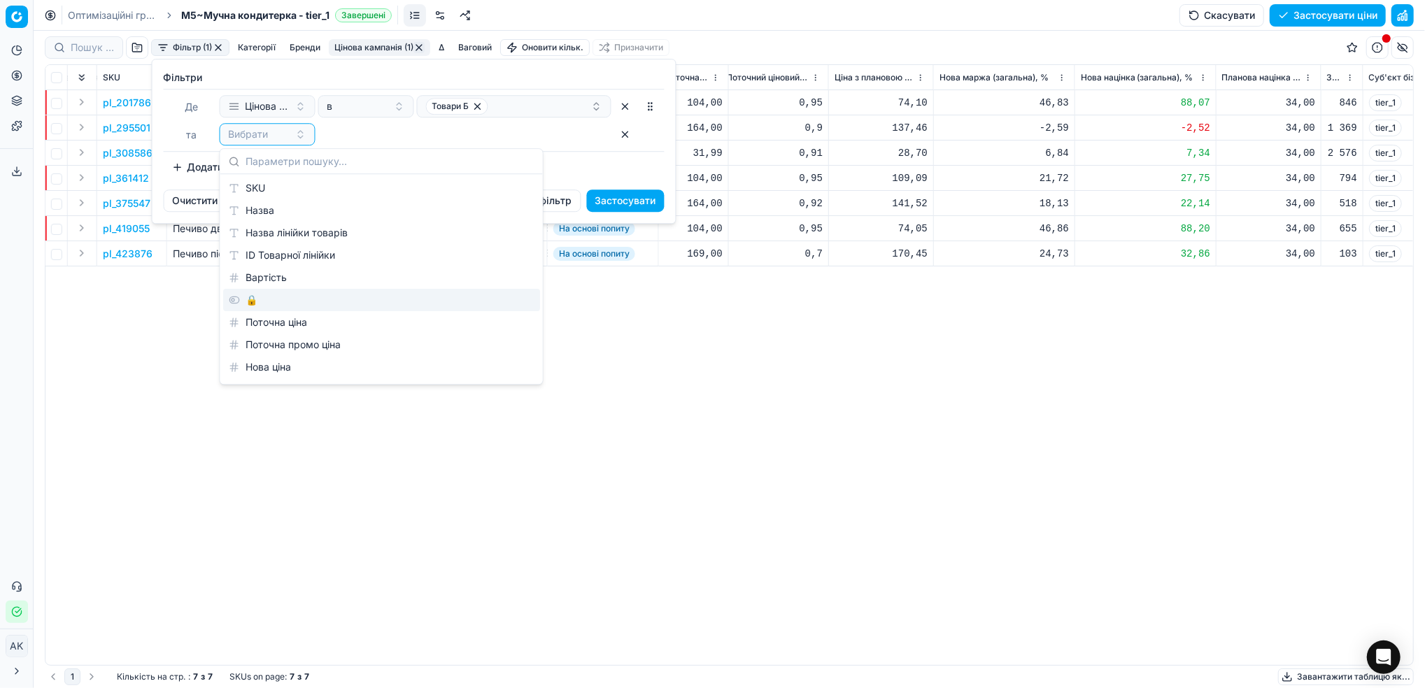
click at [257, 298] on div "🔒" at bounding box center [381, 300] width 317 height 22
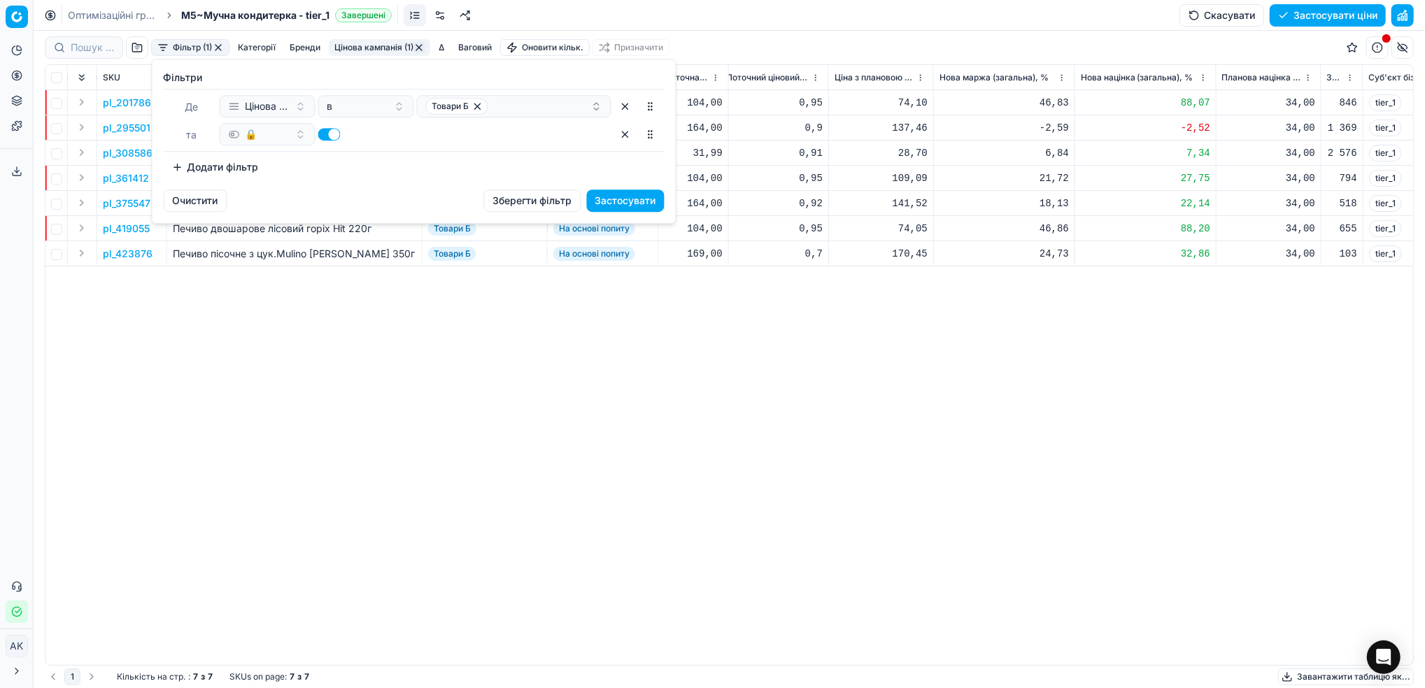
click at [329, 134] on button "button" at bounding box center [329, 134] width 22 height 13
checkbox input "false"
click at [620, 202] on button "Застосувати" at bounding box center [626, 201] width 78 height 22
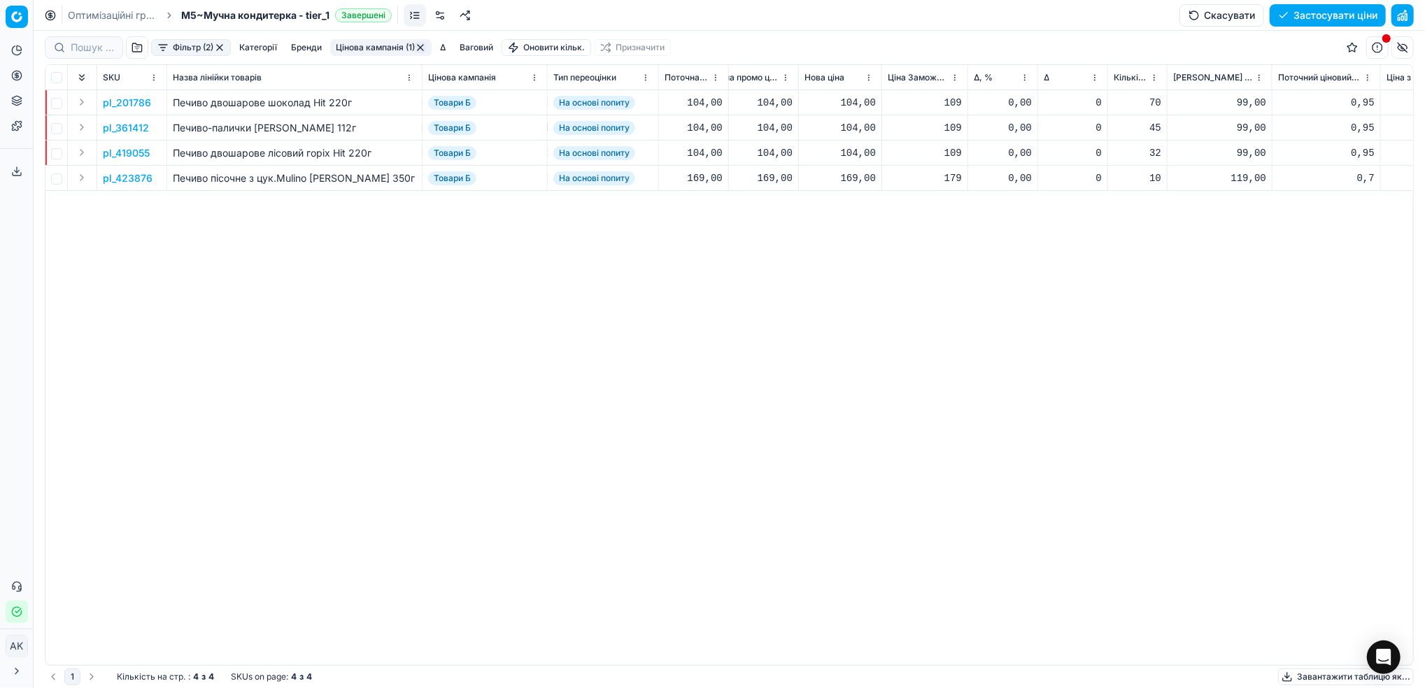
scroll to position [0, 511]
click at [133, 104] on p "pl_201786" at bounding box center [127, 103] width 48 height 14
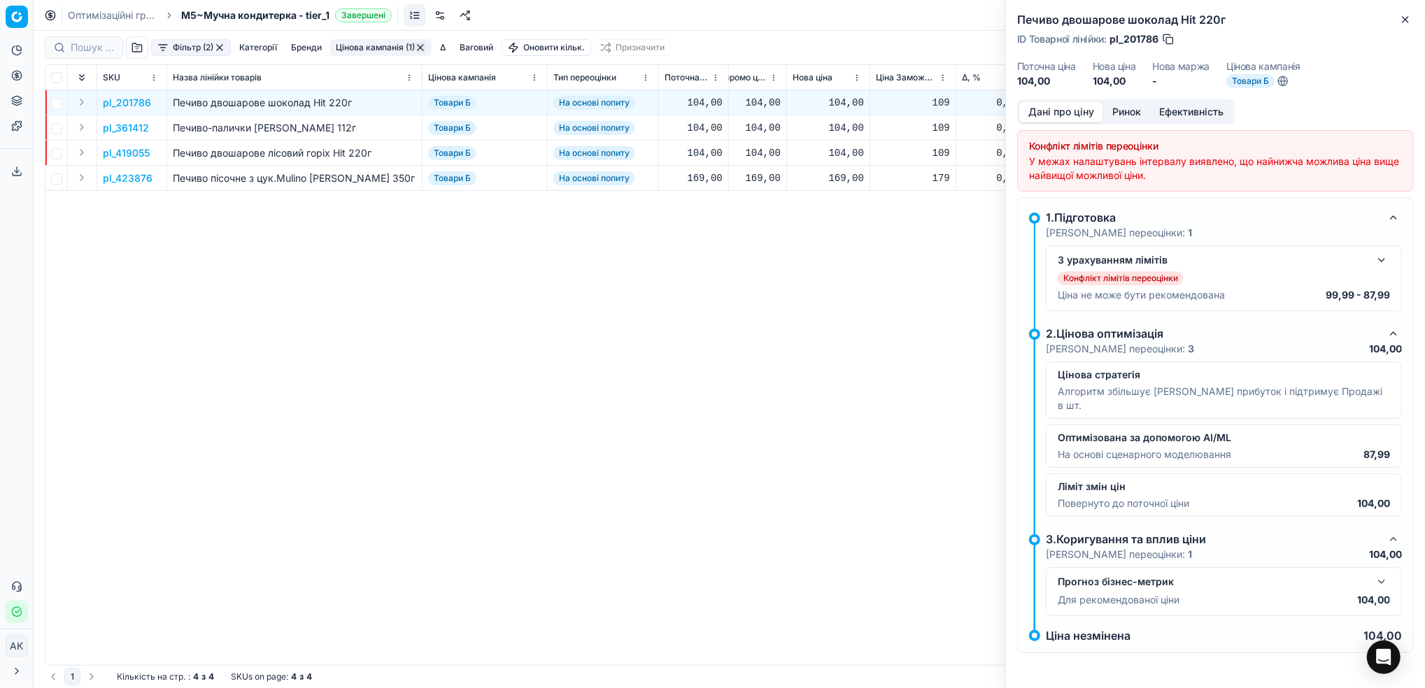
click at [1381, 260] on button "button" at bounding box center [1381, 260] width 17 height 17
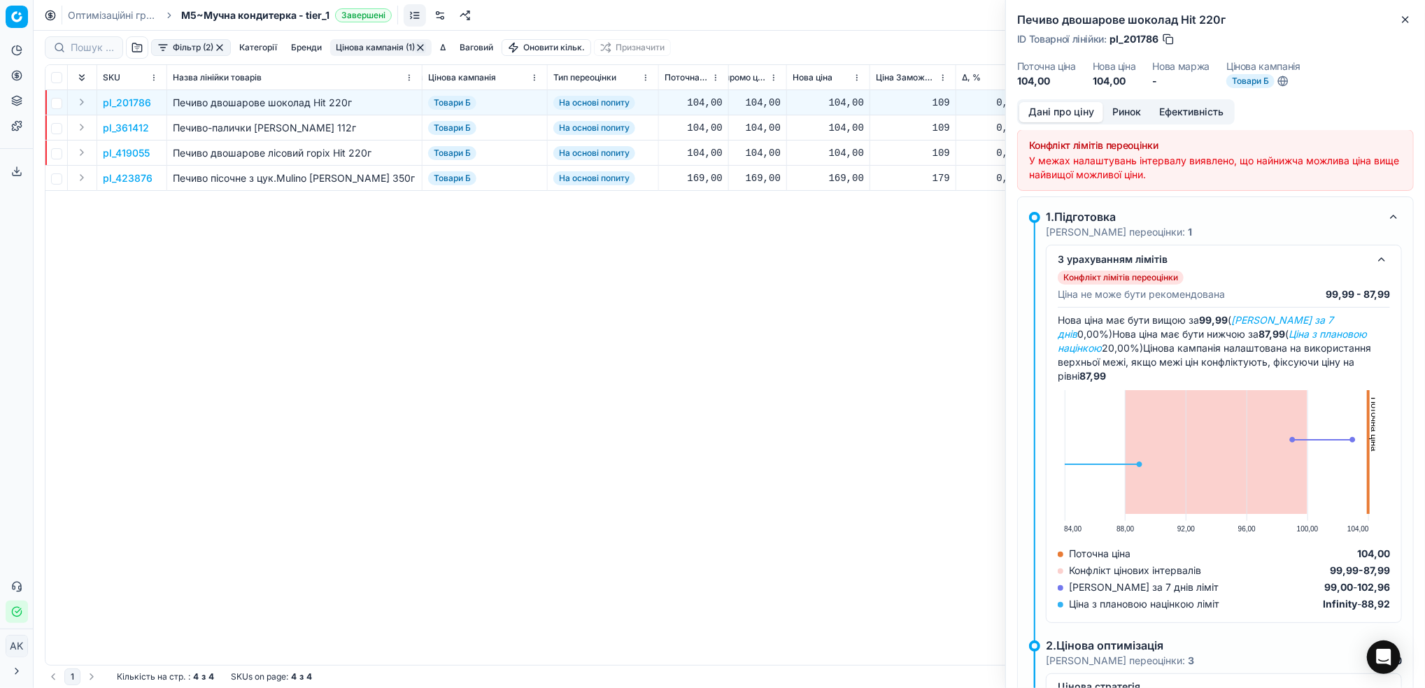
scroll to position [0, 0]
click at [1401, 22] on icon "button" at bounding box center [1405, 19] width 11 height 11
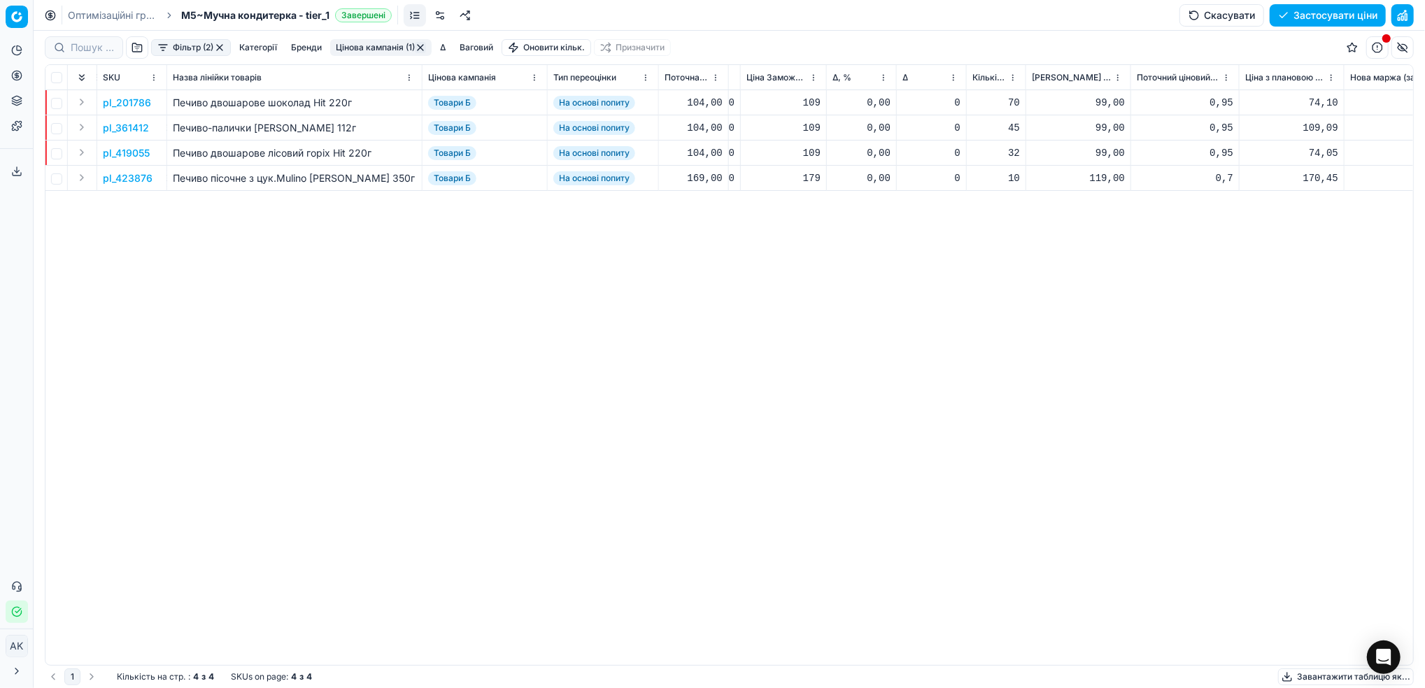
scroll to position [0, 593]
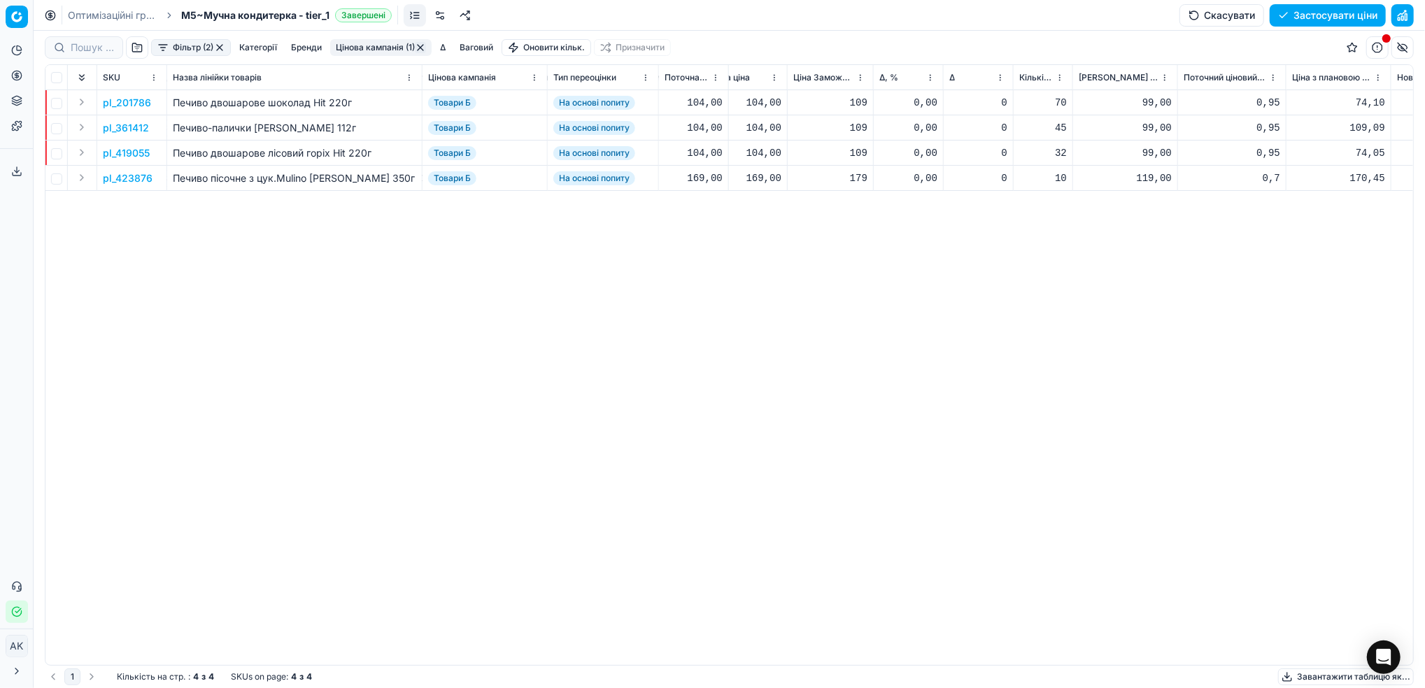
click at [121, 176] on p "pl_423876" at bounding box center [128, 178] width 50 height 14
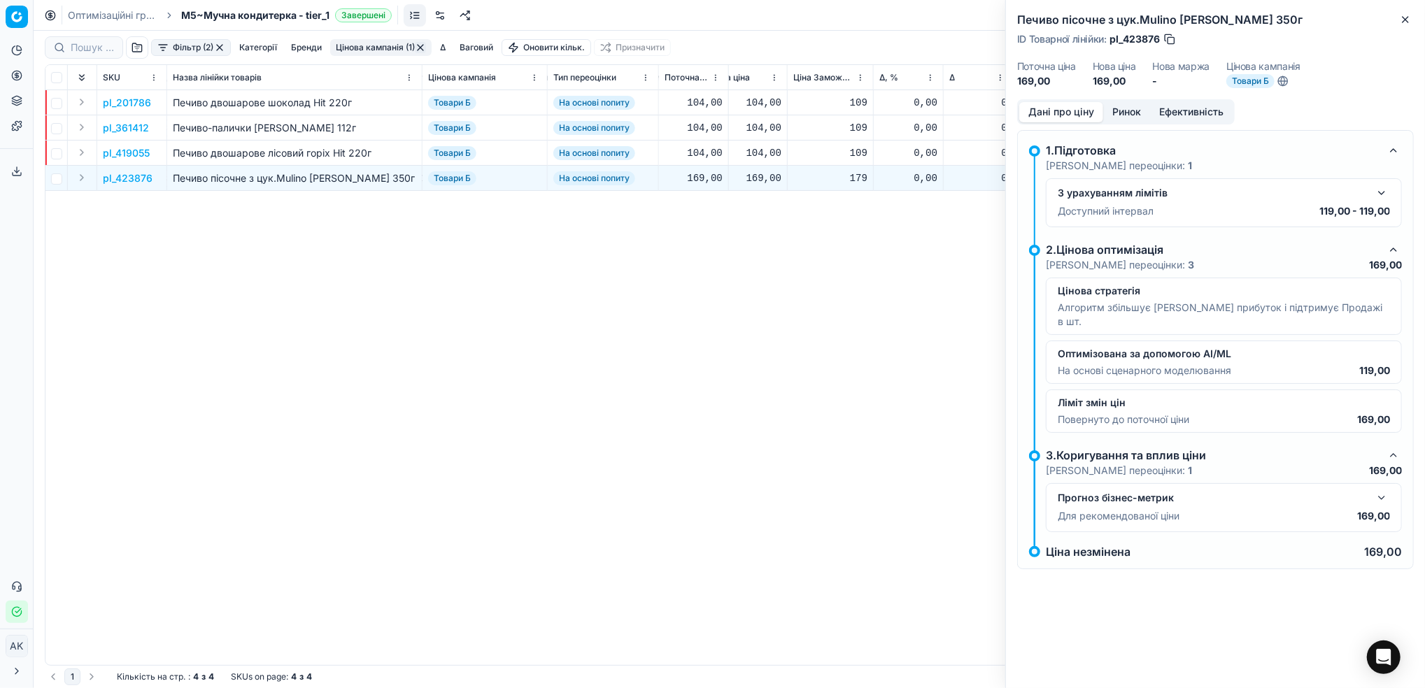
click at [1382, 192] on button "button" at bounding box center [1381, 193] width 17 height 17
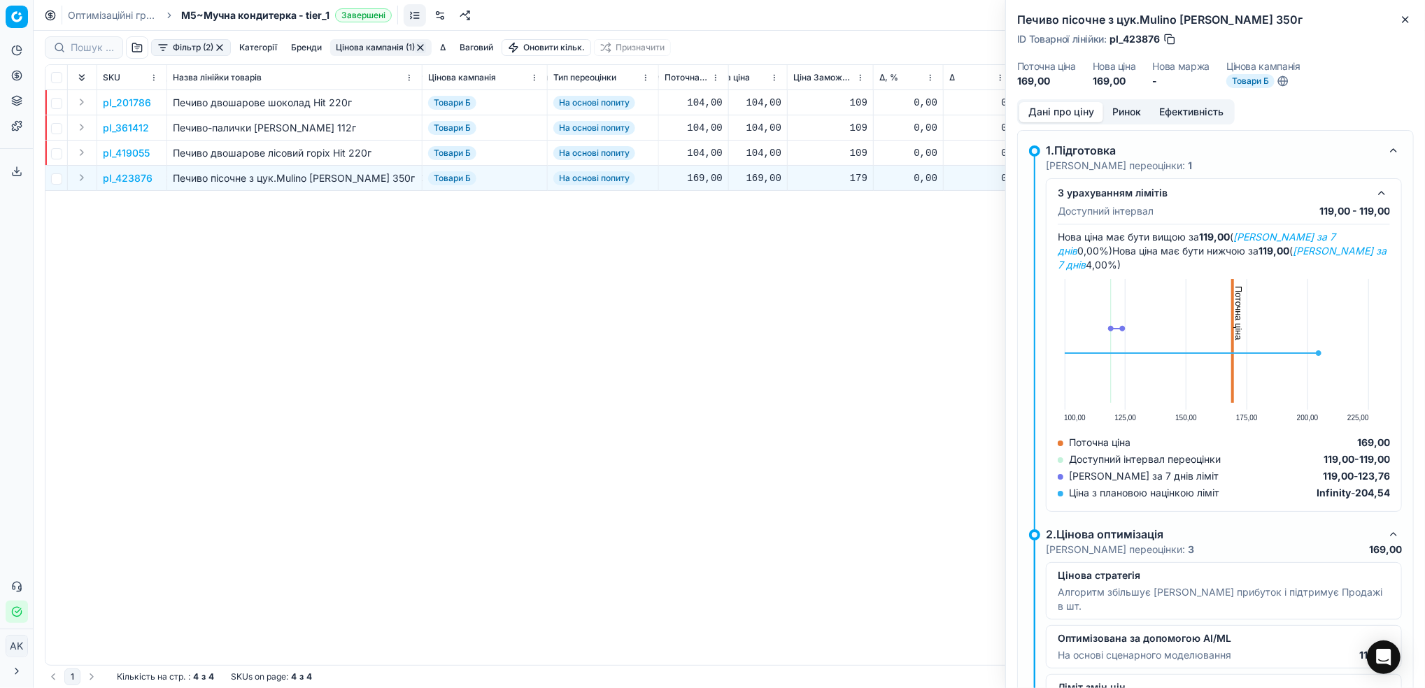
click at [1380, 194] on div "З урахуванням лімітів Доступний інтервал 119,00 - 119,00 Нова ціна має бути вищ…" at bounding box center [1224, 345] width 356 height 334
click at [1397, 18] on button "Close" at bounding box center [1405, 19] width 17 height 17
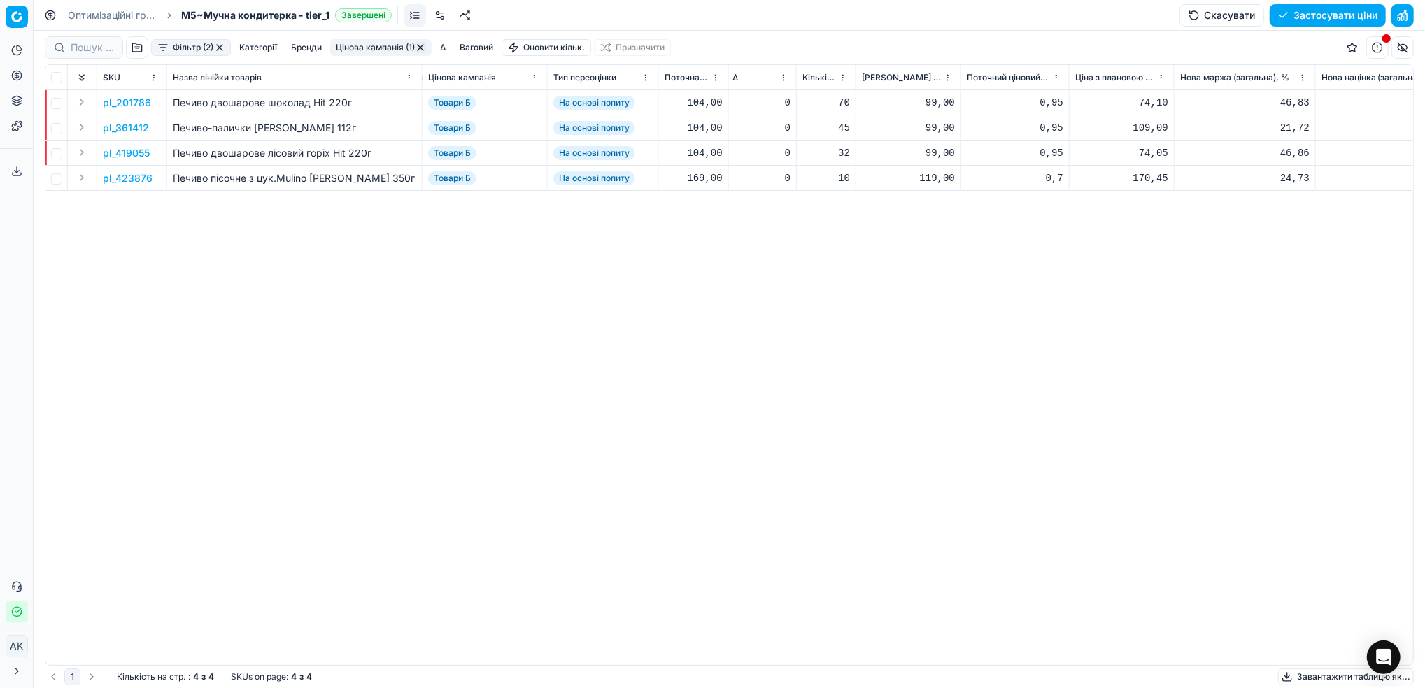
scroll to position [0, 792]
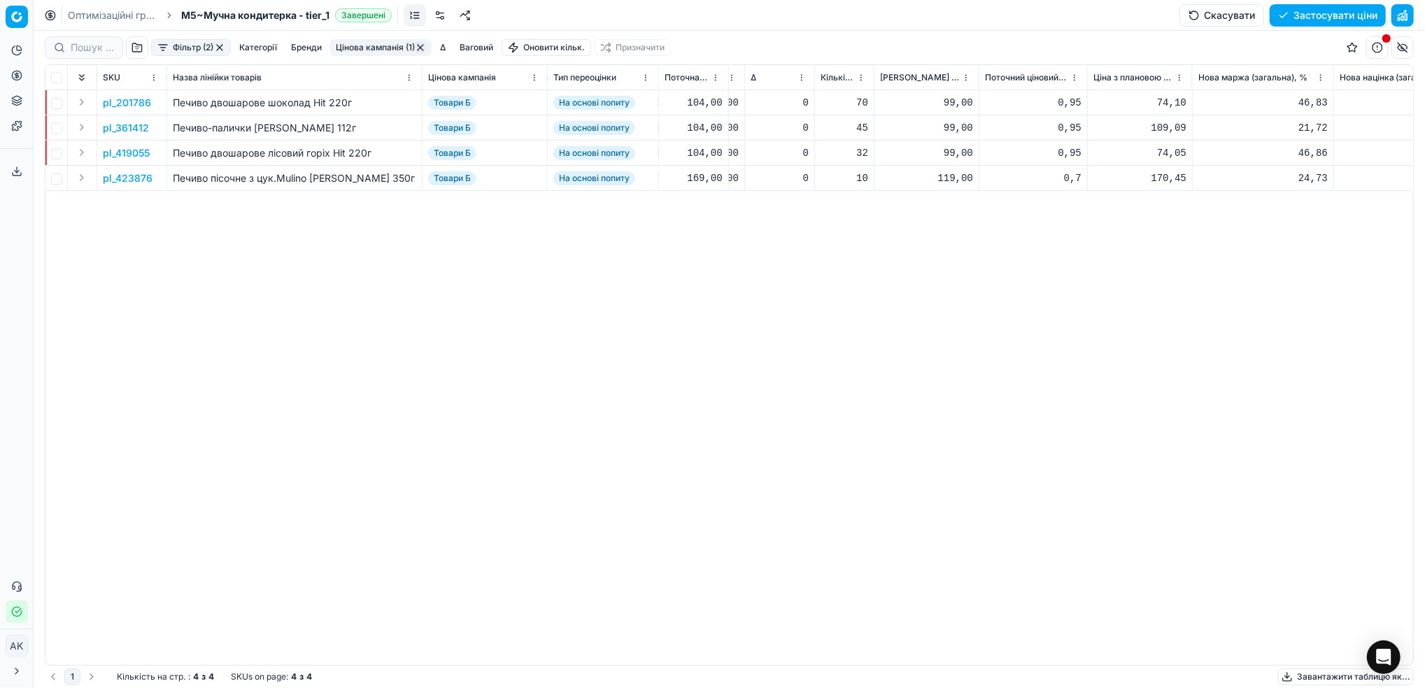
click at [136, 180] on p "pl_423876" at bounding box center [128, 178] width 50 height 14
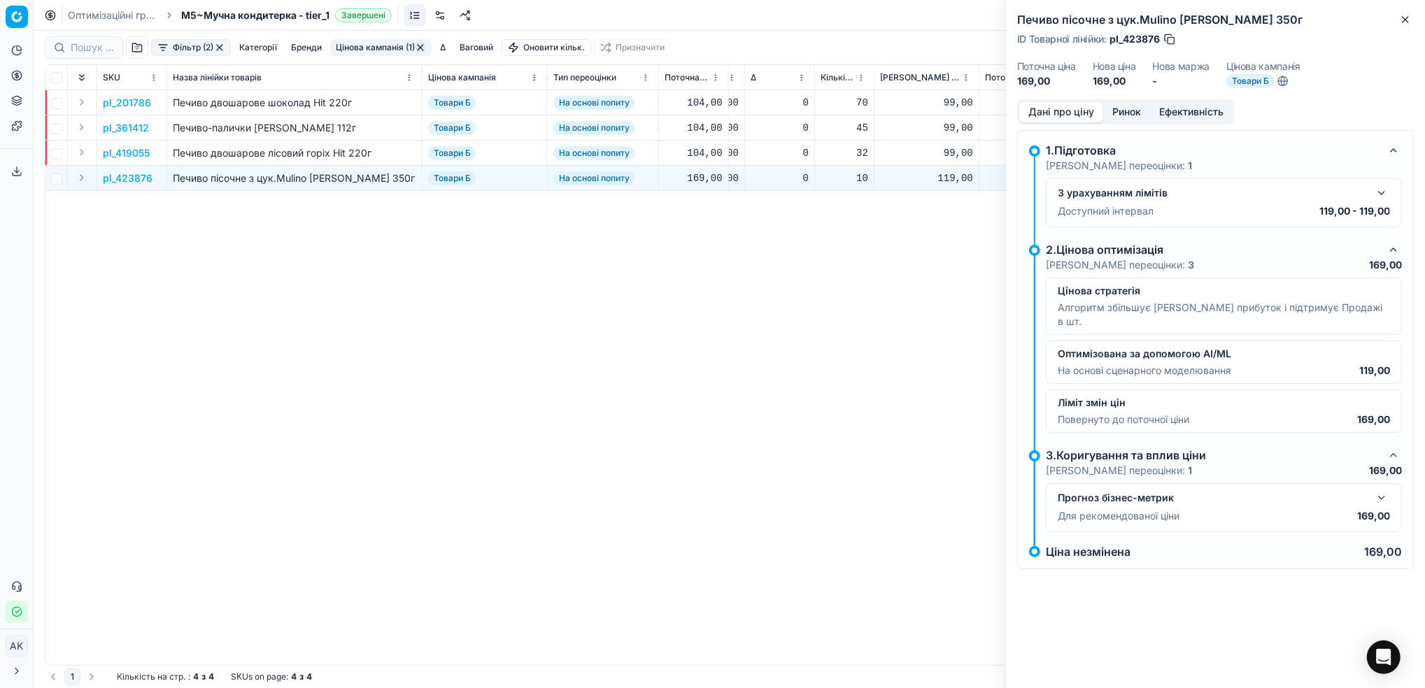
click at [1381, 490] on button "button" at bounding box center [1381, 498] width 17 height 17
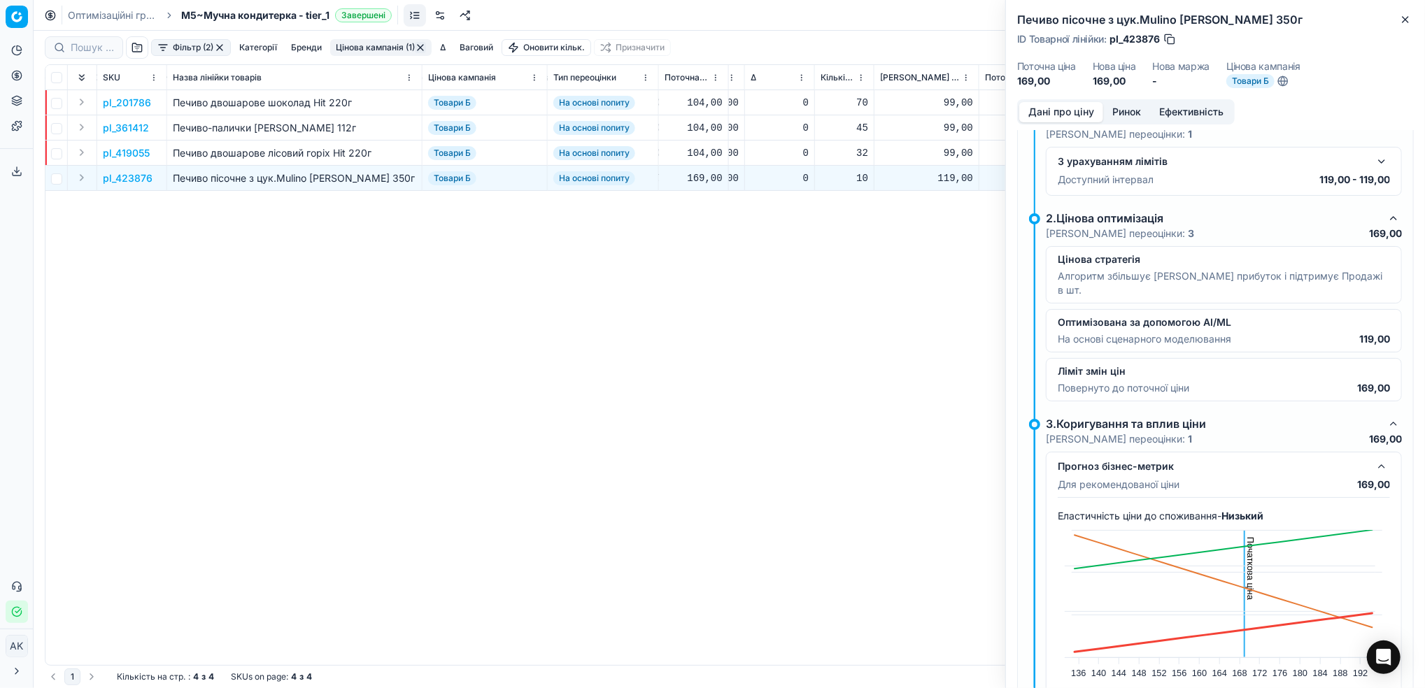
scroll to position [0, 0]
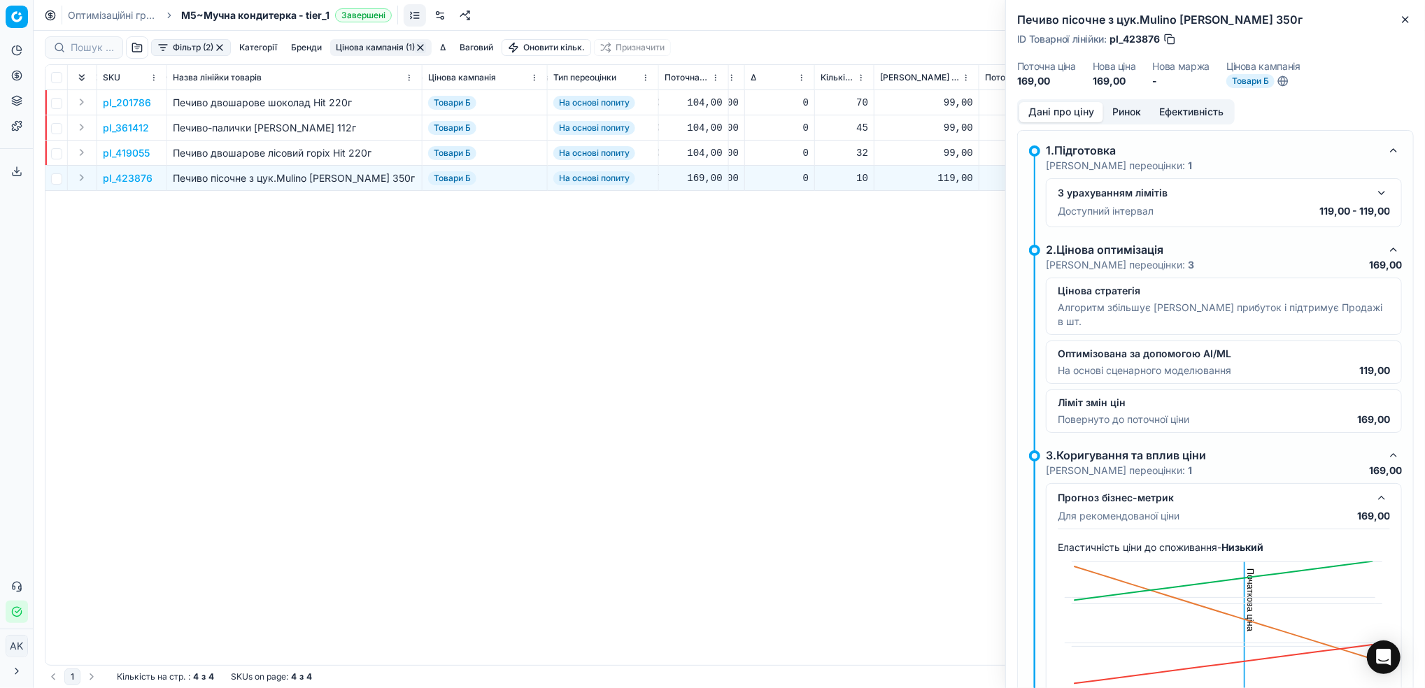
click at [1373, 194] on button "button" at bounding box center [1381, 193] width 17 height 17
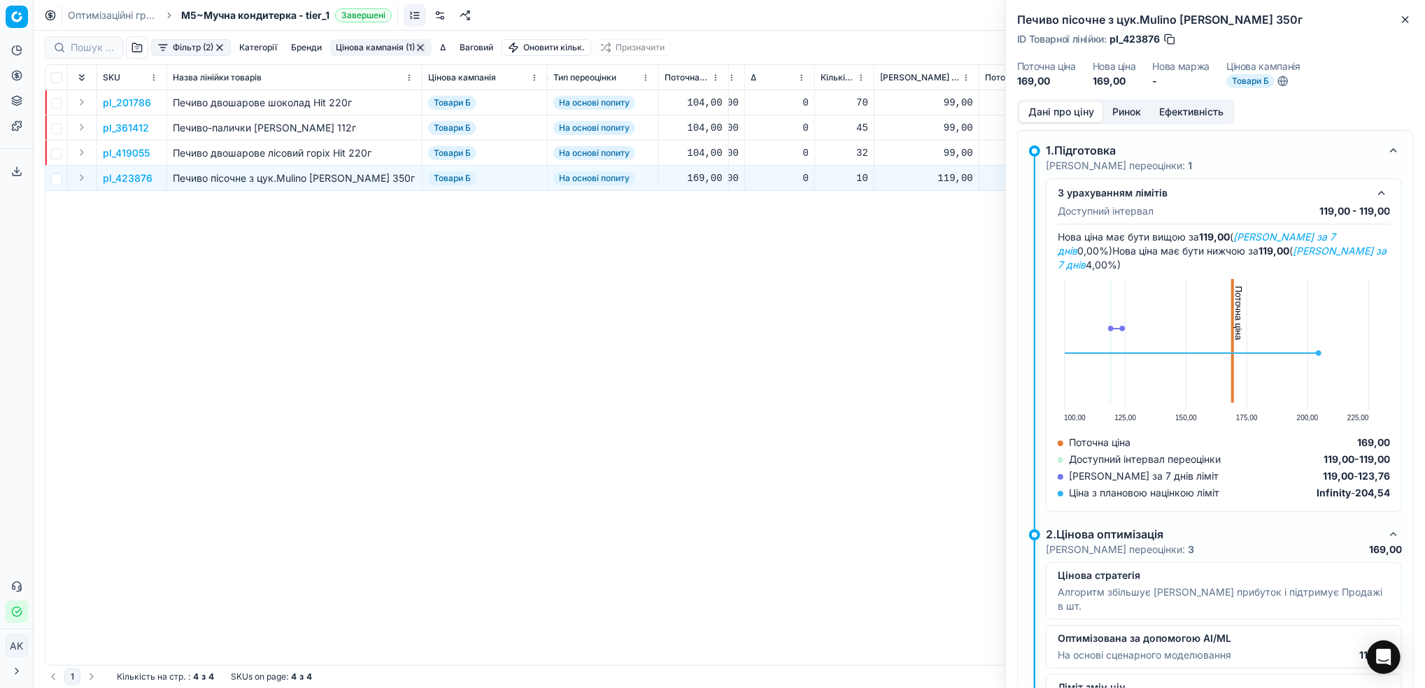
click at [1127, 114] on button "Ринок" at bounding box center [1126, 112] width 47 height 20
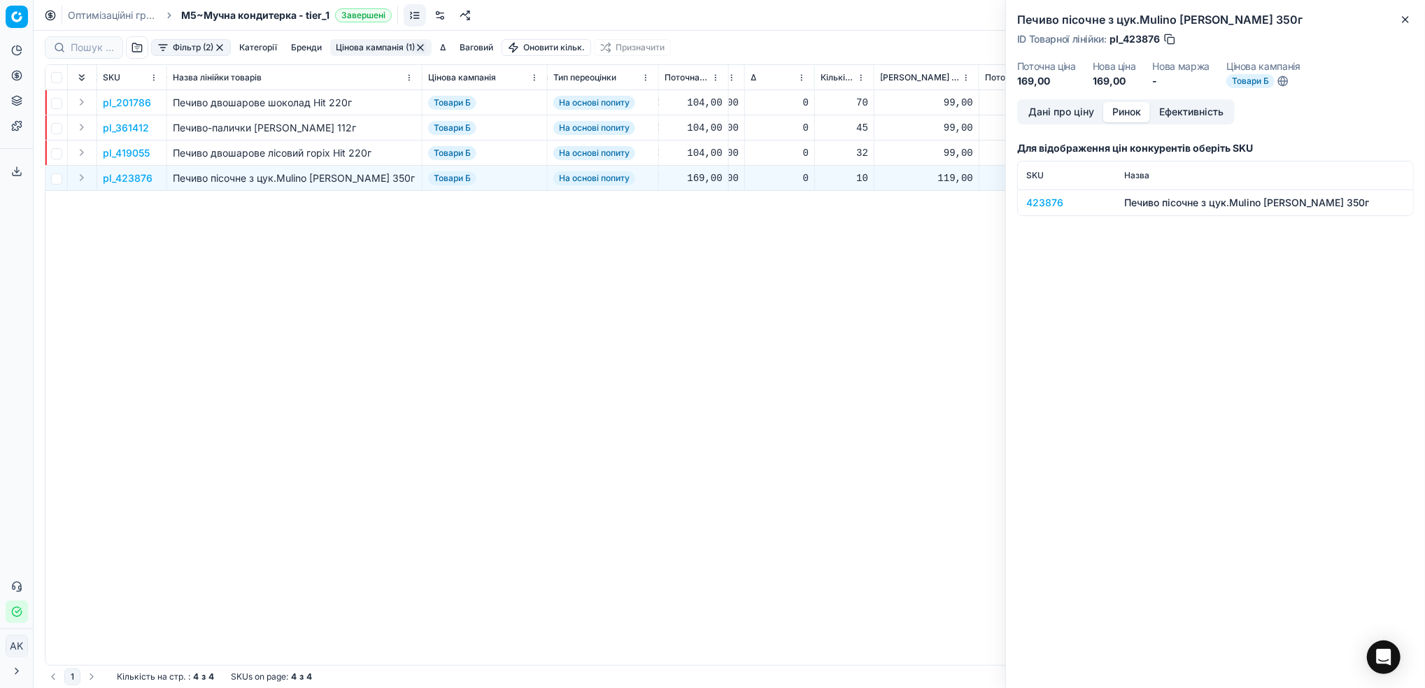
click at [1038, 203] on div "423876" at bounding box center [1066, 203] width 81 height 14
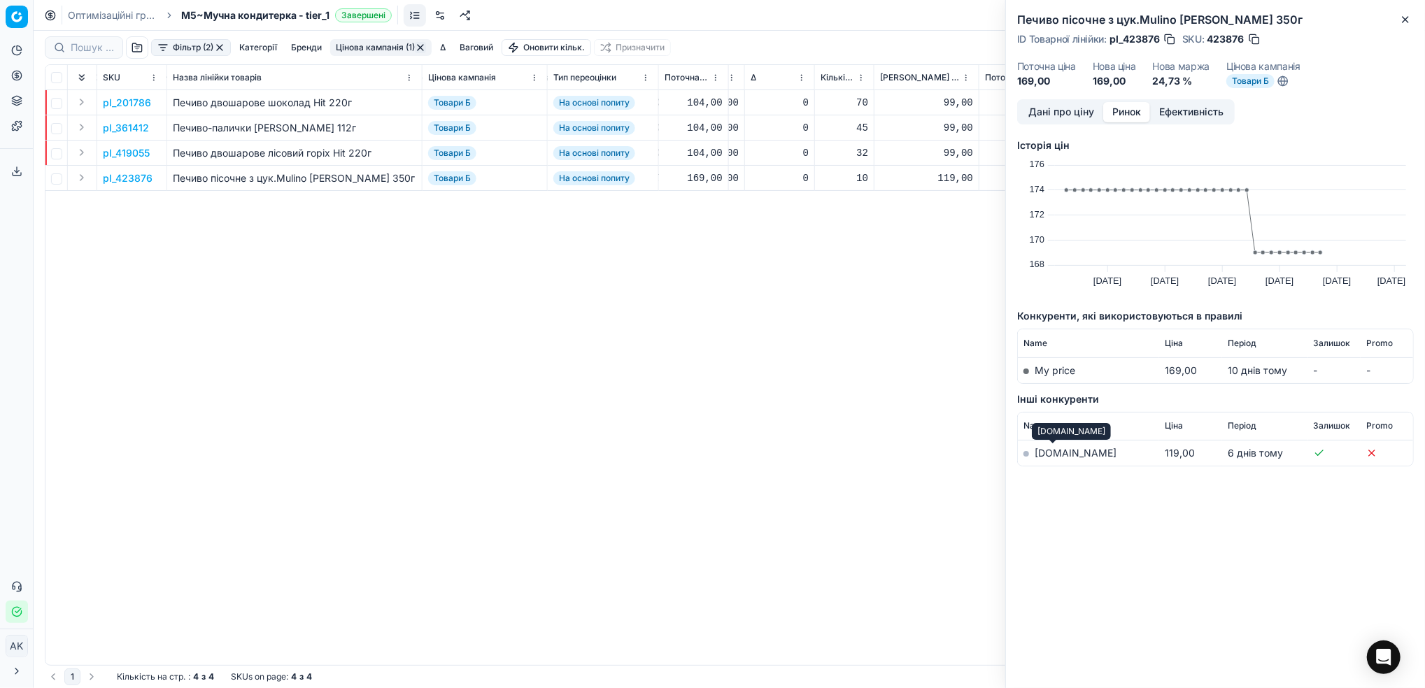
click at [1046, 454] on link "[DOMAIN_NAME]" at bounding box center [1076, 453] width 82 height 12
click at [1205, 112] on button "Ефективність" at bounding box center [1191, 112] width 83 height 20
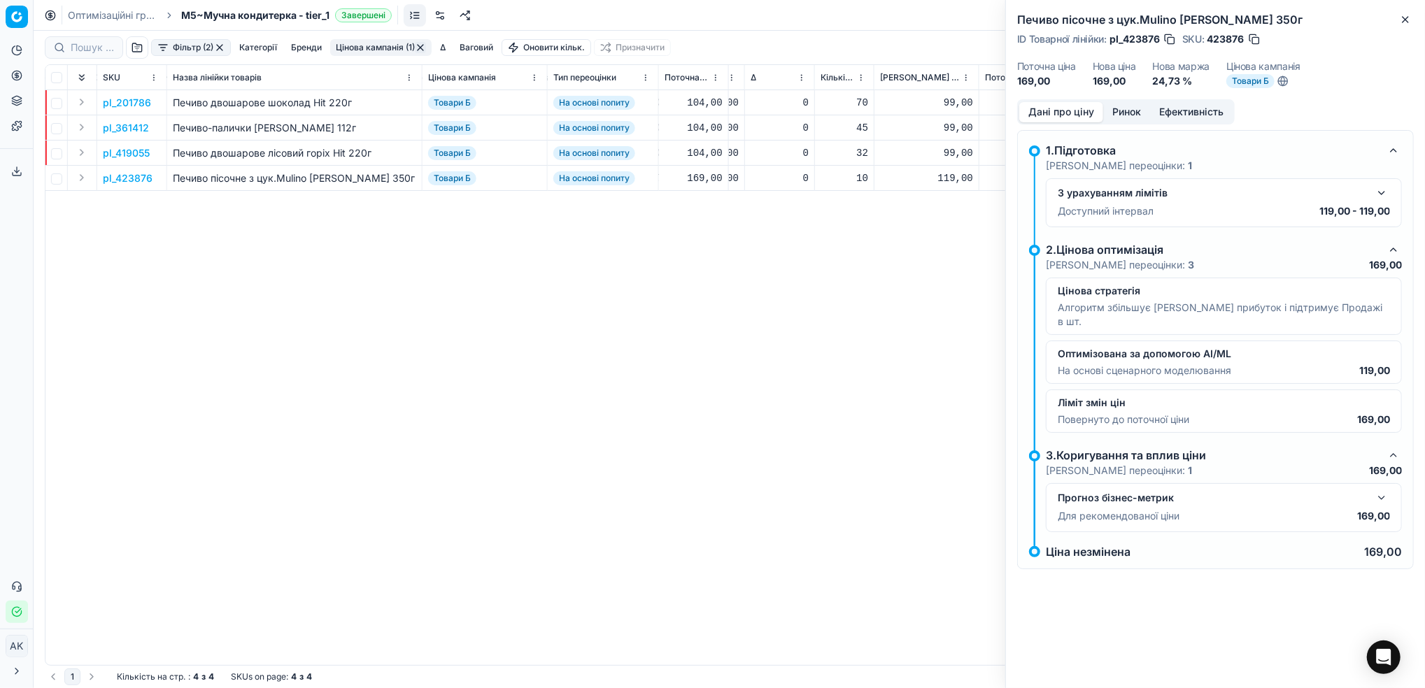
click at [1054, 111] on button "Дані про ціну" at bounding box center [1061, 112] width 84 height 20
click at [1388, 193] on button "button" at bounding box center [1381, 193] width 17 height 17
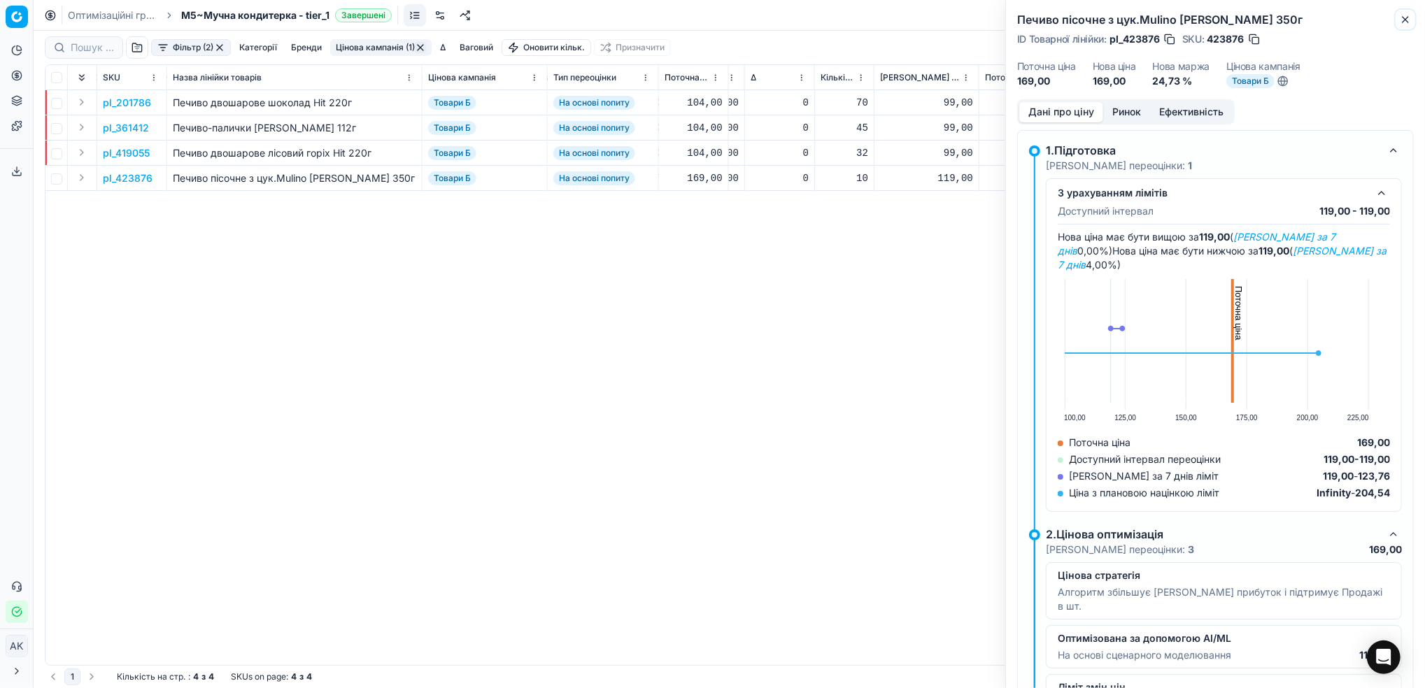
click at [1405, 23] on icon "button" at bounding box center [1405, 19] width 11 height 11
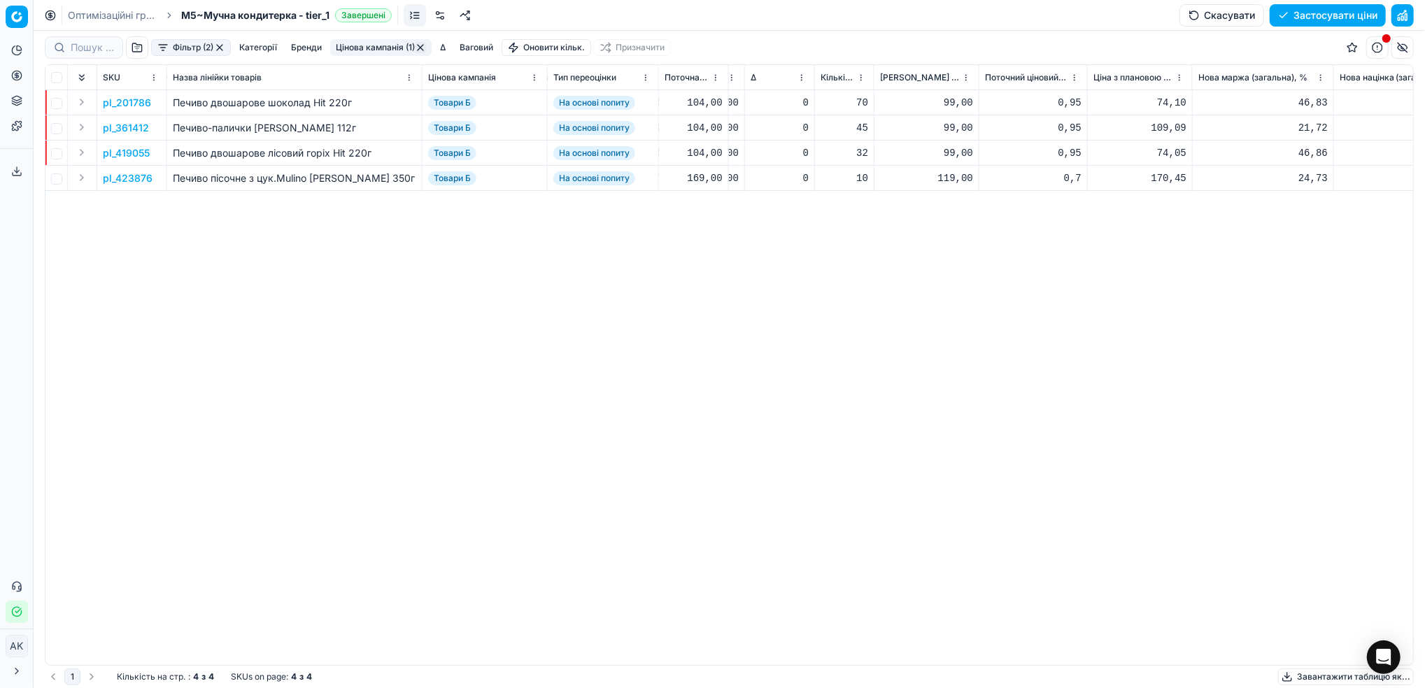
click at [124, 185] on p "pl_423876" at bounding box center [128, 178] width 50 height 14
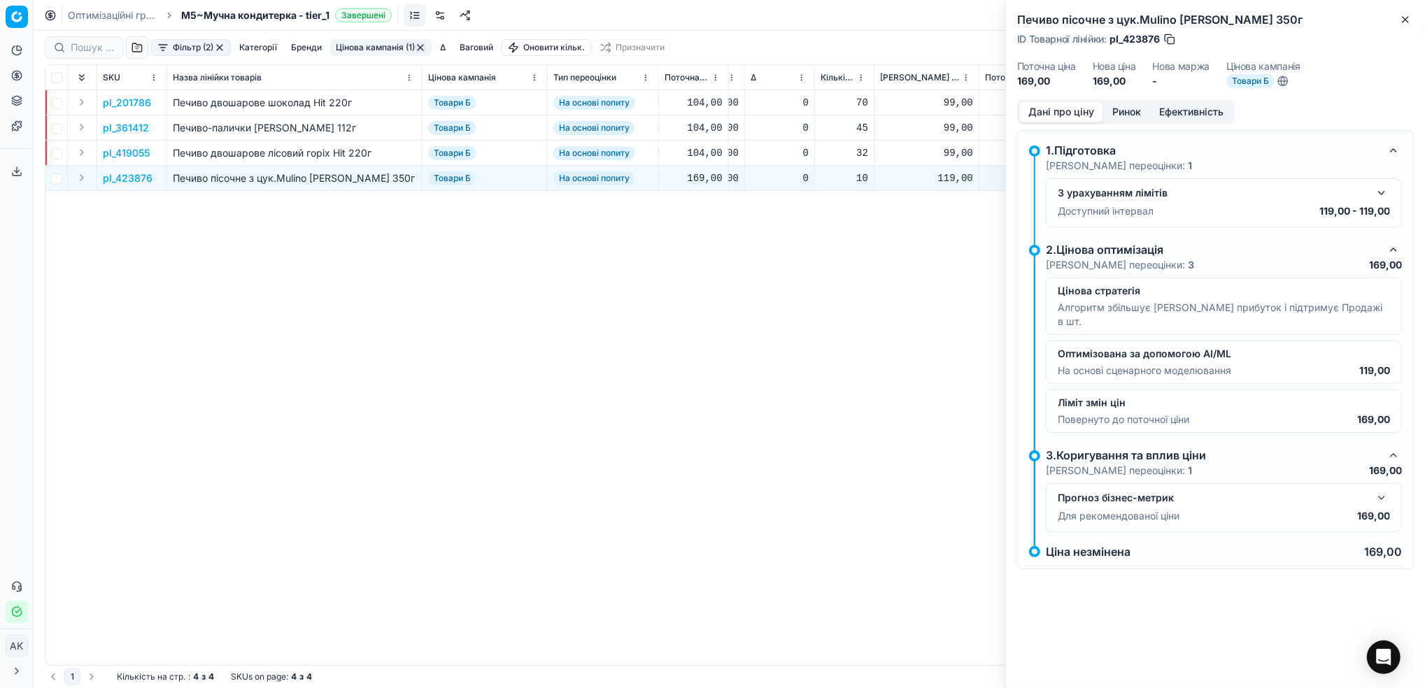
click at [1123, 118] on button "Ринок" at bounding box center [1126, 112] width 47 height 20
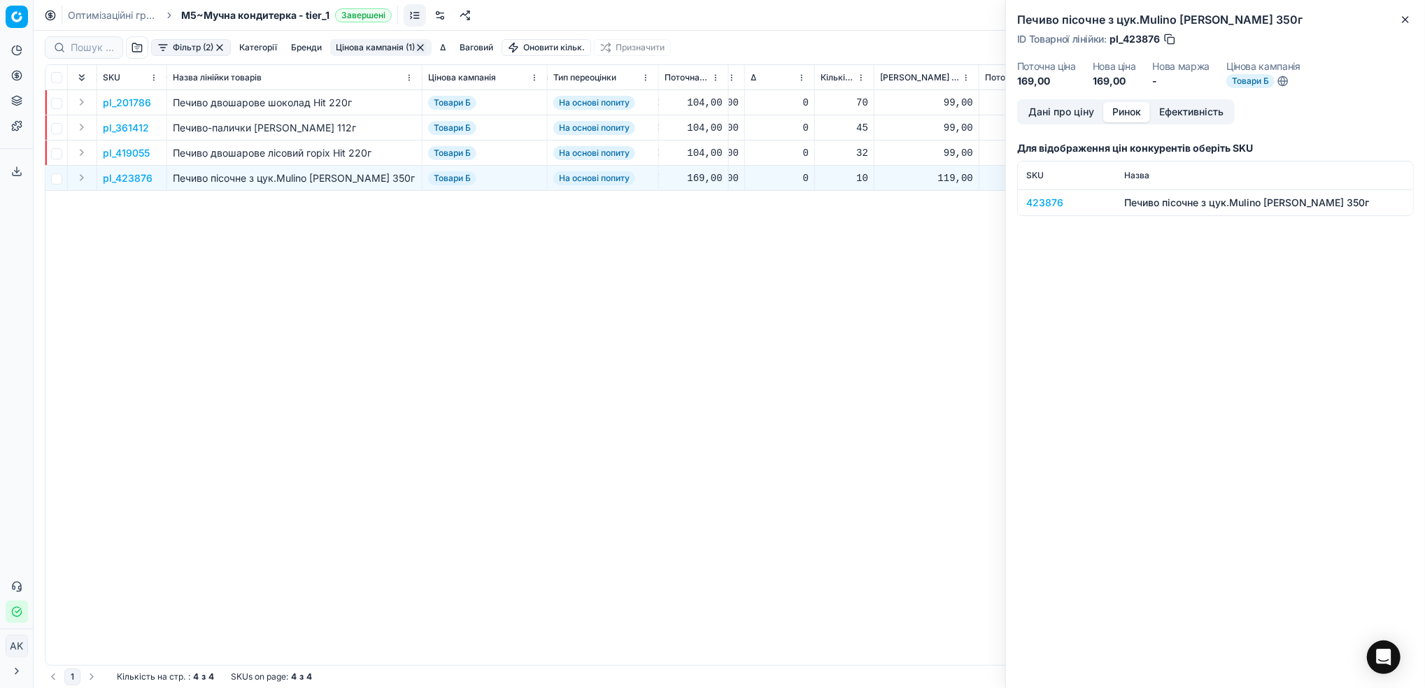
click at [1056, 118] on button "Дані про ціну" at bounding box center [1061, 112] width 84 height 20
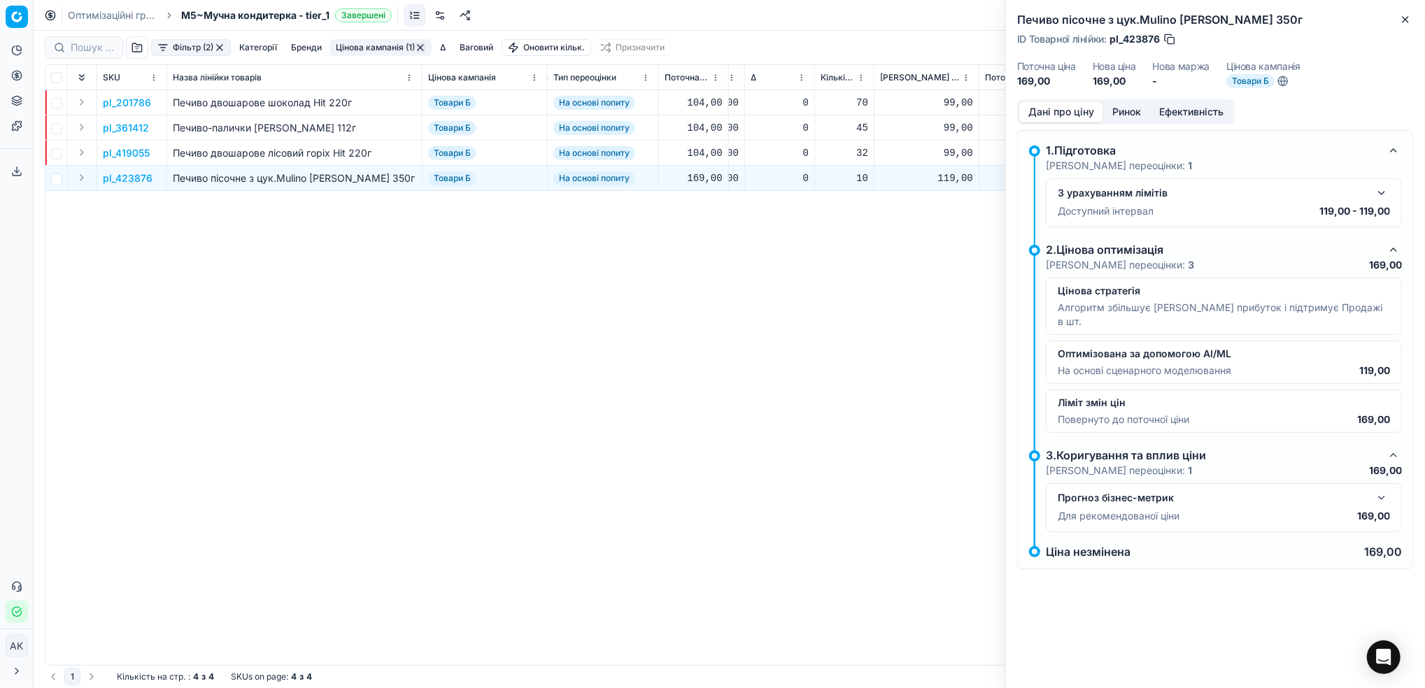
click at [1251, 80] on span "Товари Б" at bounding box center [1250, 81] width 48 height 14
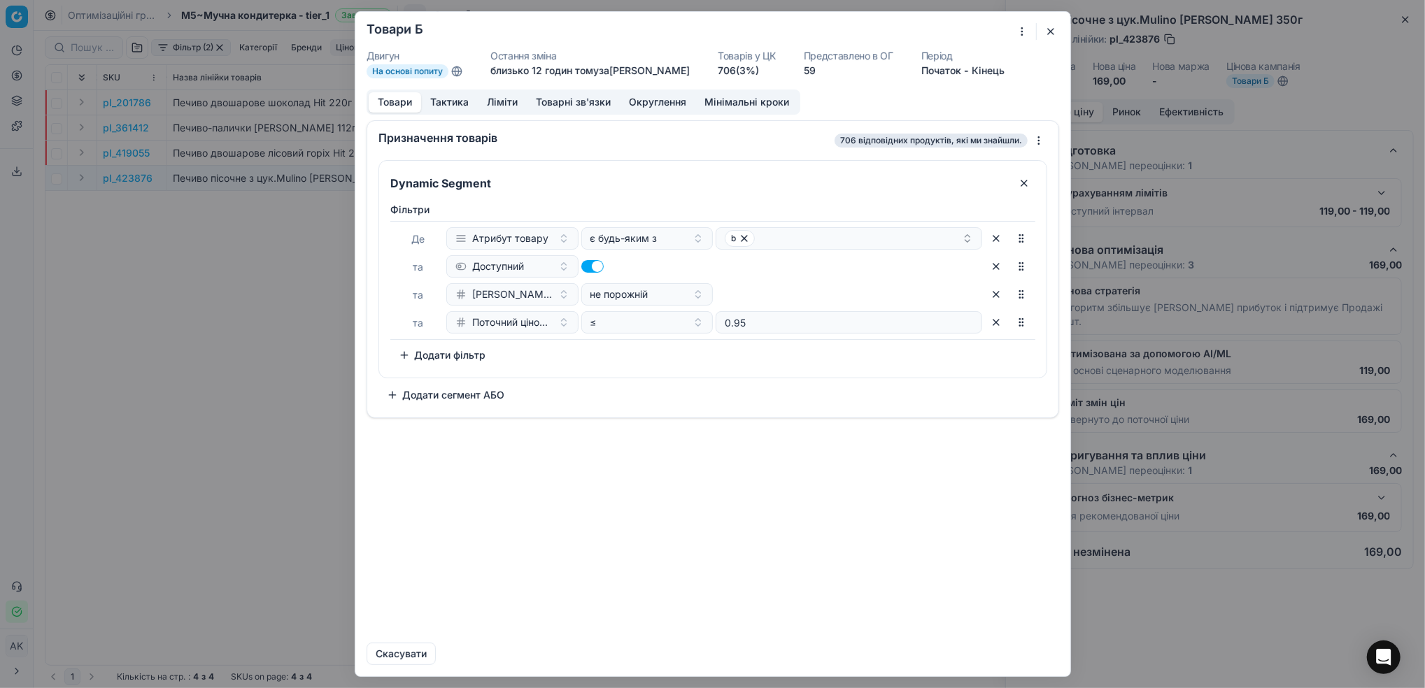
click at [448, 105] on button "Тактика" at bounding box center [449, 102] width 57 height 20
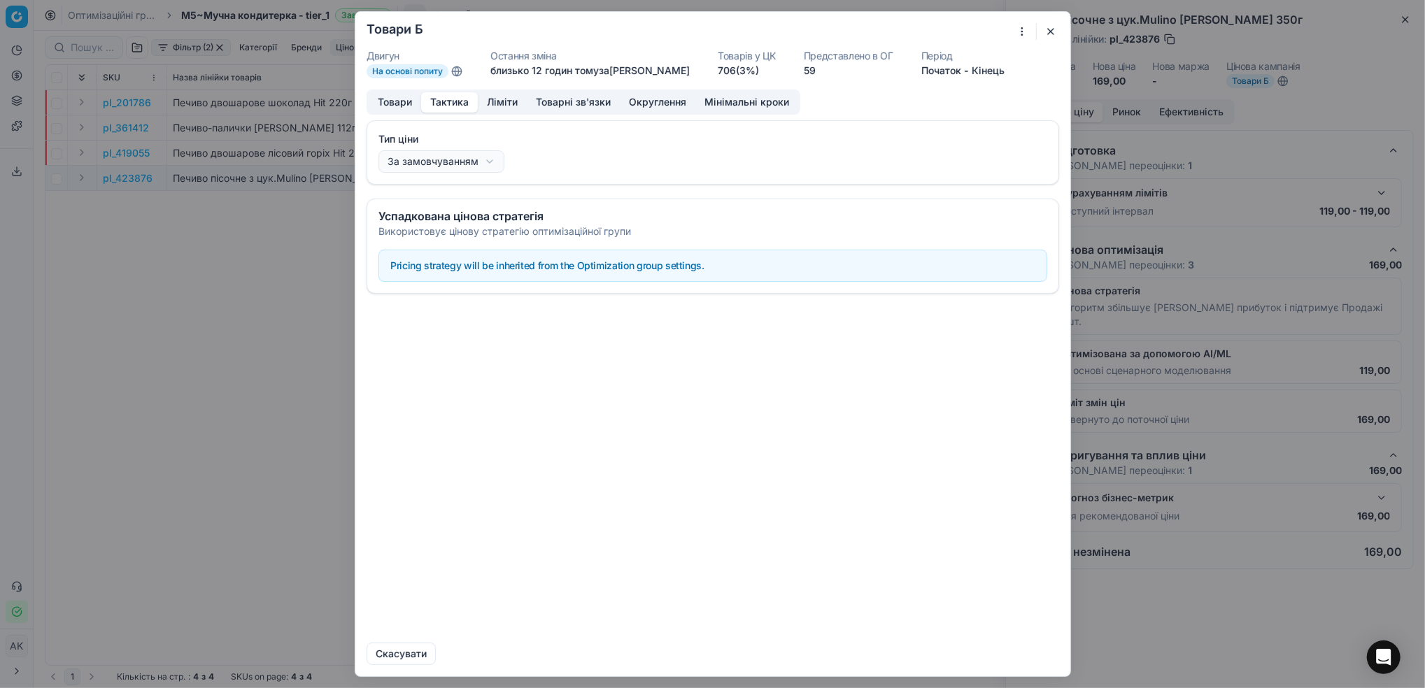
click at [511, 108] on button "Ліміти" at bounding box center [502, 102] width 49 height 20
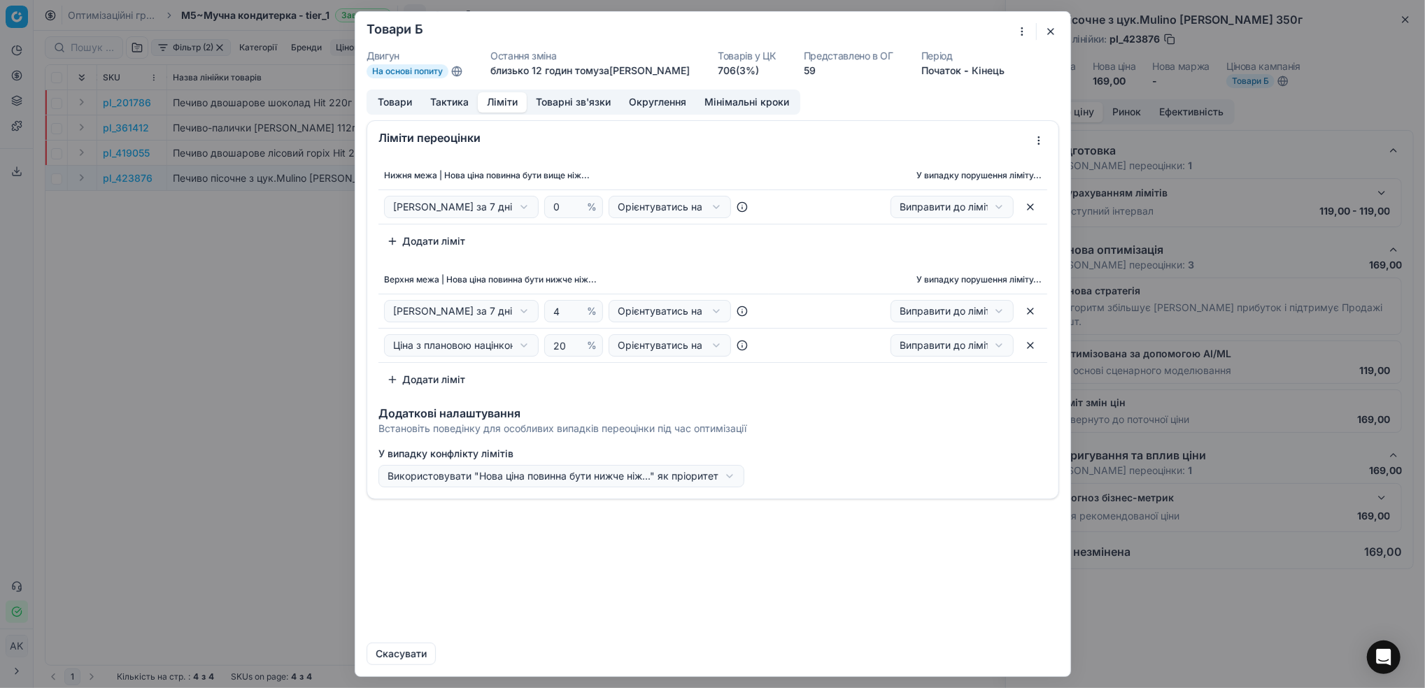
click at [1058, 36] on button "button" at bounding box center [1050, 31] width 17 height 17
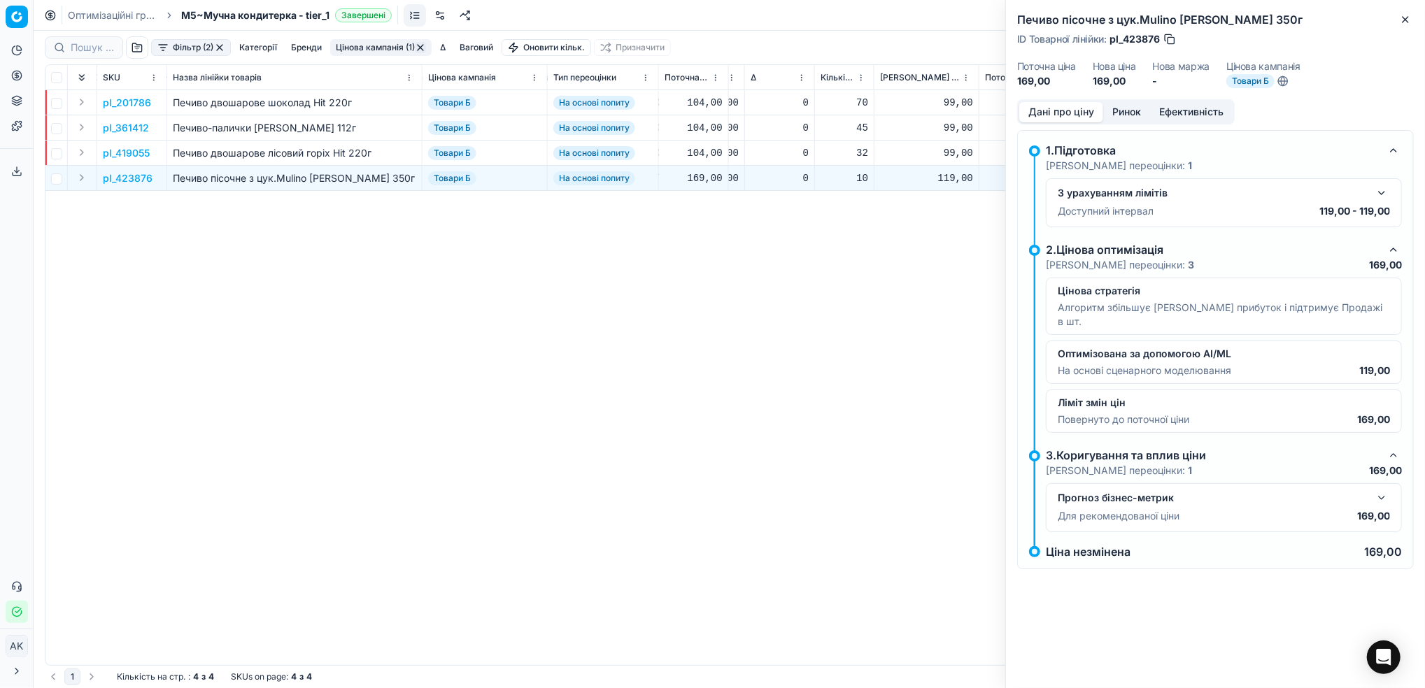
click at [1382, 198] on button "button" at bounding box center [1381, 193] width 17 height 17
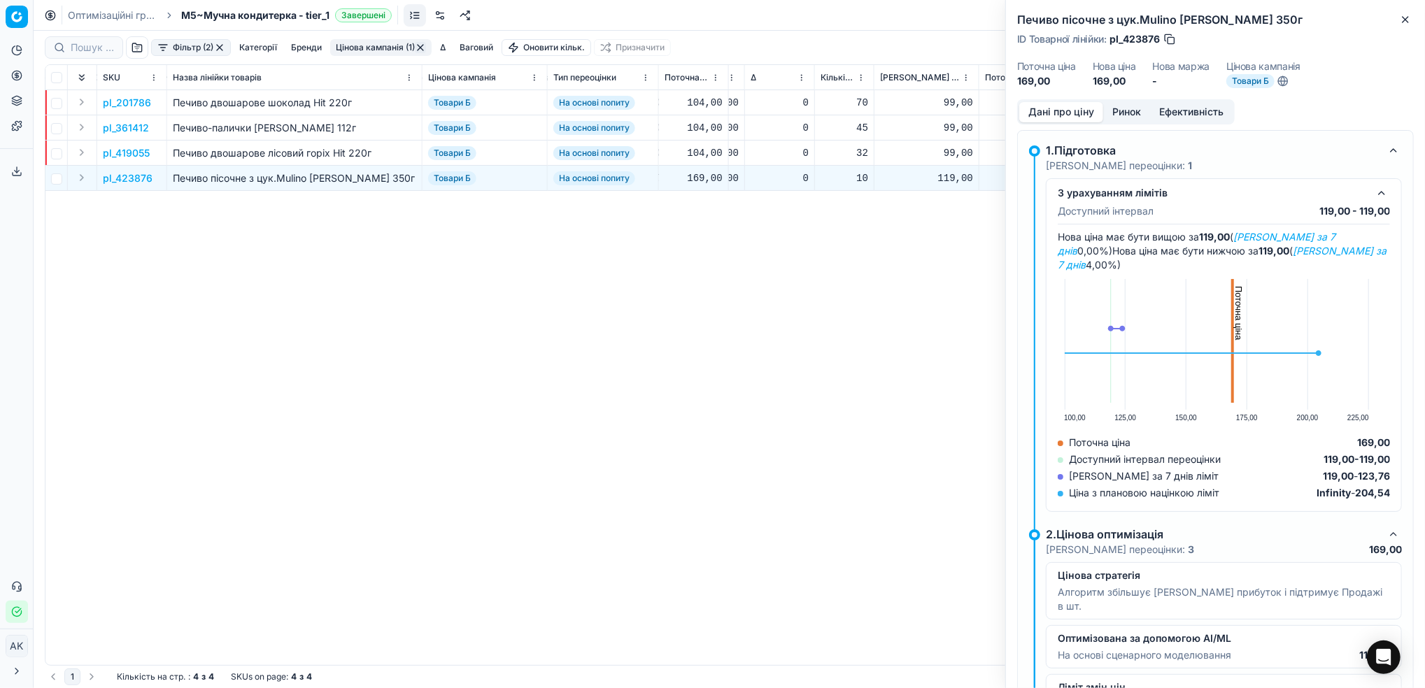
click at [1373, 196] on button "button" at bounding box center [1381, 193] width 17 height 17
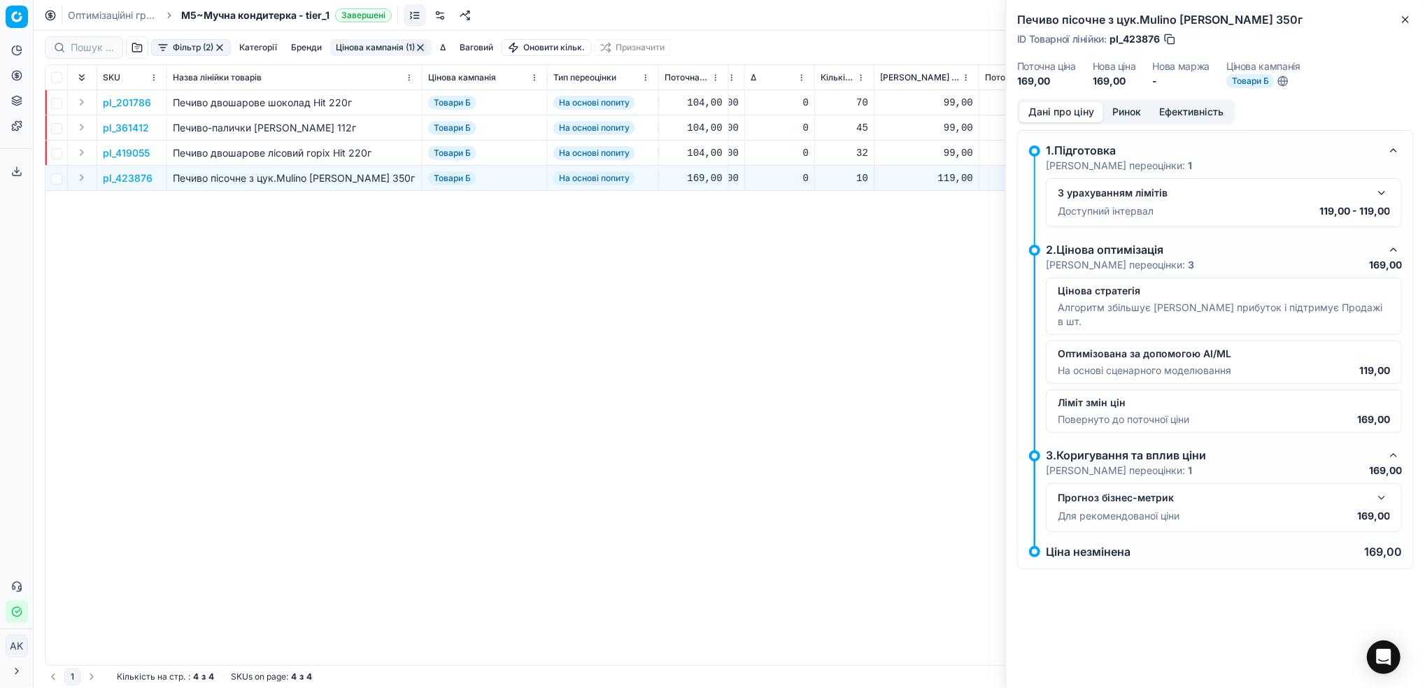
click at [1382, 197] on button "button" at bounding box center [1381, 193] width 17 height 17
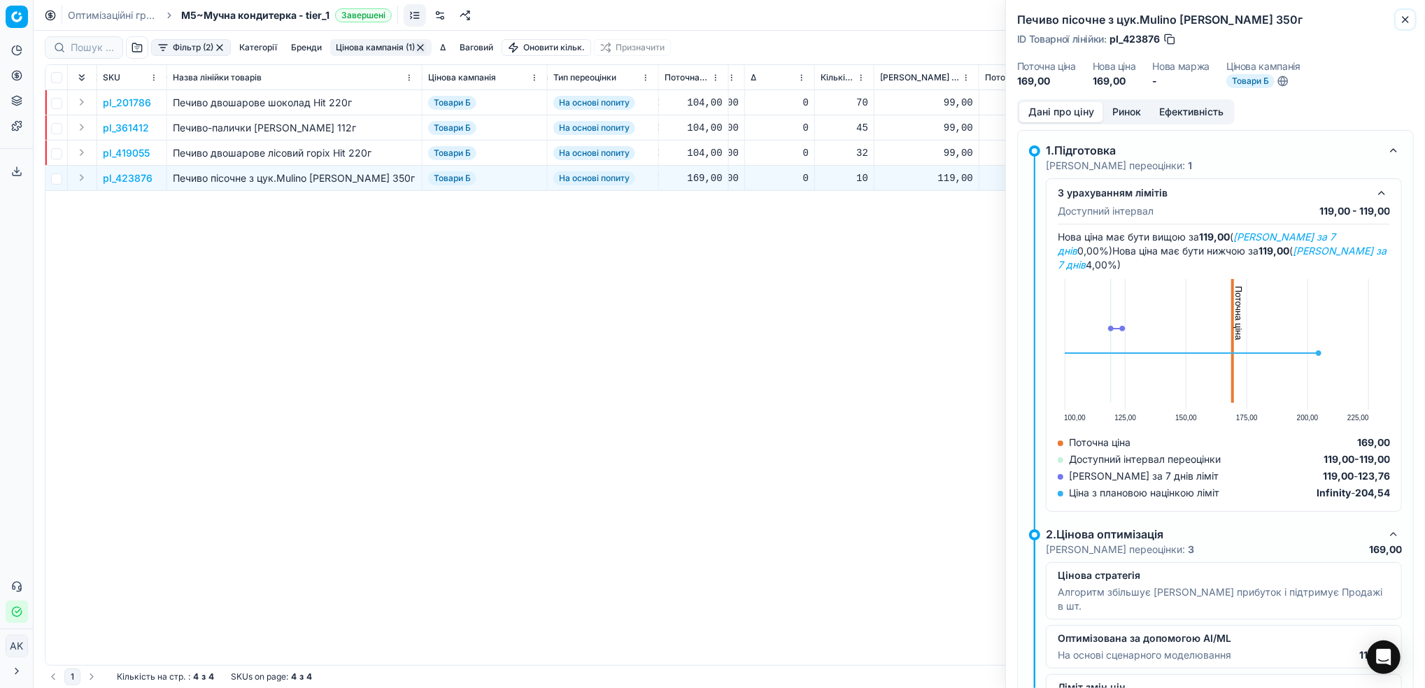
click at [1403, 19] on icon "button" at bounding box center [1405, 19] width 11 height 11
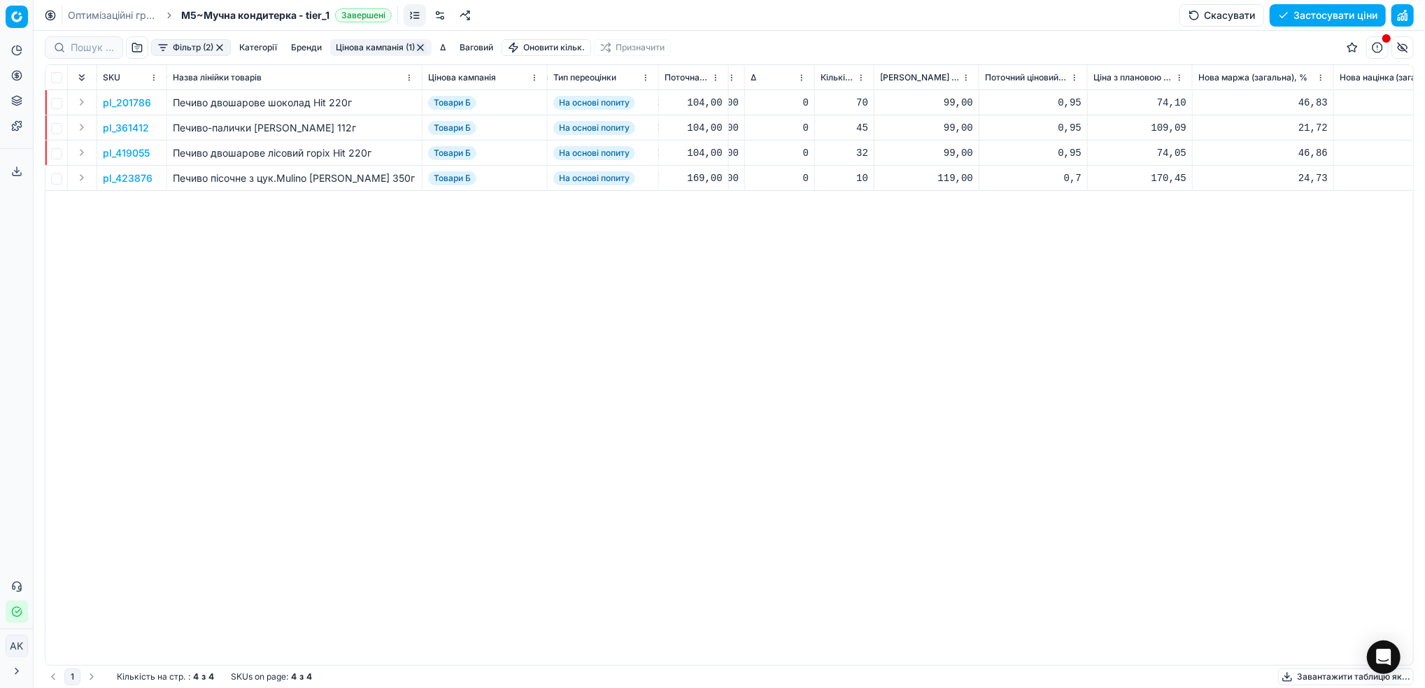
drag, startPoint x: 97, startPoint y: 17, endPoint x: 105, endPoint y: 21, distance: 8.5
click at [97, 17] on link "Оптимізаційні групи" at bounding box center [113, 15] width 90 height 14
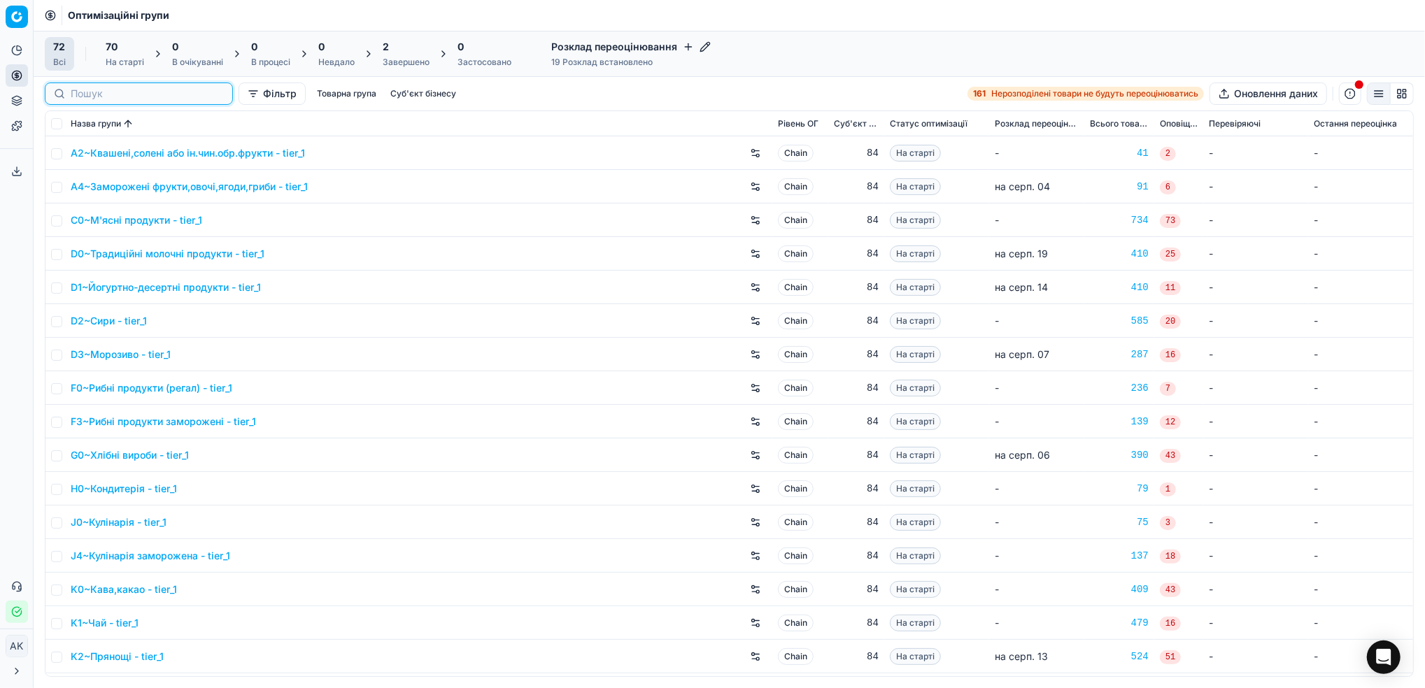
click at [80, 96] on input at bounding box center [147, 94] width 153 height 14
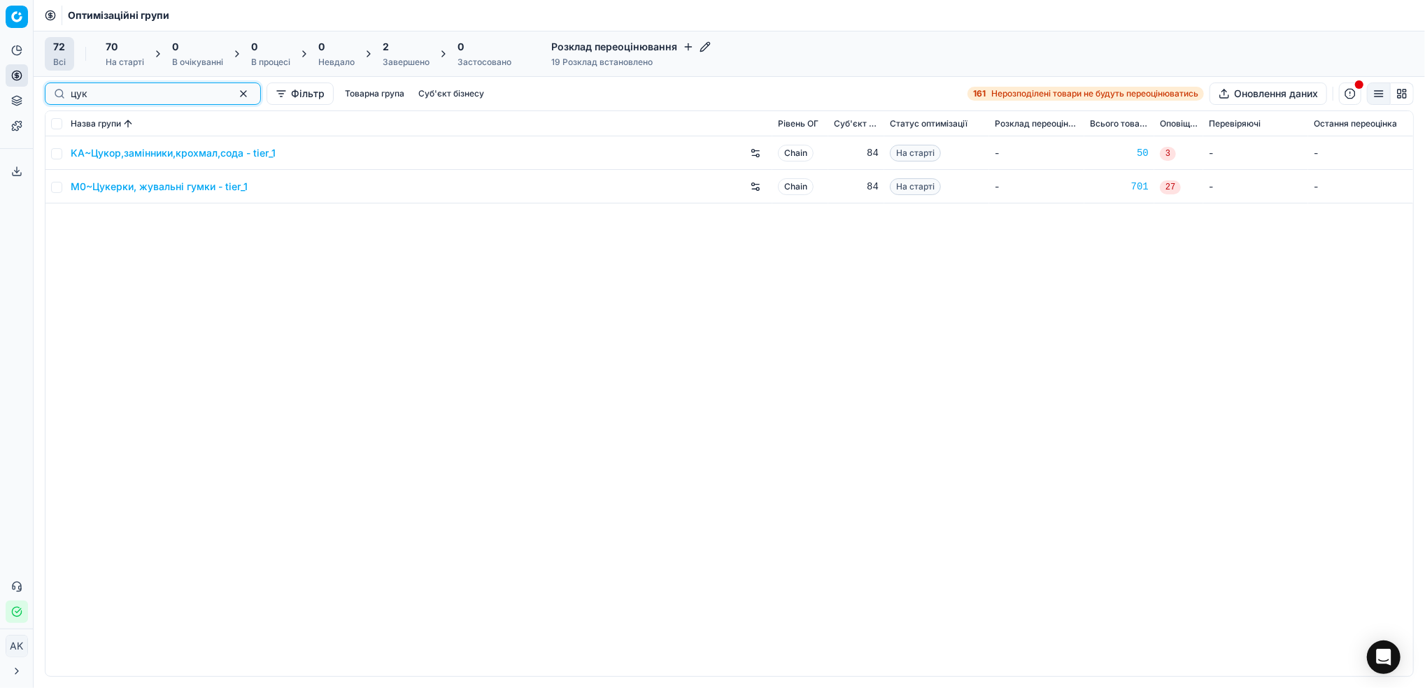
type input "цук"
click at [57, 187] on input "checkbox" at bounding box center [56, 187] width 11 height 11
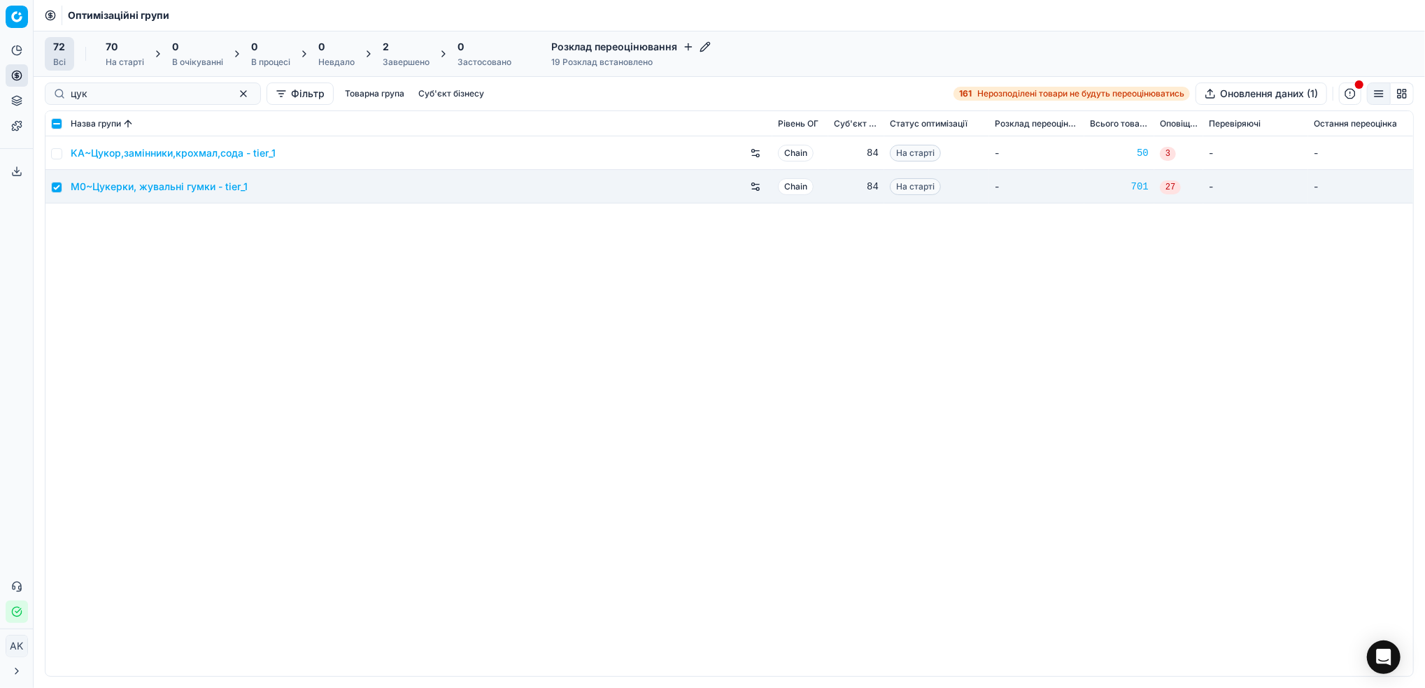
click at [127, 55] on div "70 На старті" at bounding box center [125, 54] width 38 height 28
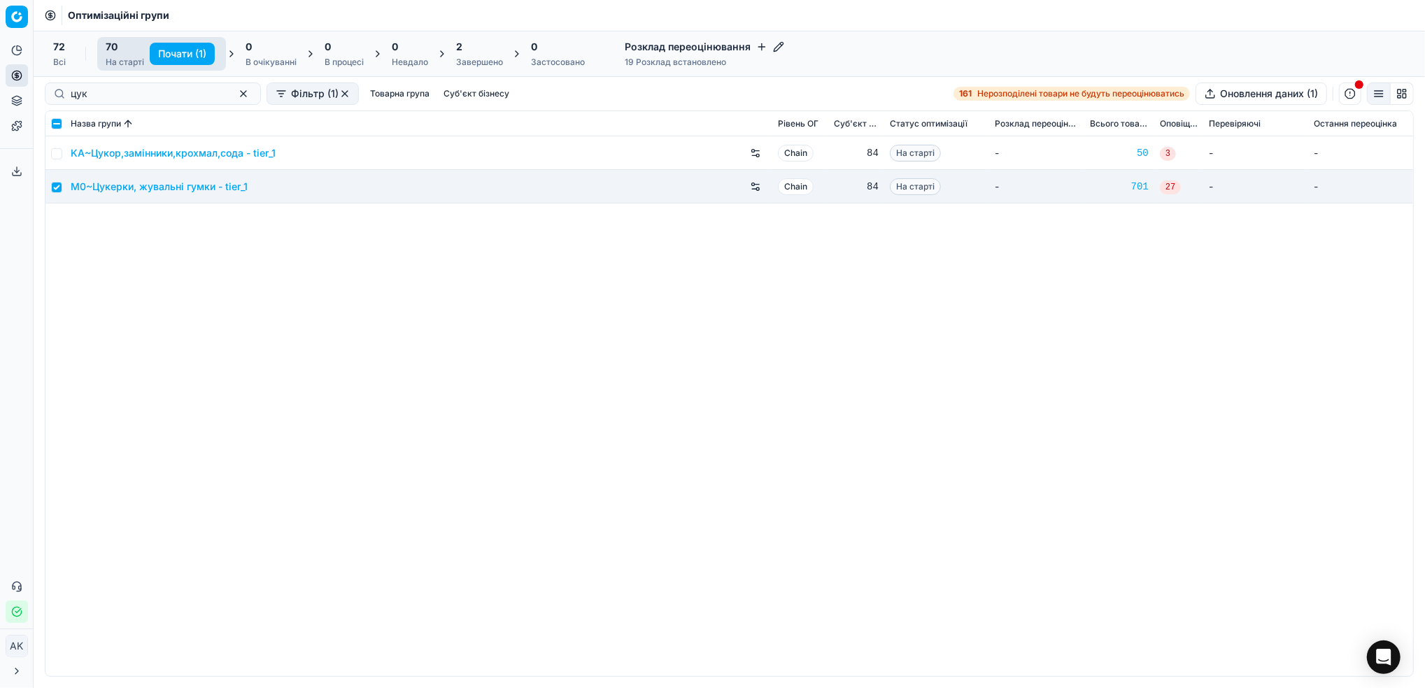
click at [181, 50] on button "Почати (1)" at bounding box center [182, 54] width 65 height 22
checkbox input "false"
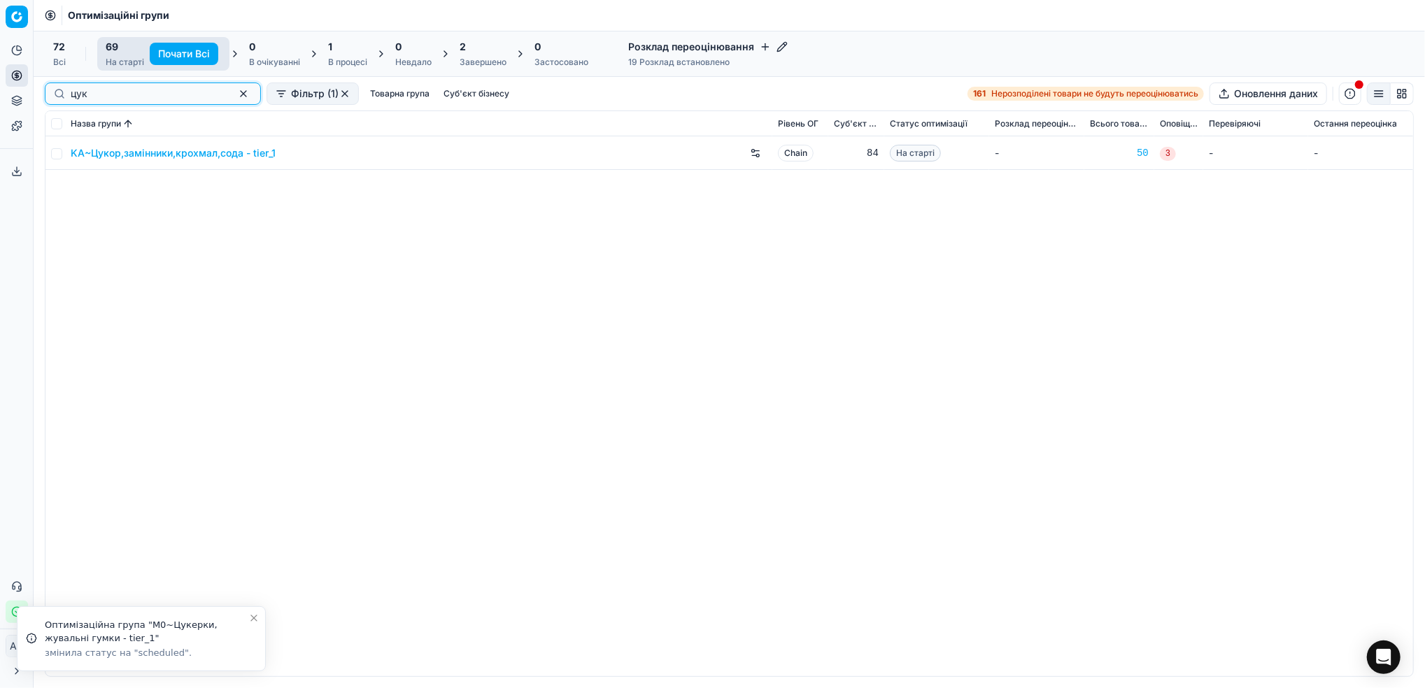
click at [235, 98] on button "button" at bounding box center [243, 93] width 17 height 17
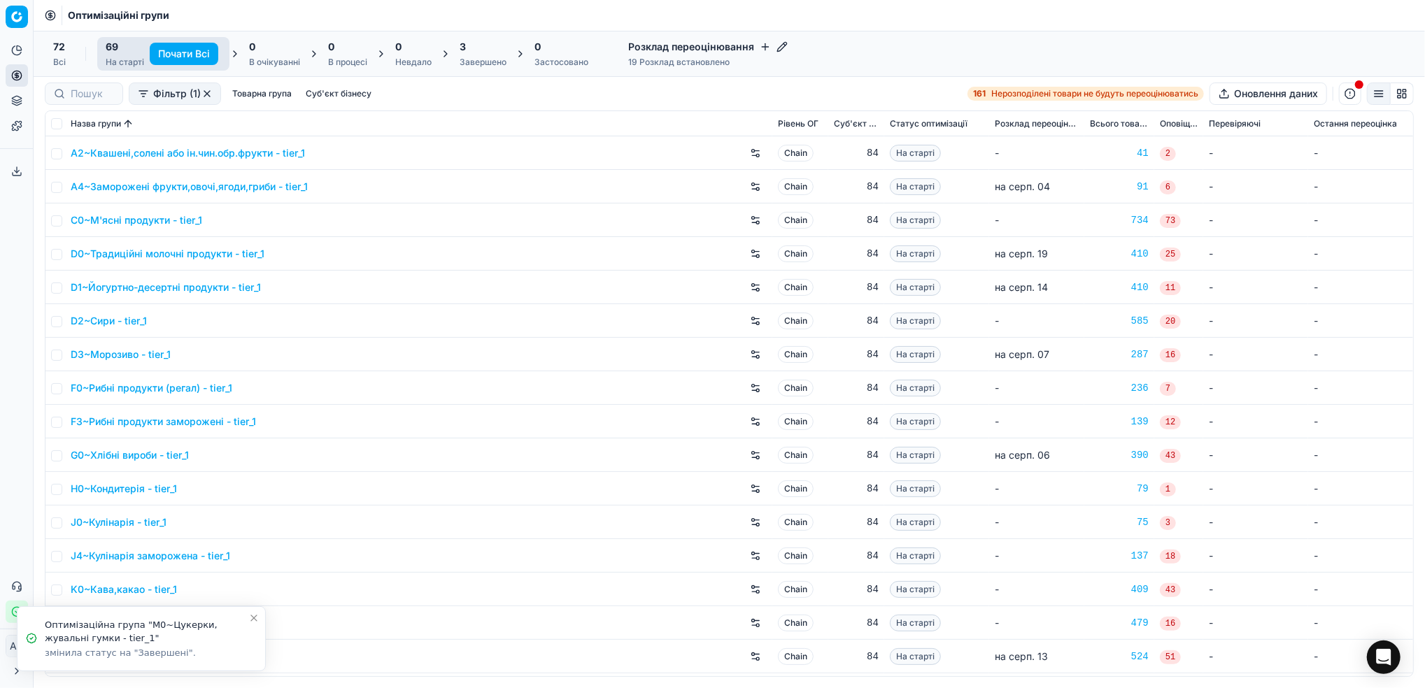
click at [483, 45] on div "3" at bounding box center [483, 47] width 47 height 14
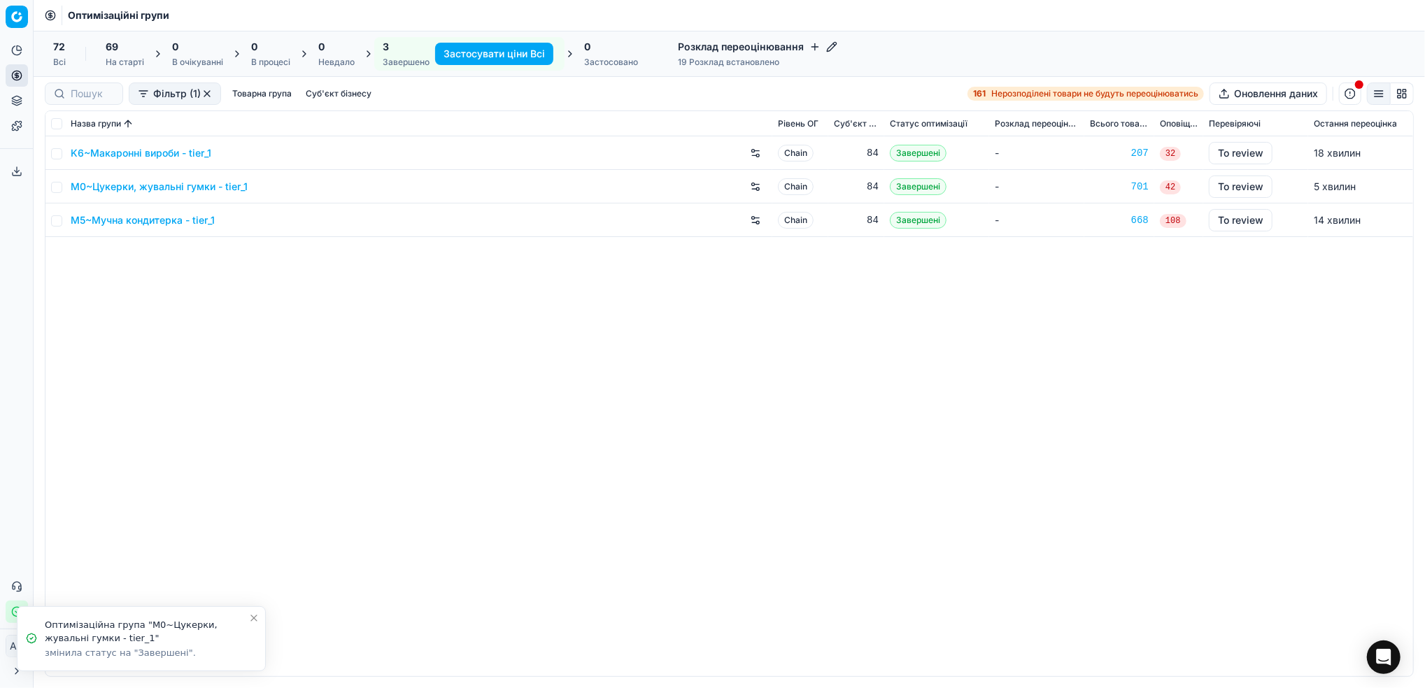
click at [253, 618] on icon "Close toast" at bounding box center [254, 619] width 6 height 6
click at [143, 193] on div "M0~Цукерки, жувальні гумки - tier_1" at bounding box center [419, 187] width 696 height 22
click at [141, 186] on link "M0~Цукерки, жувальні гумки - tier_1" at bounding box center [159, 187] width 177 height 14
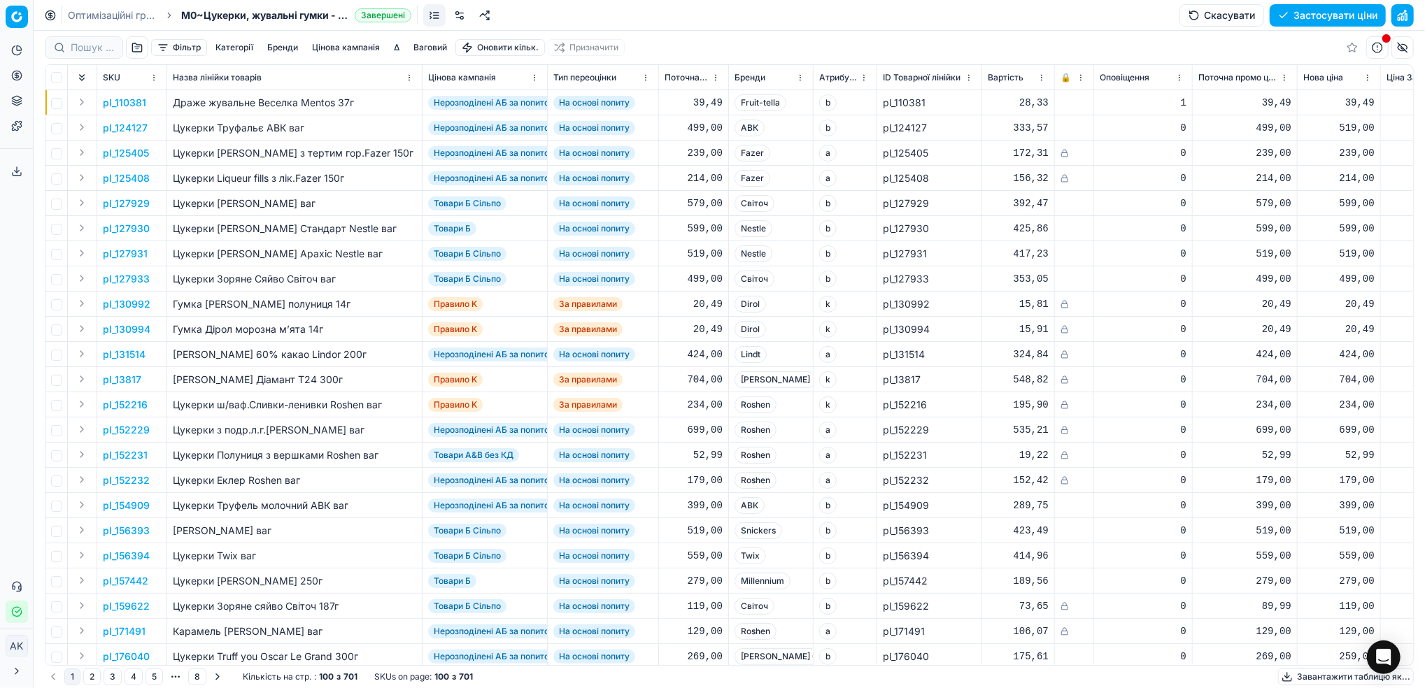
click at [354, 45] on button "Цінова кампанія" at bounding box center [345, 47] width 79 height 17
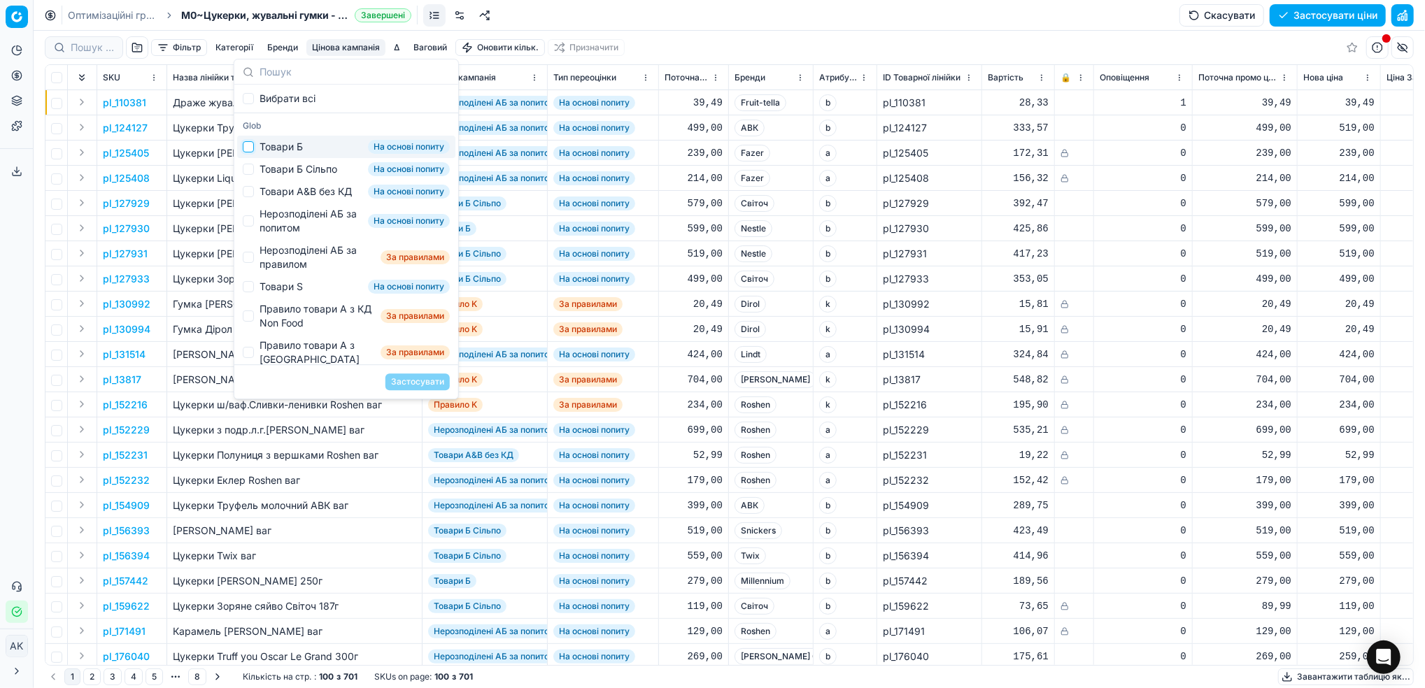
click at [243, 145] on input "Suggestions" at bounding box center [248, 146] width 11 height 11
checkbox input "true"
click at [409, 379] on button "Застосувати" at bounding box center [417, 382] width 64 height 17
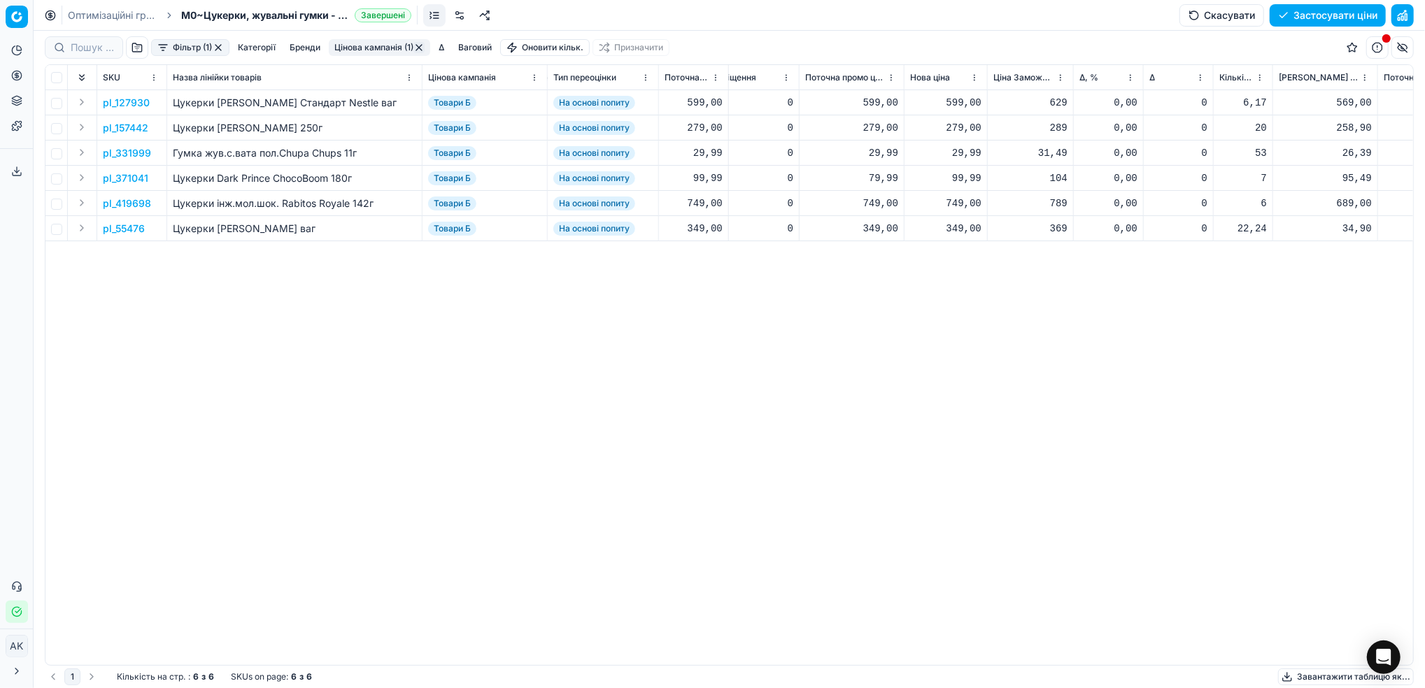
scroll to position [0, 399]
click at [179, 40] on button "Фільтр (1)" at bounding box center [190, 47] width 78 height 17
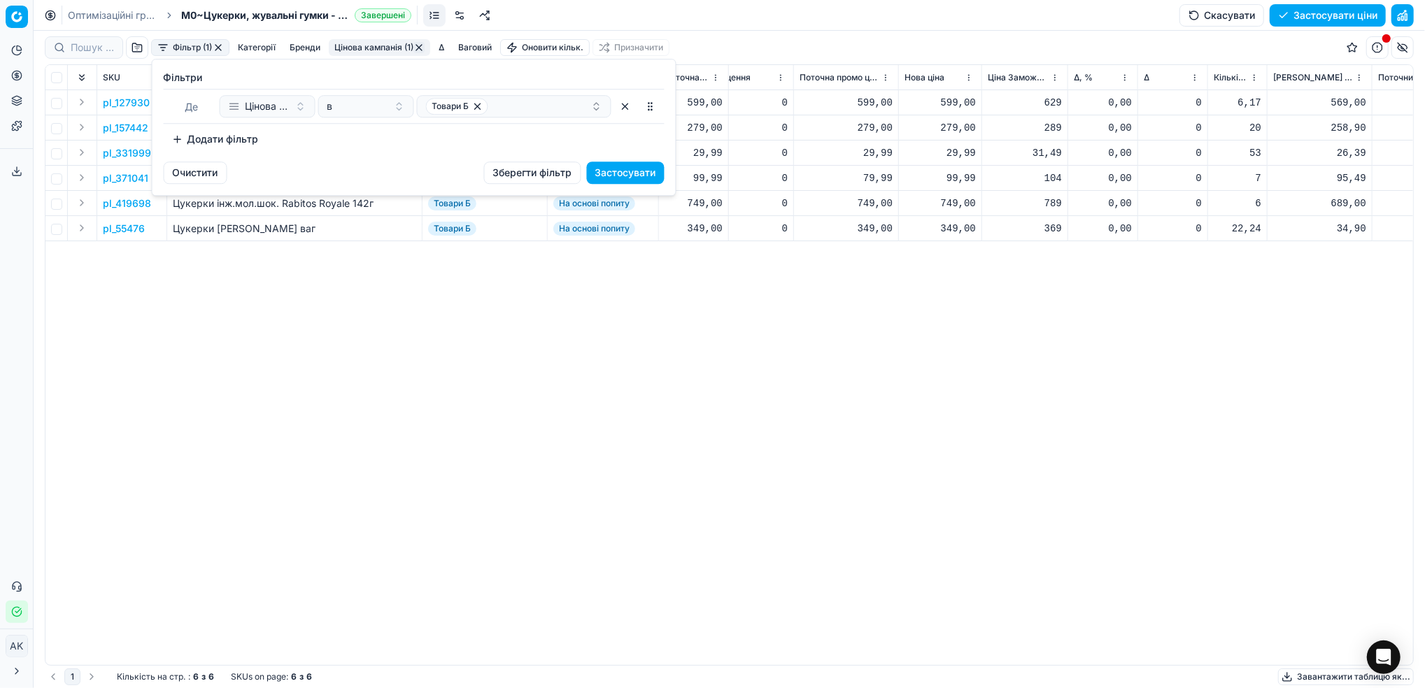
click at [221, 141] on button "Додати фільтр" at bounding box center [216, 139] width 104 height 22
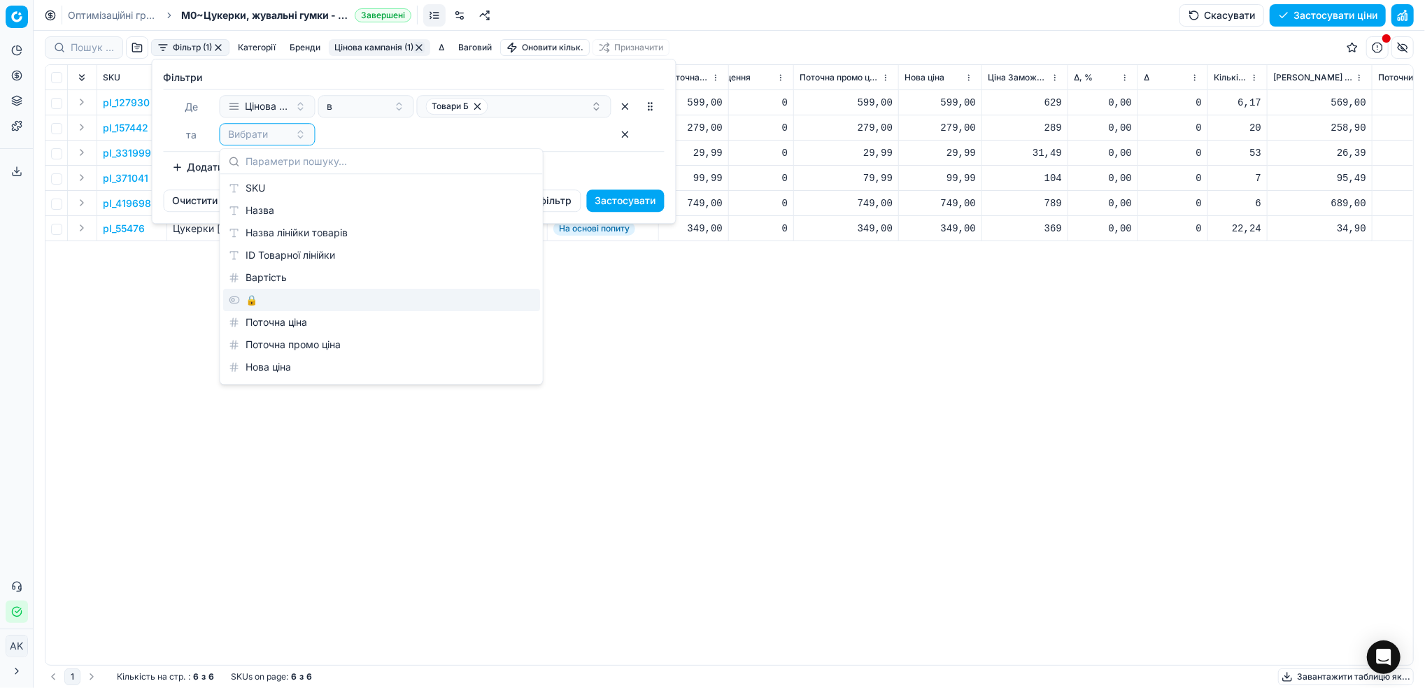
click at [246, 304] on div "🔒" at bounding box center [381, 300] width 317 height 22
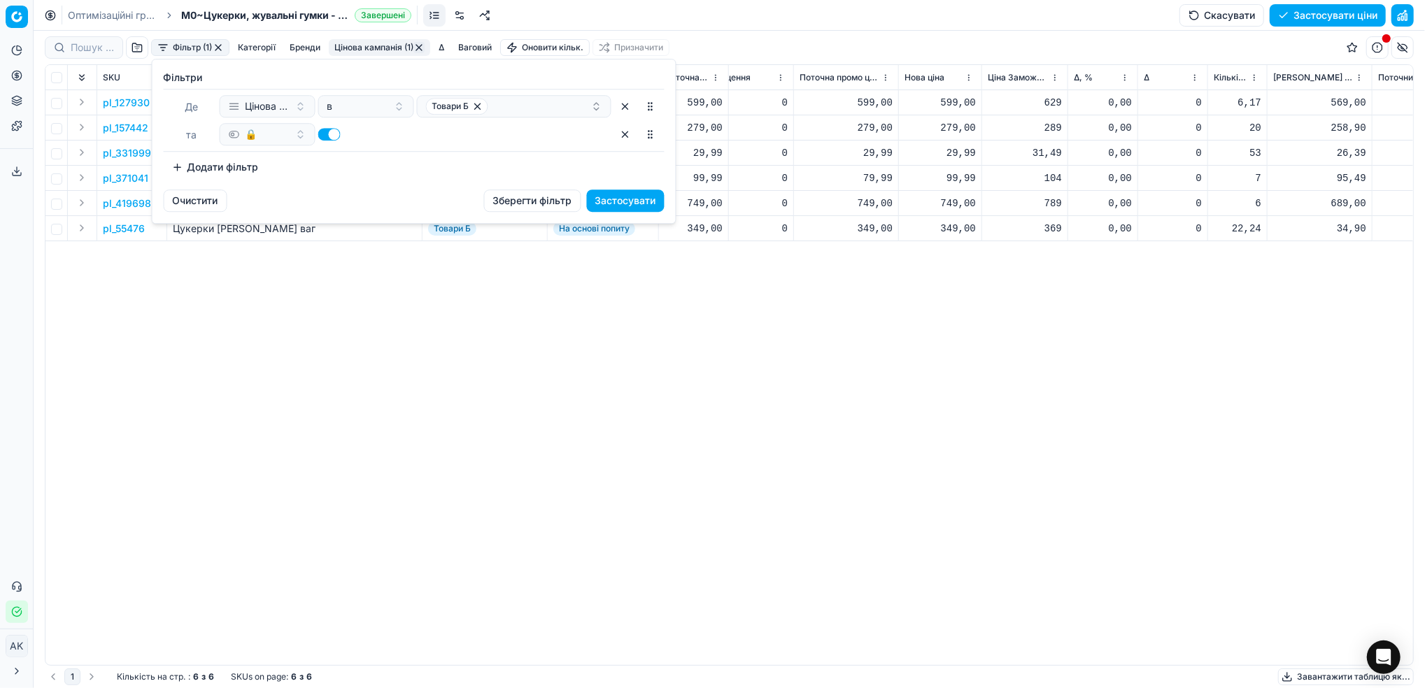
click at [329, 138] on button "button" at bounding box center [329, 134] width 22 height 13
checkbox input "false"
click at [616, 205] on button "Застосувати" at bounding box center [626, 201] width 78 height 22
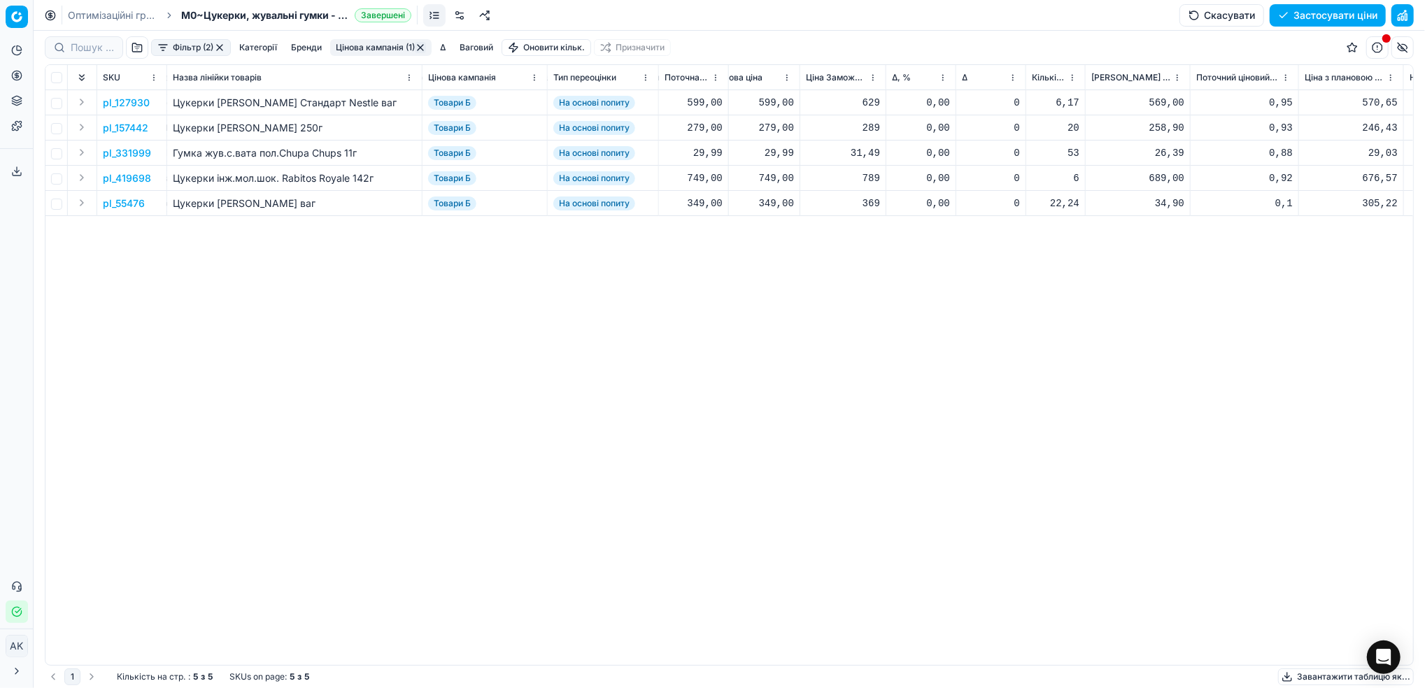
scroll to position [0, 534]
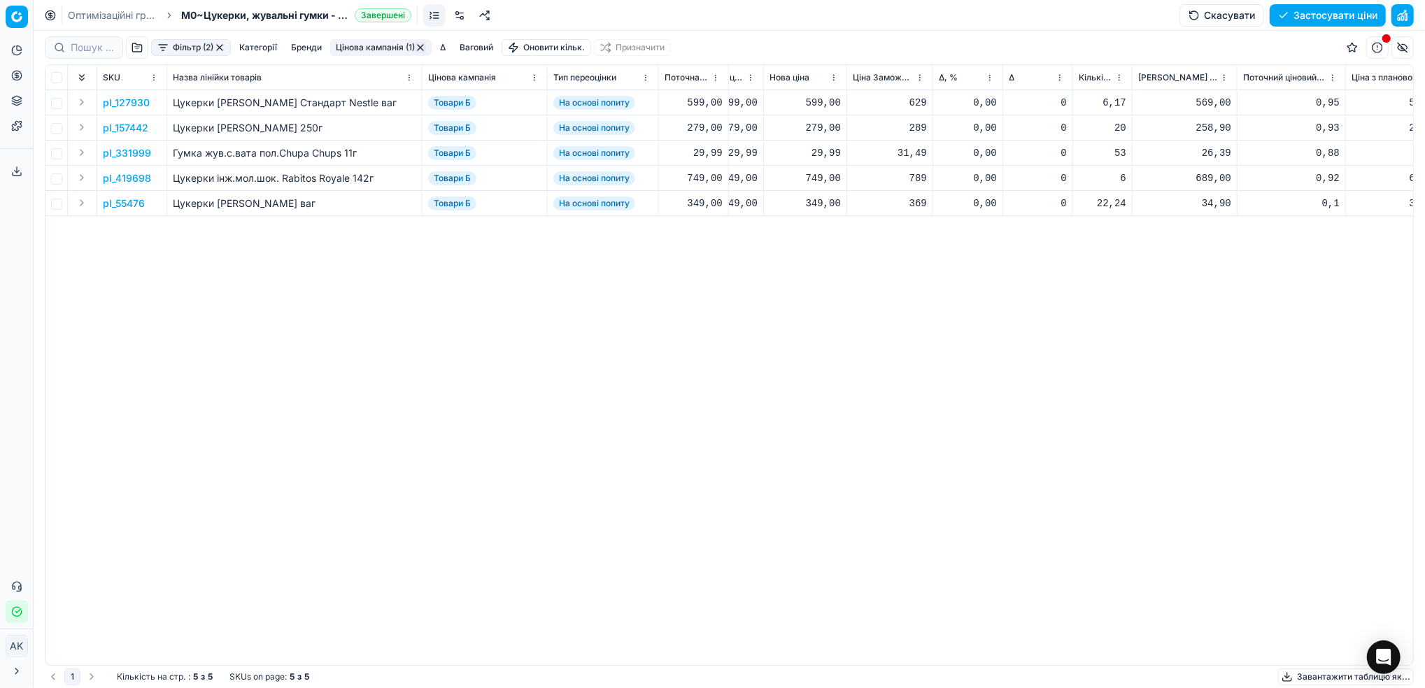
click at [134, 199] on p "pl_55476" at bounding box center [124, 204] width 42 height 14
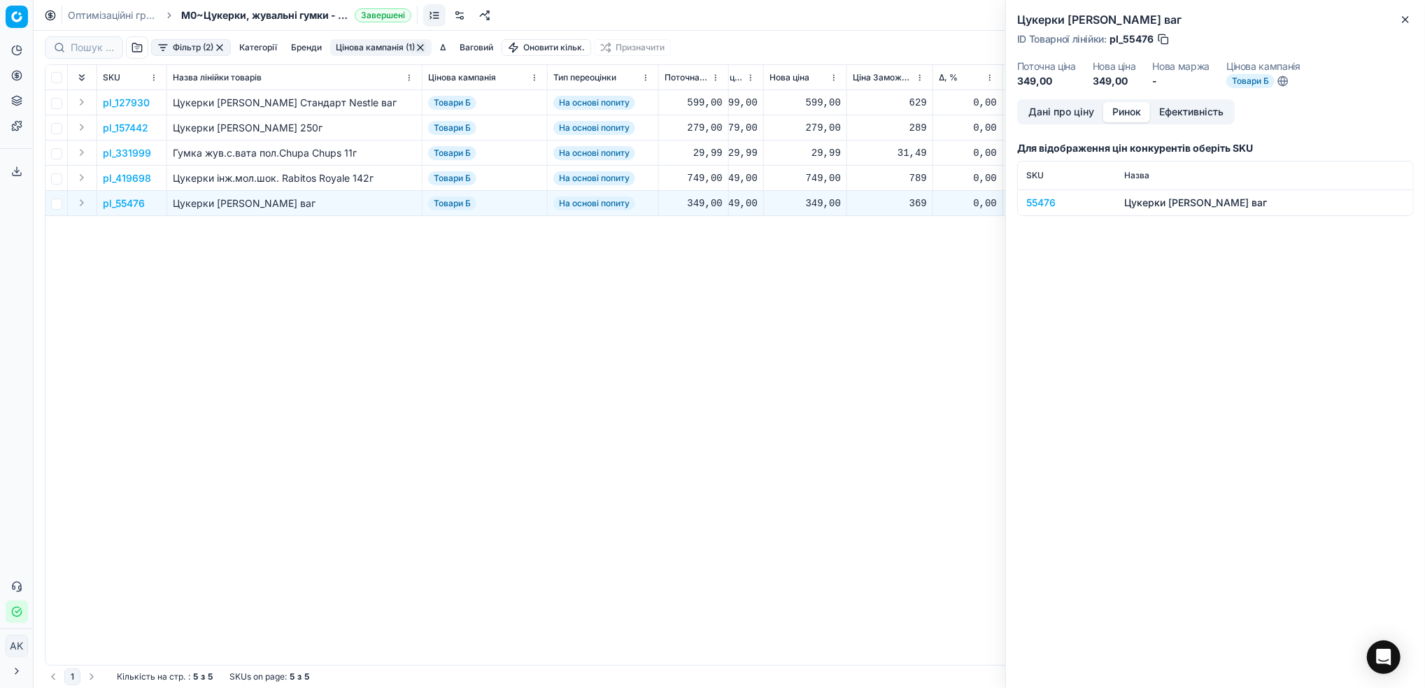
click at [1132, 111] on button "Ринок" at bounding box center [1126, 112] width 47 height 20
click at [1034, 207] on div "55476" at bounding box center [1066, 203] width 81 height 14
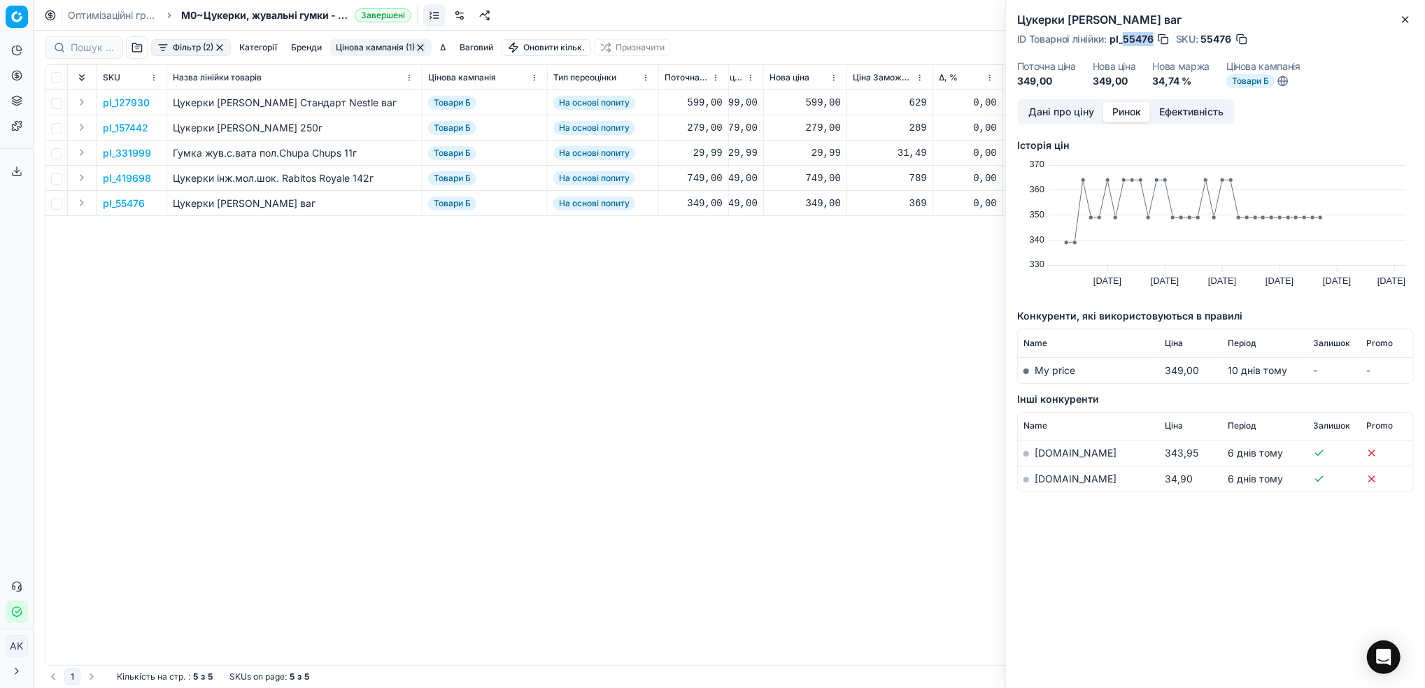
drag, startPoint x: 1153, startPoint y: 38, endPoint x: 1126, endPoint y: 39, distance: 27.3
click at [1126, 39] on span "pl_55476" at bounding box center [1131, 39] width 44 height 14
copy span "55476"
click at [1411, 18] on icon "button" at bounding box center [1405, 19] width 11 height 11
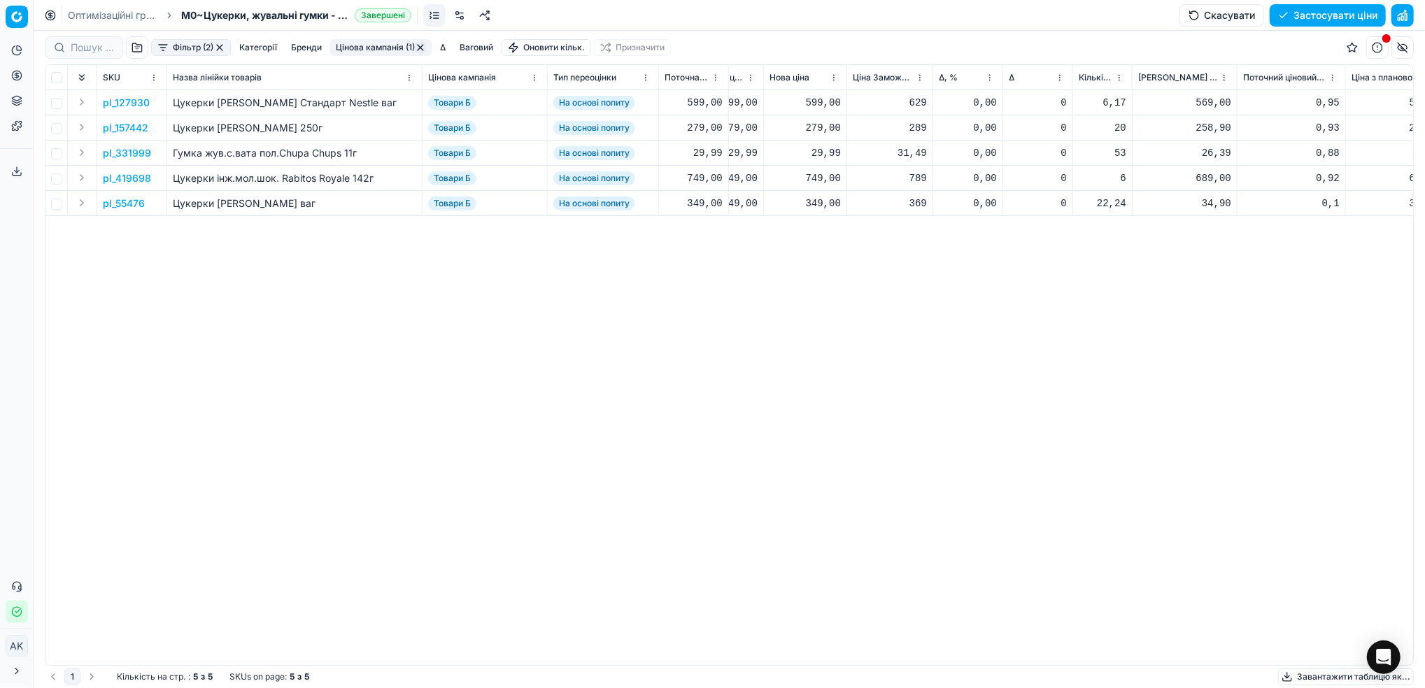
click at [122, 153] on p "pl_331999" at bounding box center [127, 153] width 48 height 14
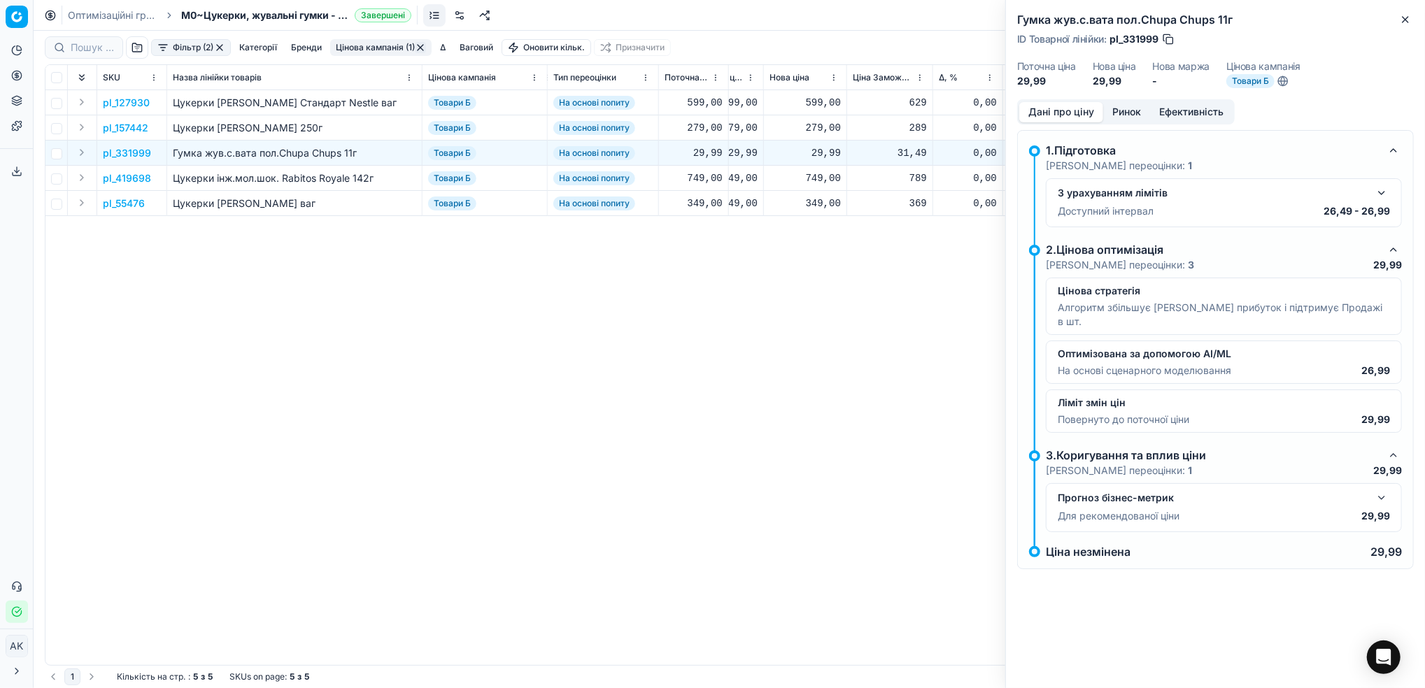
click at [1380, 199] on button "button" at bounding box center [1381, 193] width 17 height 17
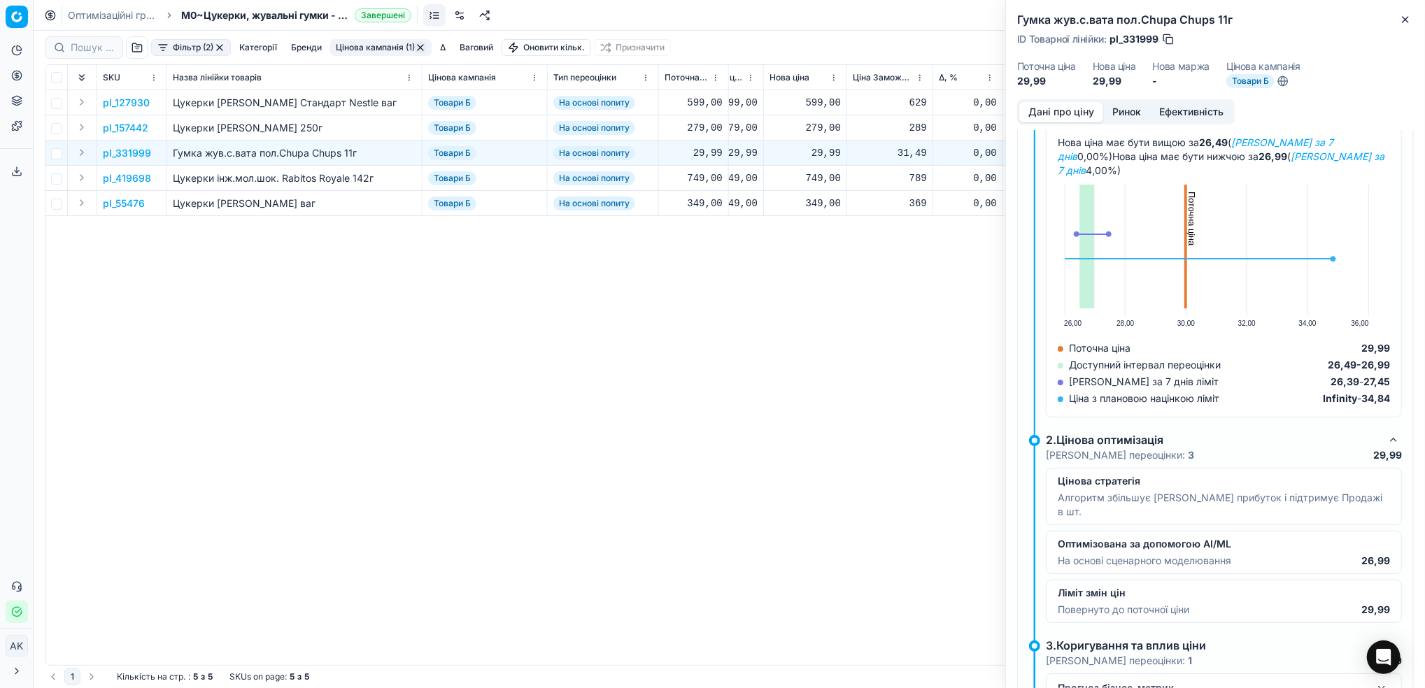
scroll to position [0, 0]
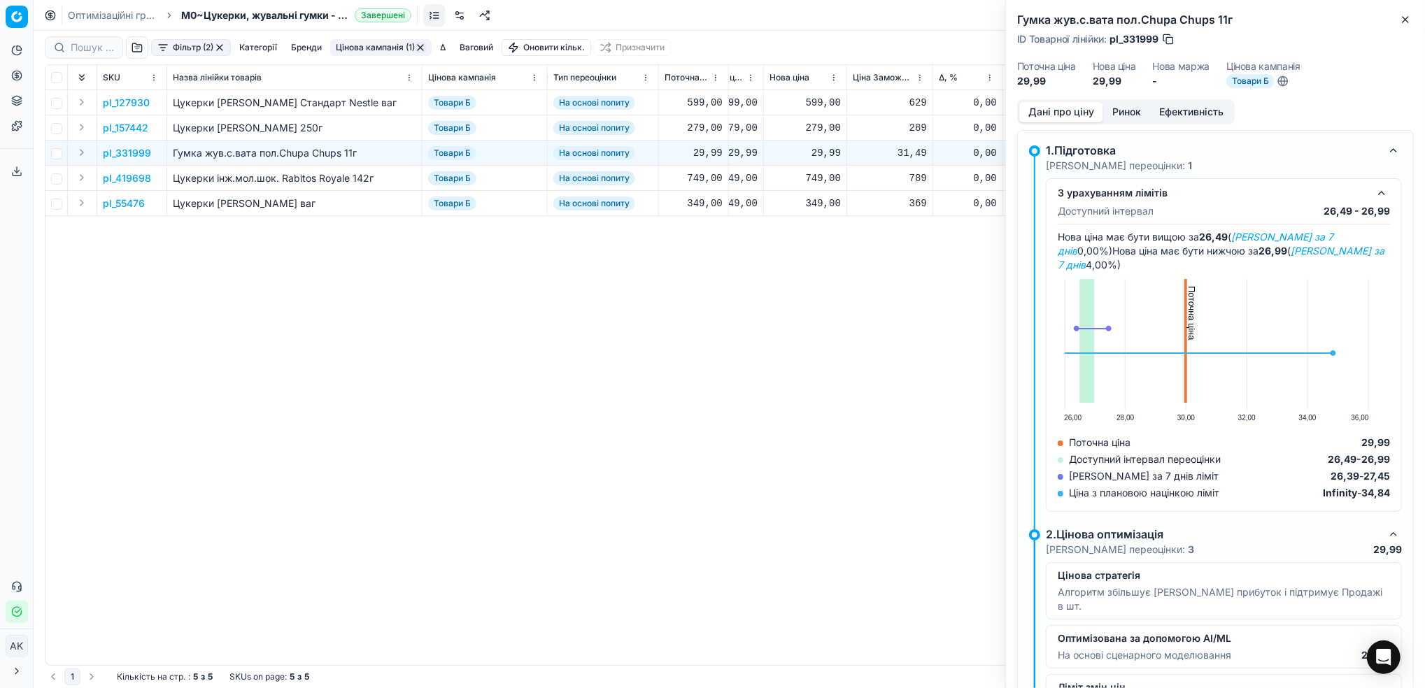
click at [1417, 341] on div "Дані про ціну Ринок Ефективність 1.Підготовка Кроки переоцінки: 1 З урахуванням…" at bounding box center [1215, 393] width 419 height 589
click at [1399, 19] on button "Close" at bounding box center [1405, 19] width 17 height 17
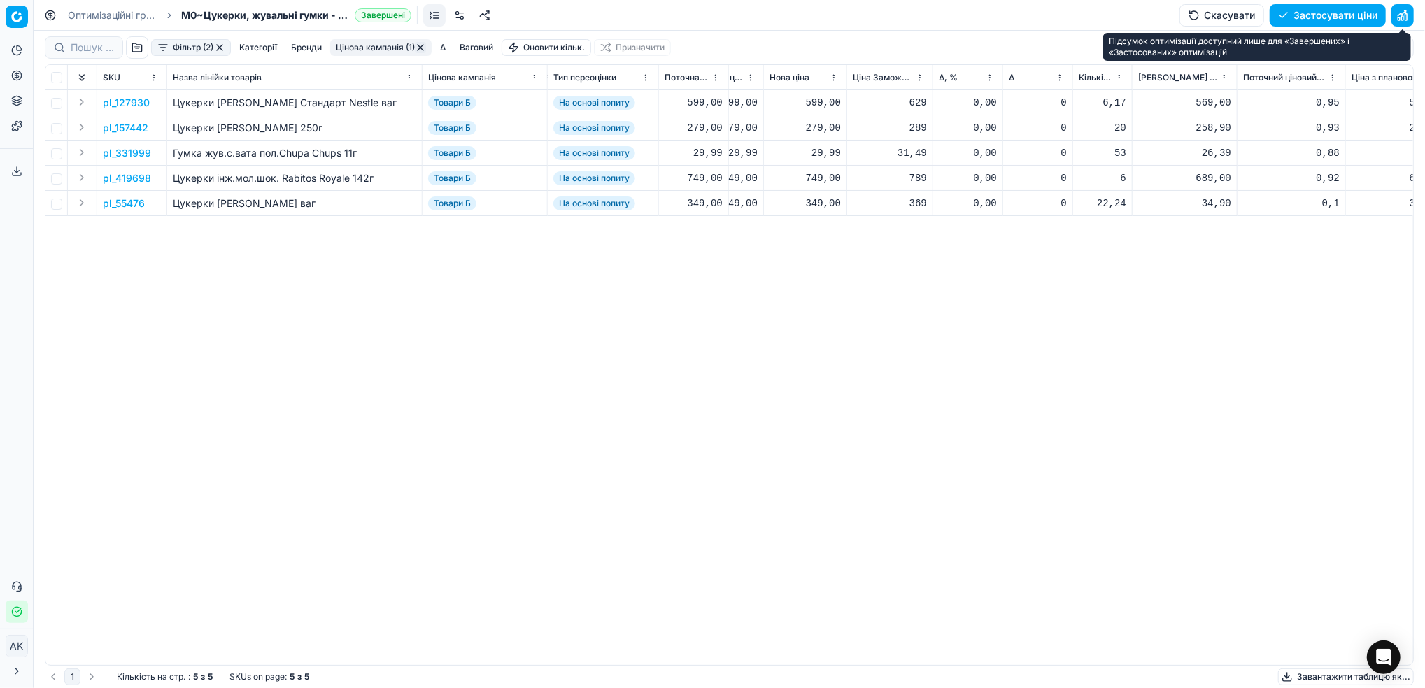
click at [1407, 19] on button "button" at bounding box center [1402, 15] width 22 height 22
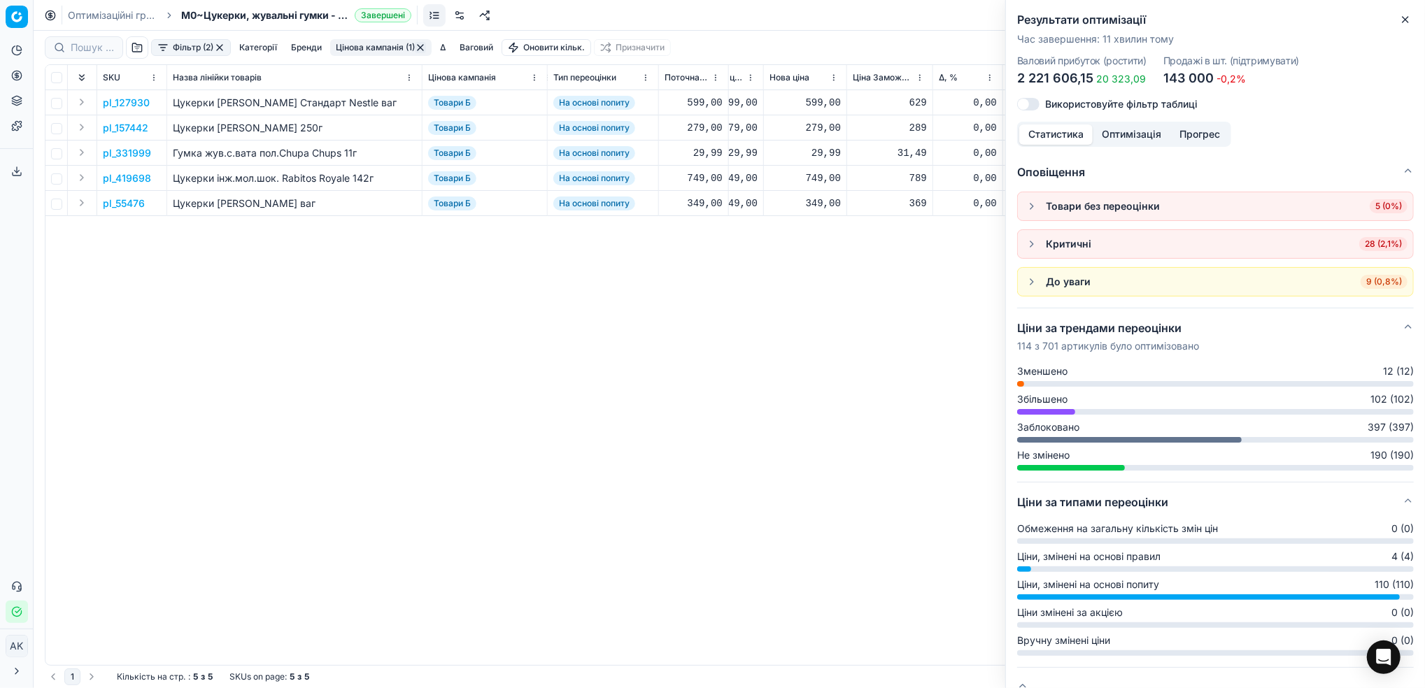
click at [1404, 24] on icon "button" at bounding box center [1405, 19] width 11 height 11
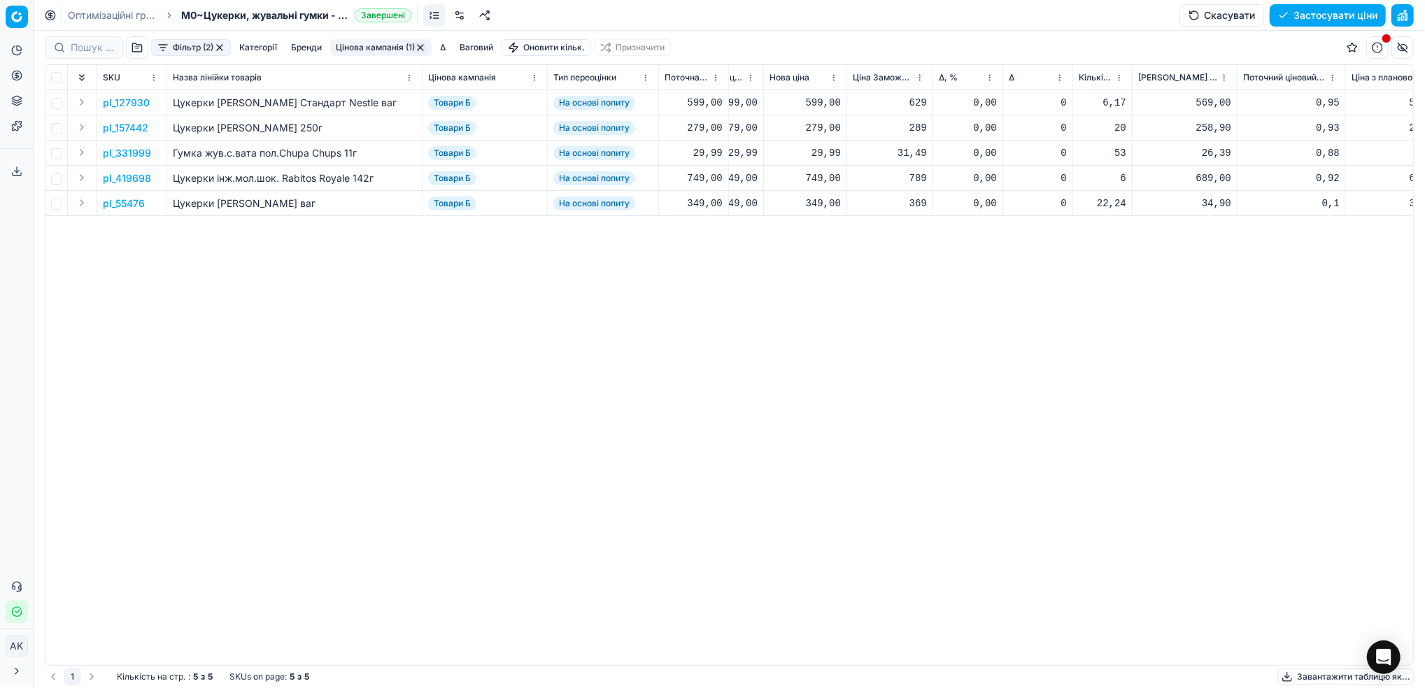
click at [121, 157] on p "pl_331999" at bounding box center [127, 153] width 48 height 14
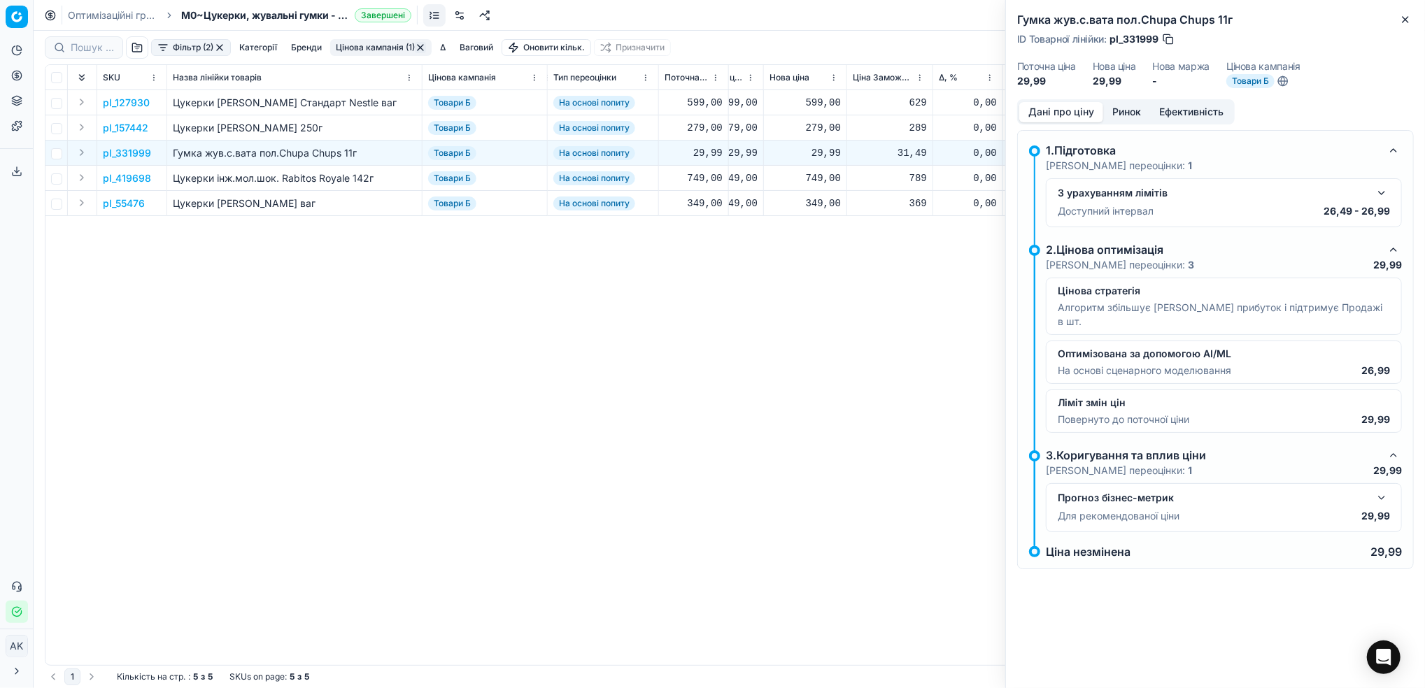
click at [1381, 198] on button "button" at bounding box center [1381, 193] width 17 height 17
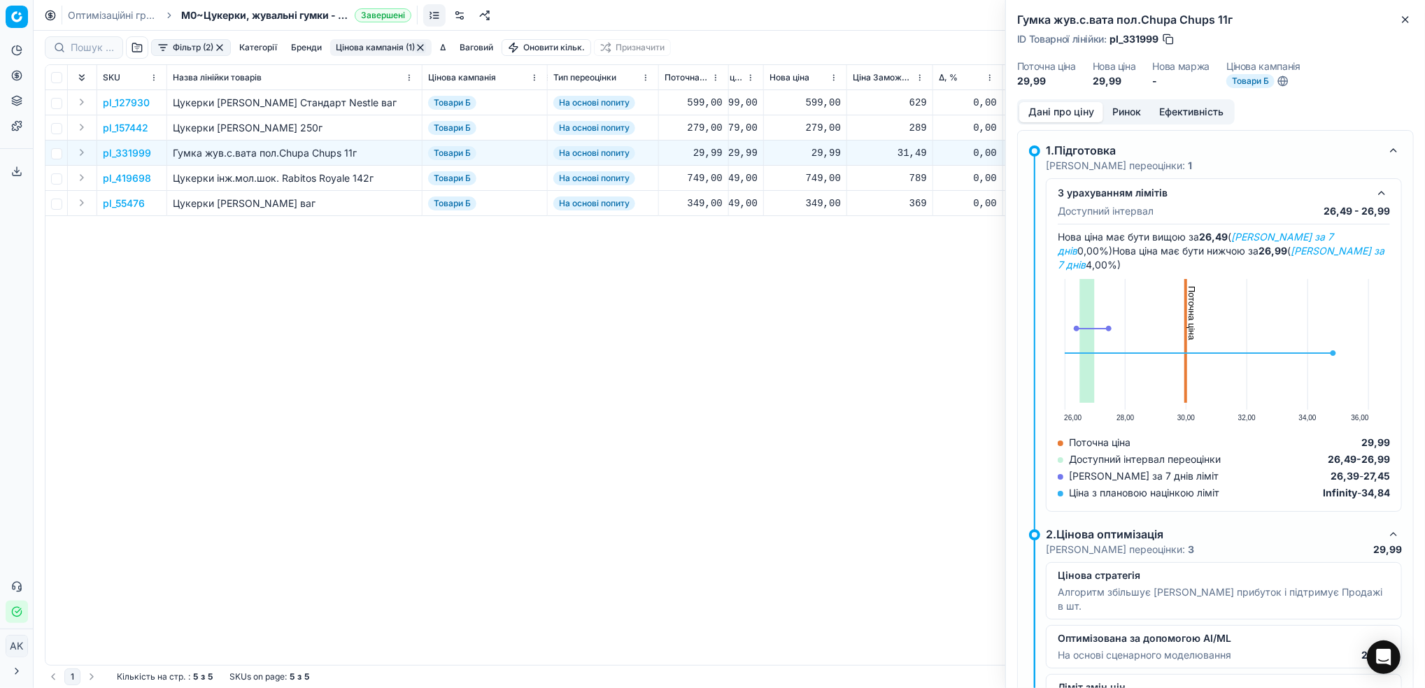
click at [1373, 189] on button "button" at bounding box center [1381, 193] width 17 height 17
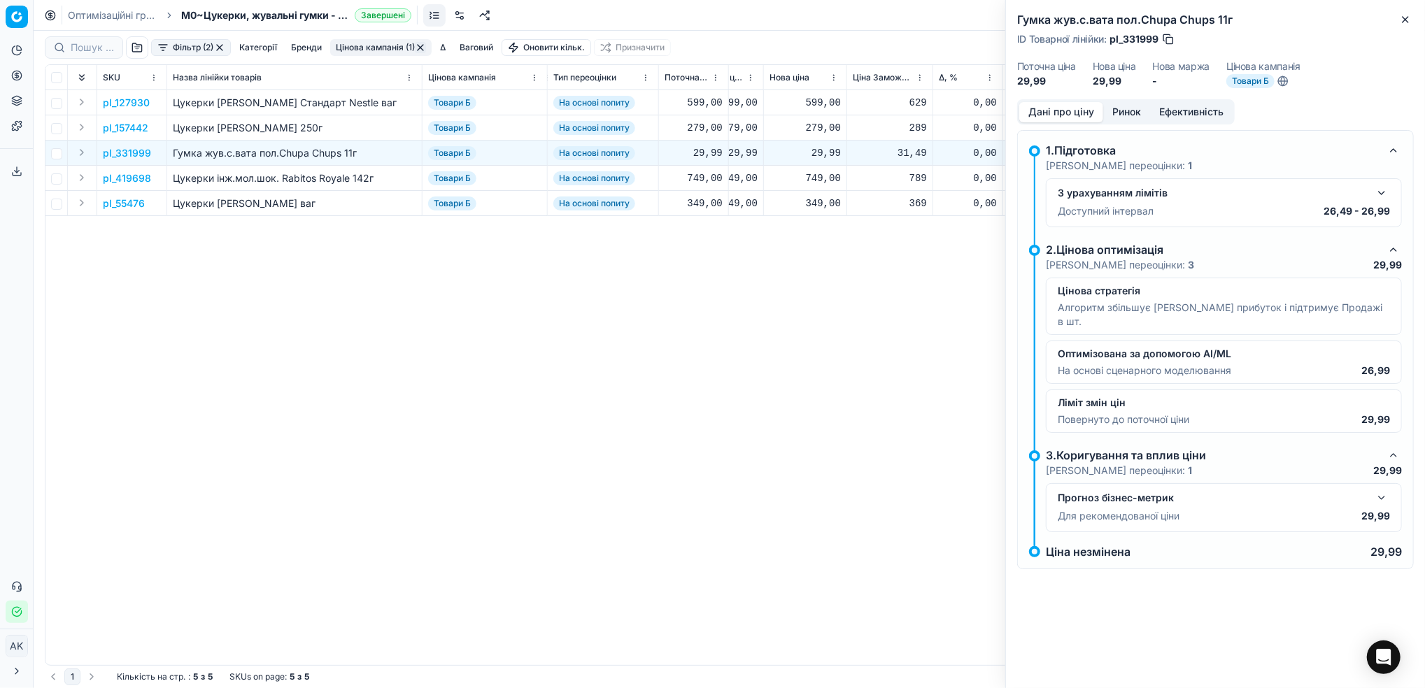
click at [1380, 490] on button "button" at bounding box center [1381, 498] width 17 height 17
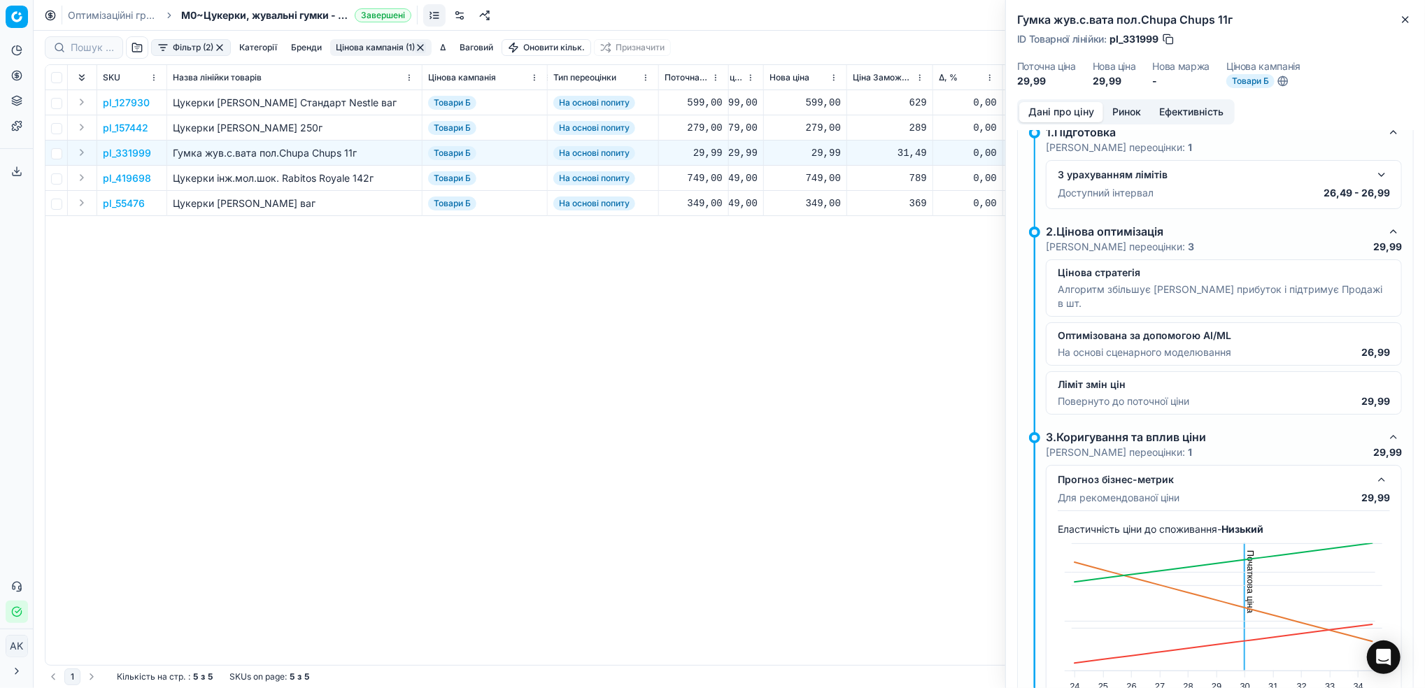
scroll to position [11, 0]
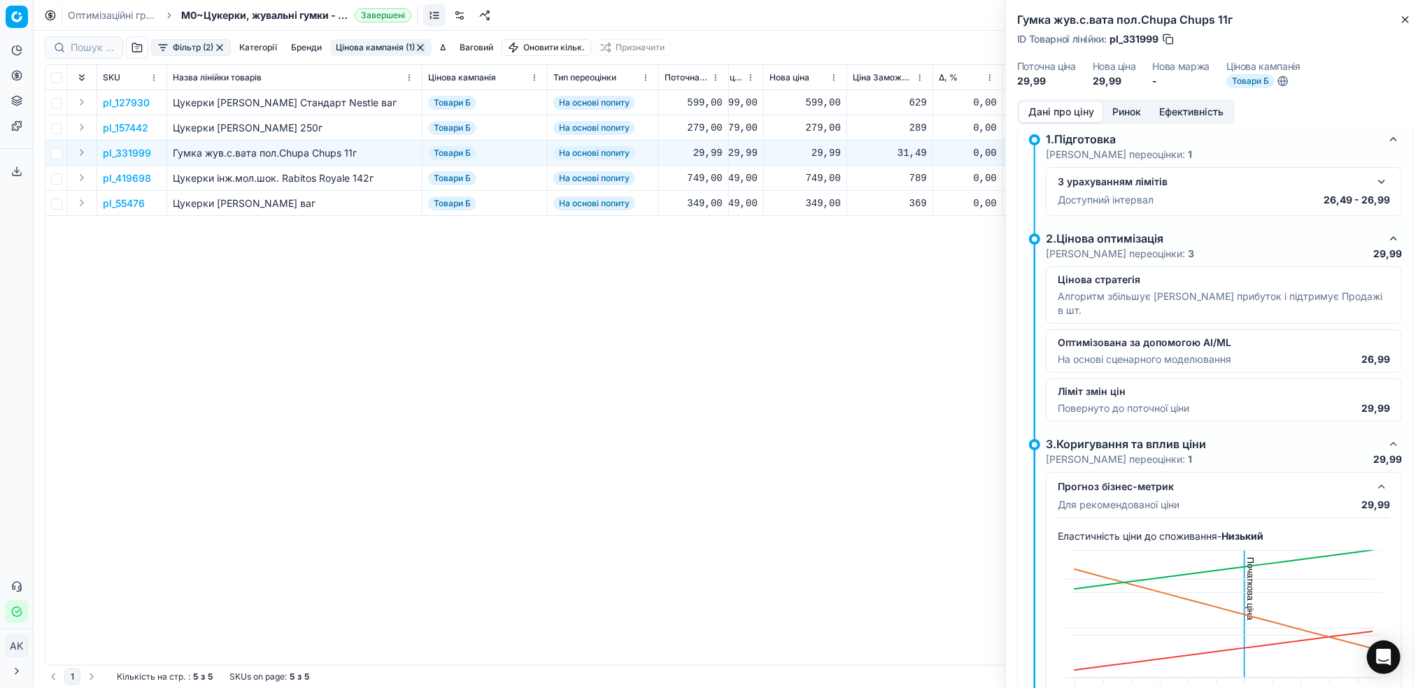
click at [1378, 478] on button "button" at bounding box center [1381, 486] width 17 height 17
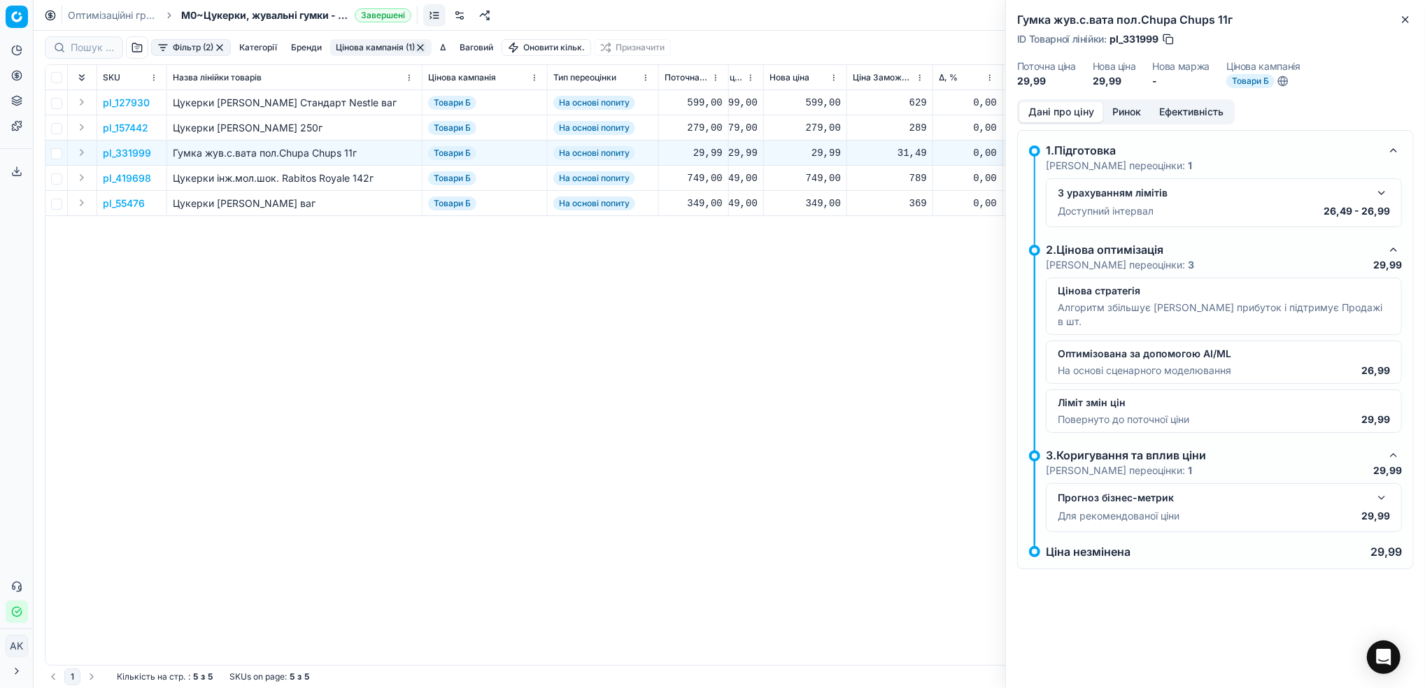
scroll to position [0, 0]
click at [1413, 22] on button "Close" at bounding box center [1405, 19] width 17 height 17
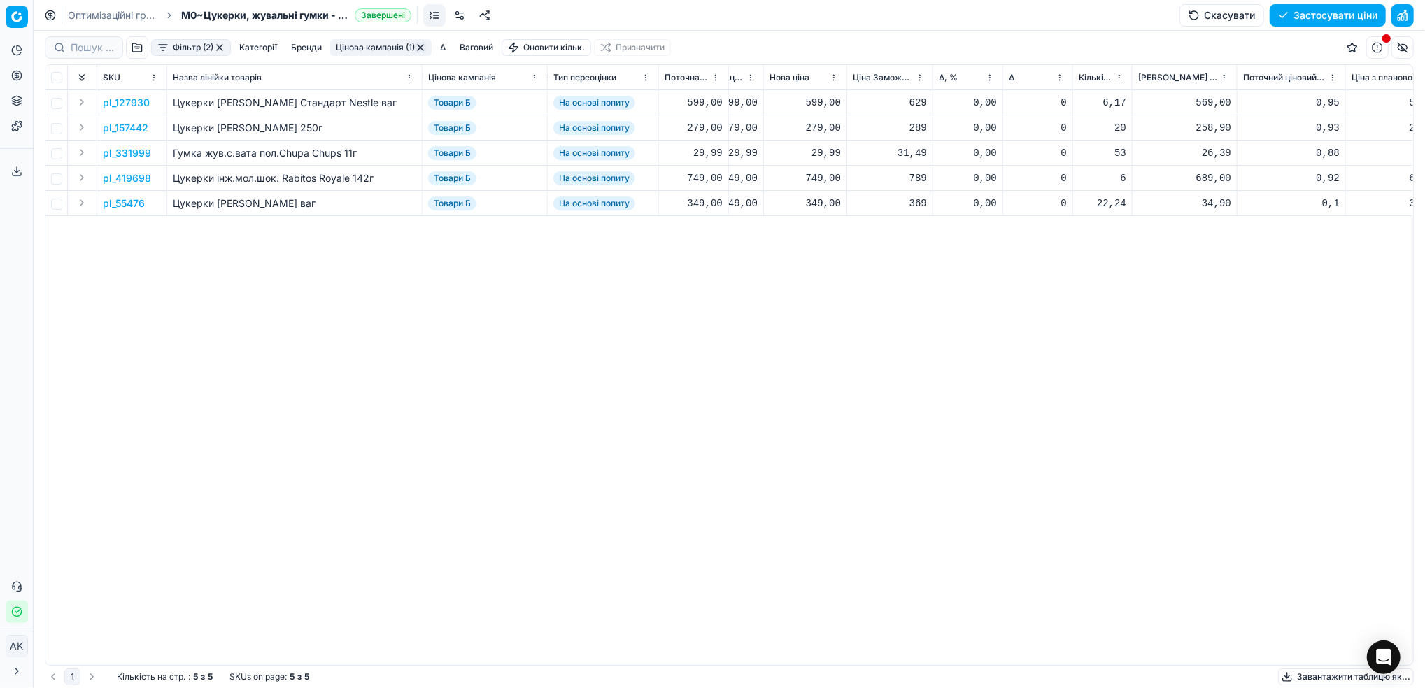
click at [87, 24] on div "Оптимізаційні групи M0~Цукерки, жувальні гумки - tier_1 Завершені Скасувати Зас…" at bounding box center [729, 15] width 1391 height 31
click at [80, 12] on link "Оптимізаційні групи" at bounding box center [113, 15] width 90 height 14
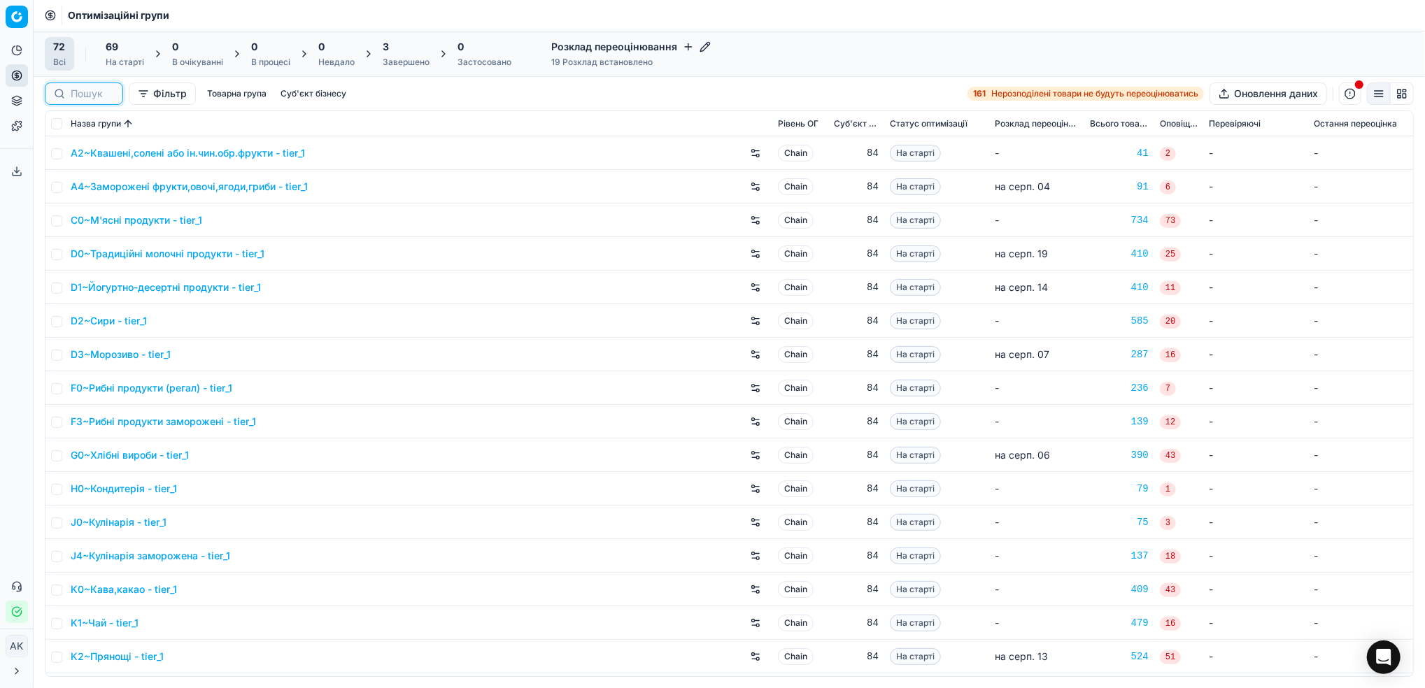
click at [71, 97] on input at bounding box center [92, 94] width 43 height 14
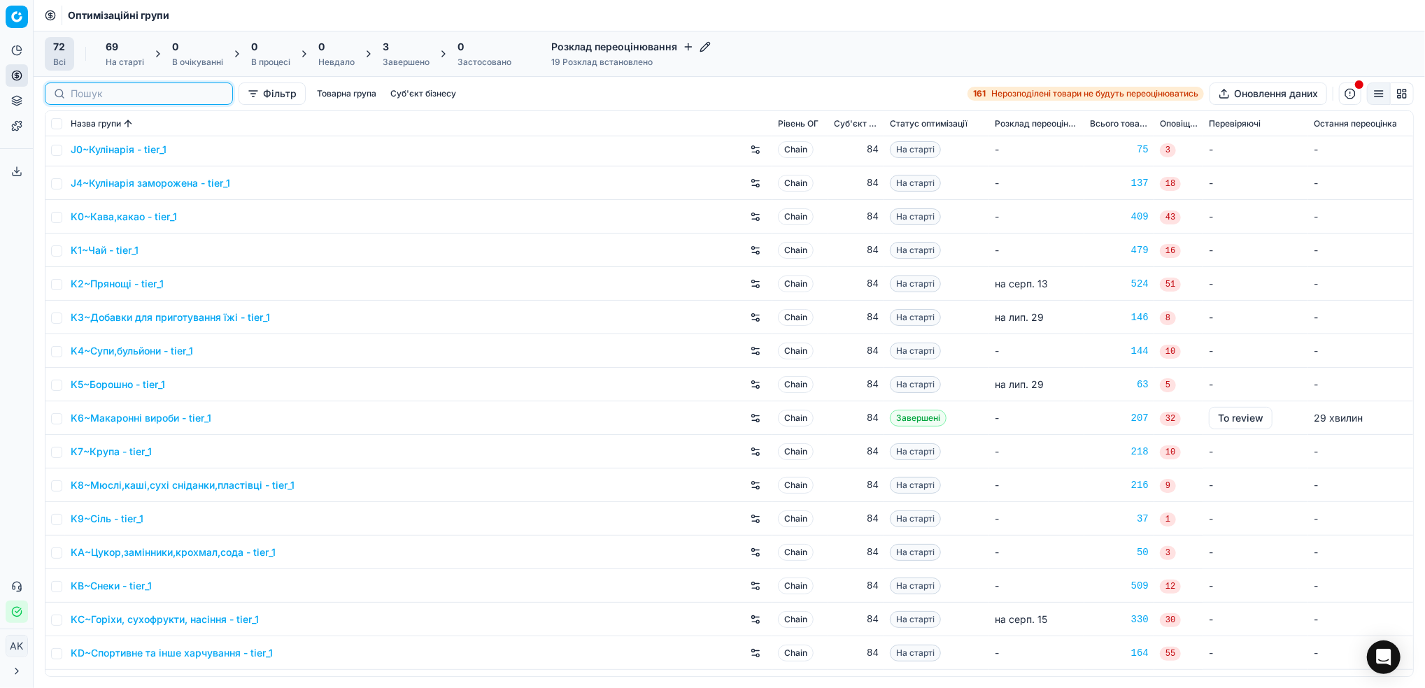
scroll to position [466, 0]
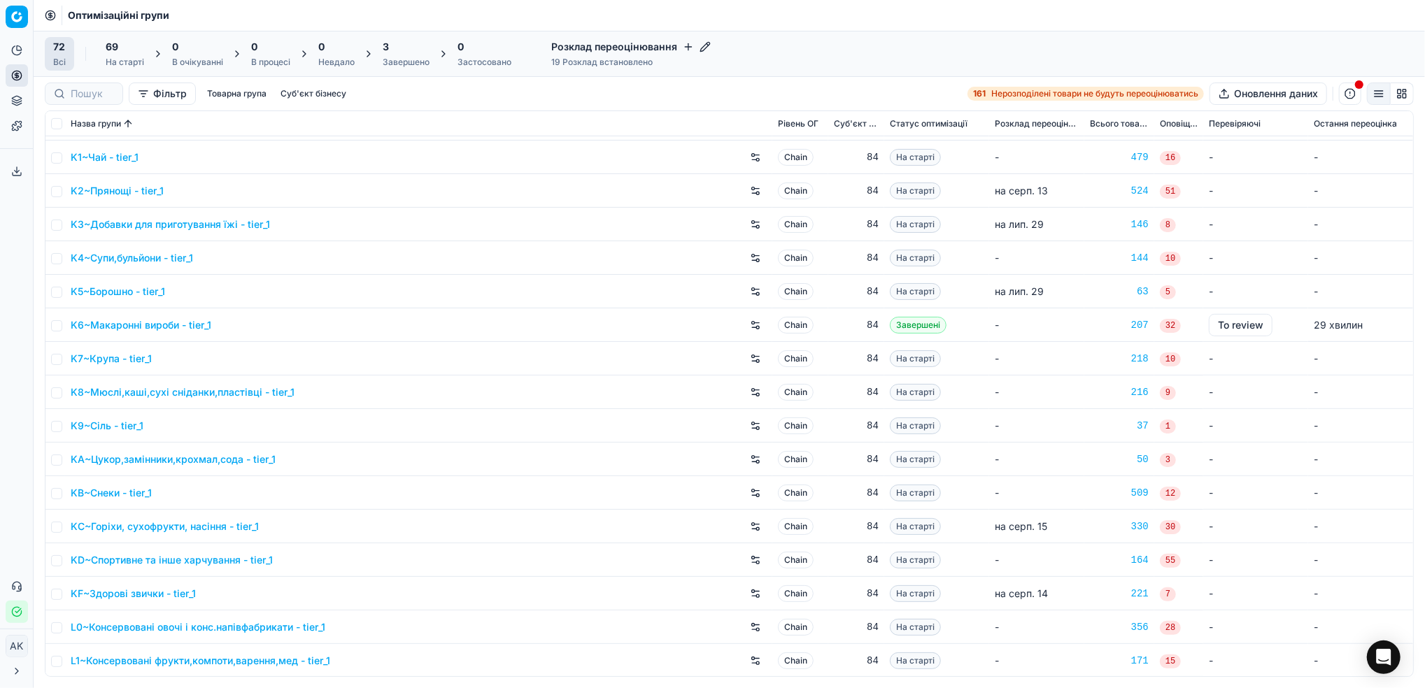
click at [401, 48] on div "3" at bounding box center [406, 47] width 47 height 14
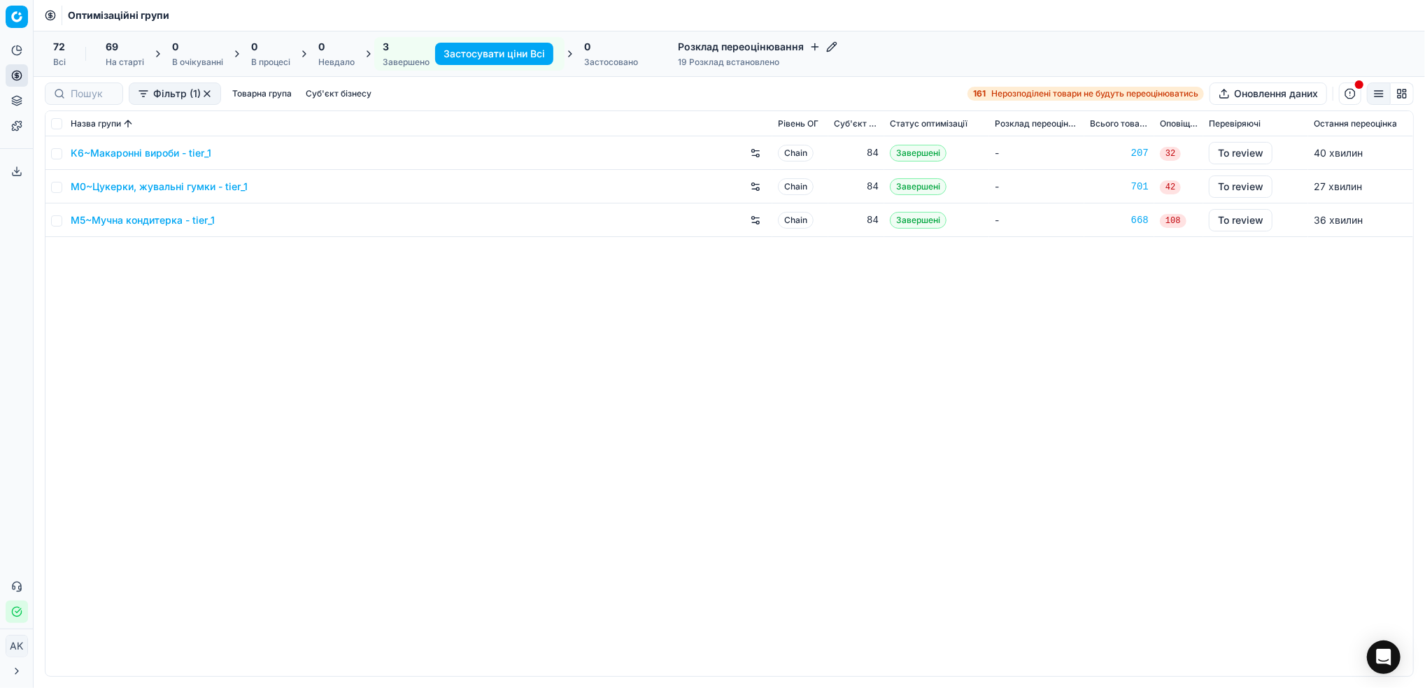
click at [158, 186] on link "M0~Цукерки, жувальні гумки - tier_1" at bounding box center [159, 187] width 177 height 14
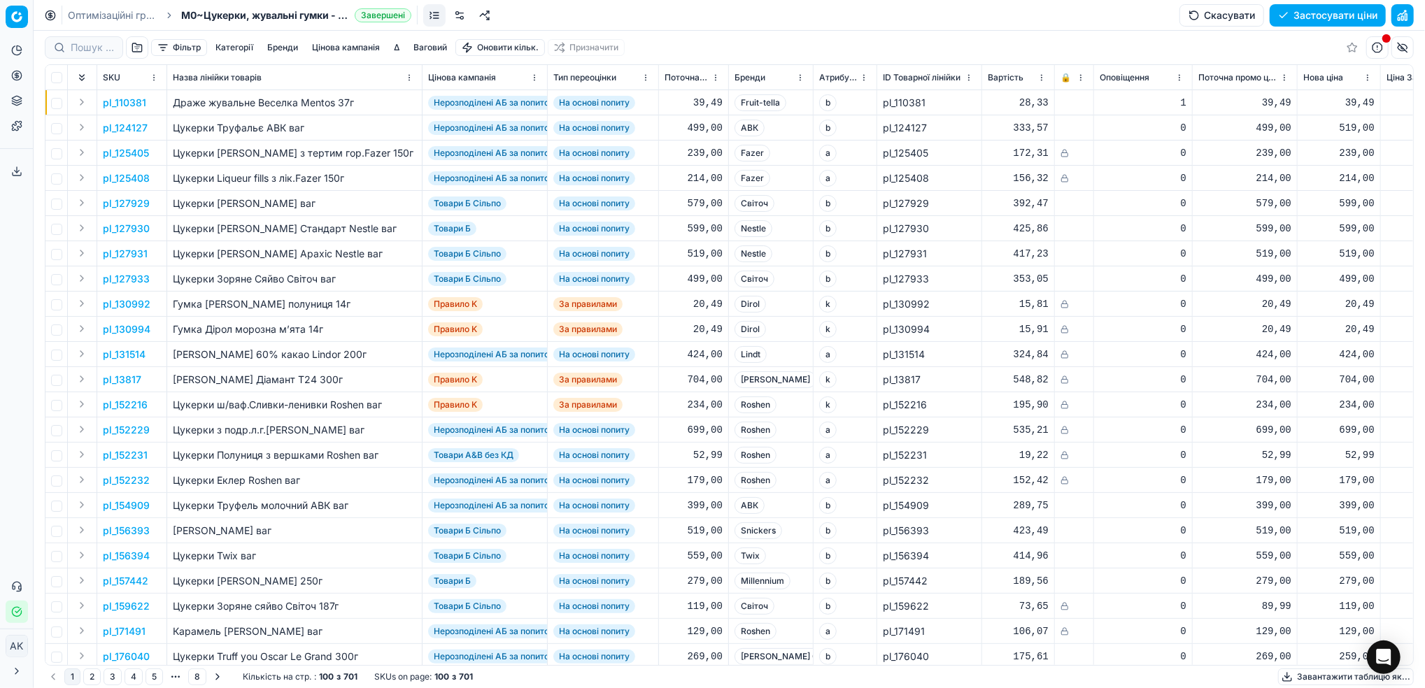
click at [329, 47] on button "Цінова кампанія" at bounding box center [345, 47] width 79 height 17
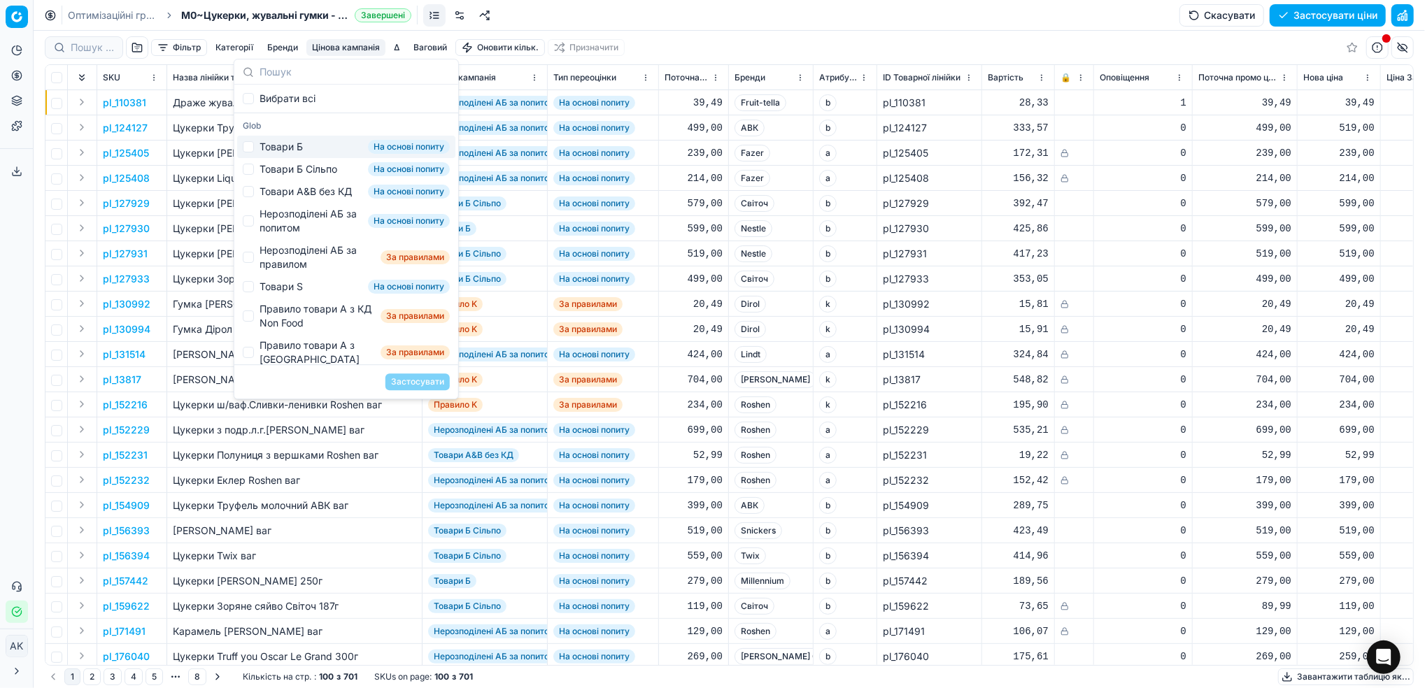
click at [241, 148] on div "Товари Б На основі попиту" at bounding box center [346, 147] width 218 height 22
checkbox input "true"
click at [399, 382] on button "Застосувати" at bounding box center [417, 382] width 64 height 17
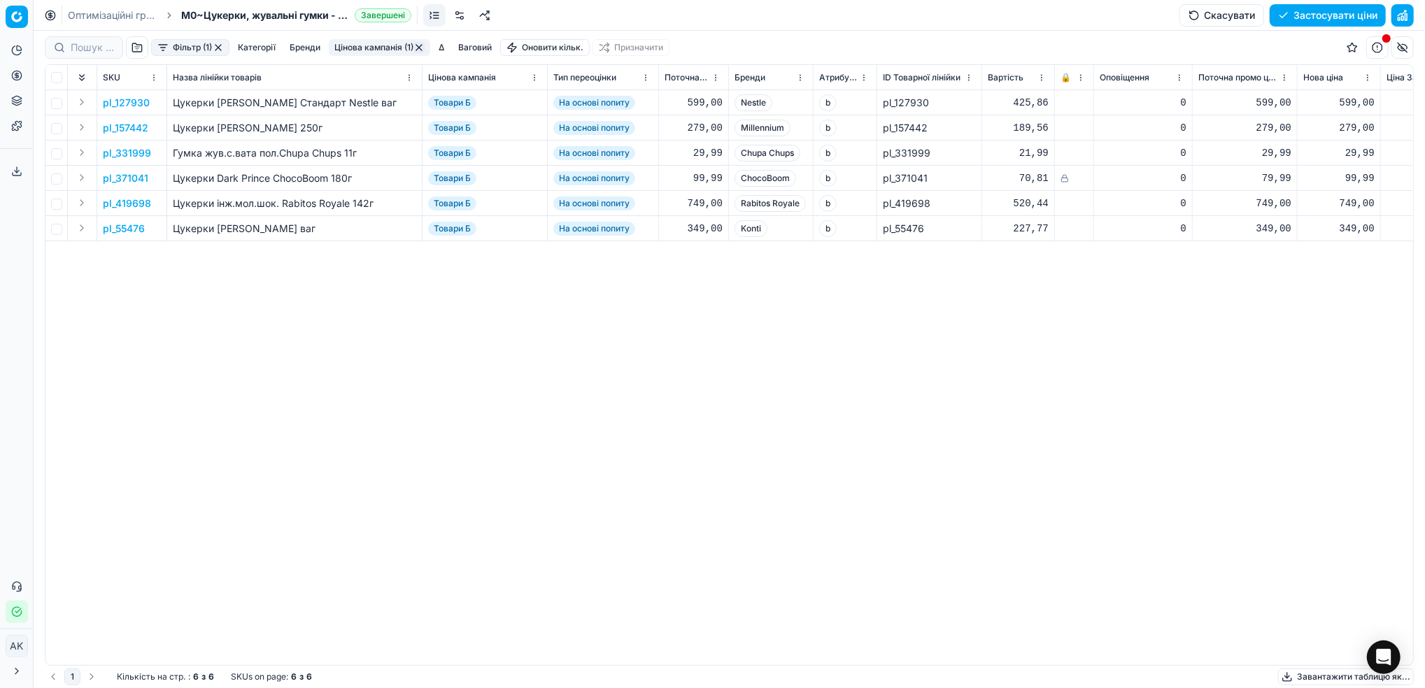
click at [107, 14] on link "Оптимізаційні групи" at bounding box center [113, 15] width 90 height 14
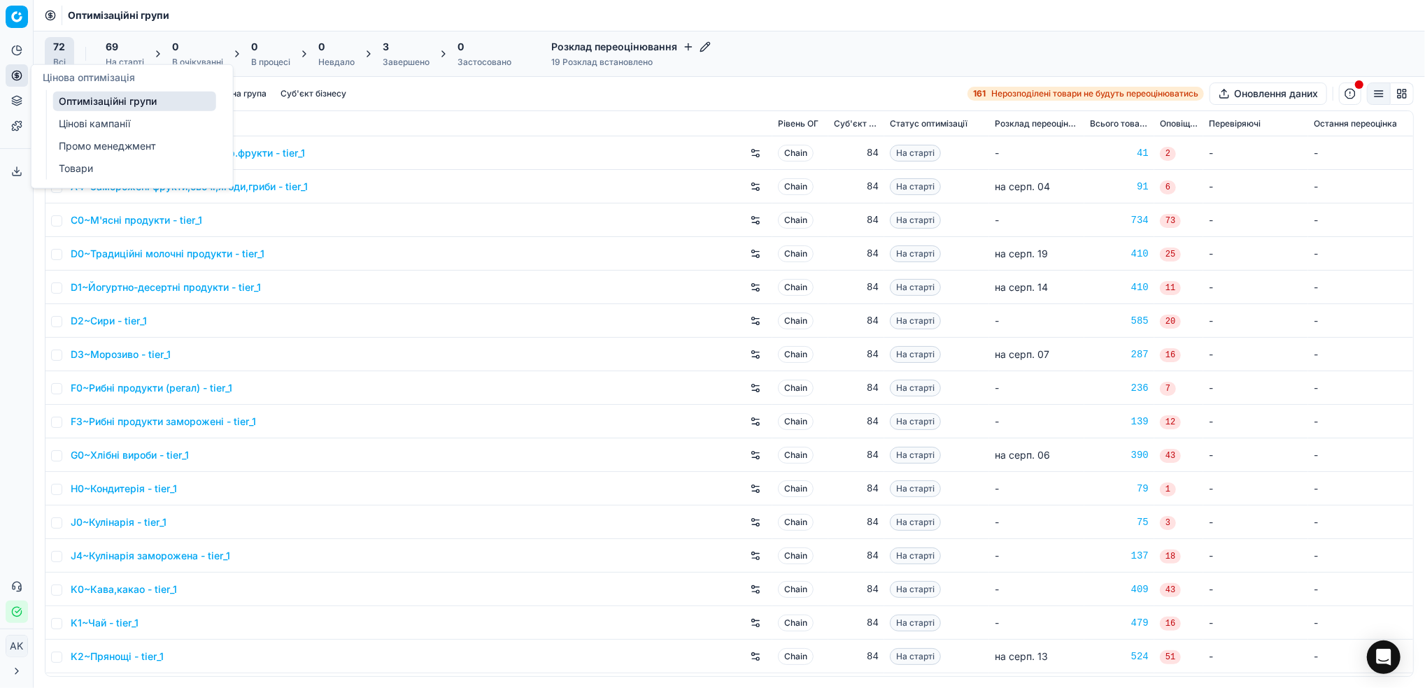
click at [87, 122] on link "Цінові кампанії" at bounding box center [134, 124] width 163 height 20
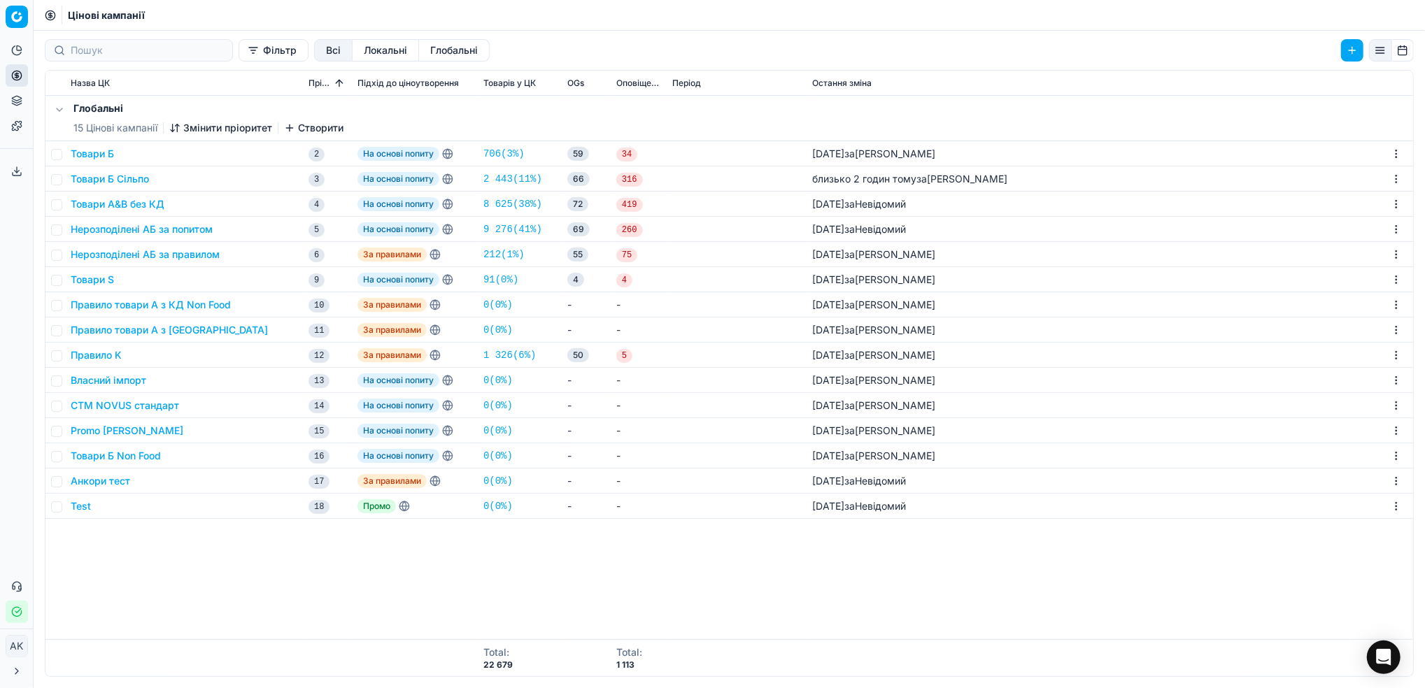
click at [94, 155] on button "Товари Б" at bounding box center [92, 154] width 43 height 14
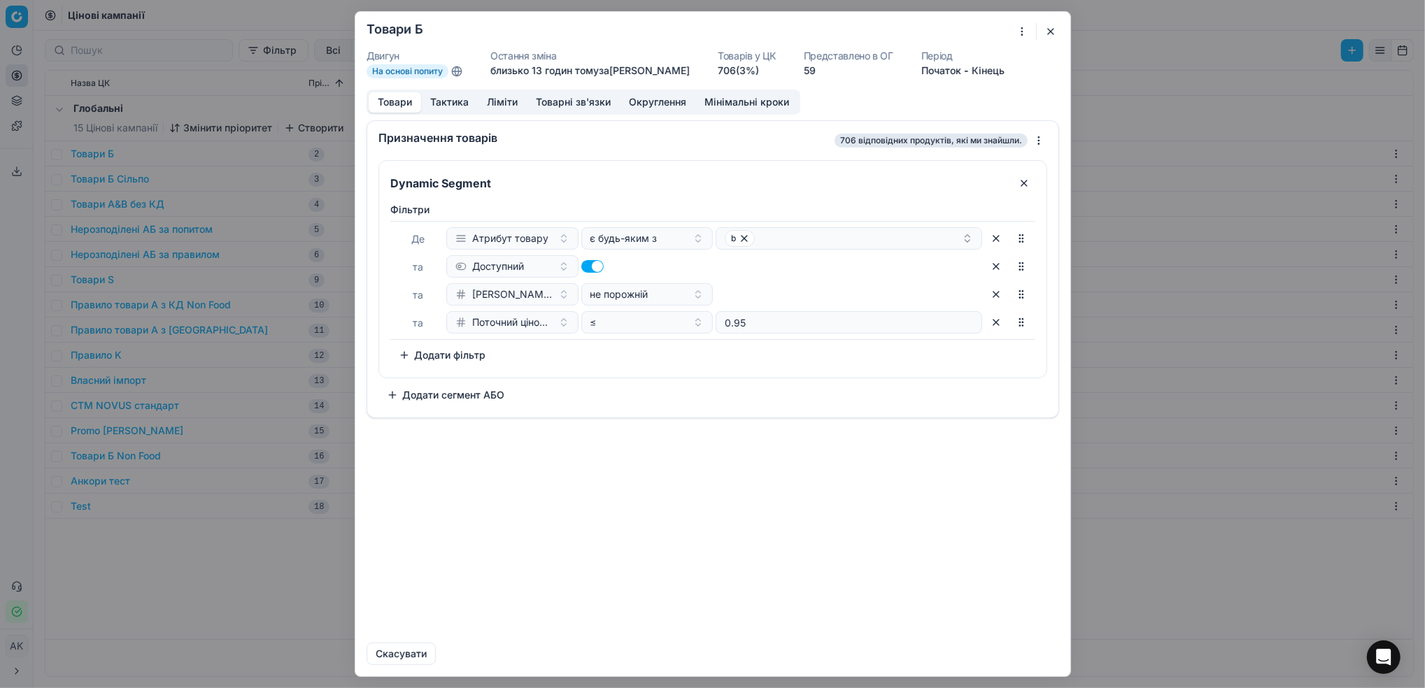
click at [993, 299] on button "button" at bounding box center [996, 294] width 22 height 22
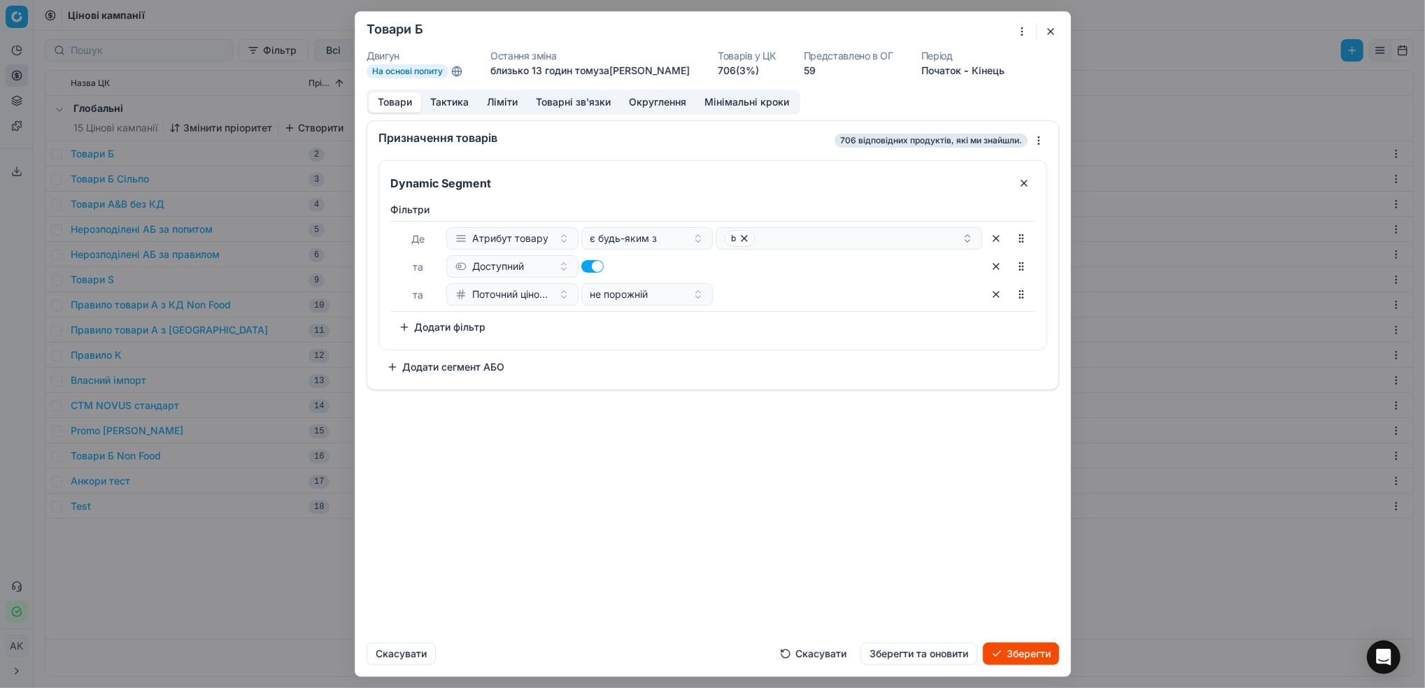
click at [800, 658] on button "Скасувати" at bounding box center [813, 654] width 83 height 22
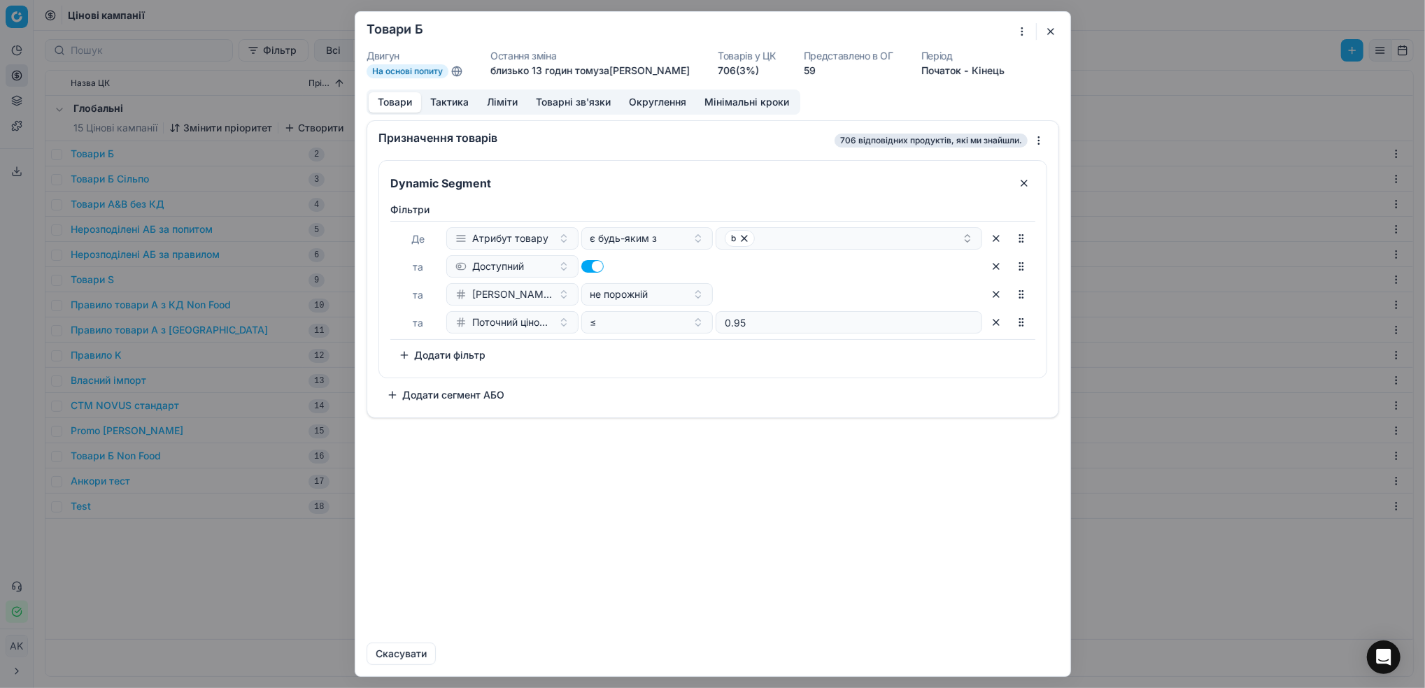
click at [996, 295] on button "button" at bounding box center [996, 294] width 22 height 22
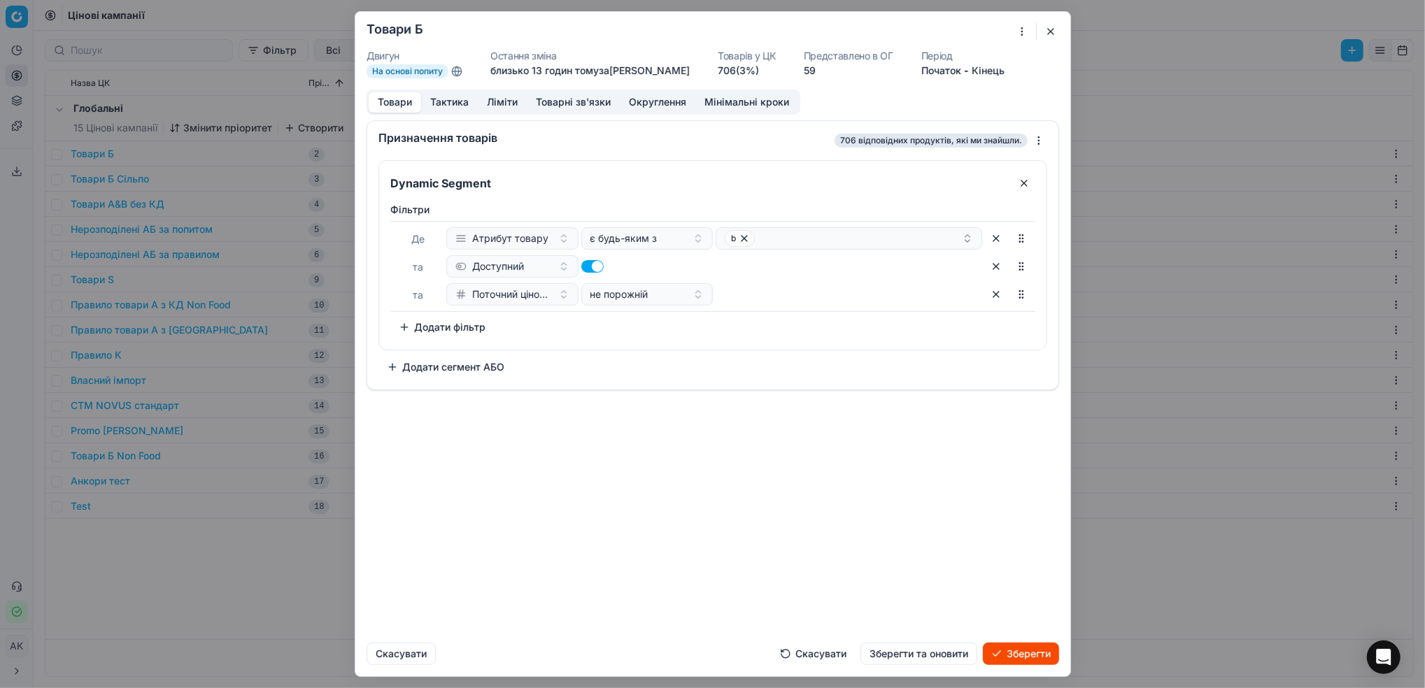
click at [803, 662] on button "Скасувати" at bounding box center [813, 654] width 83 height 22
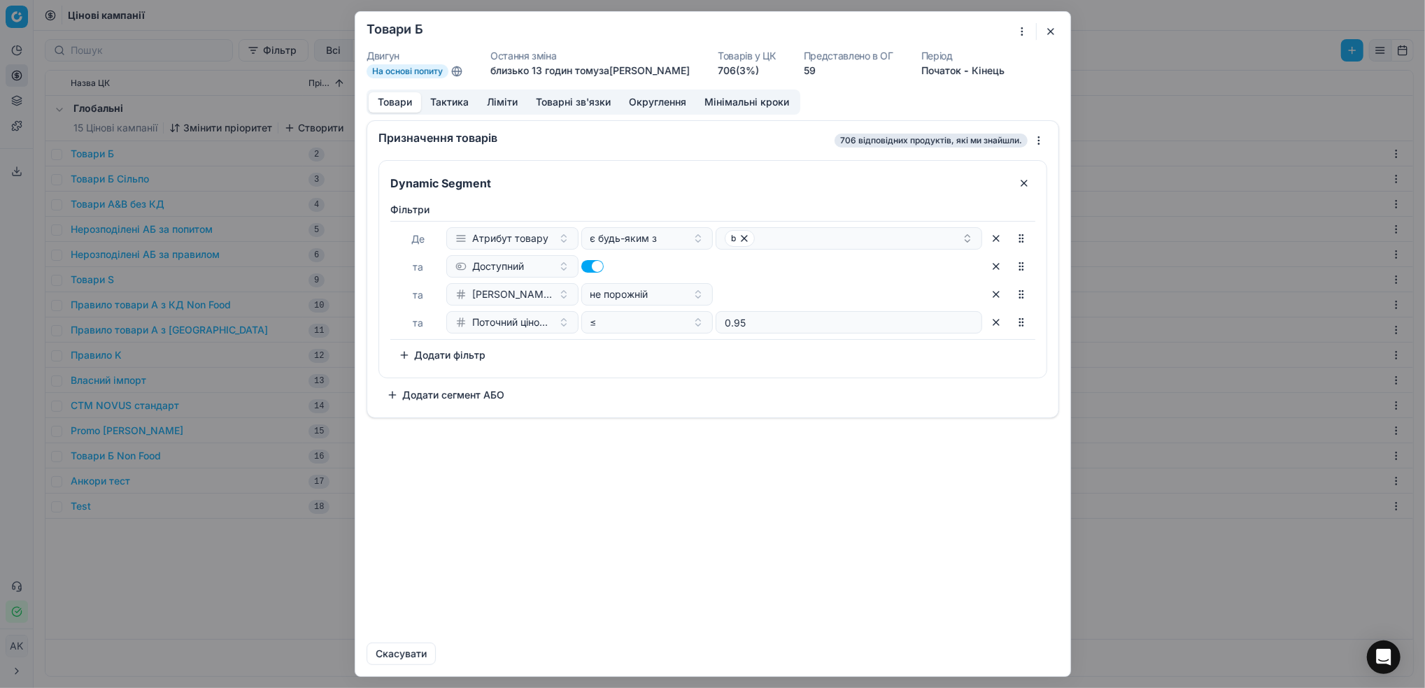
click at [991, 299] on button "button" at bounding box center [996, 294] width 22 height 22
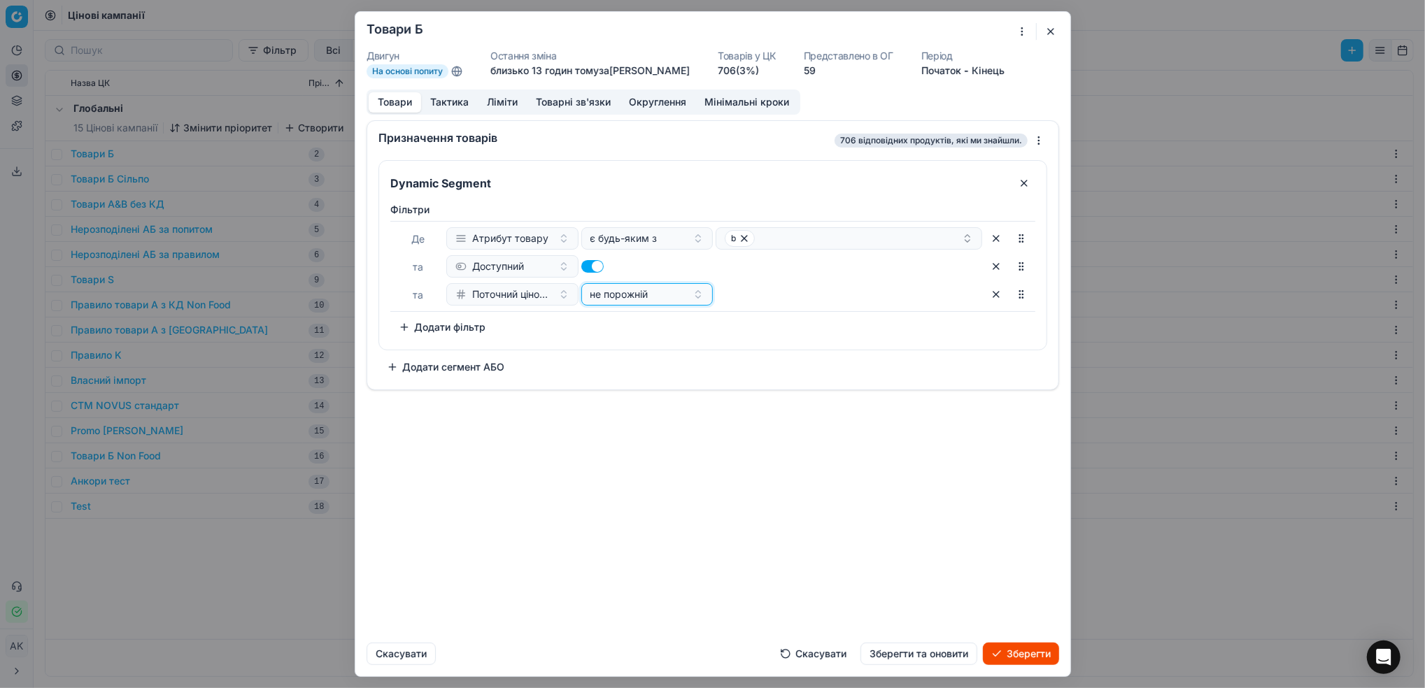
click at [697, 295] on button "не порожній" at bounding box center [647, 294] width 132 height 22
click at [622, 452] on div "≤" at bounding box center [674, 461] width 181 height 22
type input "0"
type input "0.9"
type input "0"
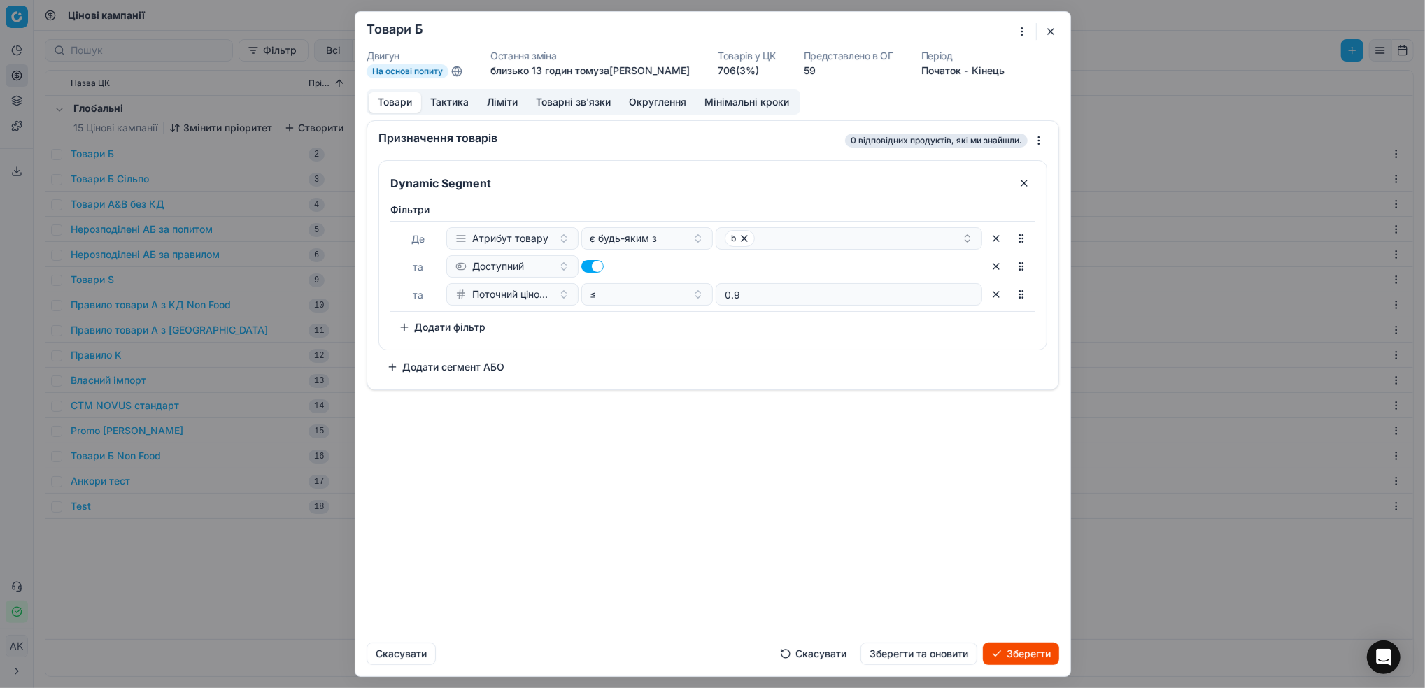
type input "0.95"
click at [456, 104] on button "Тактика" at bounding box center [449, 102] width 57 height 20
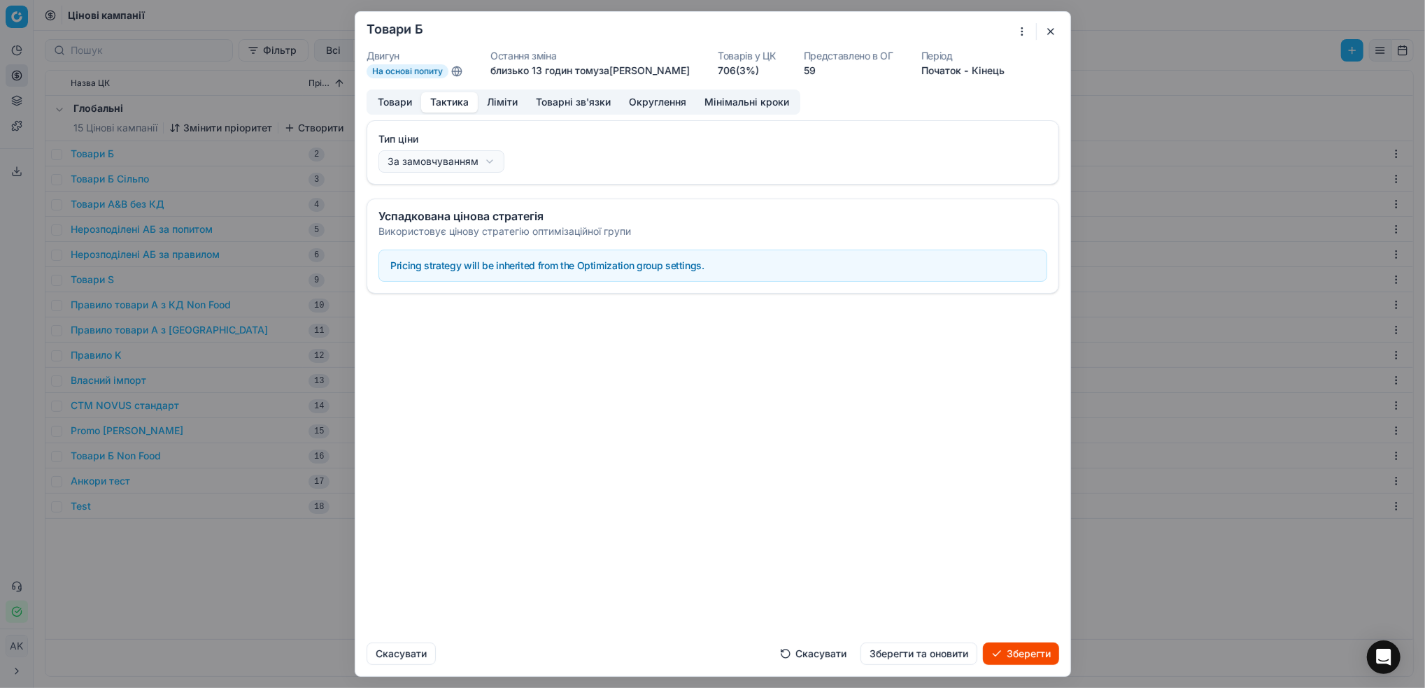
click at [493, 104] on button "Ліміти" at bounding box center [502, 102] width 49 height 20
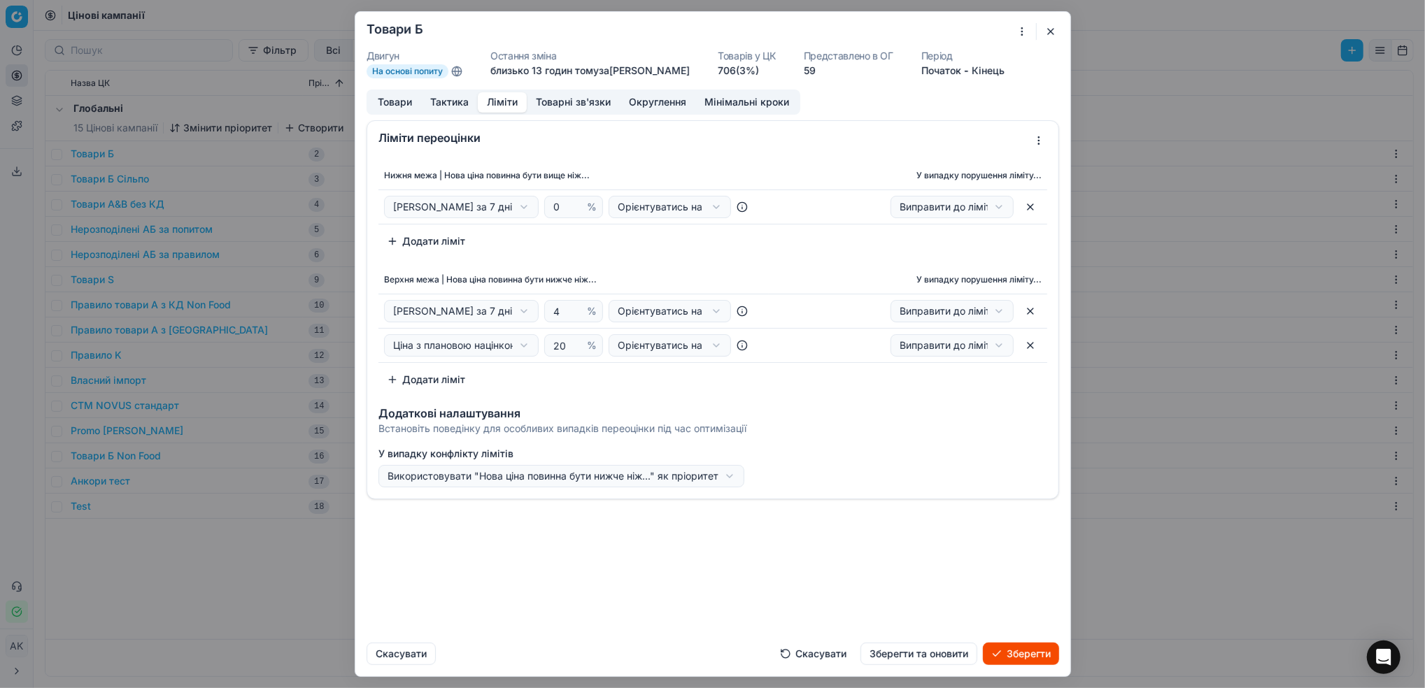
click at [521, 209] on div "Ми зберігаємо налаштування ЦК. Будь ласка, зачекайте, це може зайняти декілька …" at bounding box center [712, 344] width 1425 height 688
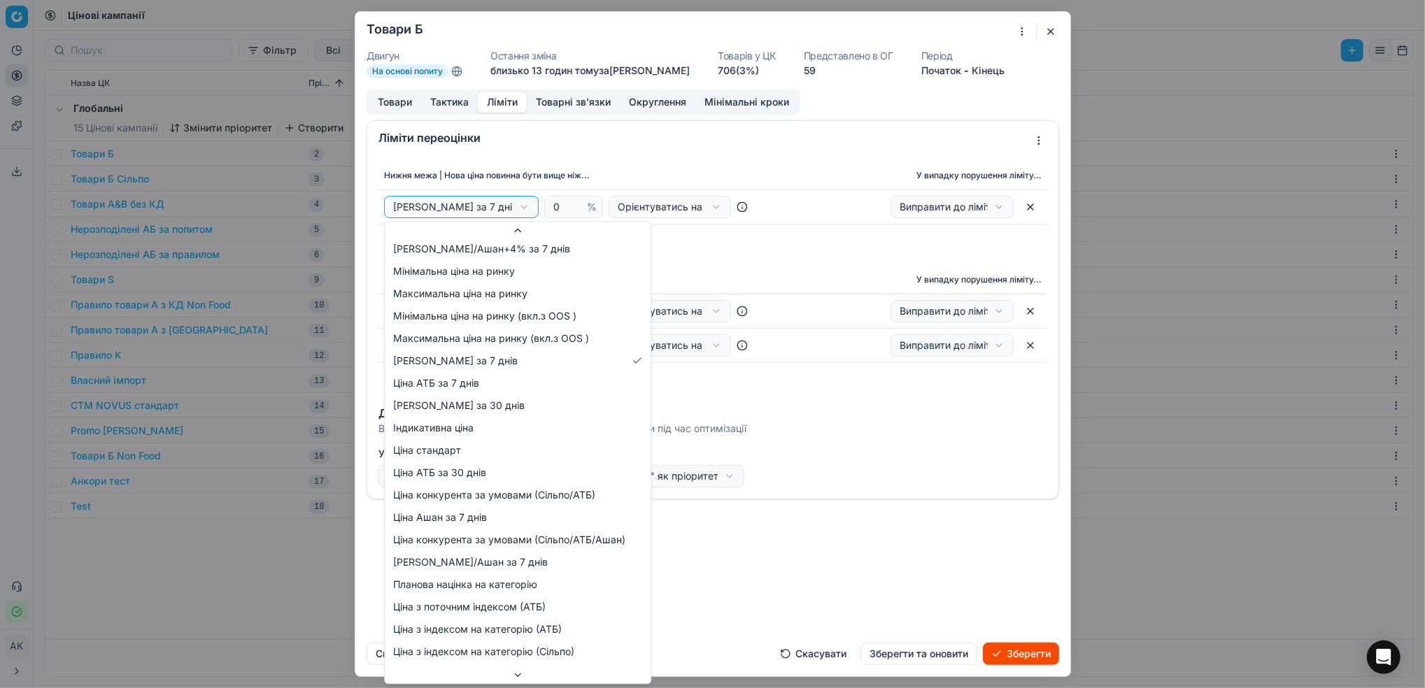
scroll to position [143, 0]
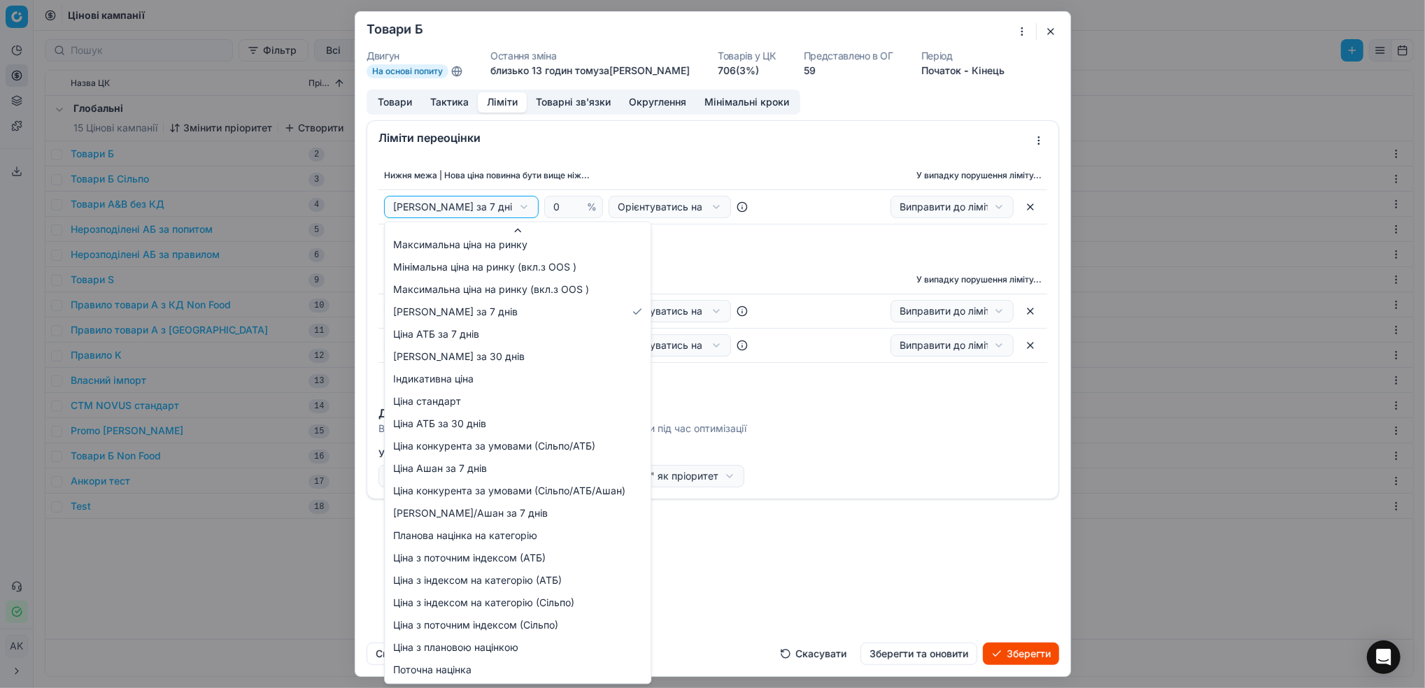
select select "price_w_current_index_silpo"
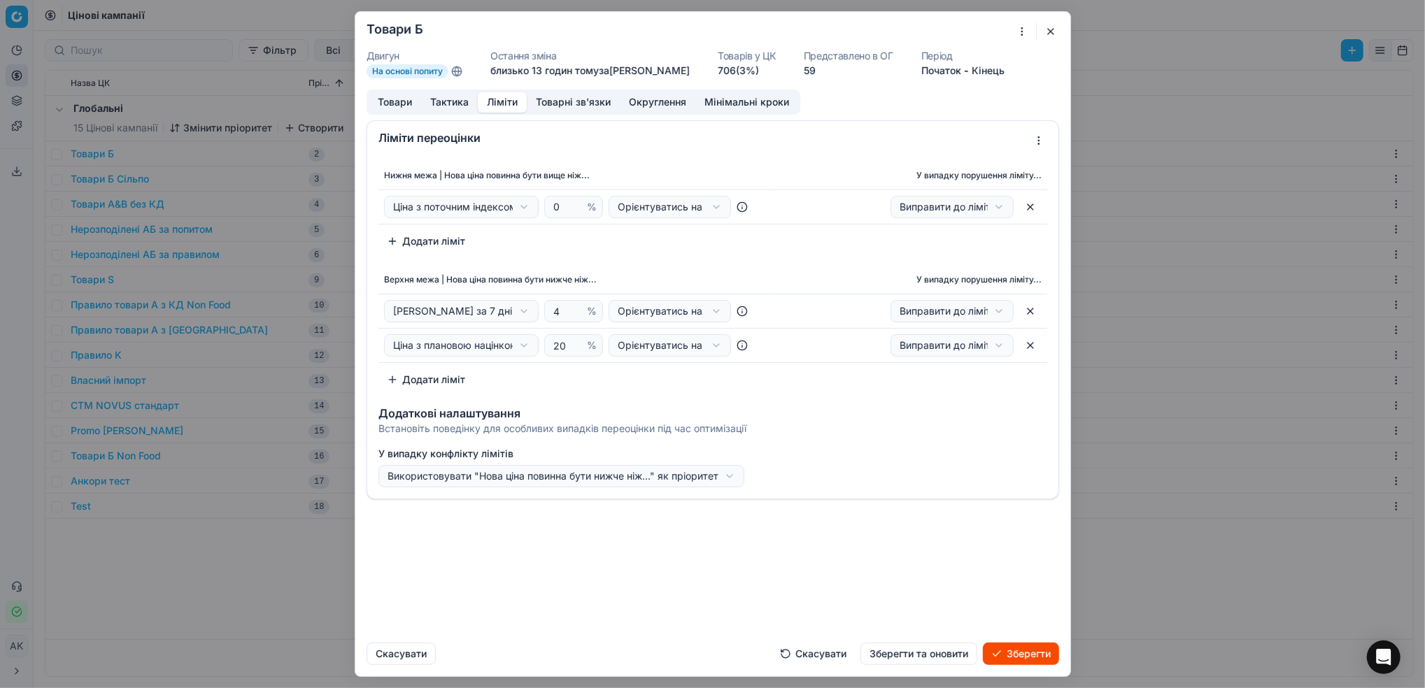
click at [527, 211] on div "Ми зберігаємо налаштування ЦК. Будь ласка, зачекайте, це може зайняти декілька …" at bounding box center [712, 344] width 1425 height 688
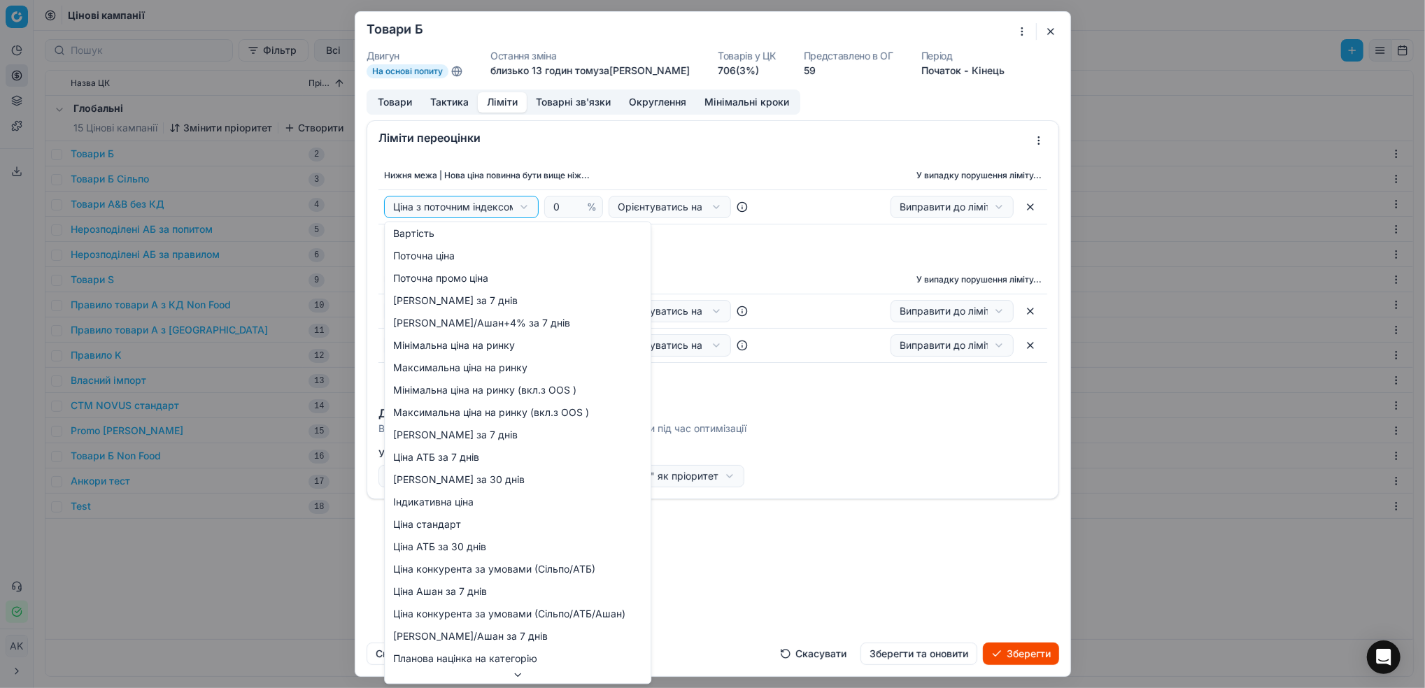
scroll to position [0, 0]
click at [713, 253] on div "Ми зберігаємо налаштування ЦК. Будь ласка, зачекайте, це може зайняти декілька …" at bounding box center [712, 344] width 1425 height 688
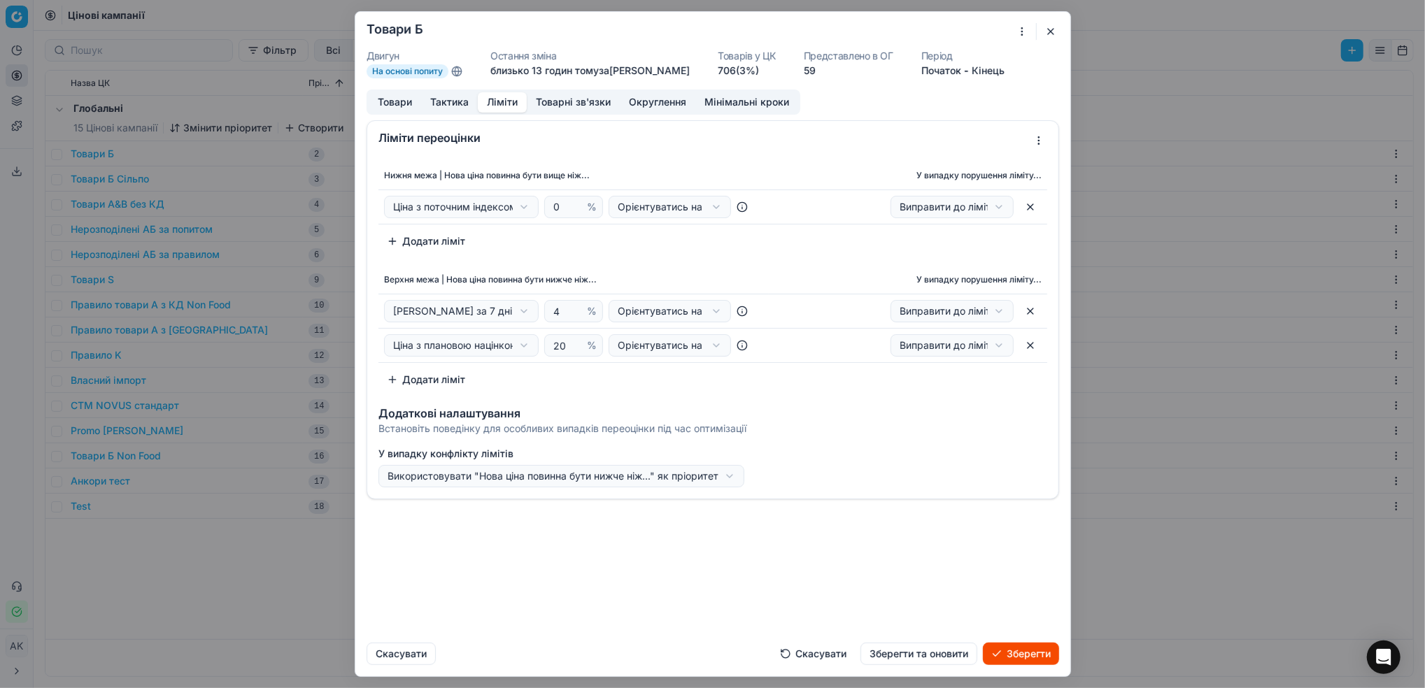
click at [534, 311] on div "Ми зберігаємо налаштування ЦК. Будь ласка, зачекайте, це може зайняти декілька …" at bounding box center [712, 344] width 1425 height 688
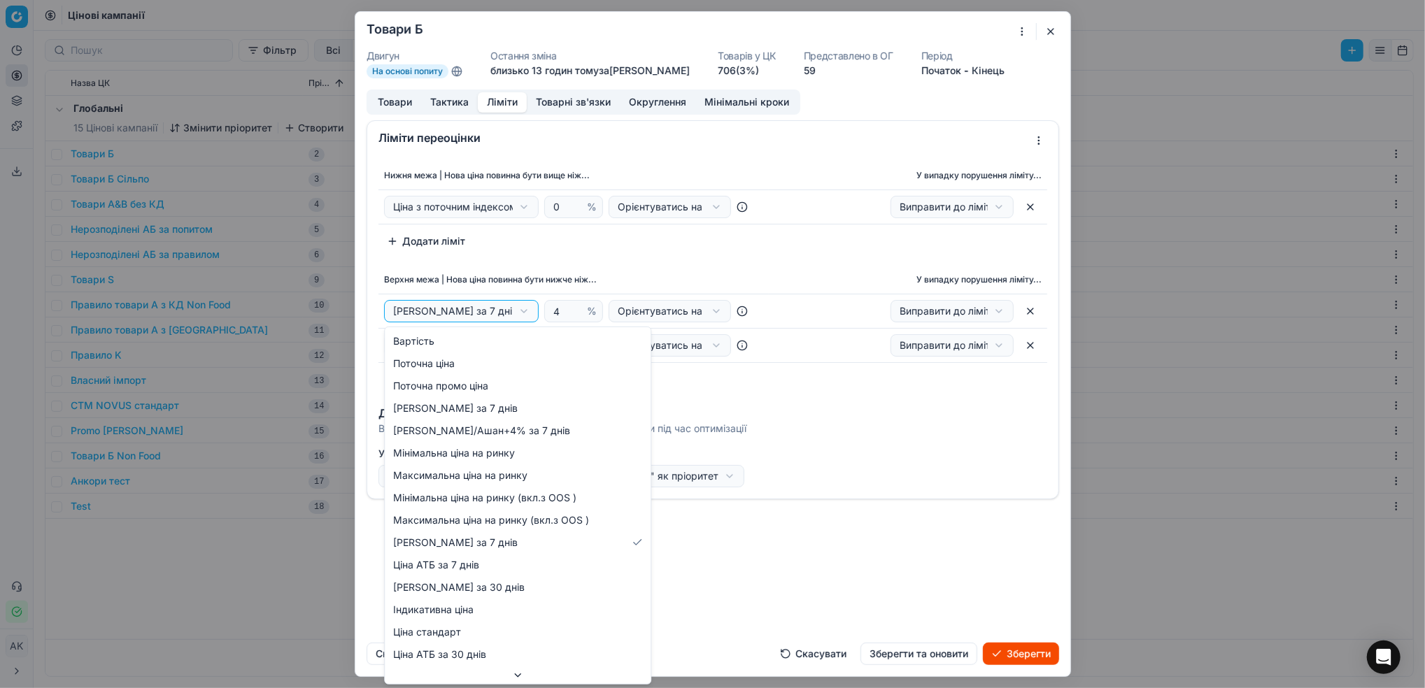
click at [534, 311] on div "Ми зберігаємо налаштування ЦК. Будь ласка, зачекайте, це може зайняти декілька …" at bounding box center [712, 344] width 1425 height 688
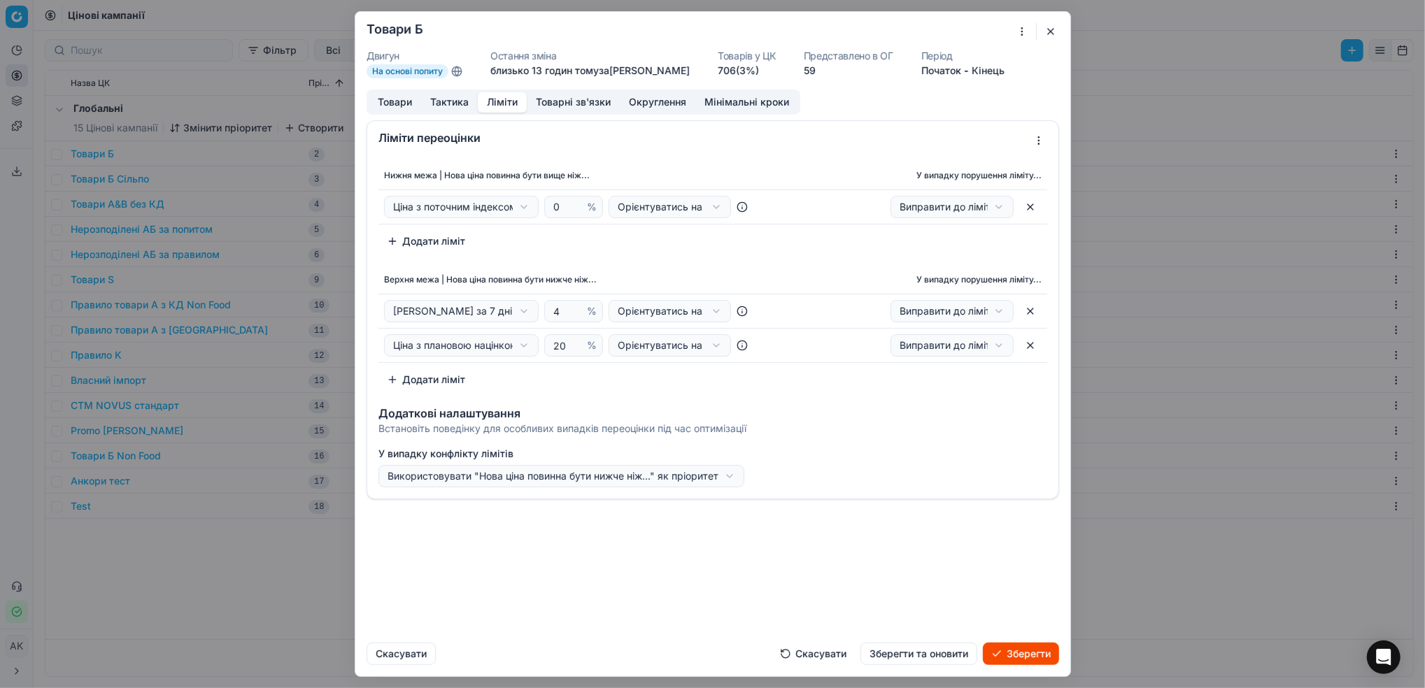
click at [1033, 204] on button "button" at bounding box center [1030, 207] width 22 height 22
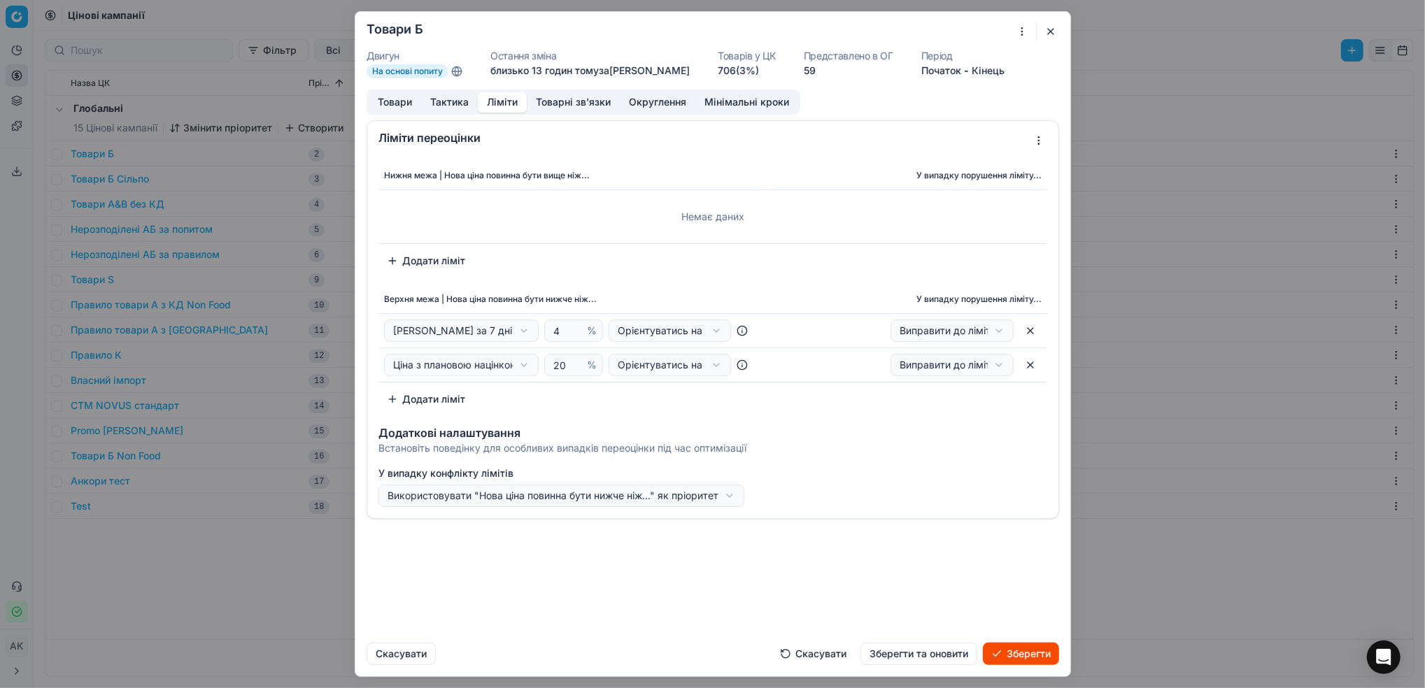
click at [398, 106] on button "Товари" at bounding box center [395, 102] width 52 height 20
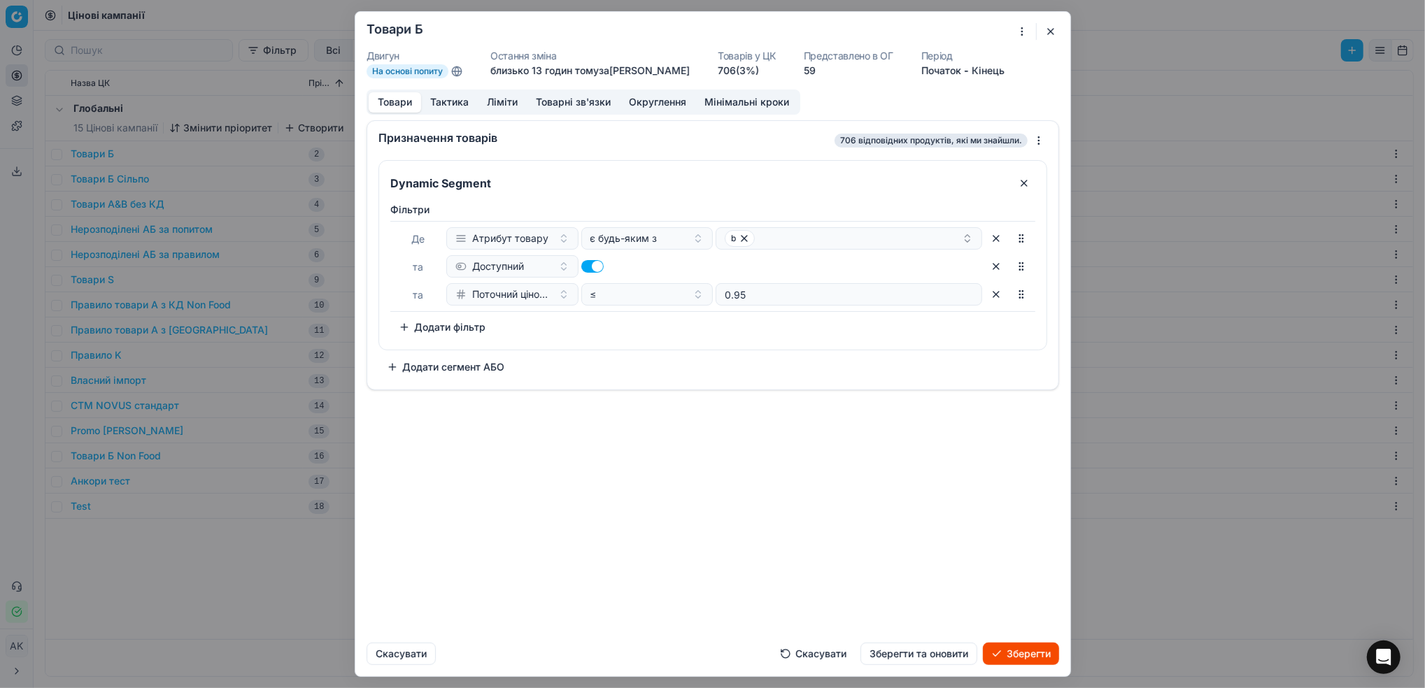
click at [510, 108] on button "Ліміти" at bounding box center [502, 102] width 49 height 20
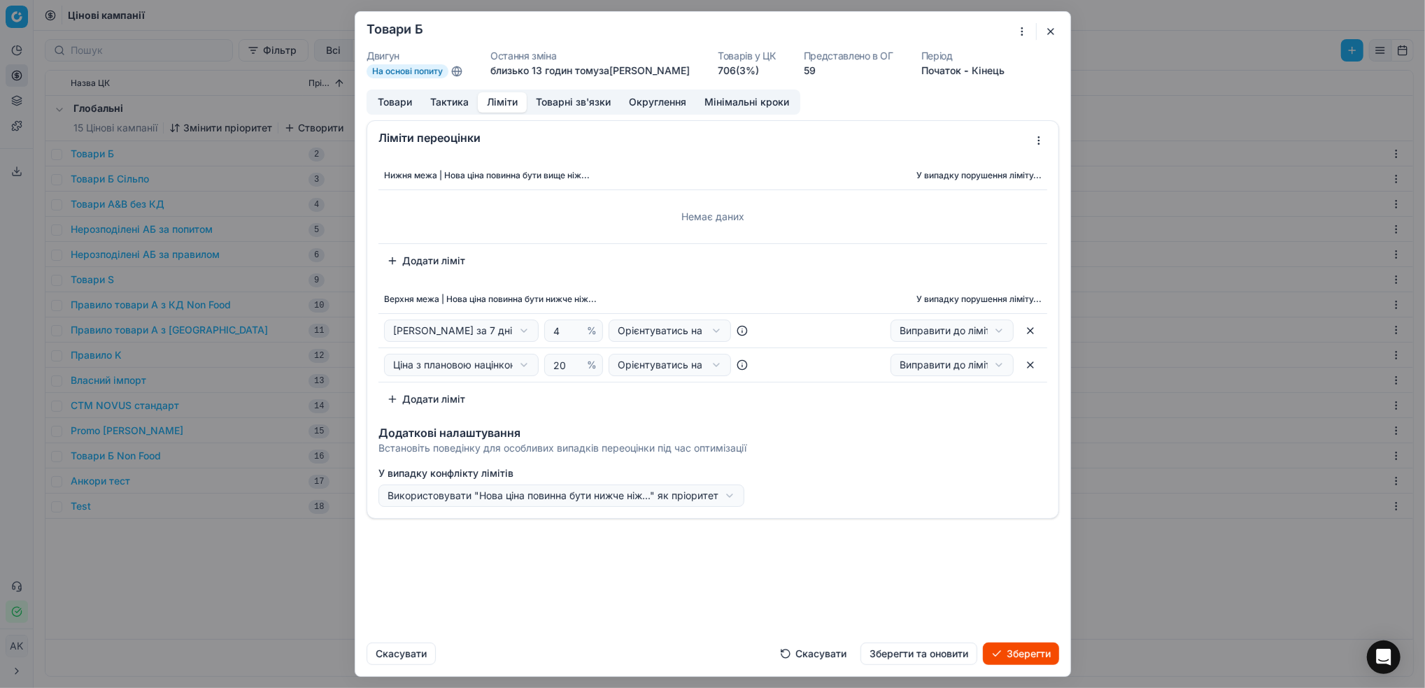
click at [1032, 367] on button "button" at bounding box center [1030, 365] width 22 height 22
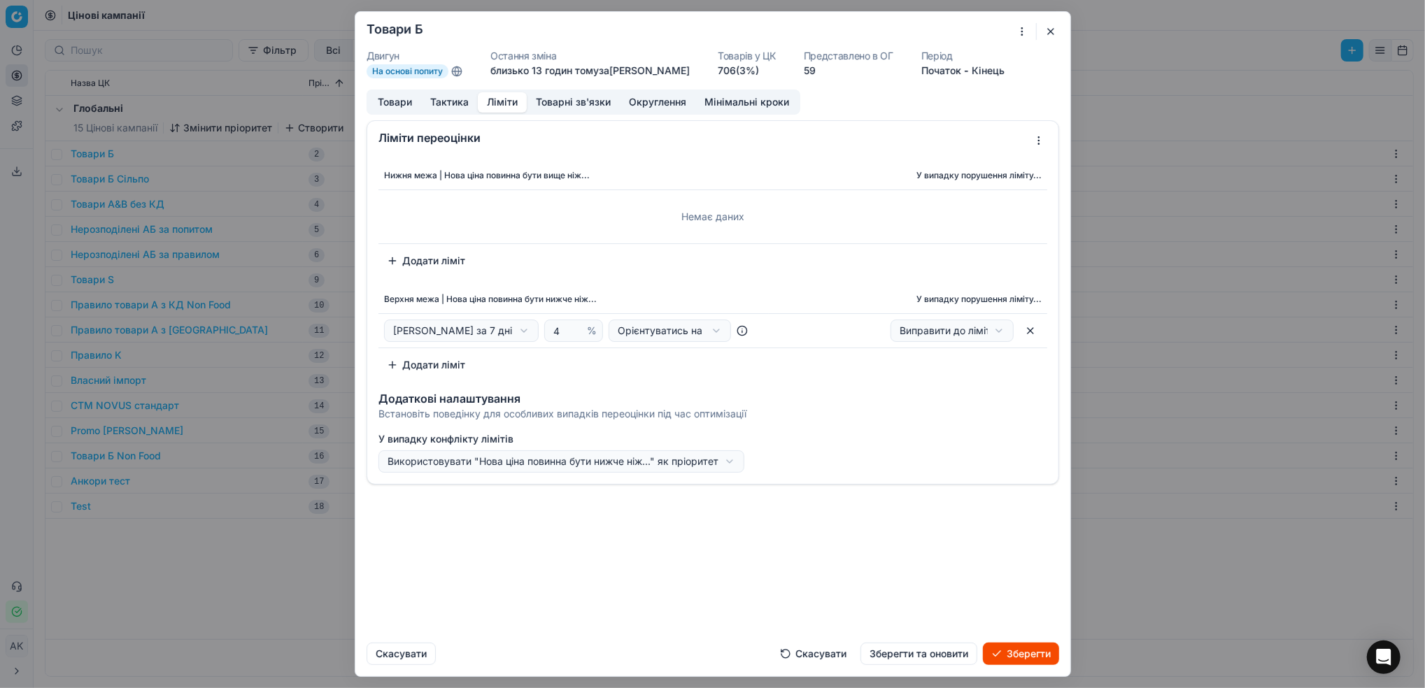
click at [398, 100] on button "Товари" at bounding box center [395, 102] width 52 height 20
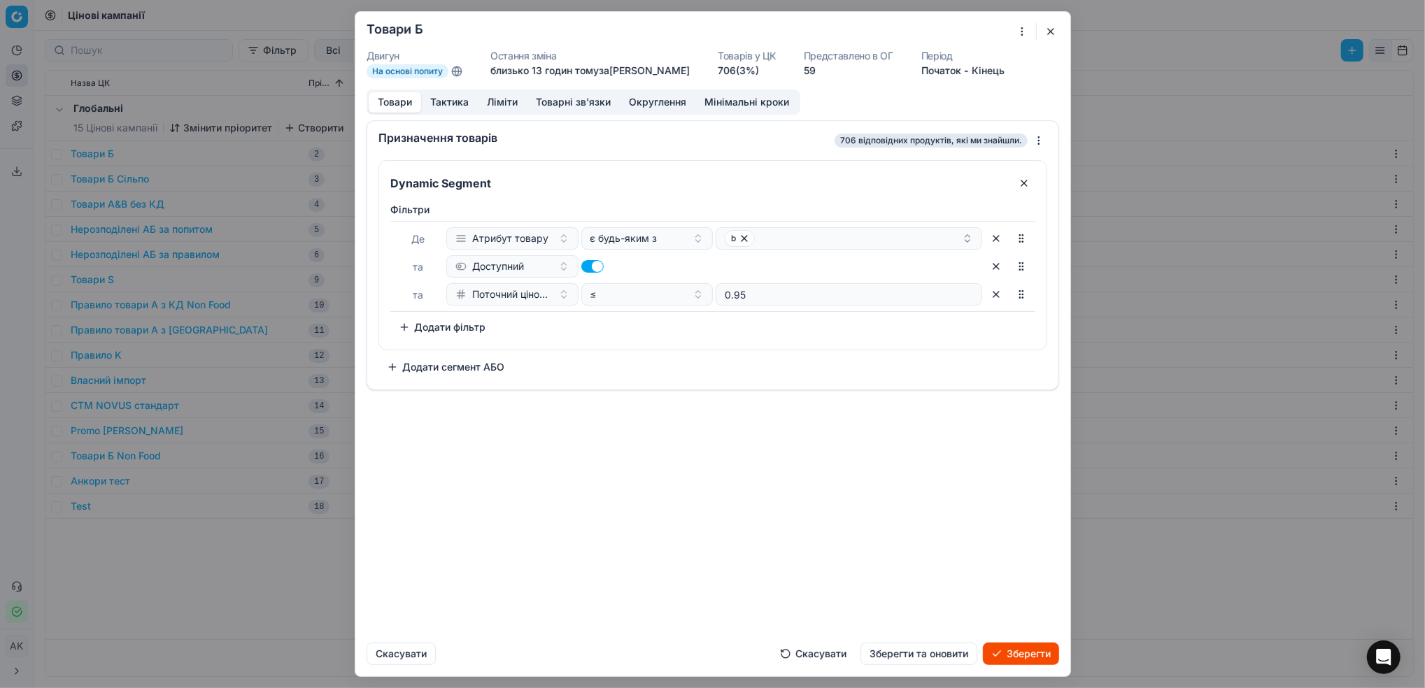
click at [811, 658] on button "Скасувати" at bounding box center [813, 654] width 83 height 22
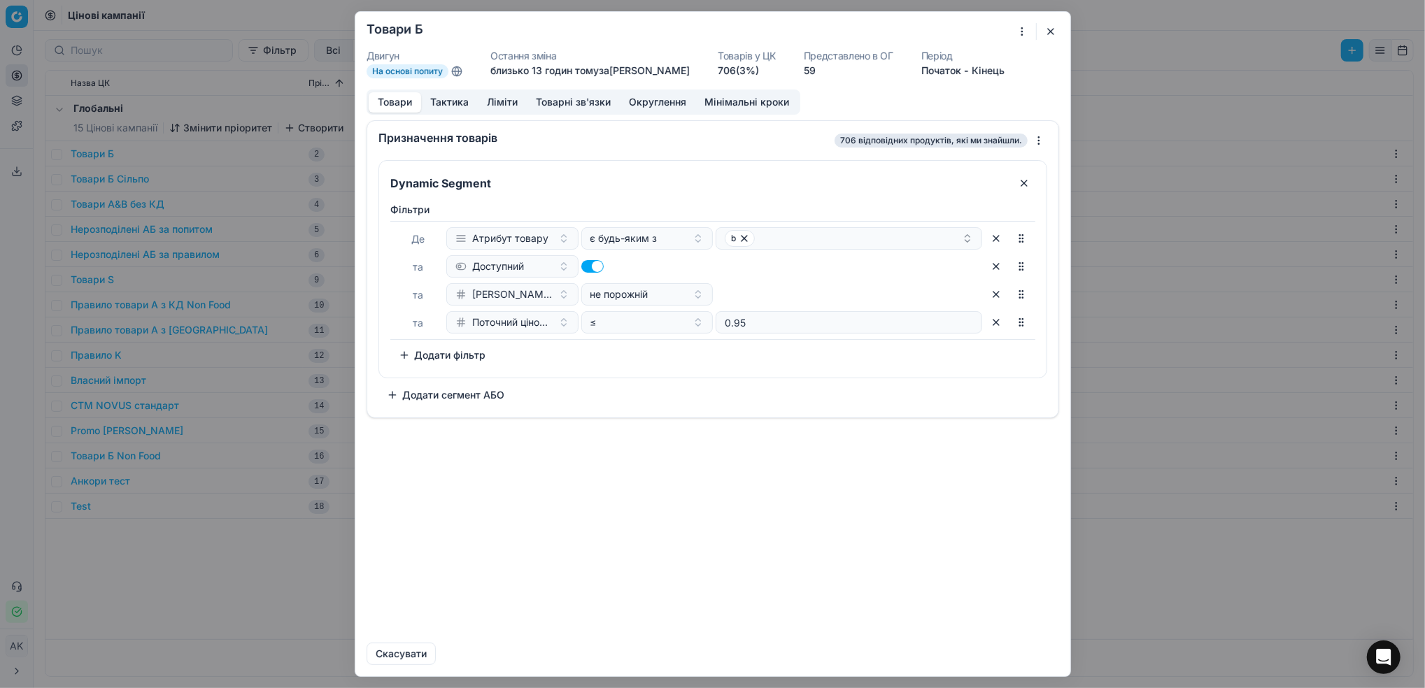
click at [1054, 29] on button "button" at bounding box center [1050, 31] width 17 height 17
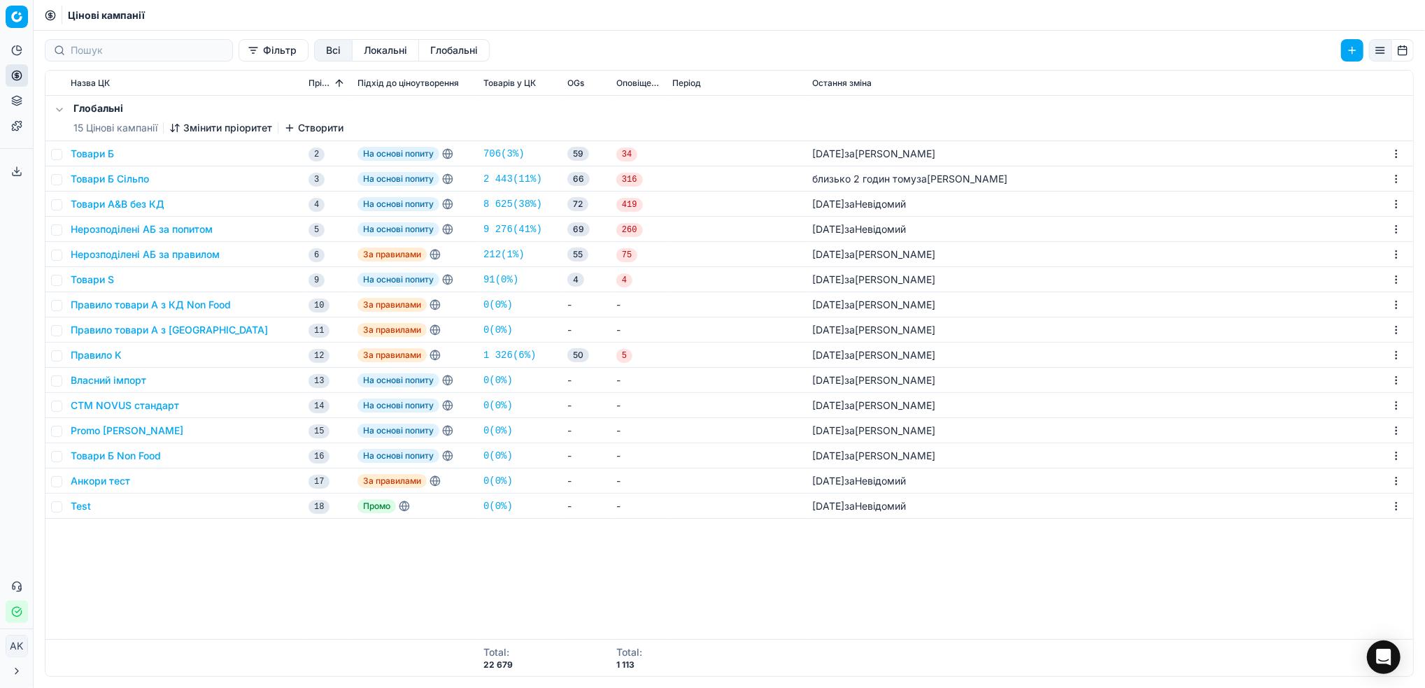
click at [93, 157] on button "Товари Б" at bounding box center [92, 154] width 43 height 14
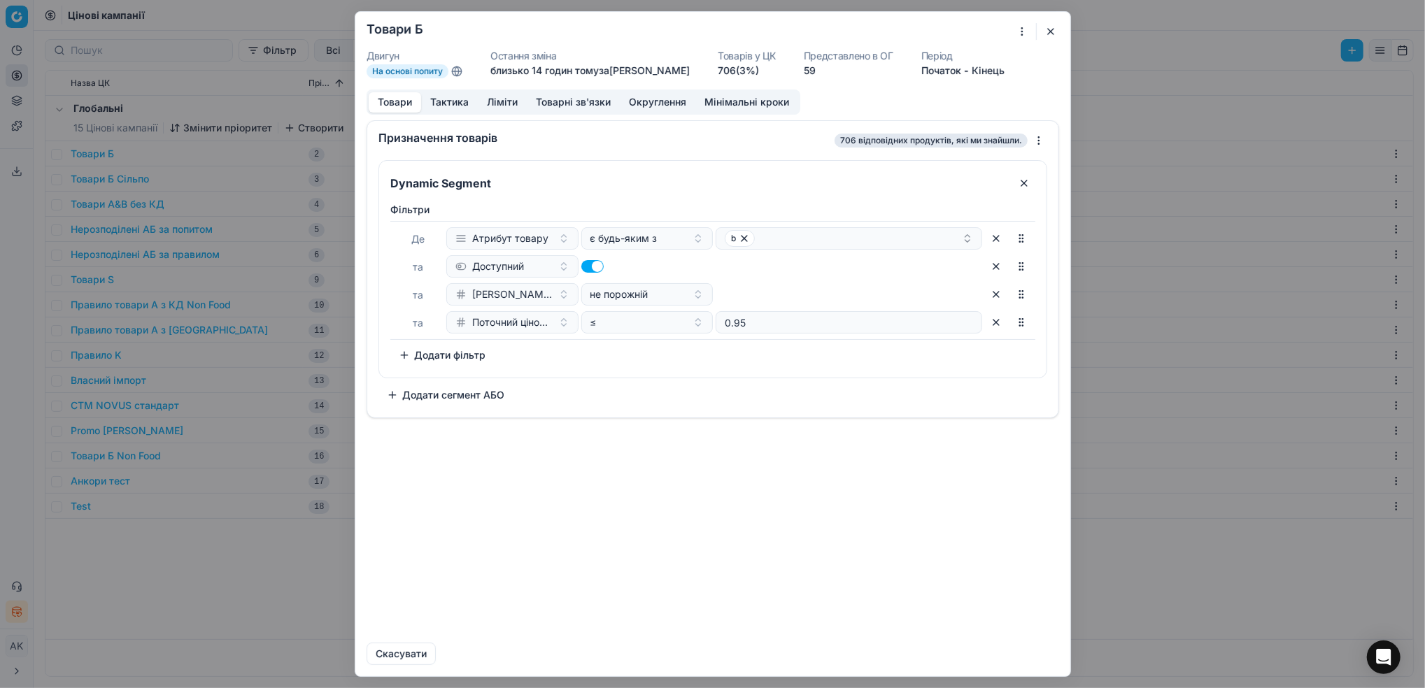
click at [505, 104] on button "Ліміти" at bounding box center [502, 102] width 49 height 20
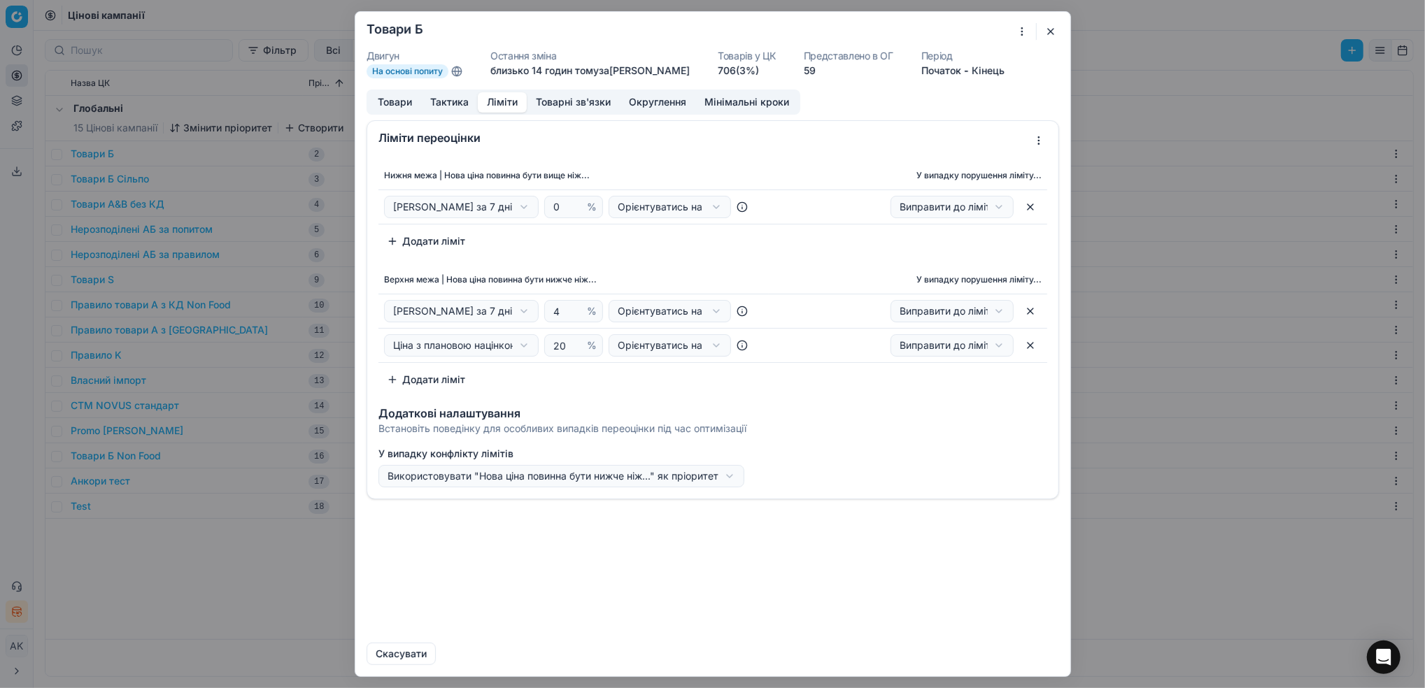
click at [1057, 33] on div "Ми зберігаємо налаштування ЦК. Будь ласка, зачекайте, це може зайняти декілька …" at bounding box center [713, 344] width 716 height 666
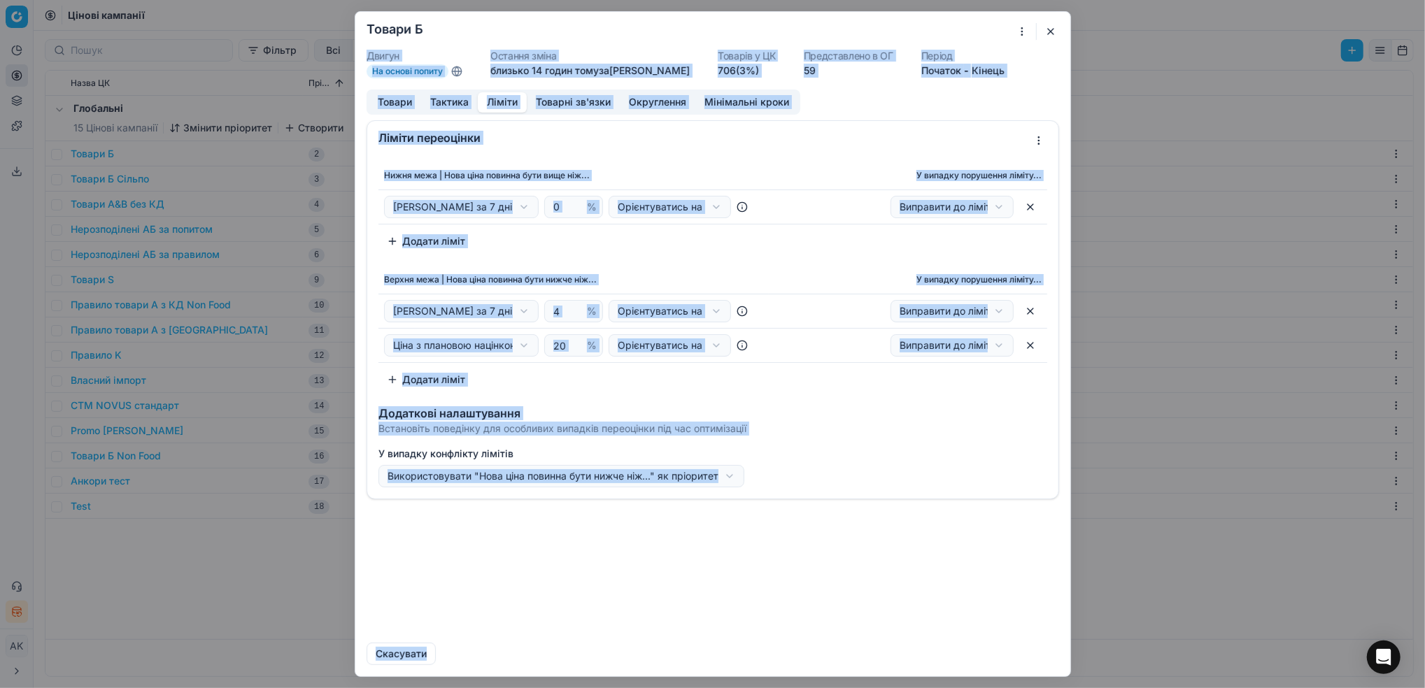
click at [1045, 36] on button "button" at bounding box center [1050, 31] width 17 height 17
